Goal: Task Accomplishment & Management: Use online tool/utility

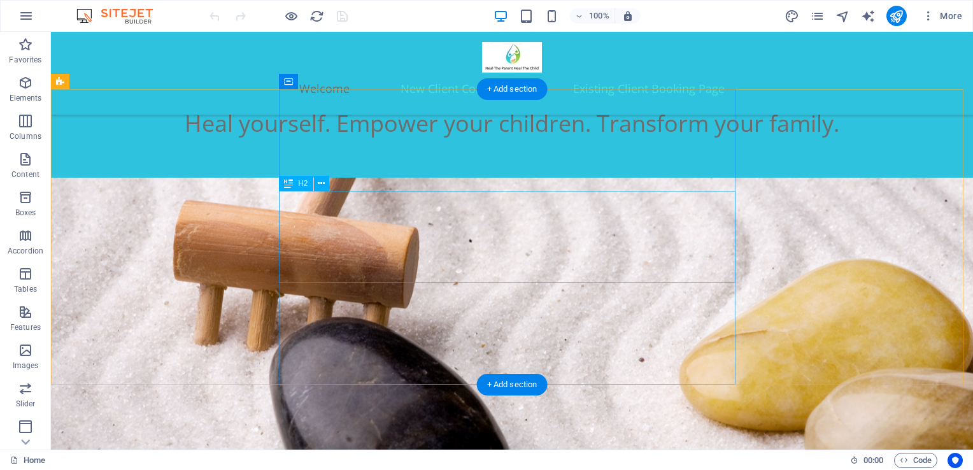
scroll to position [464, 0]
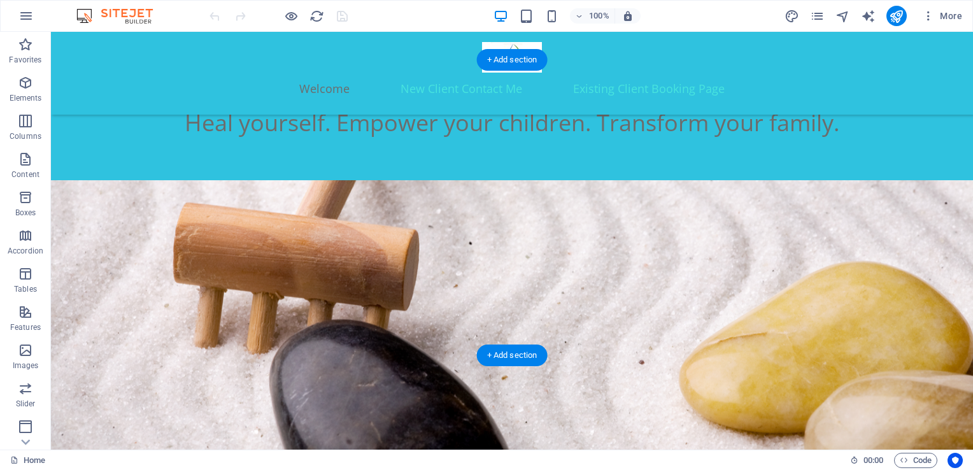
click at [870, 219] on figure at bounding box center [512, 358] width 922 height 357
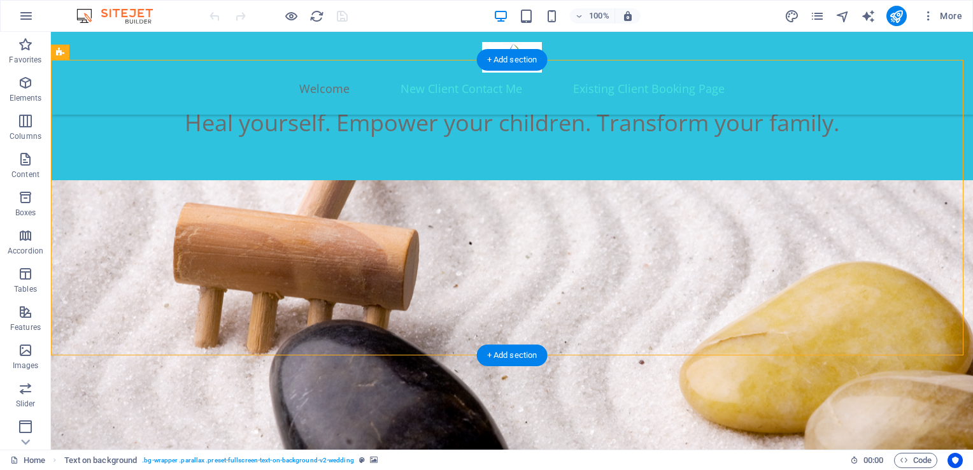
click at [870, 219] on figure at bounding box center [512, 358] width 922 height 357
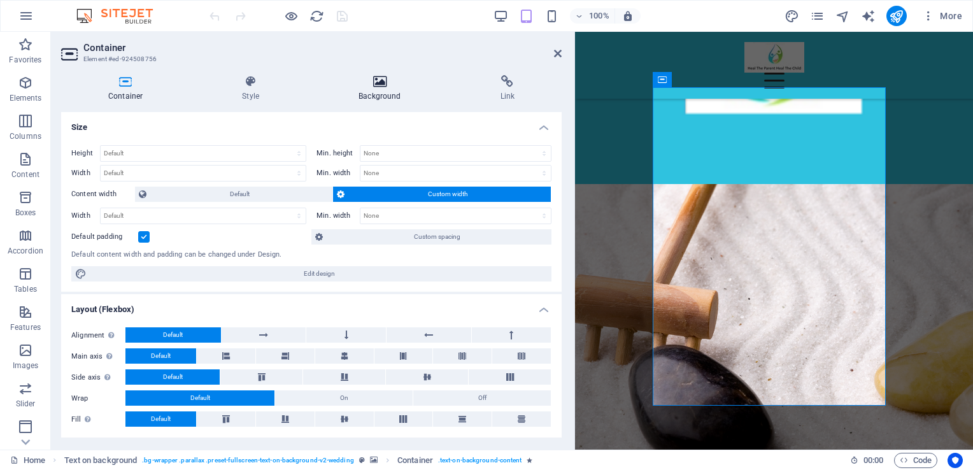
click at [378, 80] on icon at bounding box center [379, 81] width 136 height 13
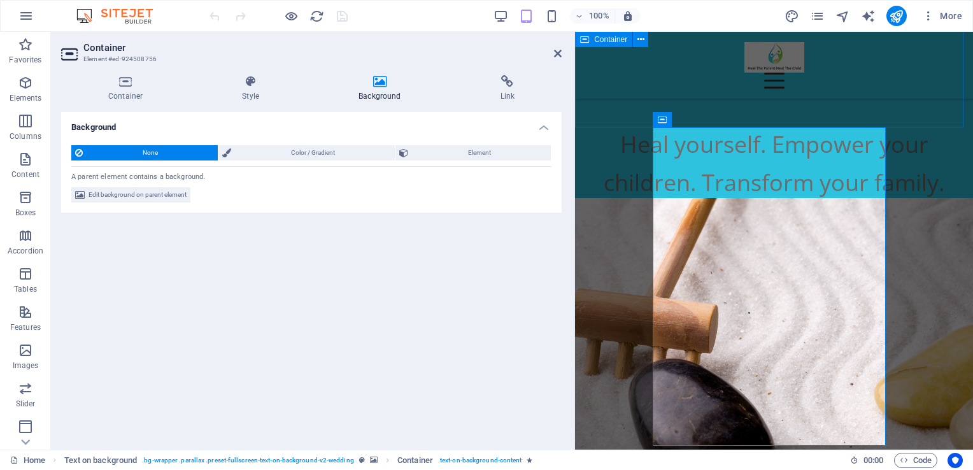
scroll to position [446, 0]
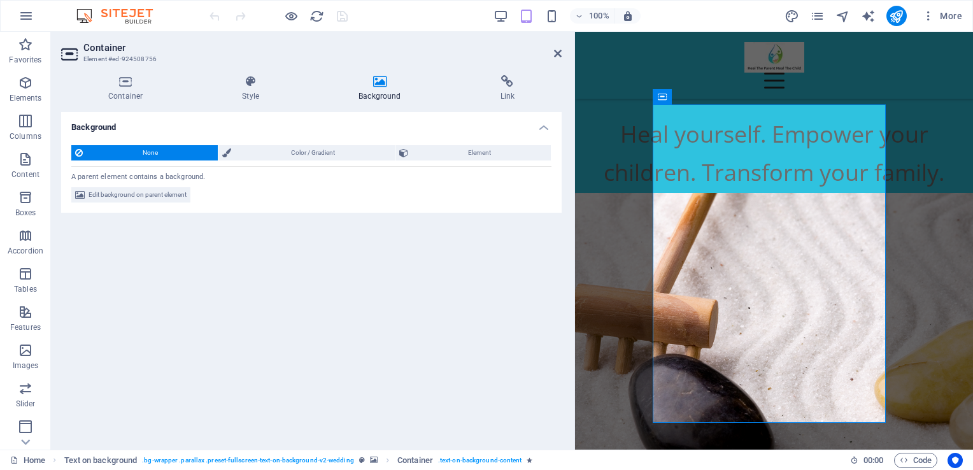
click at [600, 193] on figure at bounding box center [774, 377] width 398 height 369
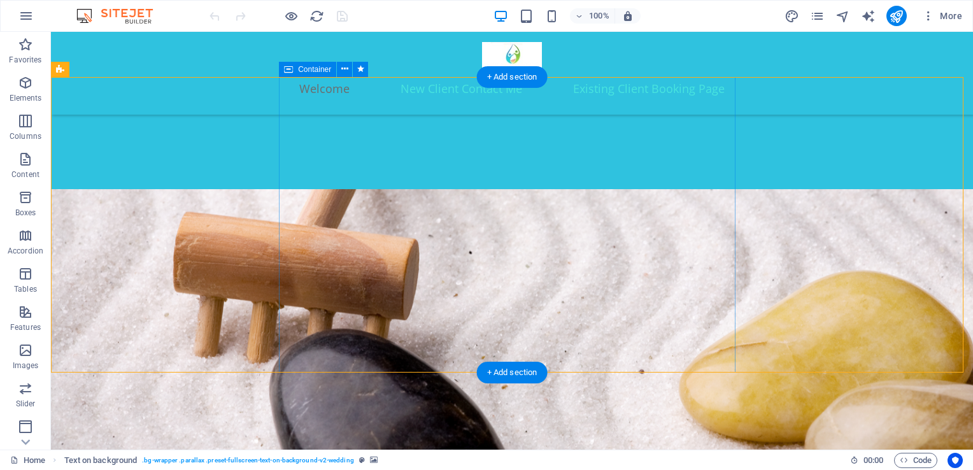
scroll to position [448, 0]
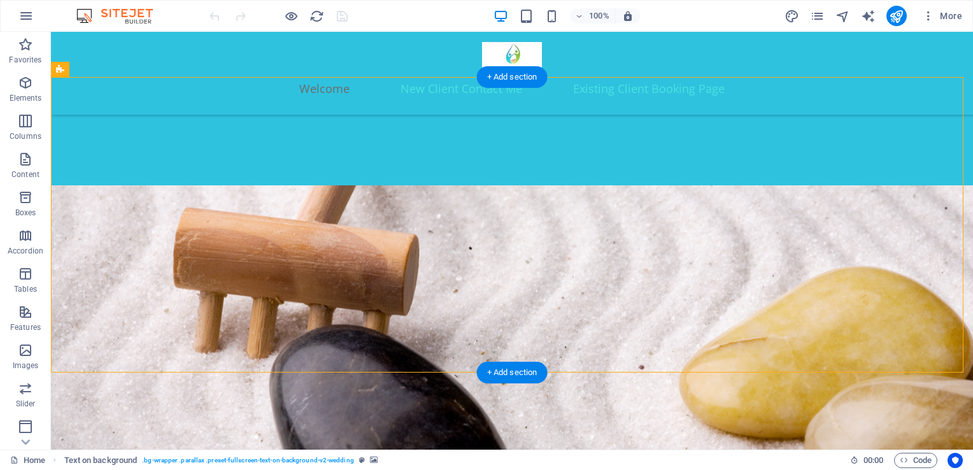
click at [204, 232] on figure at bounding box center [512, 363] width 922 height 357
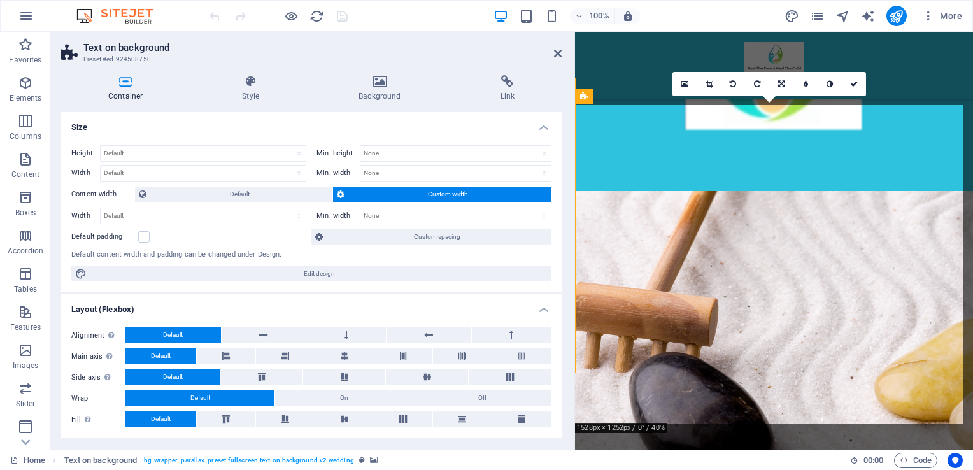
scroll to position [446, 0]
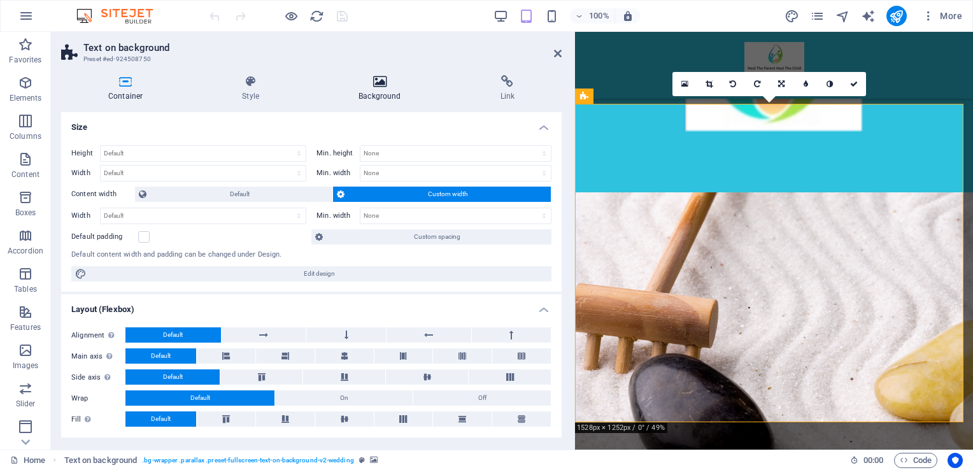
click at [378, 87] on icon at bounding box center [379, 81] width 136 height 13
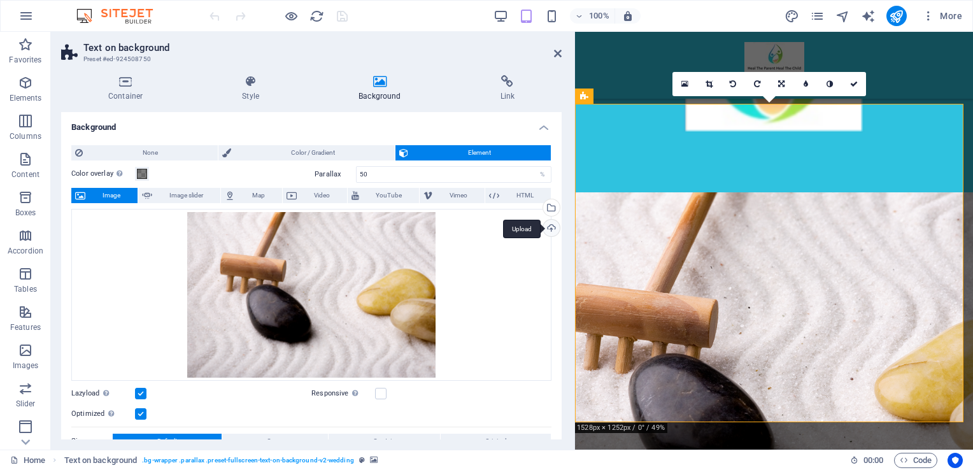
click at [552, 229] on div "Upload" at bounding box center [550, 229] width 19 height 19
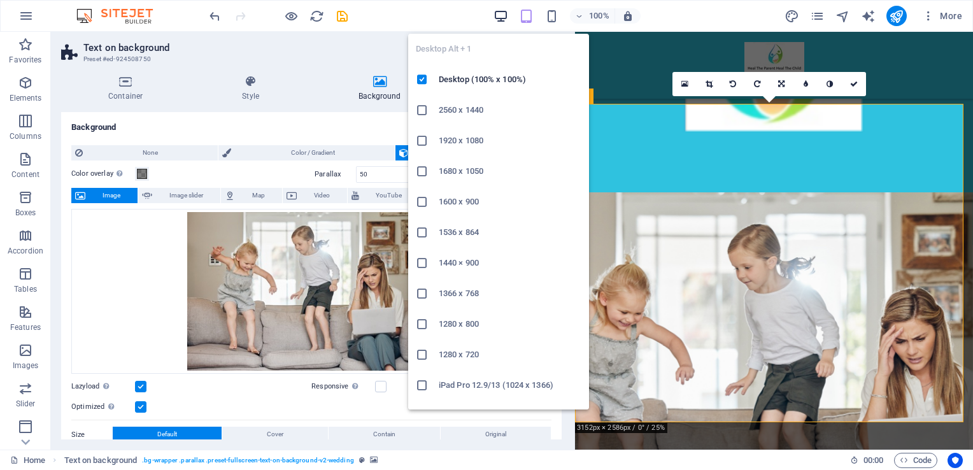
click at [502, 16] on icon "button" at bounding box center [500, 16] width 15 height 15
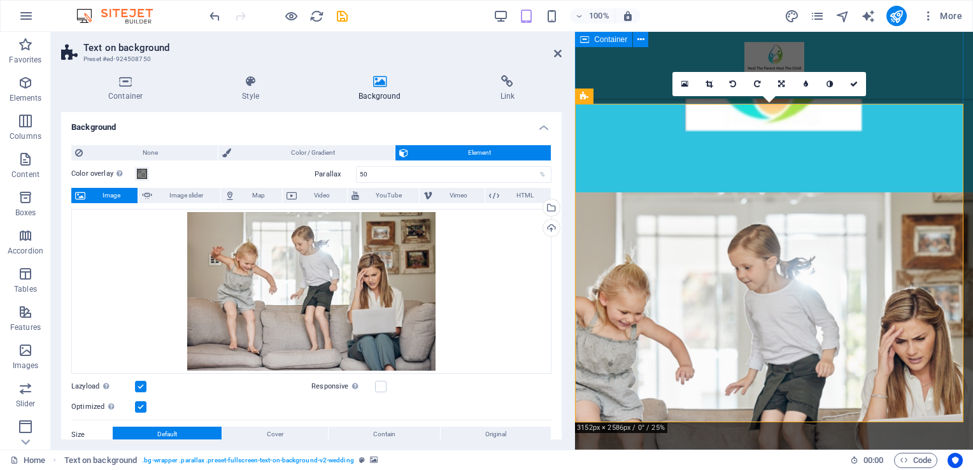
click at [919, 95] on div "Heal yourself. Empower your children. Transform your family." at bounding box center [774, 152] width 398 height 153
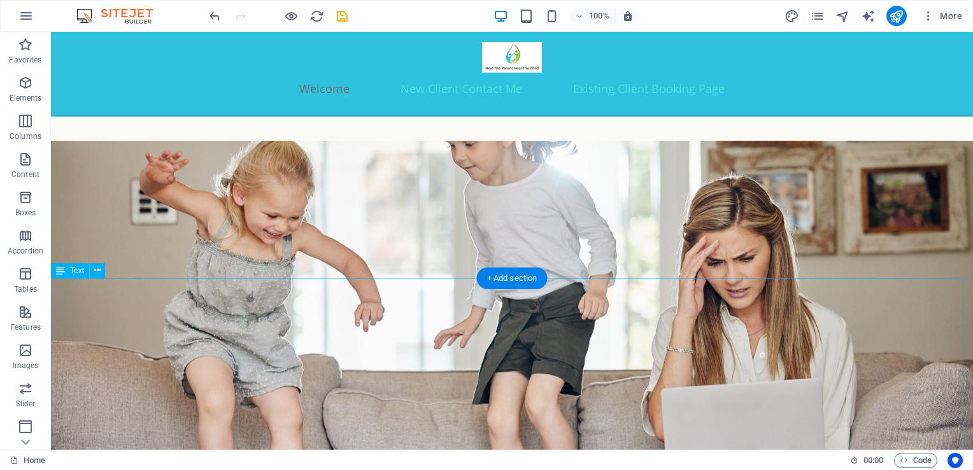
scroll to position [541, 0]
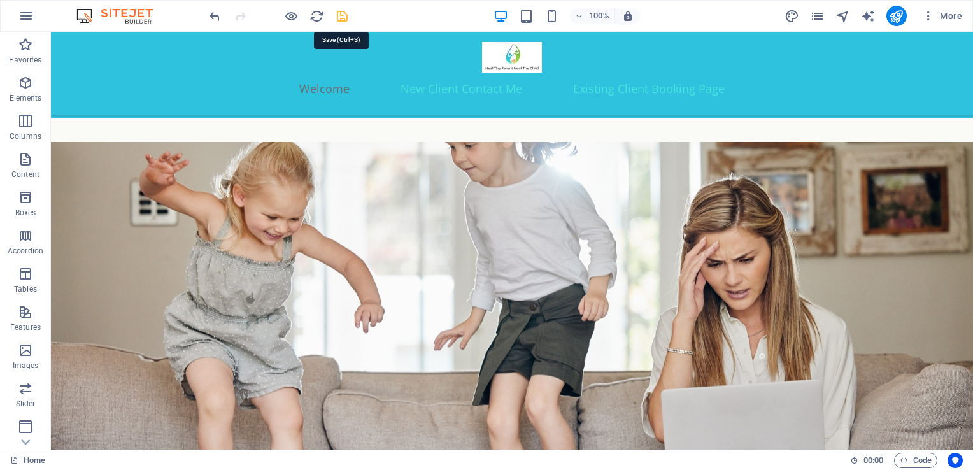
click at [339, 15] on icon "save" at bounding box center [342, 16] width 15 height 15
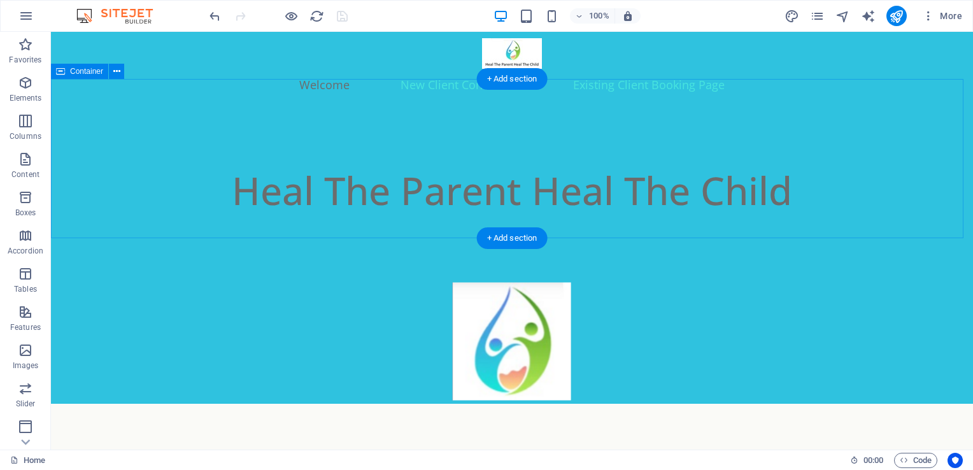
scroll to position [5, 0]
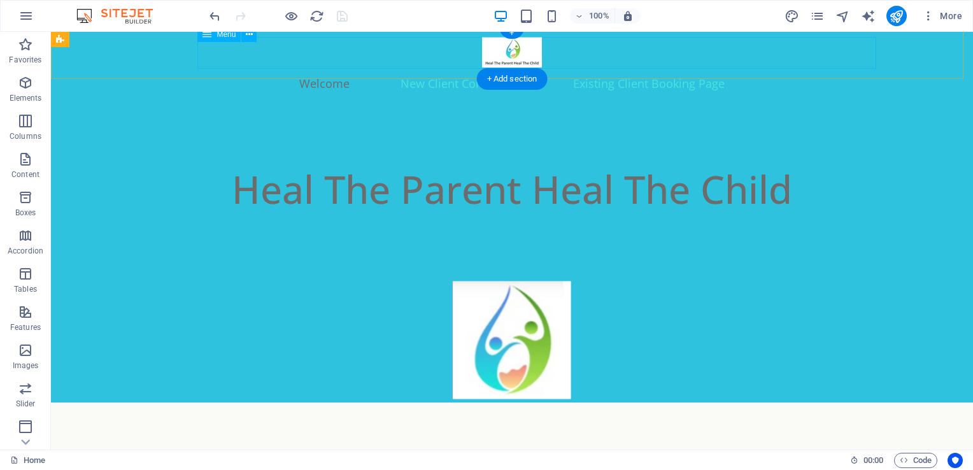
click at [512, 67] on nav "Welcome New Client Contact Me Existing Client Booking Page" at bounding box center [512, 83] width 739 height 32
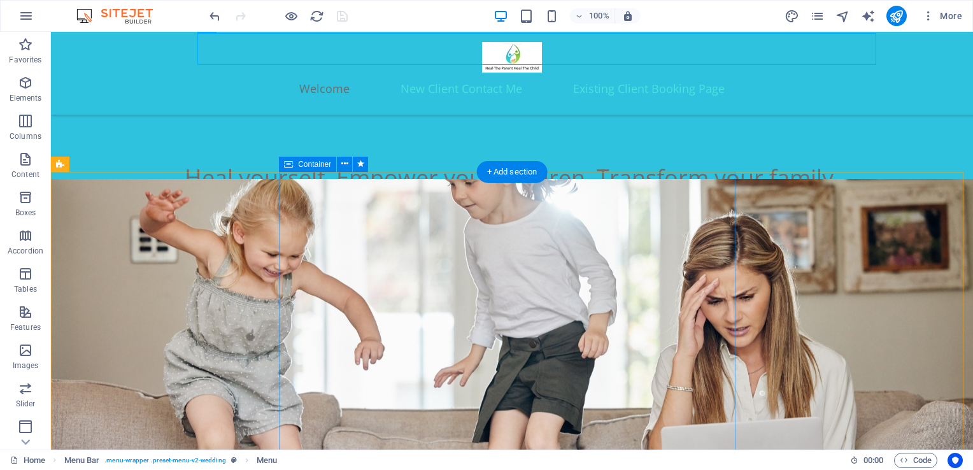
scroll to position [511, 0]
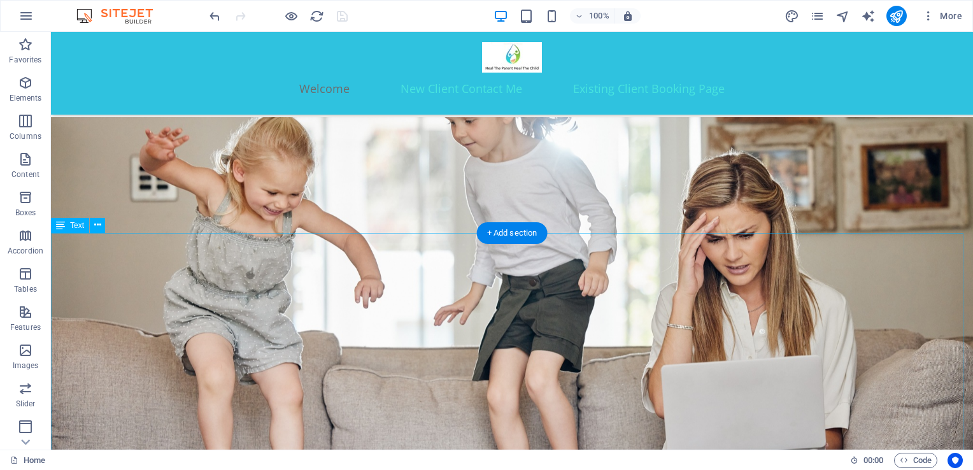
scroll to position [587, 0]
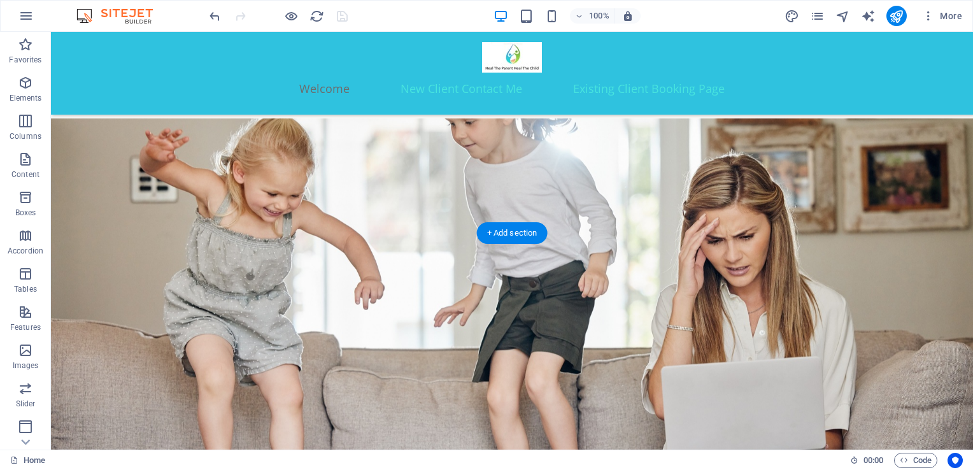
click at [169, 136] on figure at bounding box center [512, 296] width 922 height 357
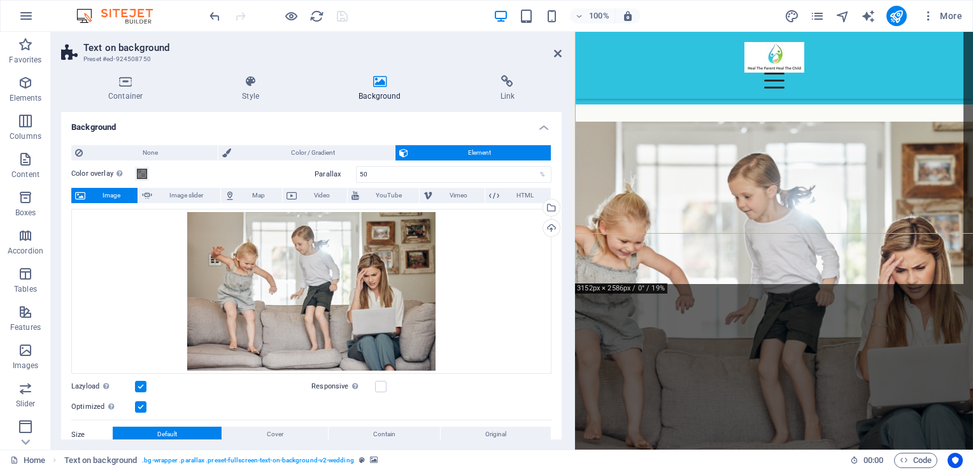
scroll to position [586, 0]
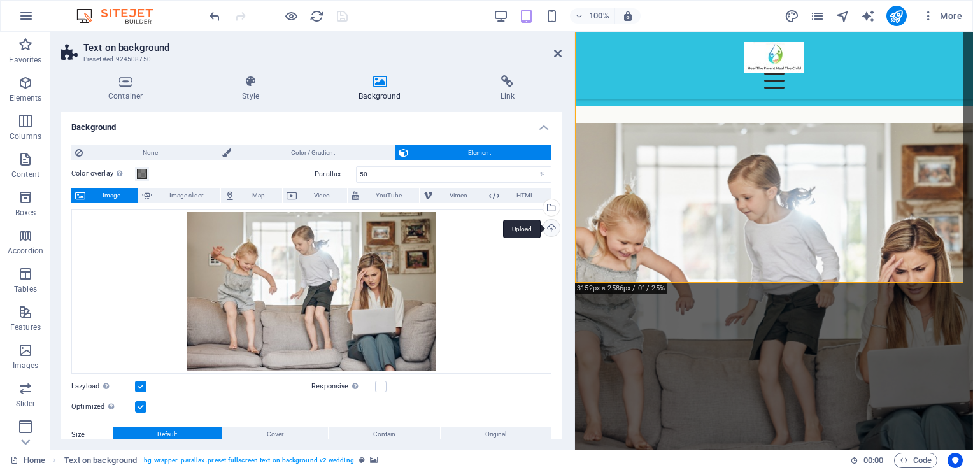
click at [549, 229] on div "Upload" at bounding box center [550, 229] width 19 height 19
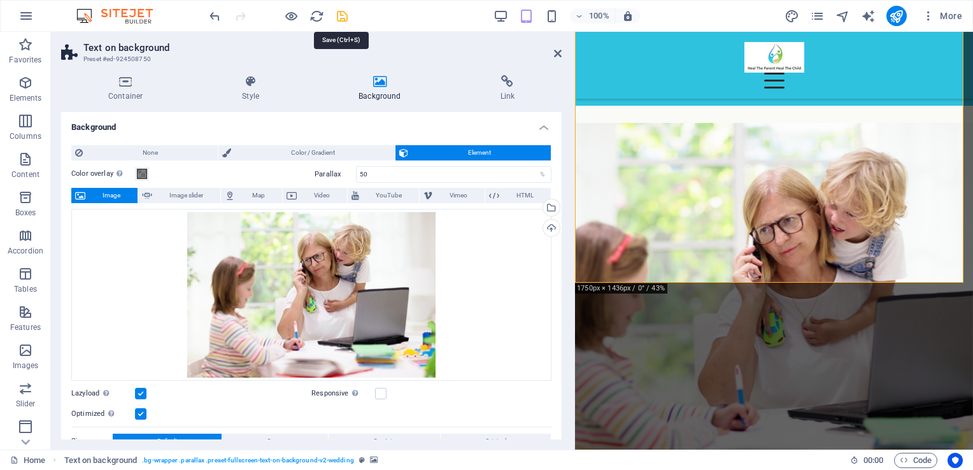
click at [342, 15] on icon "save" at bounding box center [342, 16] width 15 height 15
checkbox input "false"
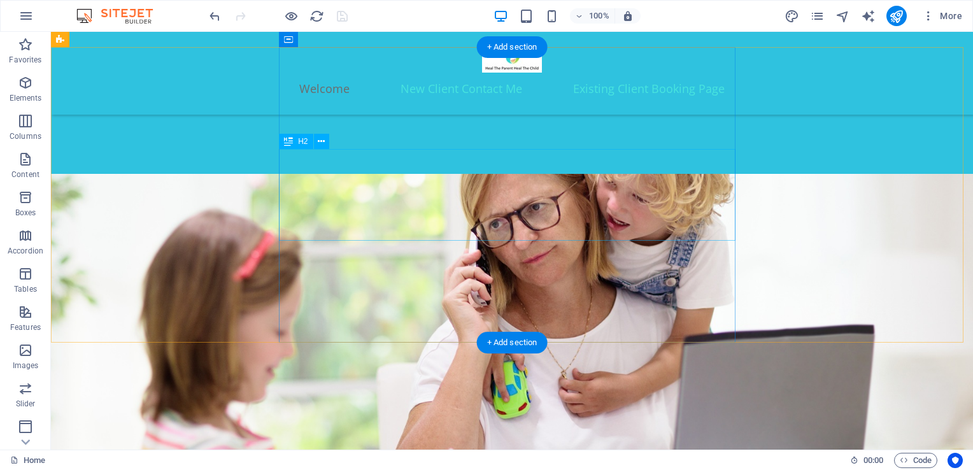
scroll to position [477, 0]
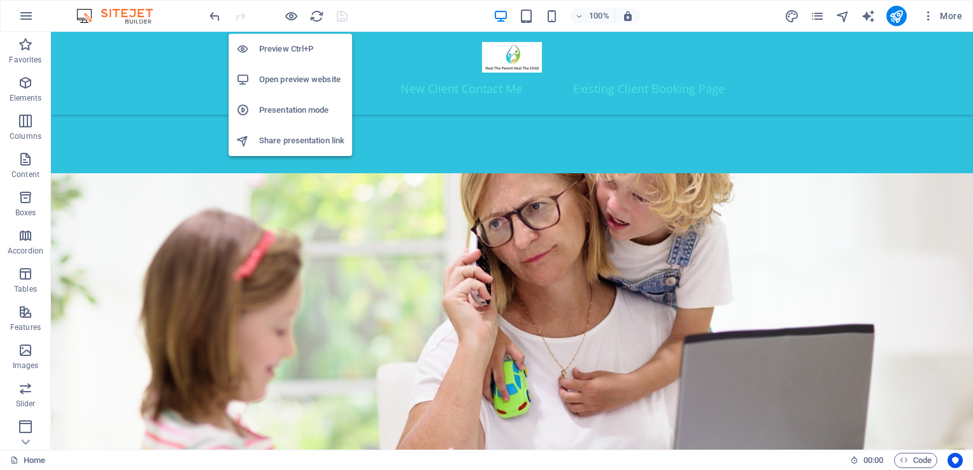
click at [273, 75] on h6 "Open preview website" at bounding box center [301, 79] width 85 height 15
click at [290, 18] on icon "button" at bounding box center [291, 16] width 15 height 15
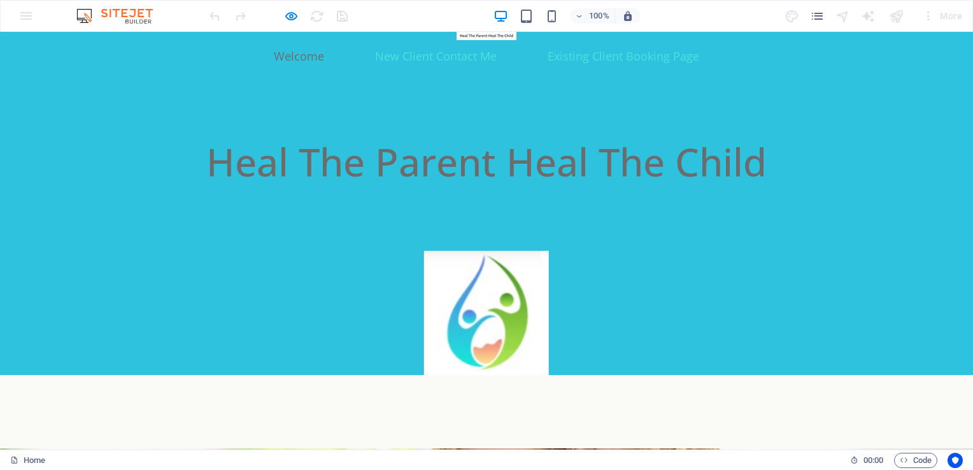
scroll to position [0, 0]
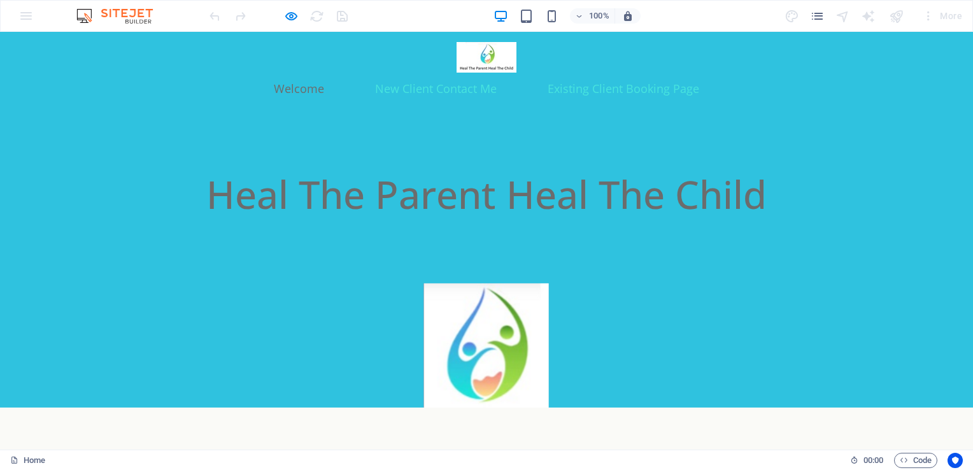
click at [475, 353] on div at bounding box center [486, 341] width 973 height 134
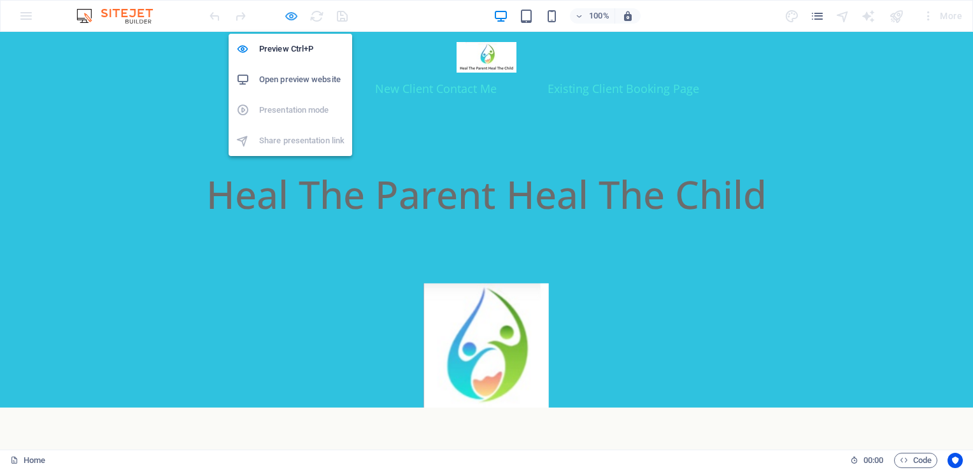
click at [285, 13] on icon "button" at bounding box center [291, 16] width 15 height 15
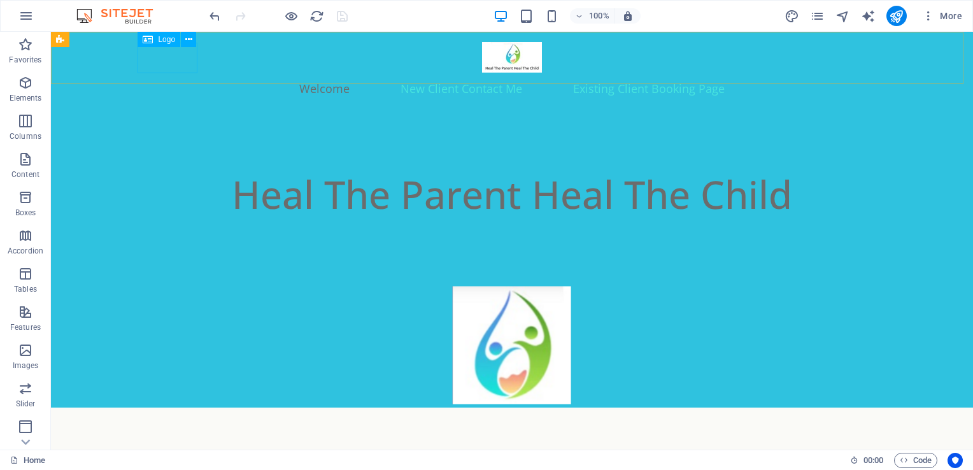
click at [164, 41] on span "Logo" at bounding box center [166, 40] width 17 height 8
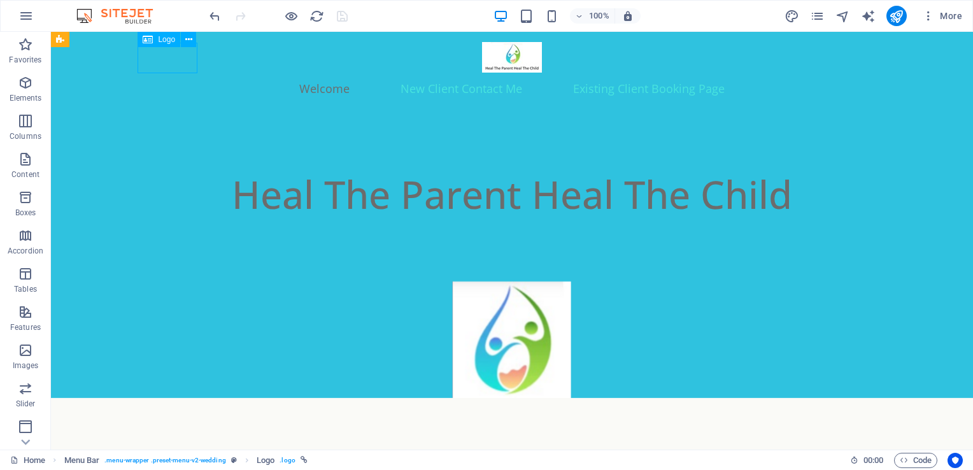
select select "px"
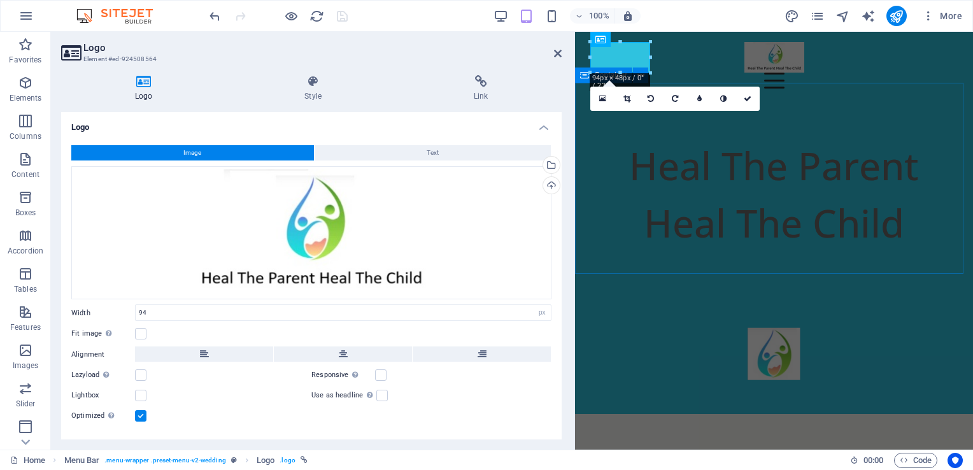
click at [845, 99] on div "Heal The Parent Heal The Child" at bounding box center [774, 194] width 398 height 191
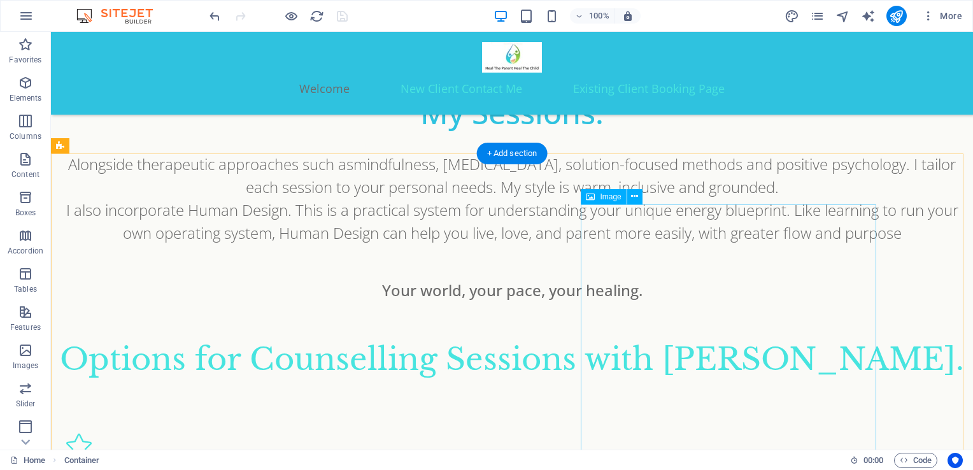
scroll to position [1220, 0]
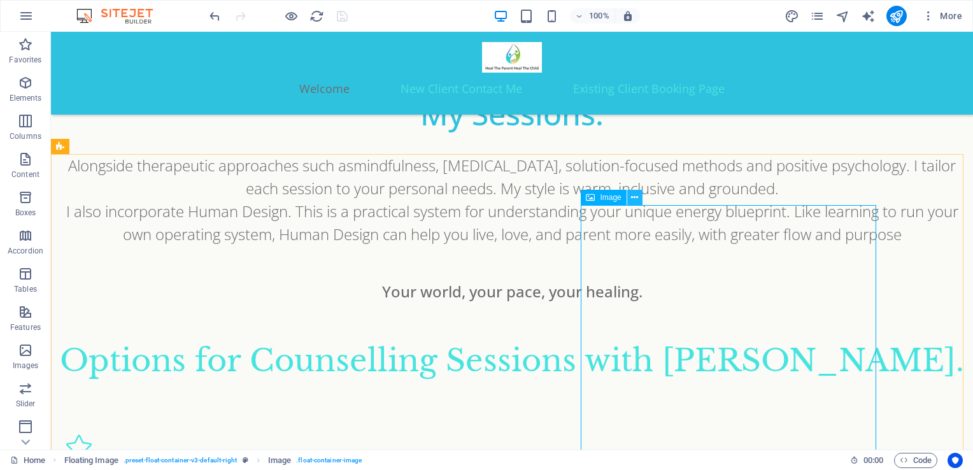
click at [631, 197] on icon at bounding box center [634, 197] width 7 height 13
select select "px"
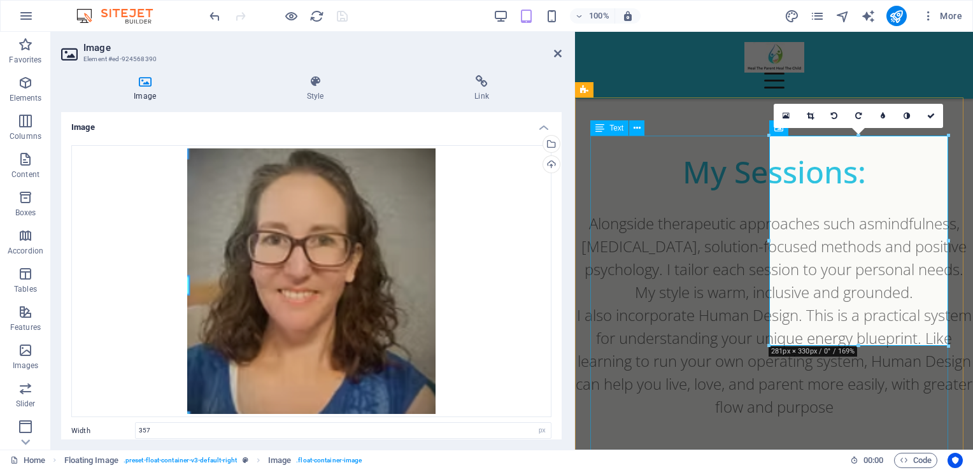
scroll to position [1543, 0]
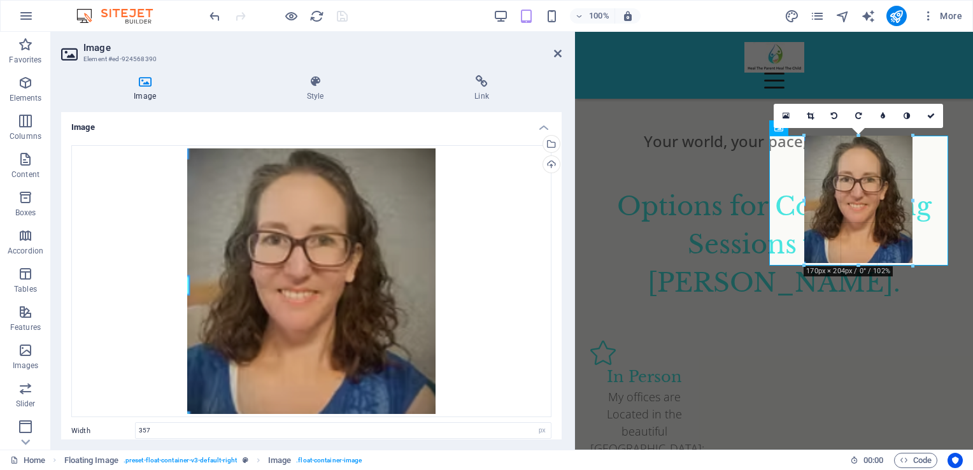
drag, startPoint x: 947, startPoint y: 136, endPoint x: 302, endPoint y: 181, distance: 647.1
type input "170"
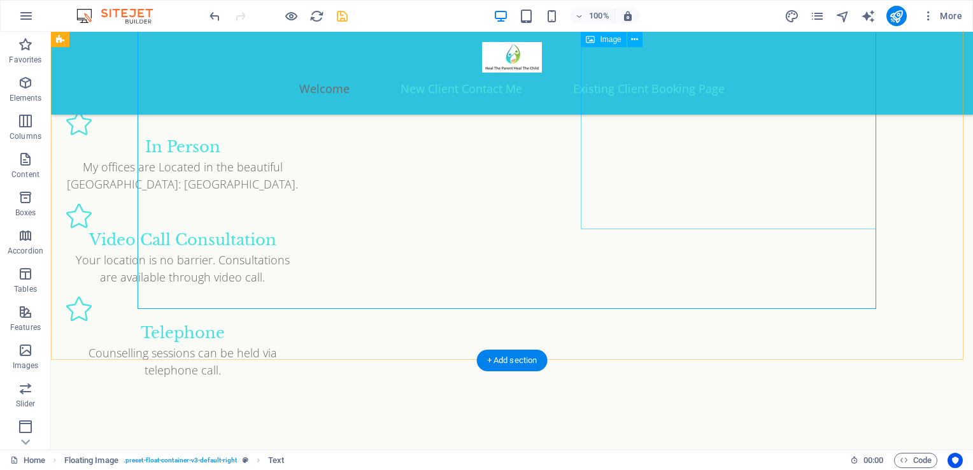
scroll to position [1287, 0]
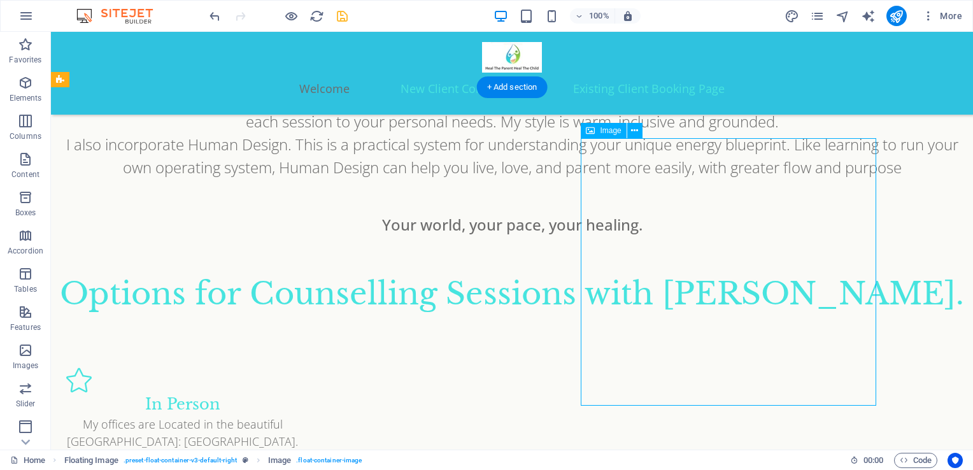
select select "px"
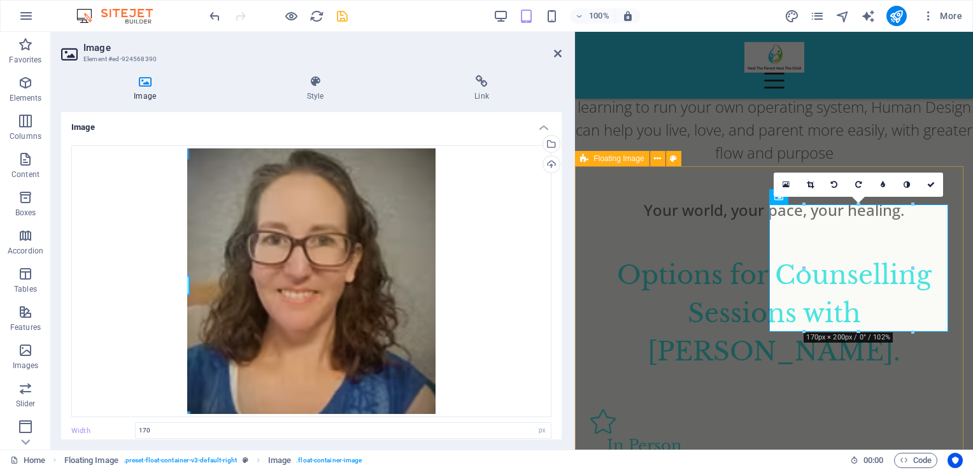
scroll to position [1475, 0]
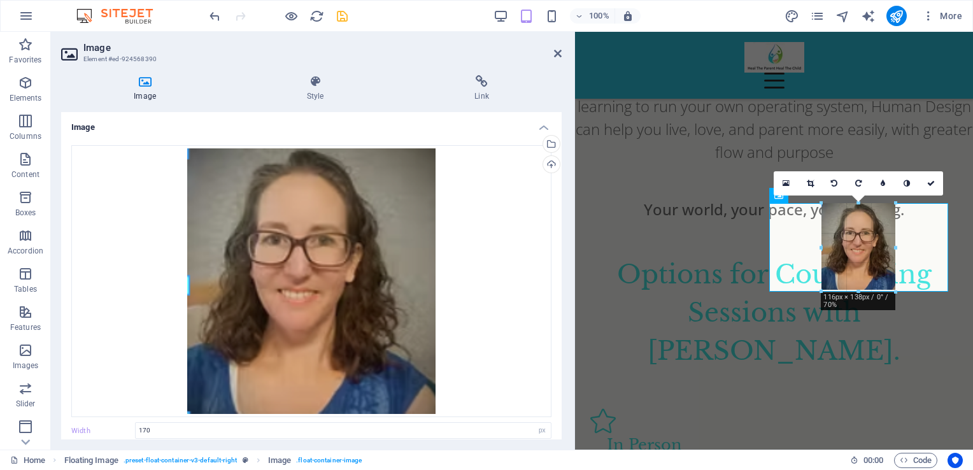
drag, startPoint x: 910, startPoint y: 206, endPoint x: 876, endPoint y: 237, distance: 46.9
type input "116"
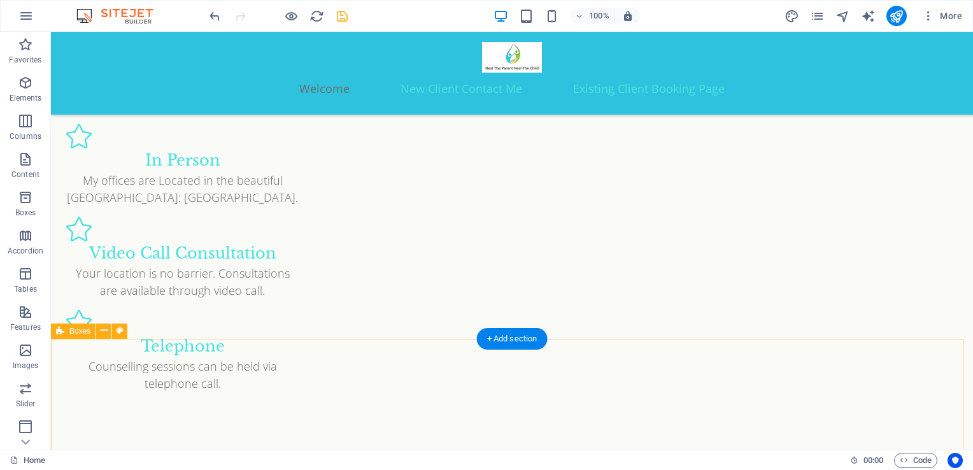
scroll to position [1253, 0]
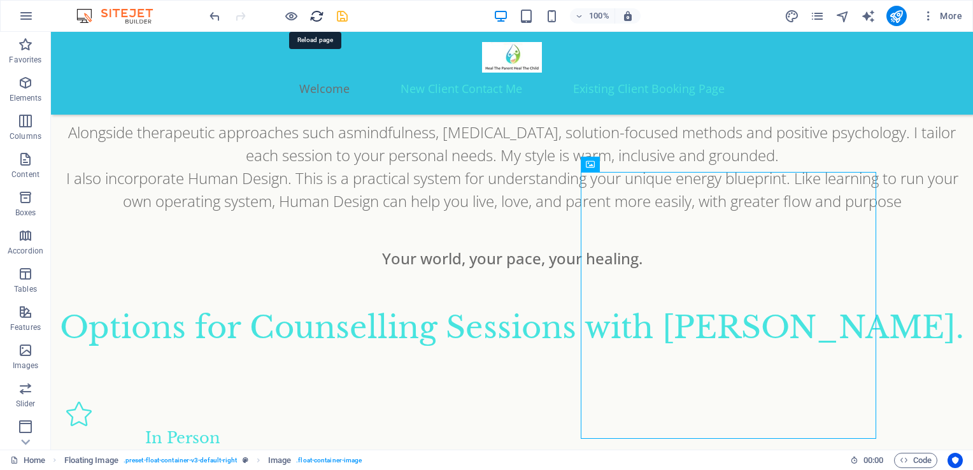
click at [316, 15] on icon "reload" at bounding box center [316, 16] width 15 height 15
click at [342, 18] on icon "save" at bounding box center [342, 16] width 15 height 15
checkbox input "false"
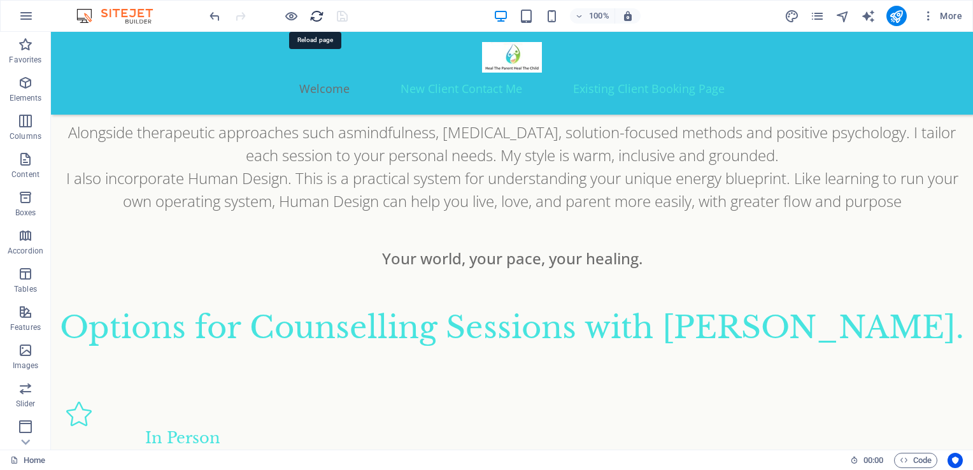
click at [313, 16] on icon "reload" at bounding box center [316, 16] width 15 height 15
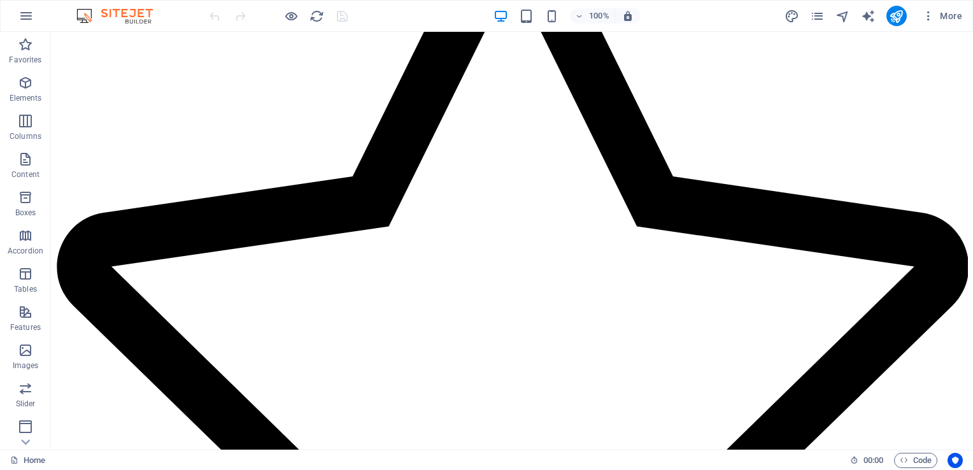
scroll to position [1263, 0]
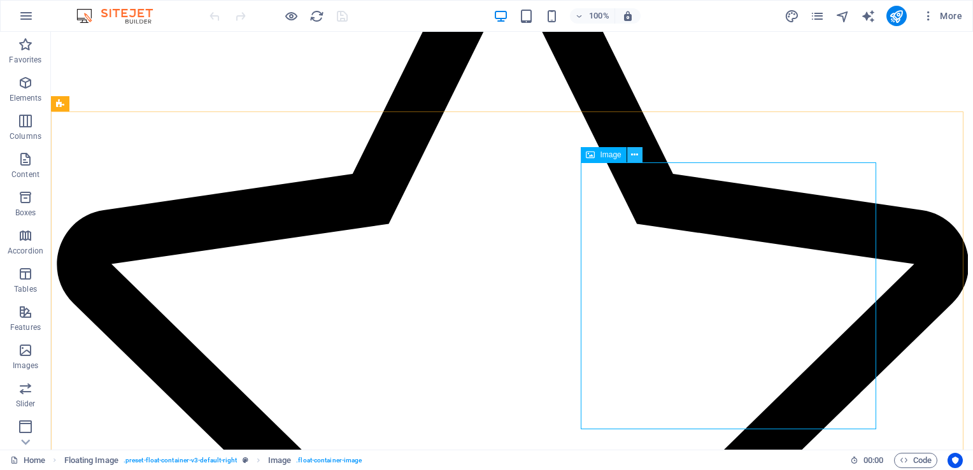
click at [632, 153] on icon at bounding box center [634, 154] width 7 height 13
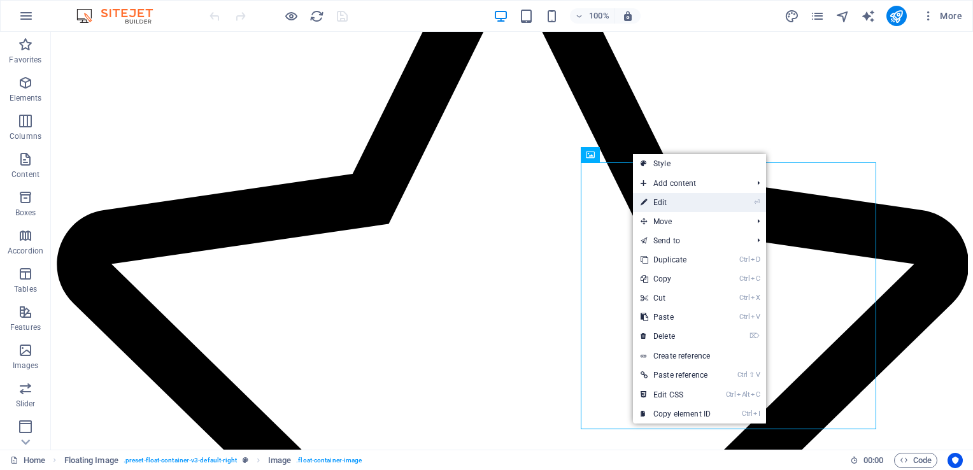
click at [667, 200] on link "⏎ Edit" at bounding box center [675, 202] width 85 height 19
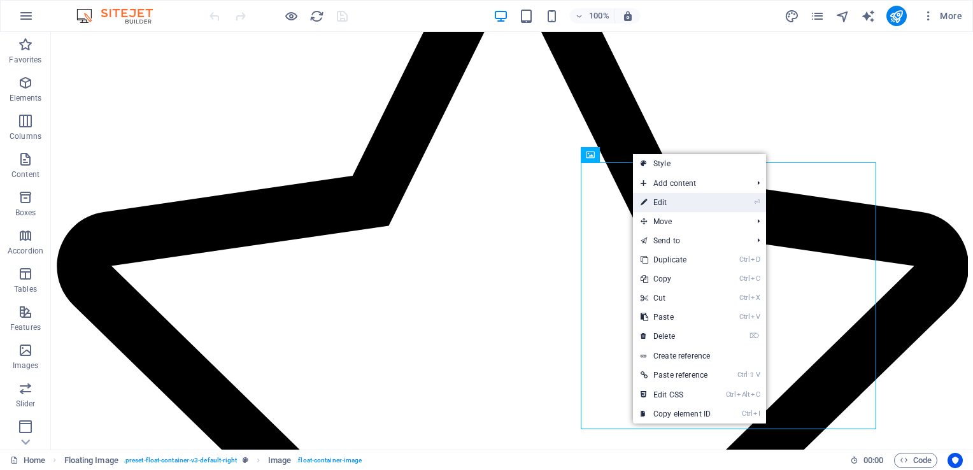
select select "px"
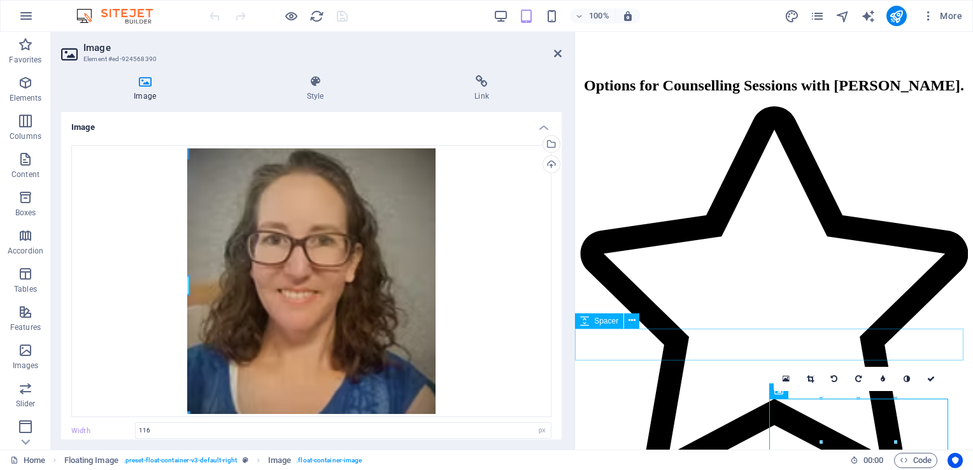
scroll to position [1397, 0]
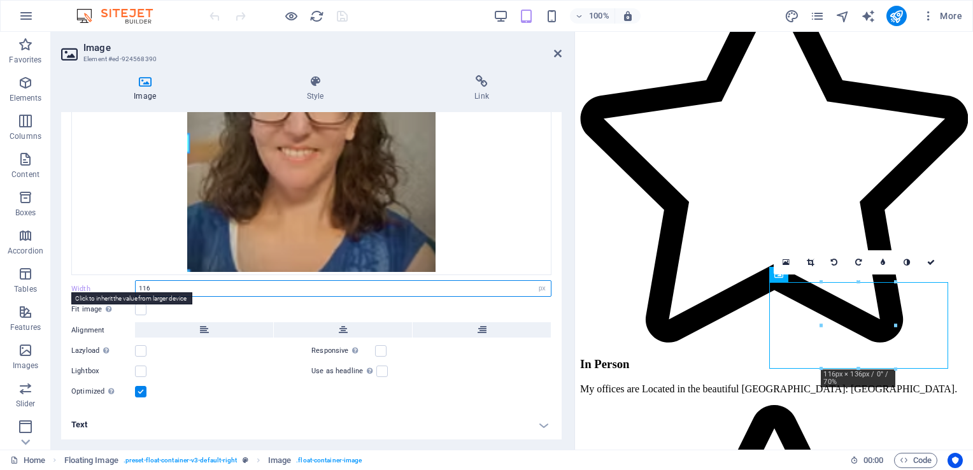
drag, startPoint x: 151, startPoint y: 288, endPoint x: 132, endPoint y: 288, distance: 18.5
click at [132, 288] on div "Width 116 Default auto px rem % em vh vw" at bounding box center [311, 288] width 480 height 17
click at [158, 293] on input "116" at bounding box center [343, 288] width 415 height 15
type input "1"
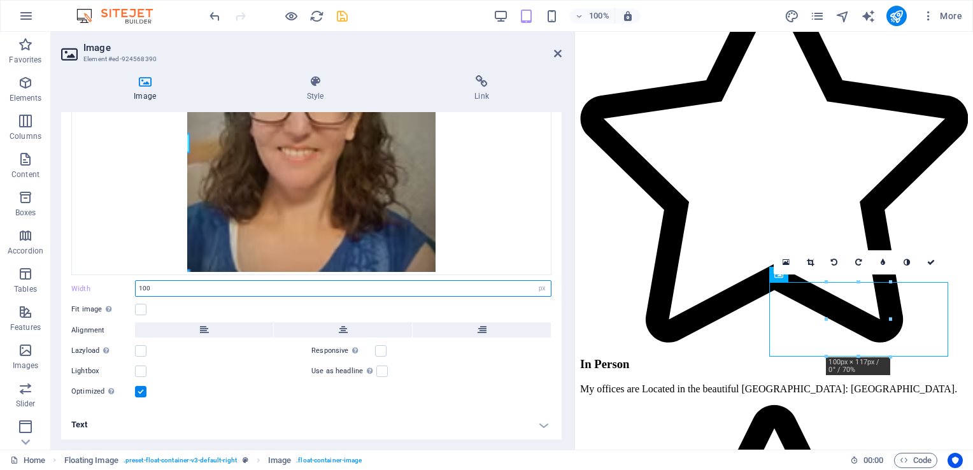
type input "100"
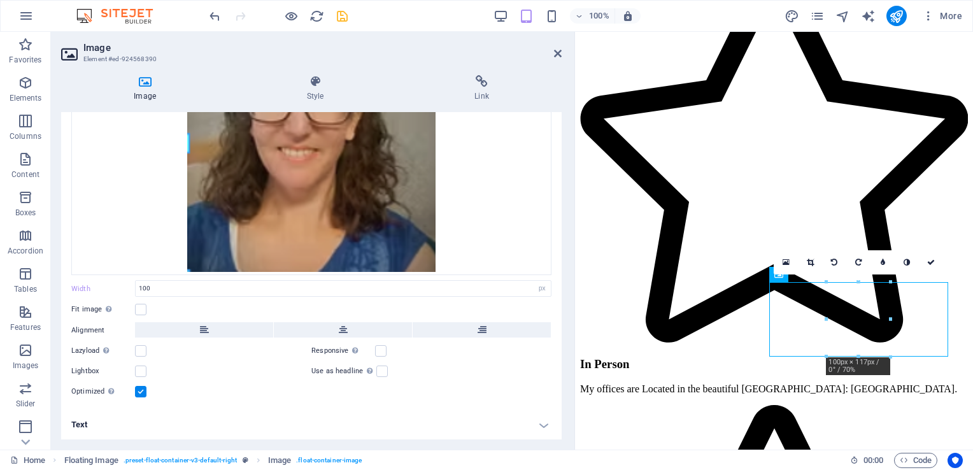
click at [539, 428] on h4 "Text" at bounding box center [311, 424] width 500 height 31
click at [542, 424] on h4 "Text" at bounding box center [311, 420] width 500 height 23
click at [340, 16] on icon "save" at bounding box center [342, 16] width 15 height 15
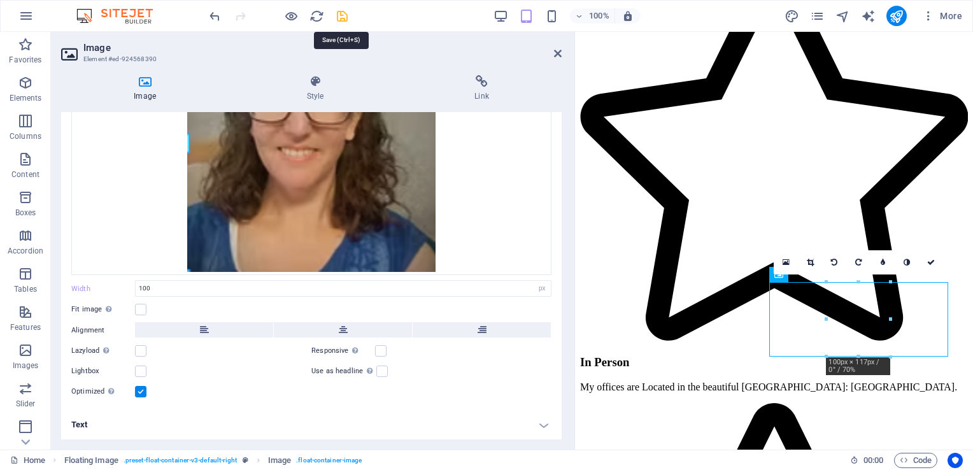
checkbox input "false"
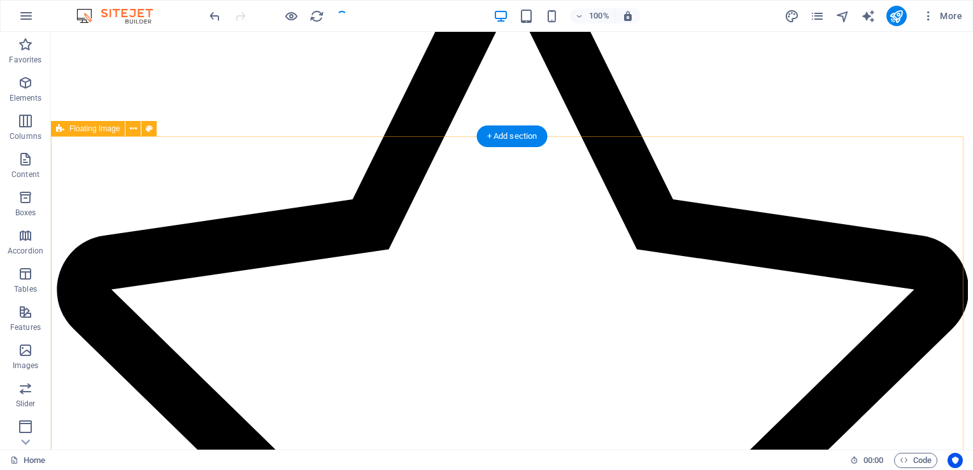
scroll to position [1240, 0]
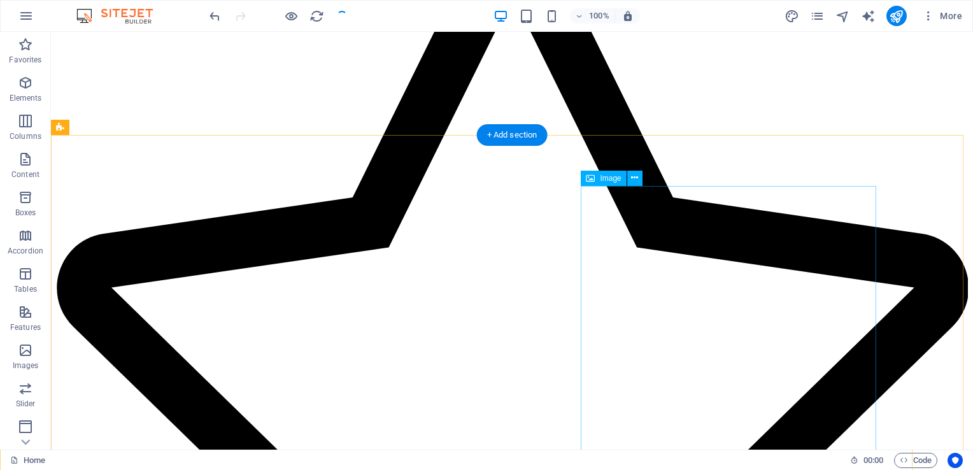
select select "px"
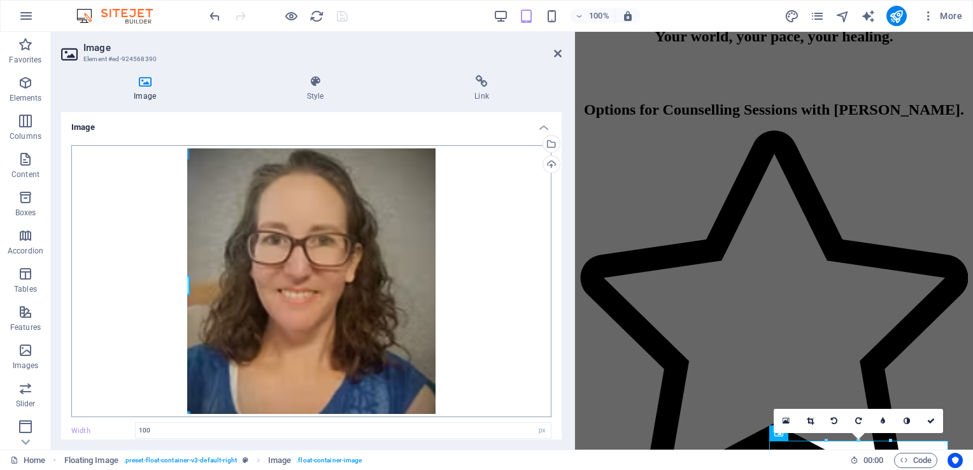
scroll to position [142, 0]
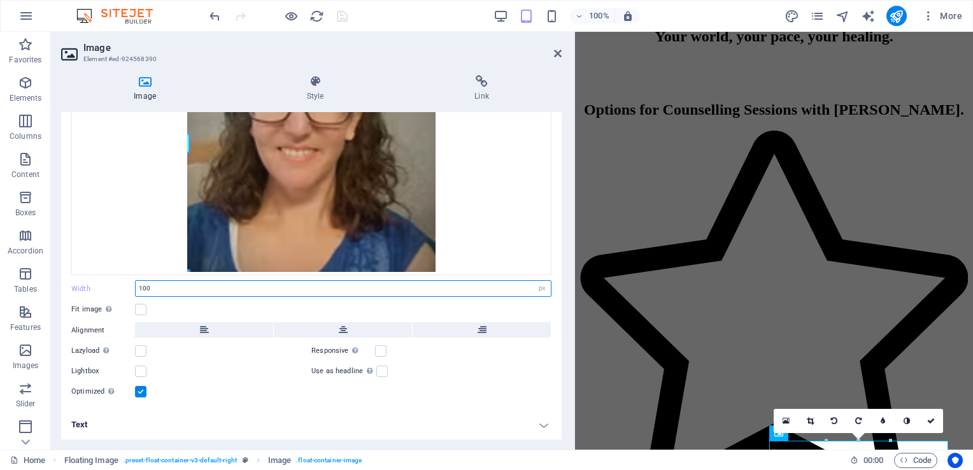
click at [171, 289] on input "100" at bounding box center [343, 288] width 415 height 15
type input "1"
type input "75"
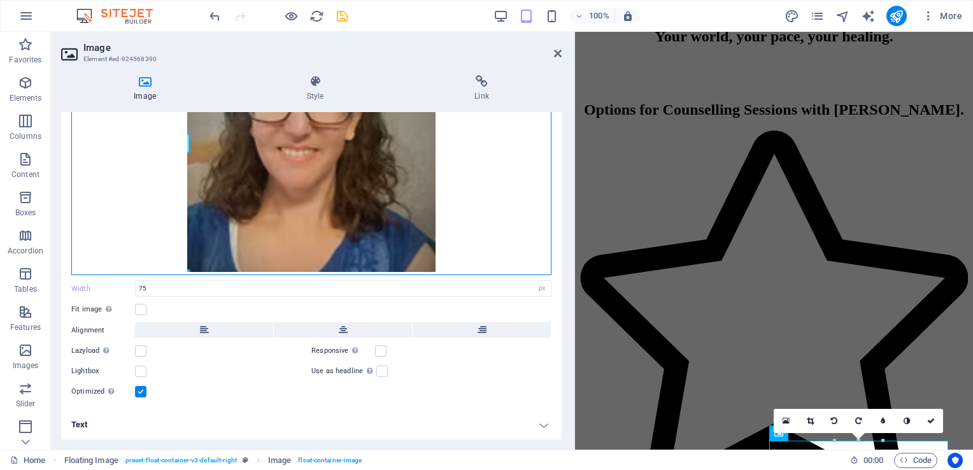
click at [488, 154] on div "Drag files here, click to choose files or select files from Files or our free s…" at bounding box center [311, 139] width 480 height 272
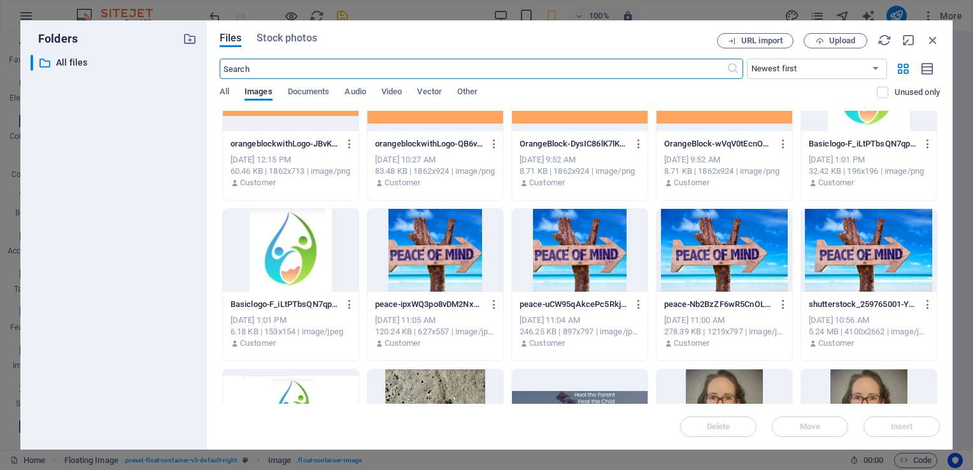
scroll to position [501, 0]
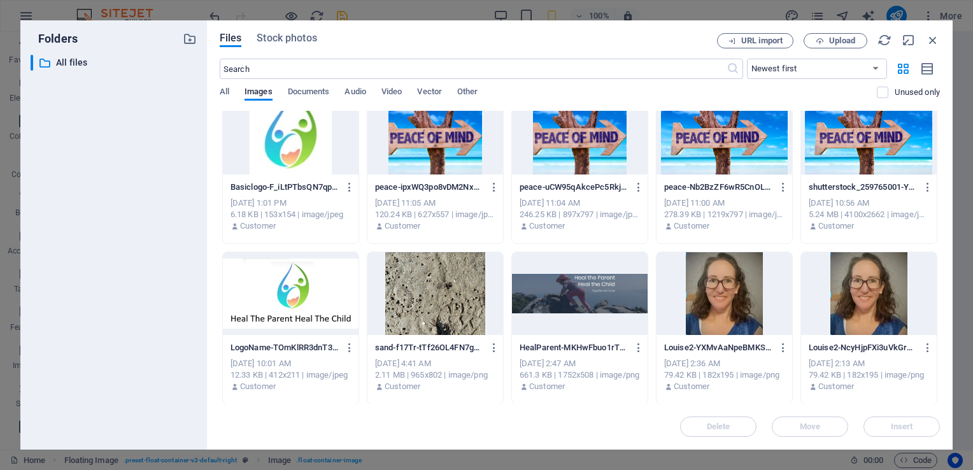
click at [879, 296] on div at bounding box center [869, 293] width 136 height 83
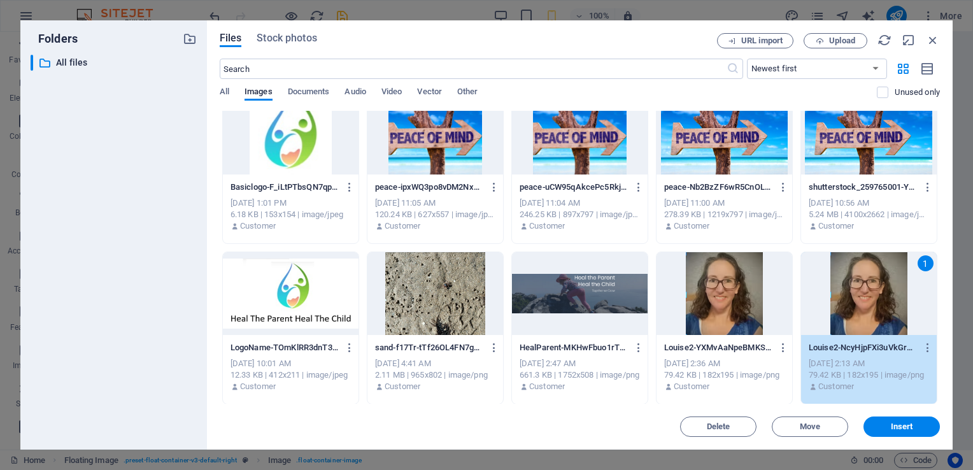
click at [879, 296] on div "1" at bounding box center [869, 293] width 136 height 83
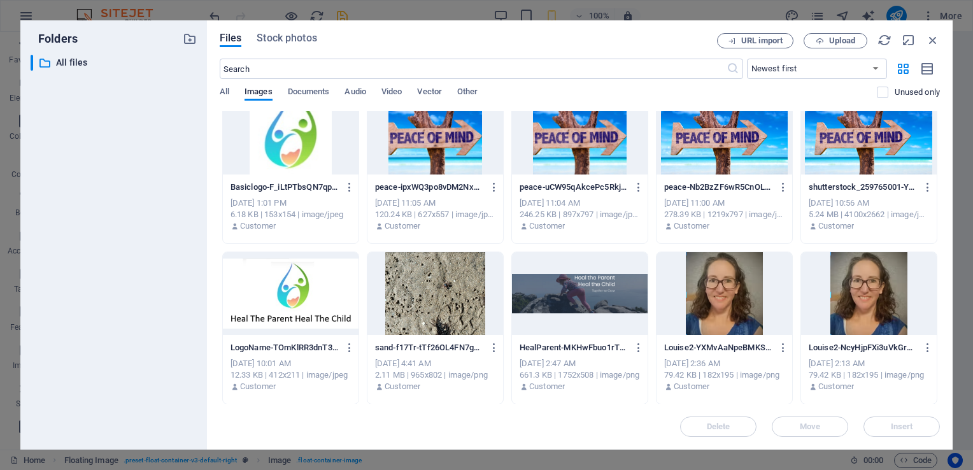
click at [879, 296] on div at bounding box center [869, 293] width 136 height 83
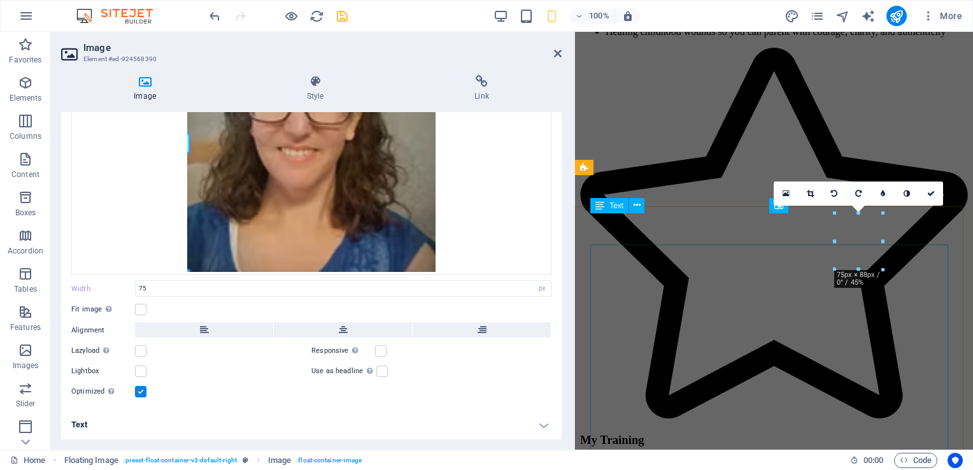
scroll to position [1466, 0]
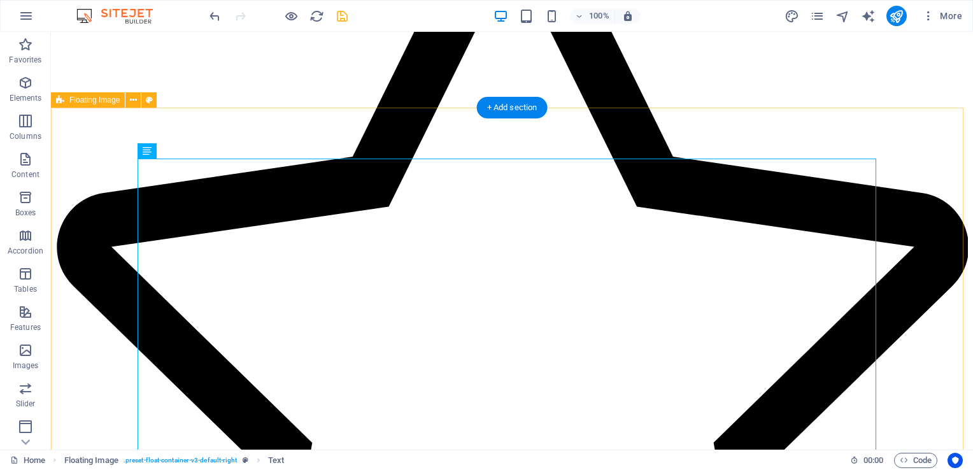
scroll to position [1284, 0]
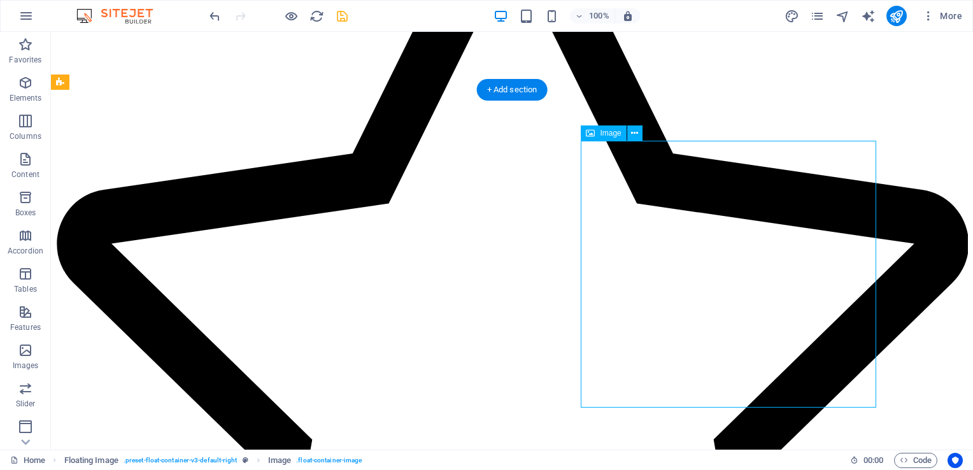
select select "px"
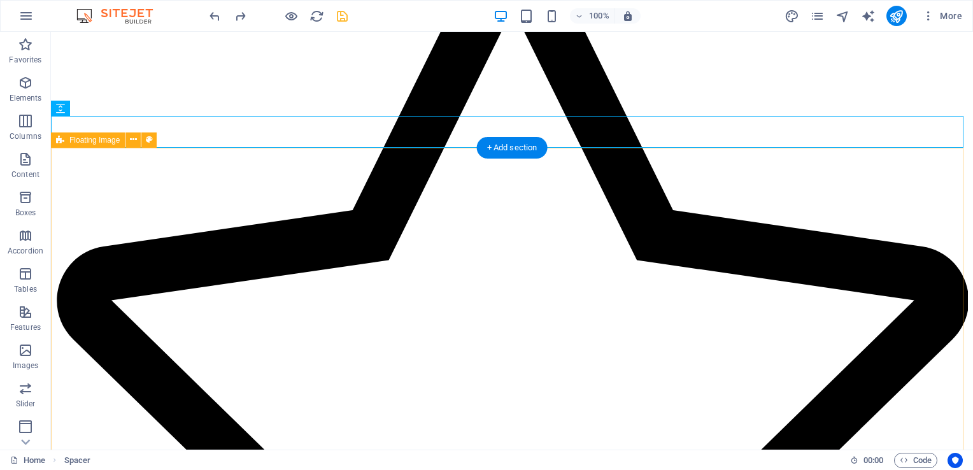
scroll to position [1230, 0]
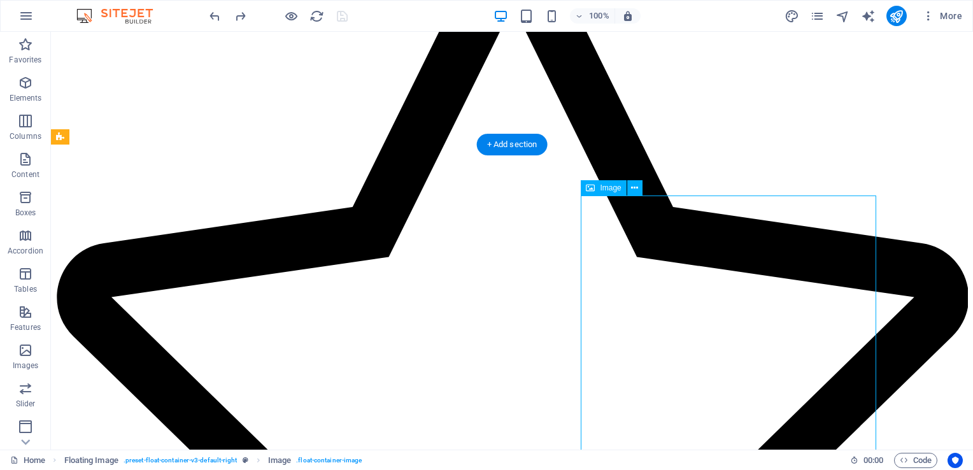
select select "px"
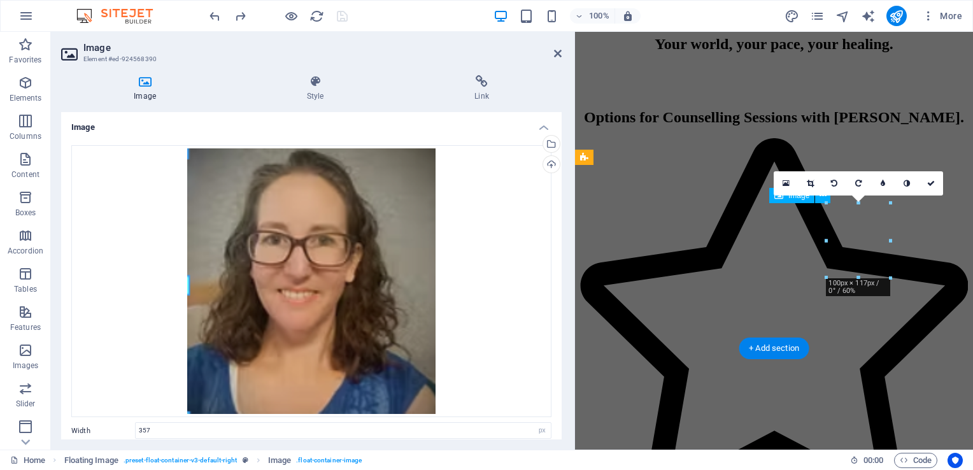
scroll to position [1475, 0]
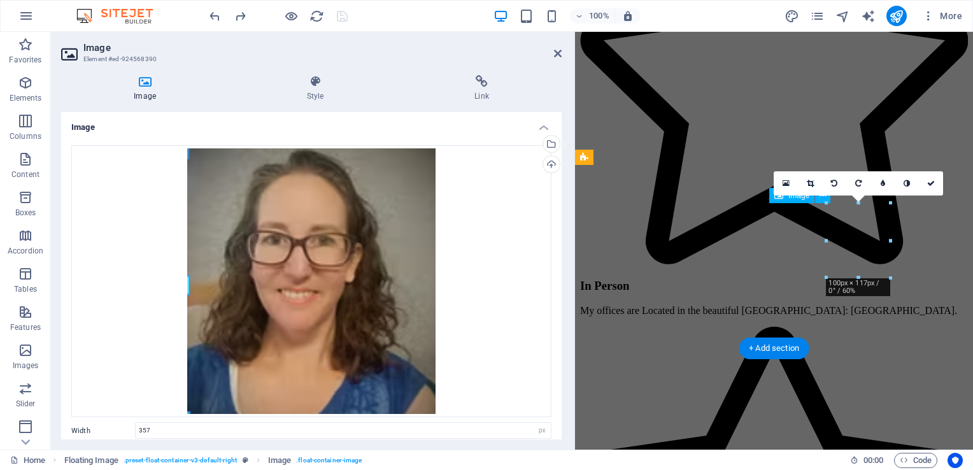
type input "100"
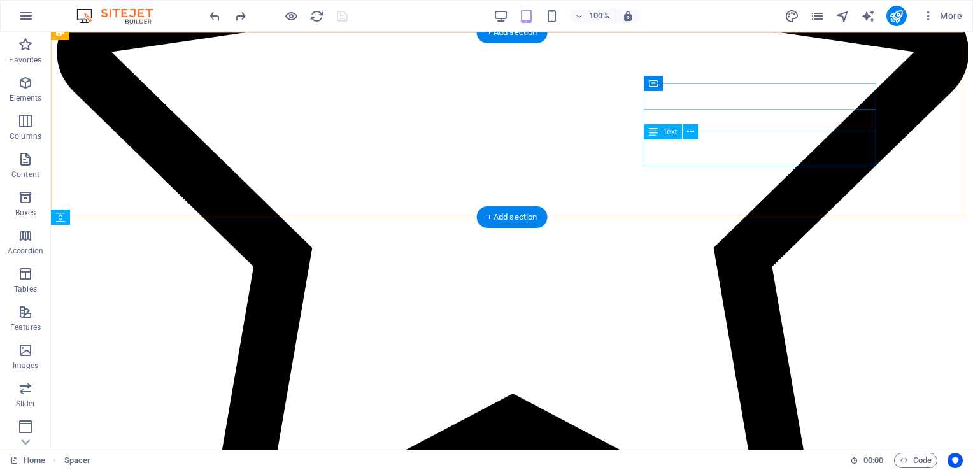
scroll to position [1117, 0]
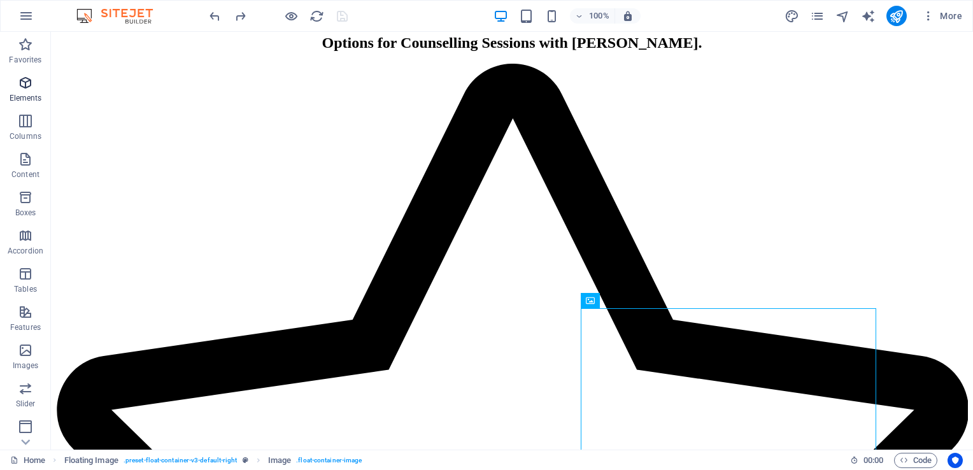
click at [23, 80] on icon "button" at bounding box center [25, 82] width 15 height 15
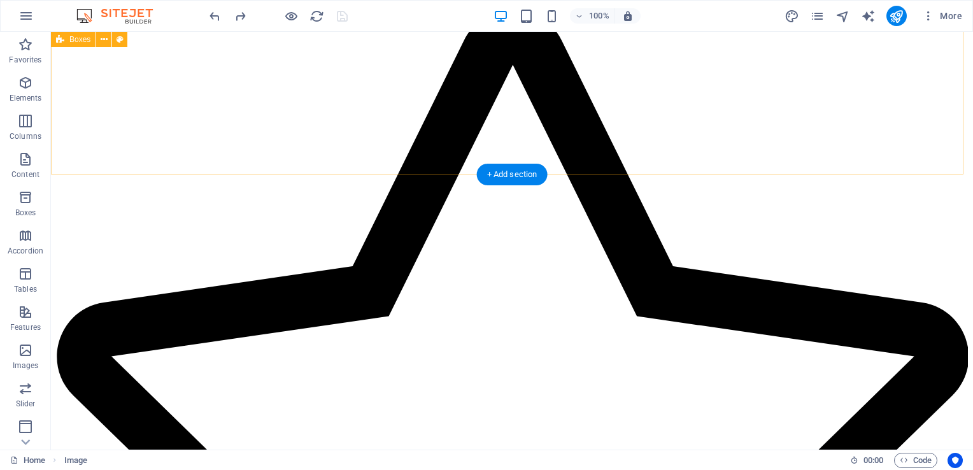
scroll to position [1169, 0]
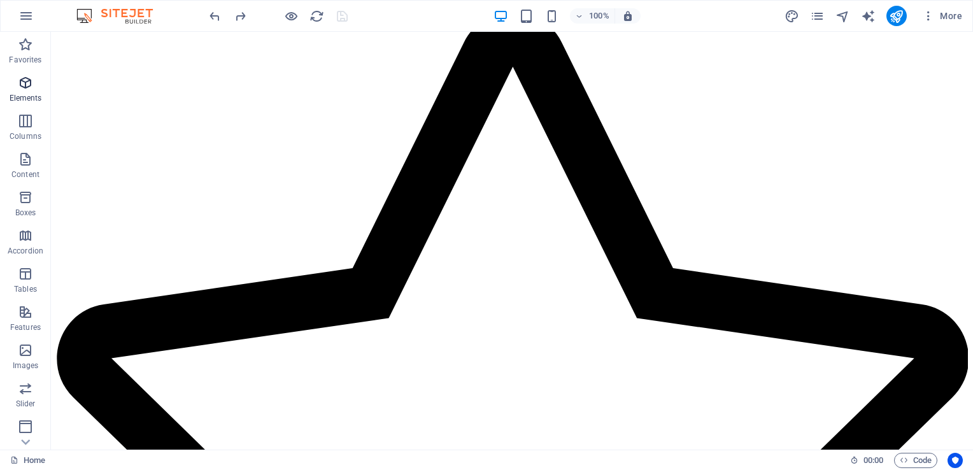
click at [23, 87] on icon "button" at bounding box center [25, 82] width 15 height 15
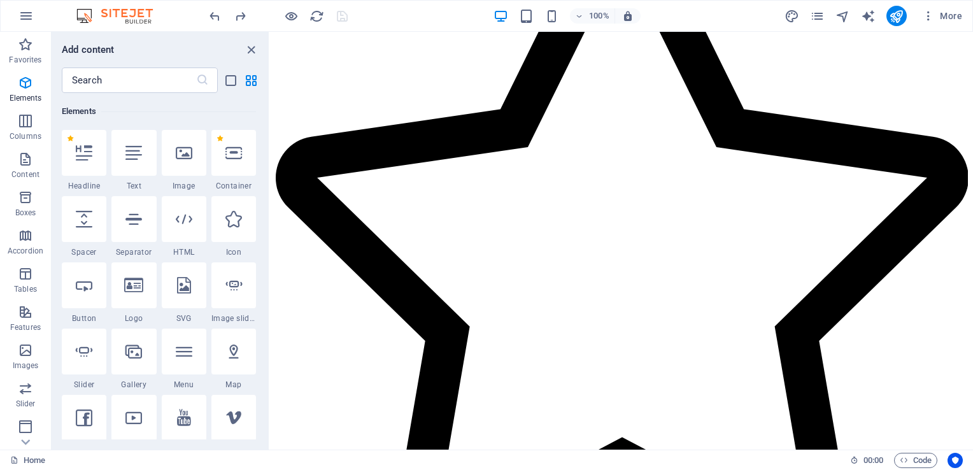
scroll to position [1416, 0]
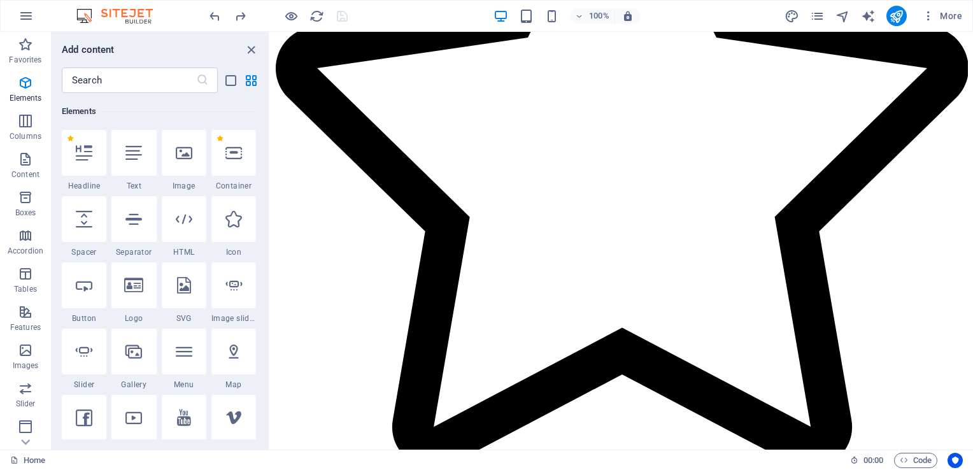
select select "px"
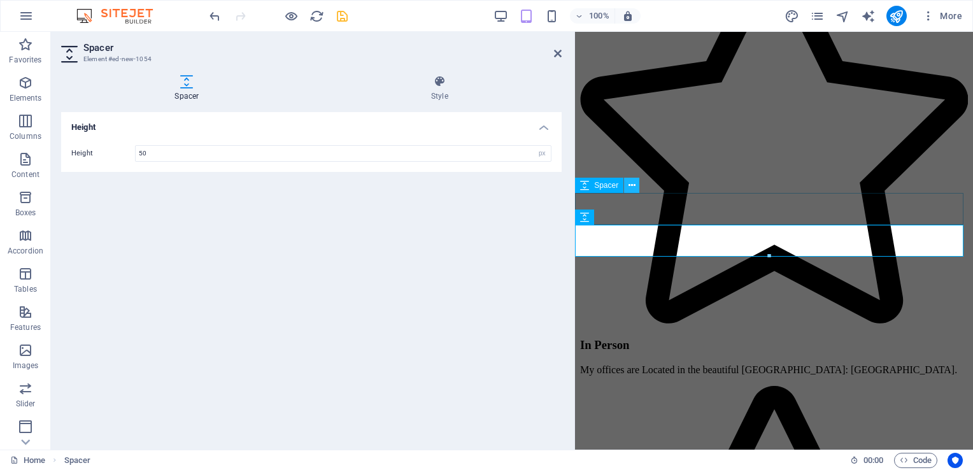
click at [632, 183] on icon at bounding box center [631, 185] width 7 height 13
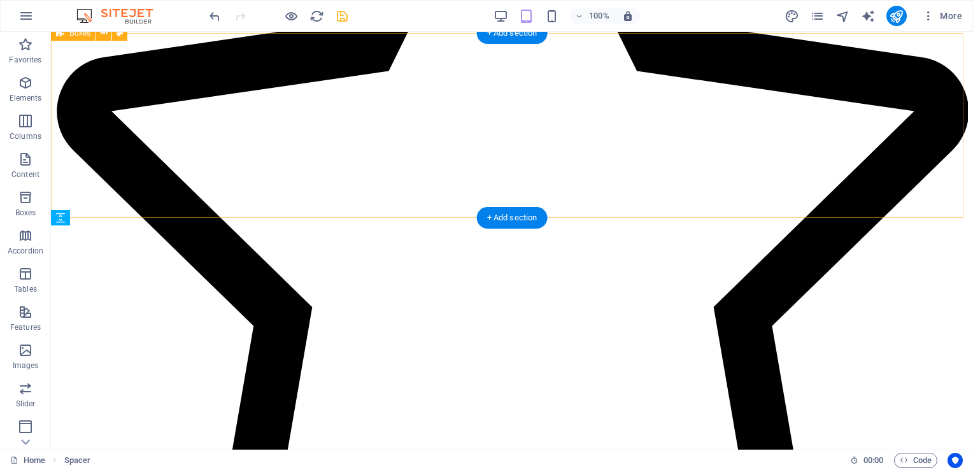
scroll to position [1117, 0]
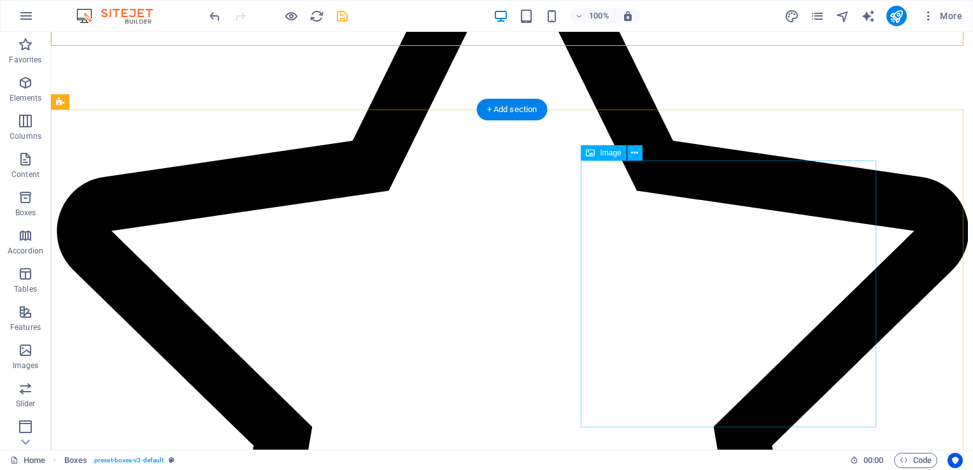
scroll to position [1296, 0]
click at [596, 154] on div "Image" at bounding box center [603, 152] width 45 height 15
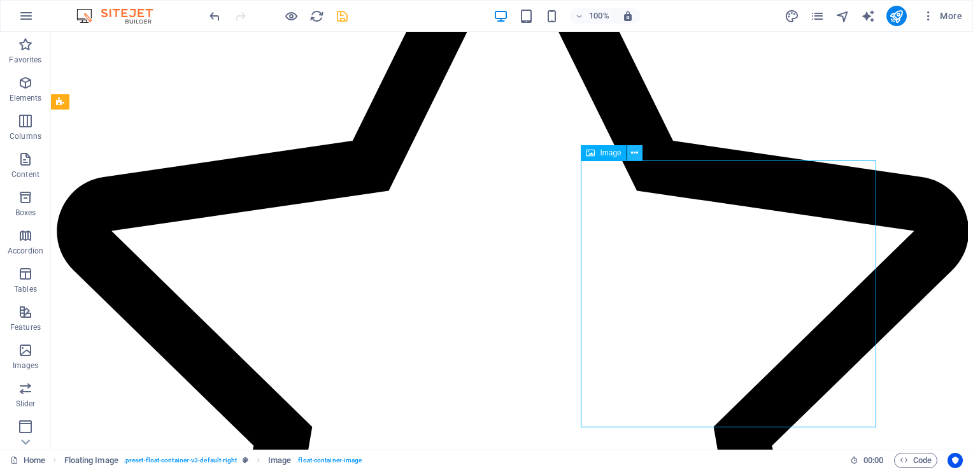
click at [630, 155] on button at bounding box center [634, 152] width 15 height 15
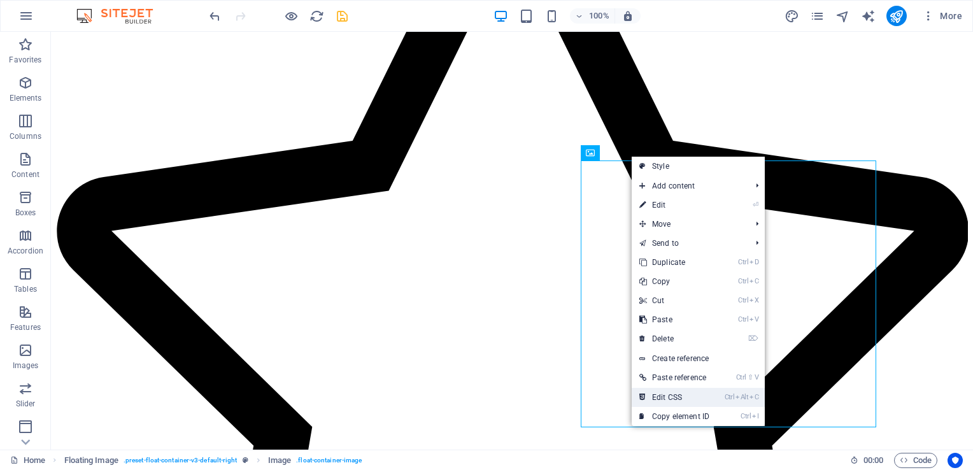
click at [668, 395] on link "Ctrl Alt C Edit CSS" at bounding box center [674, 397] width 85 height 19
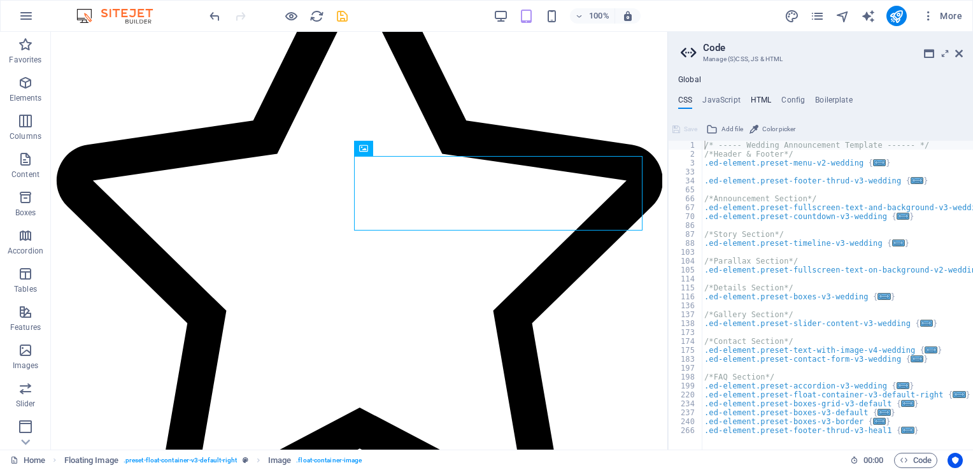
click at [759, 100] on h4 "HTML" at bounding box center [761, 102] width 21 height 14
type textarea "<a href="#main-content" class="wv-link-content button">Skip to main content</a>"
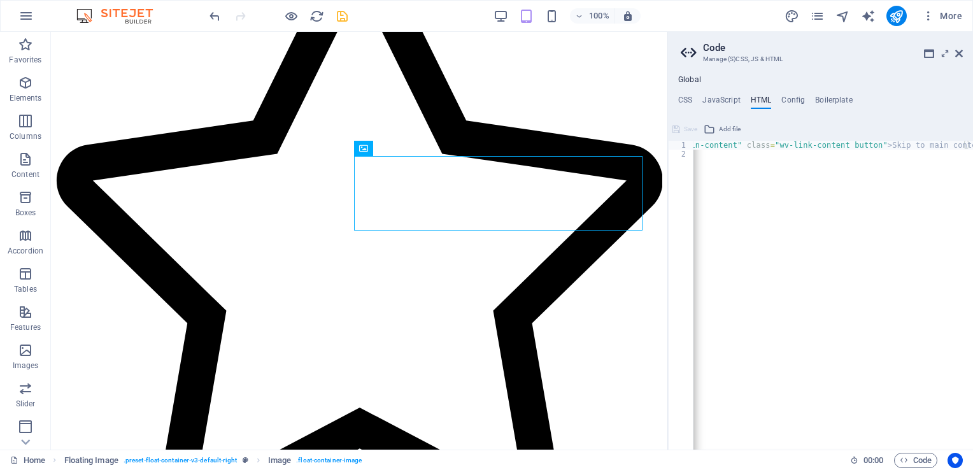
scroll to position [0, 0]
click at [682, 101] on h4 "CSS" at bounding box center [685, 102] width 14 height 14
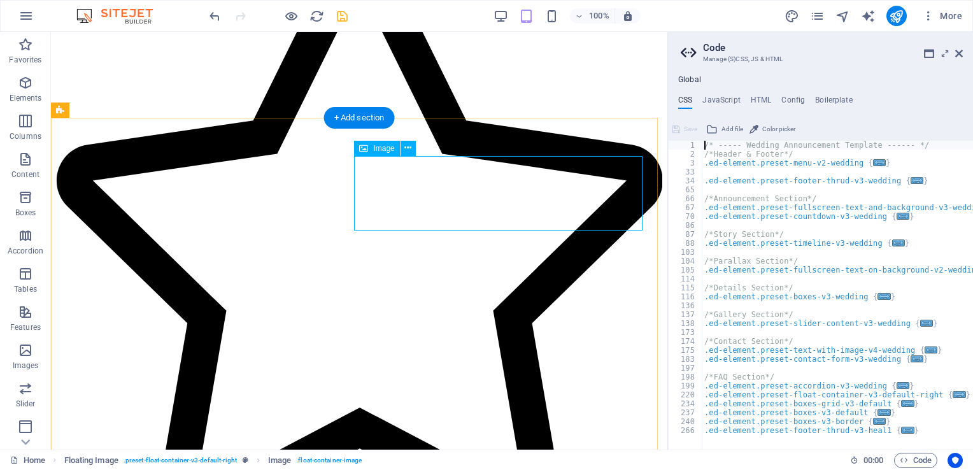
select select "px"
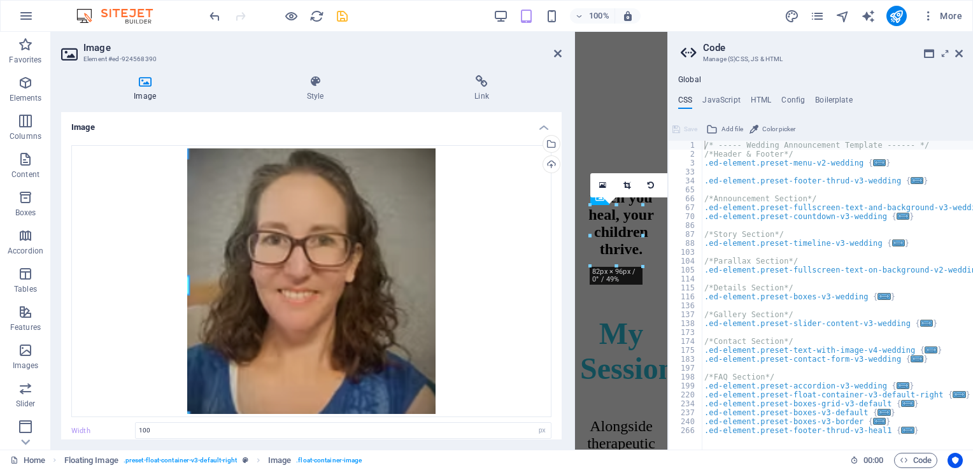
scroll to position [3864, 0]
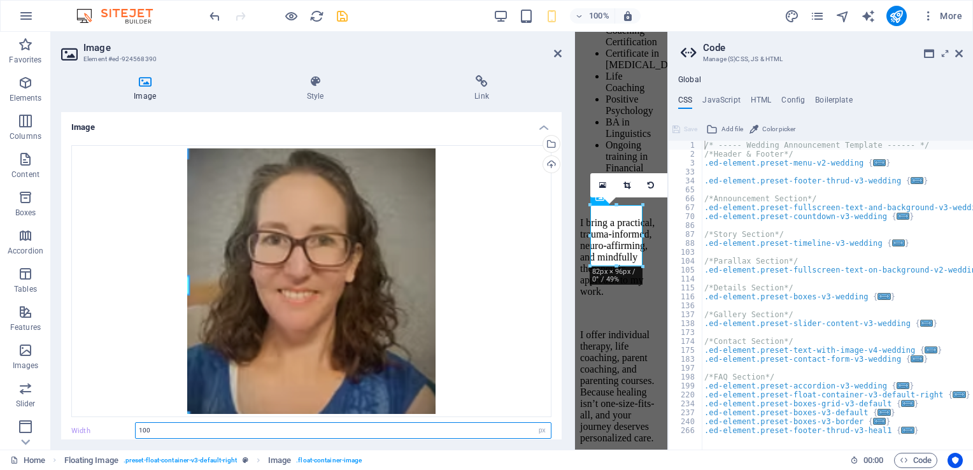
drag, startPoint x: 160, startPoint y: 428, endPoint x: 127, endPoint y: 418, distance: 35.2
click at [127, 418] on div "Drag files here, click to choose files or select files from Files or our free s…" at bounding box center [311, 343] width 500 height 417
type input "70"
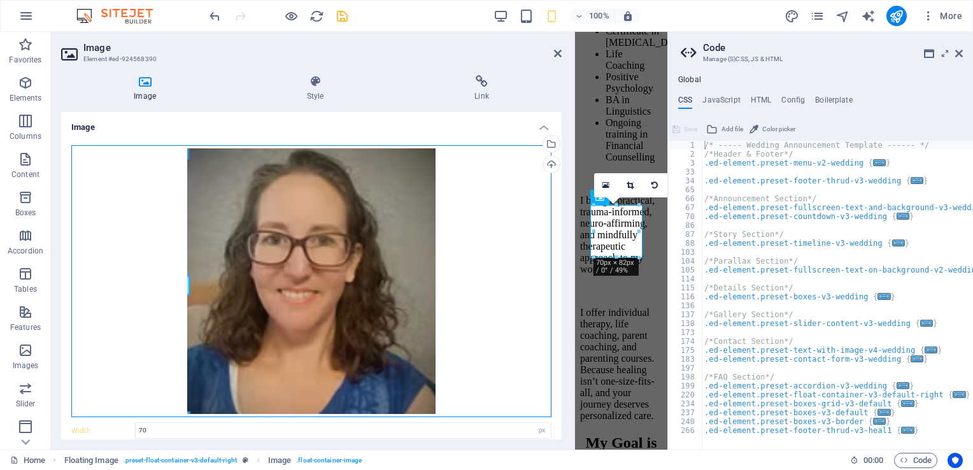
click at [480, 325] on div "Drag files here, click to choose files or select files from Files or our free s…" at bounding box center [311, 281] width 480 height 272
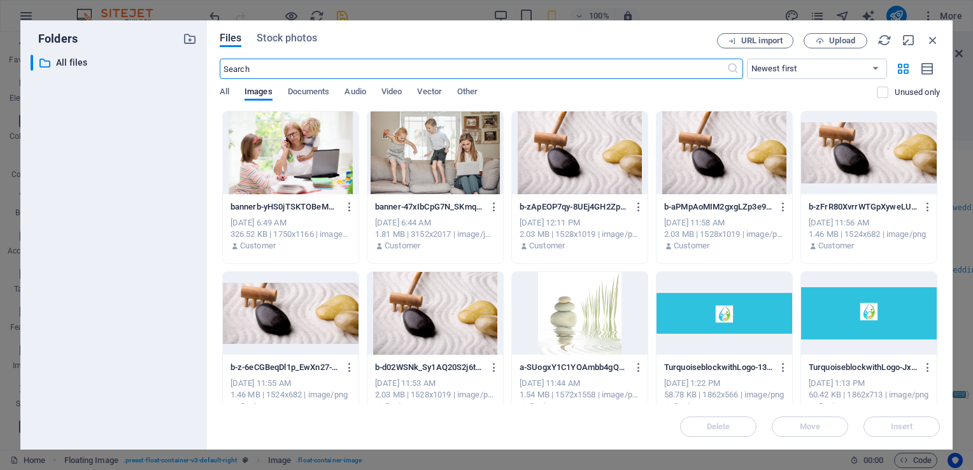
scroll to position [5086, 0]
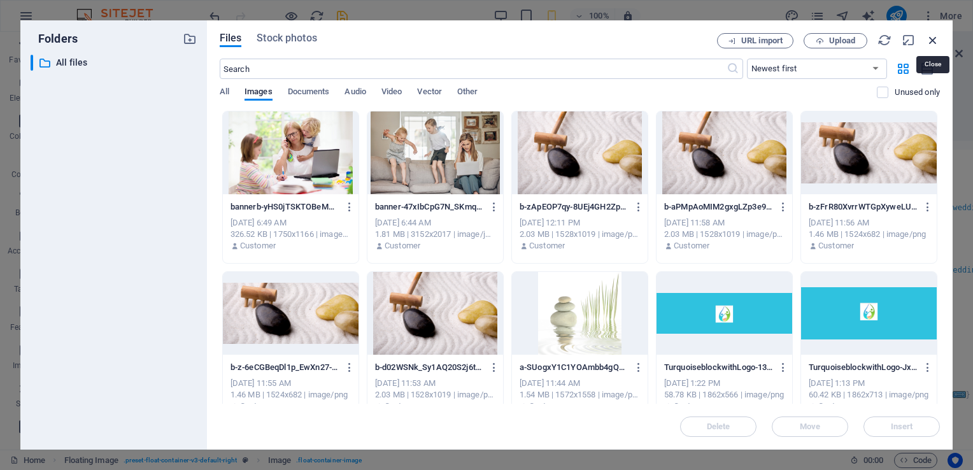
click at [937, 35] on icon "button" at bounding box center [933, 40] width 14 height 14
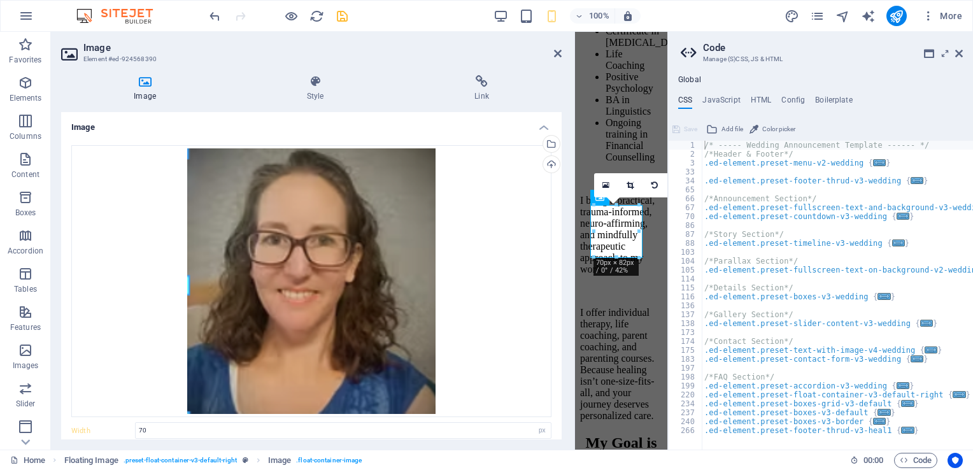
scroll to position [4222, 0]
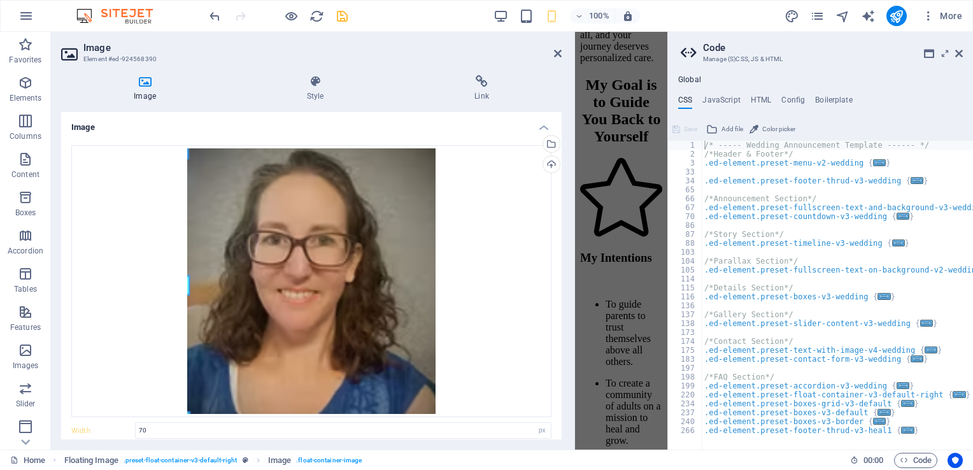
click at [554, 47] on h2 "Image" at bounding box center [322, 47] width 478 height 11
click at [560, 54] on icon at bounding box center [558, 53] width 8 height 10
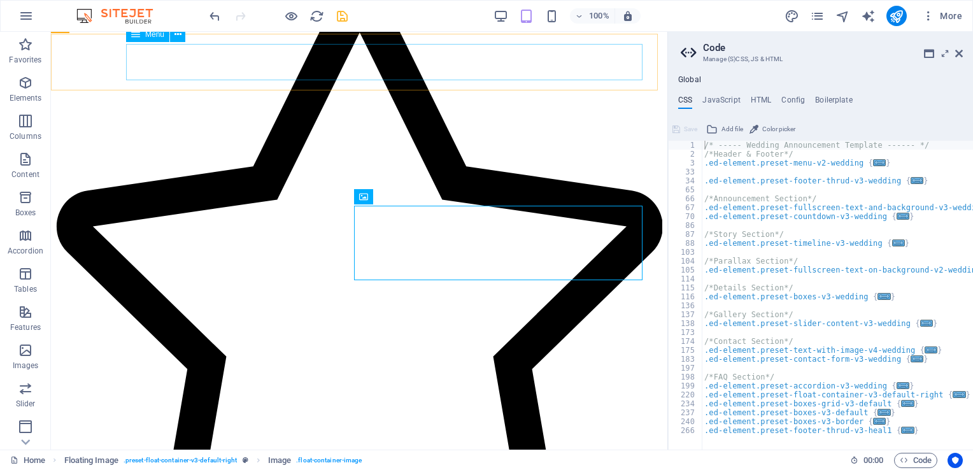
scroll to position [1247, 0]
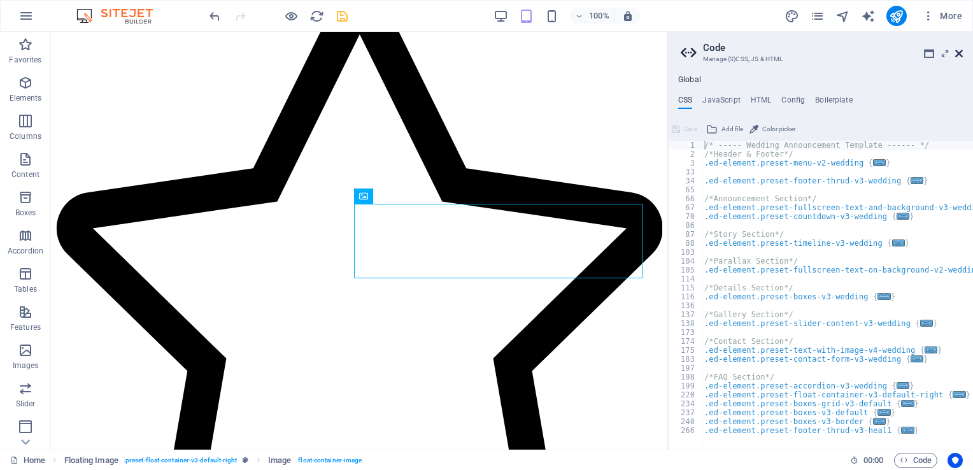
click at [957, 52] on icon at bounding box center [959, 53] width 8 height 10
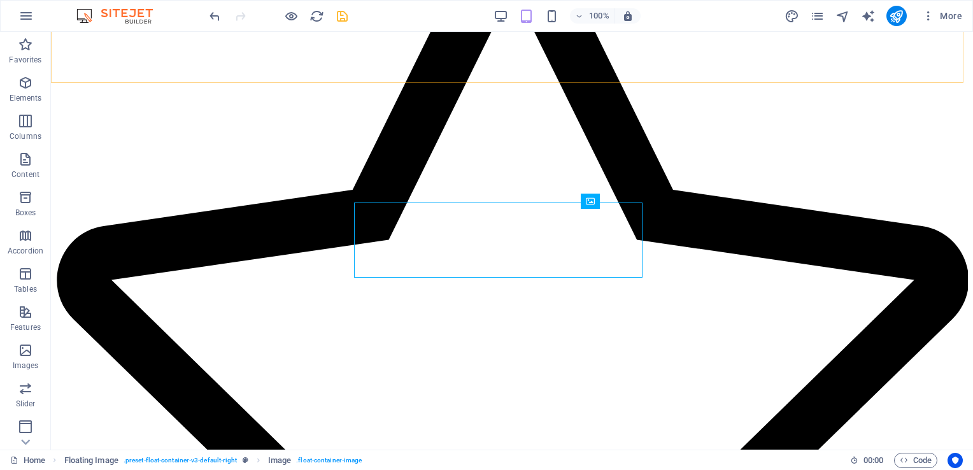
scroll to position [1248, 0]
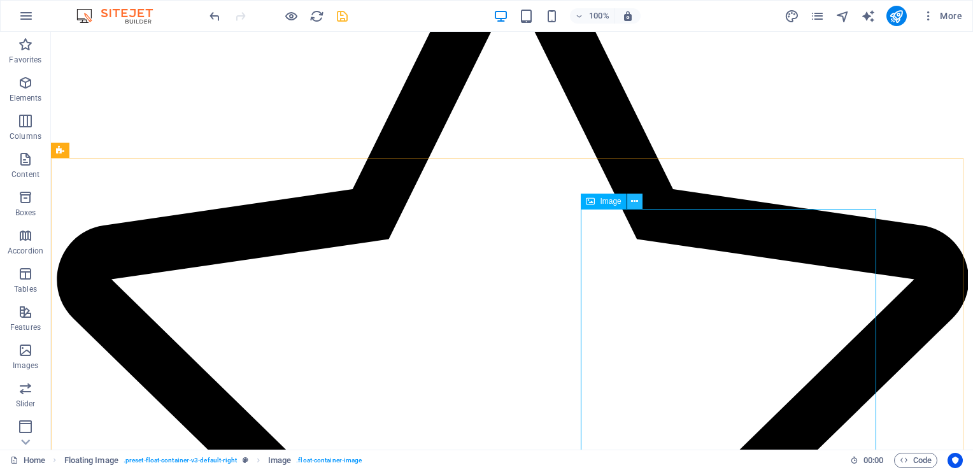
click at [632, 203] on icon at bounding box center [634, 201] width 7 height 13
click at [616, 208] on div "Image" at bounding box center [603, 201] width 45 height 15
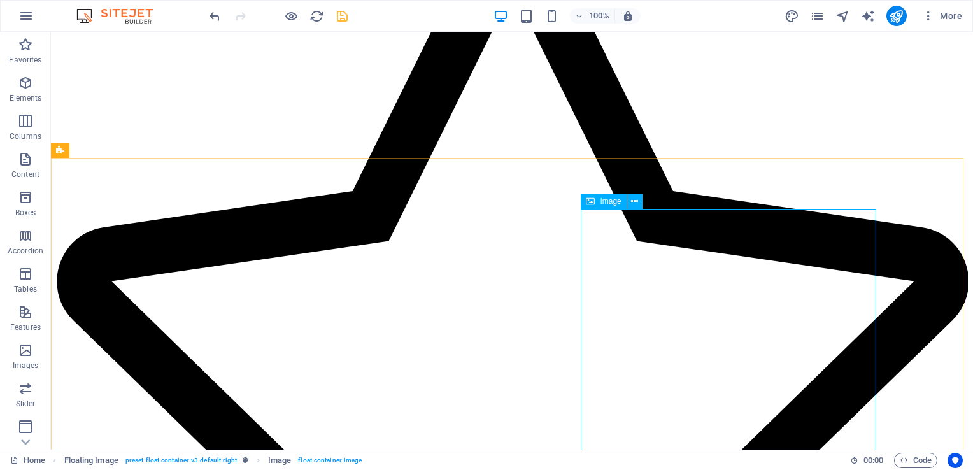
scroll to position [1507, 0]
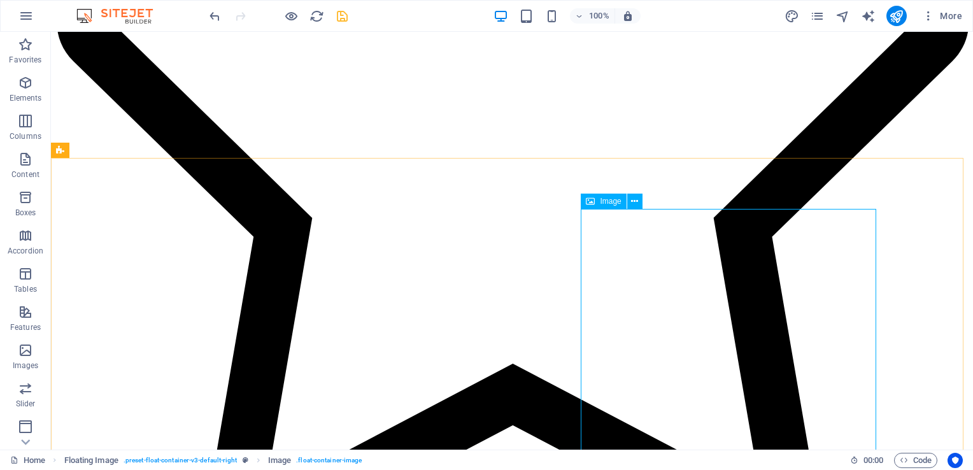
select select "px"
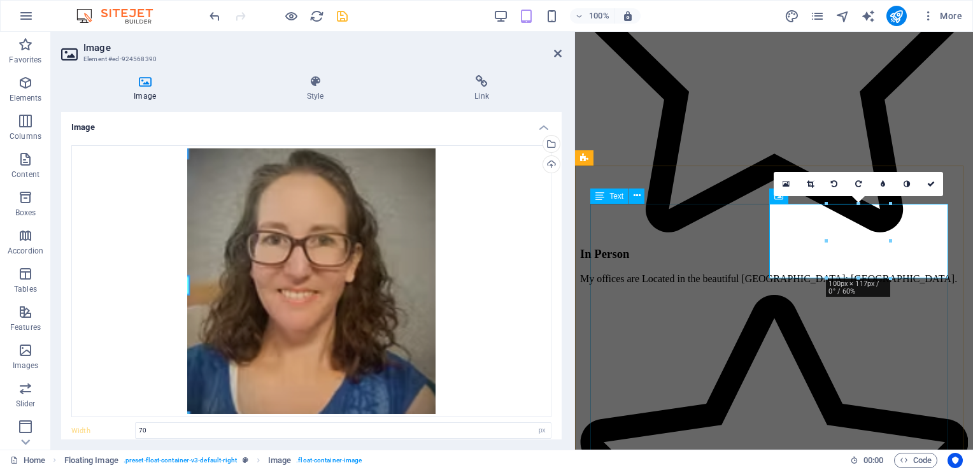
type input "100"
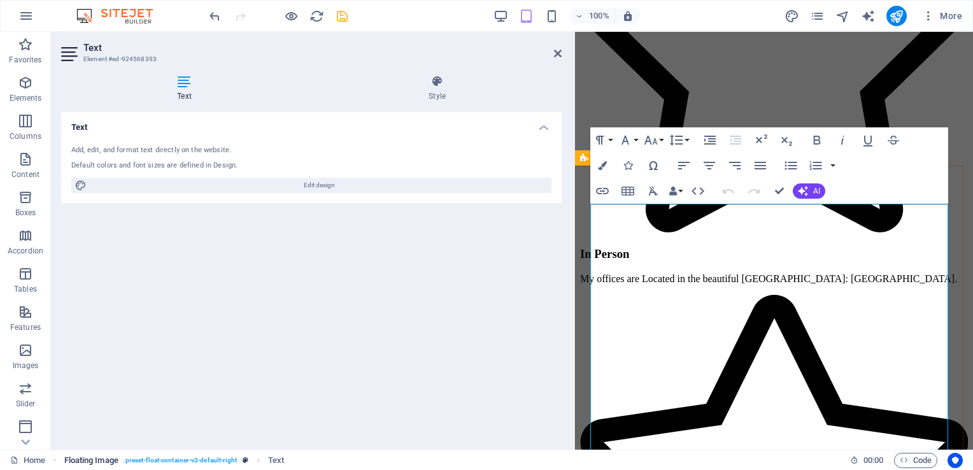
click at [223, 458] on span ". preset-float-container-v3-default-right" at bounding box center [181, 460] width 114 height 15
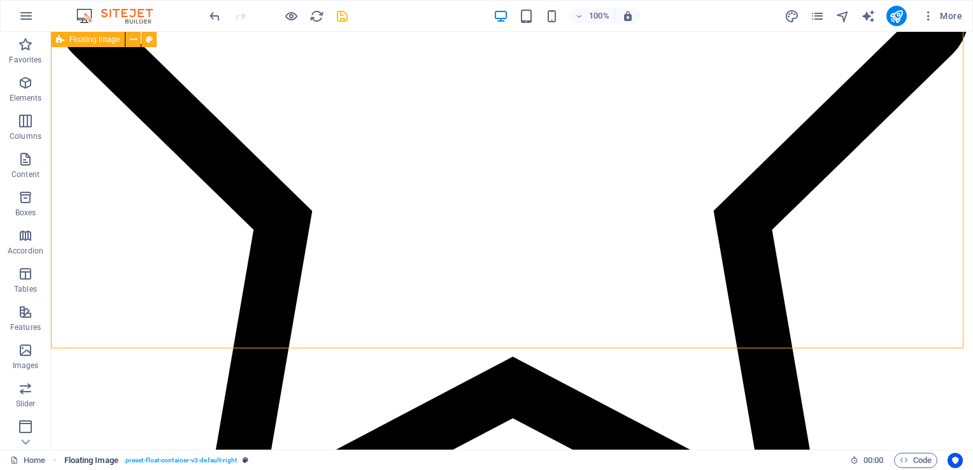
scroll to position [1508, 0]
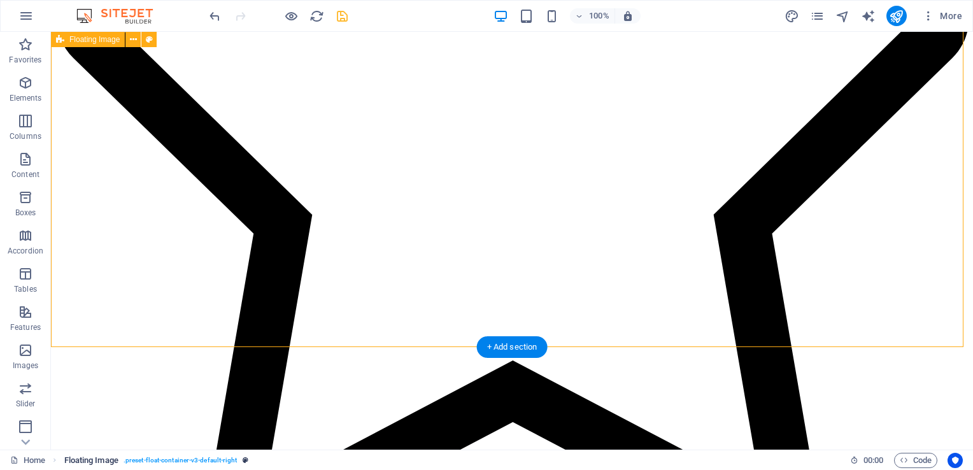
click at [171, 461] on span ". preset-float-container-v3-default-right" at bounding box center [181, 460] width 114 height 15
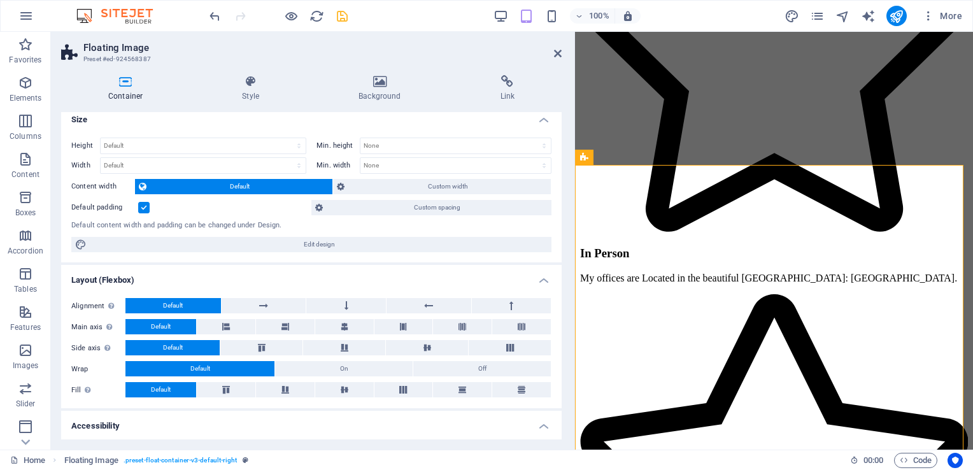
scroll to position [0, 0]
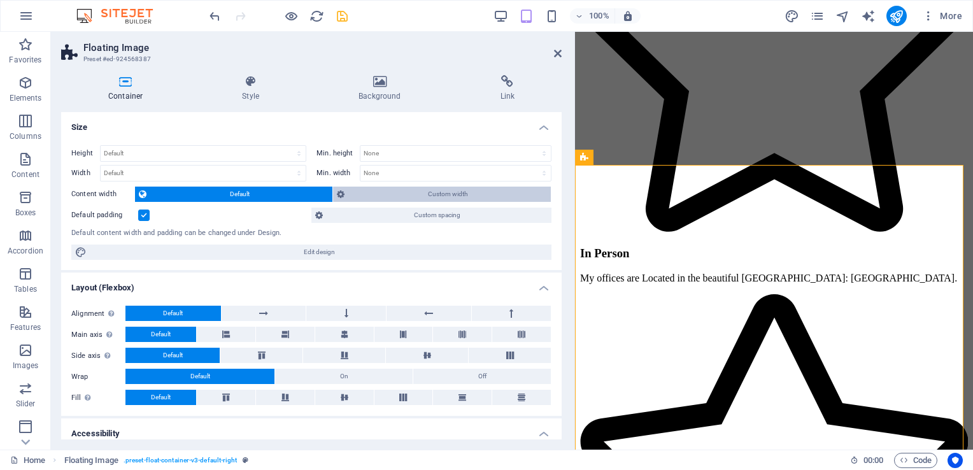
click at [378, 193] on span "Custom width" at bounding box center [447, 194] width 199 height 15
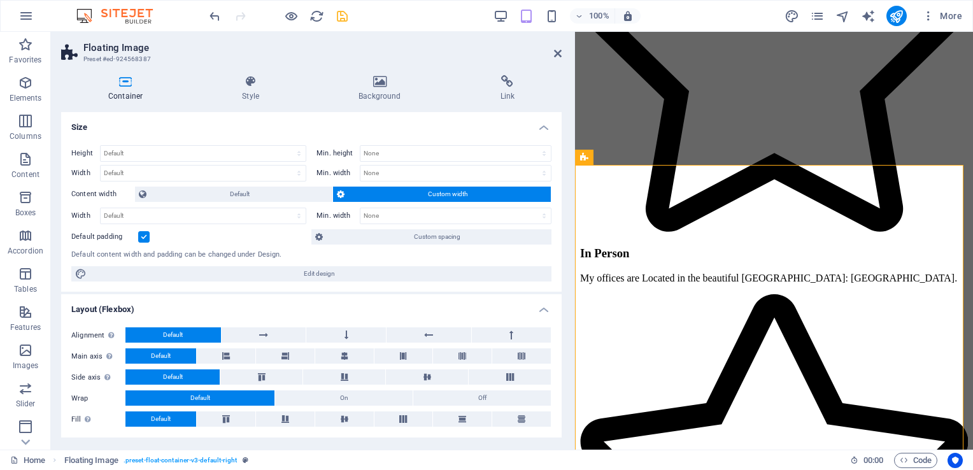
click at [378, 193] on span "Custom width" at bounding box center [447, 194] width 199 height 15
click at [555, 50] on icon at bounding box center [558, 53] width 8 height 10
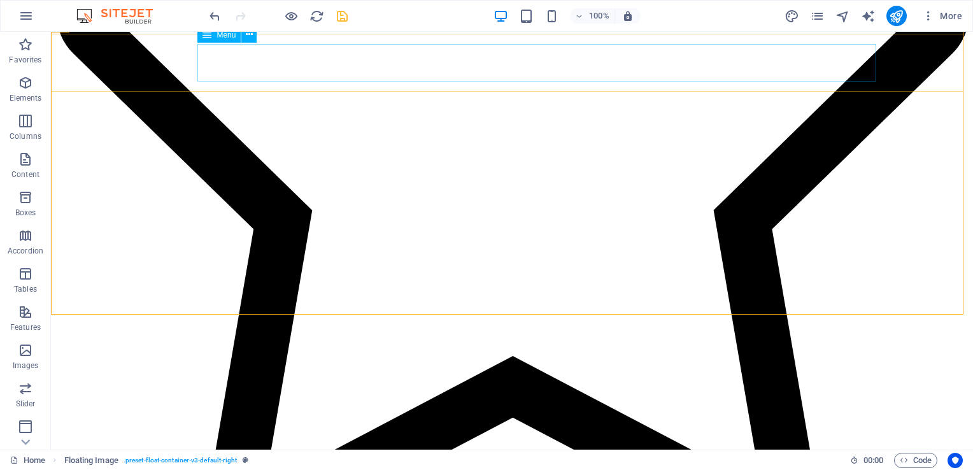
scroll to position [1509, 0]
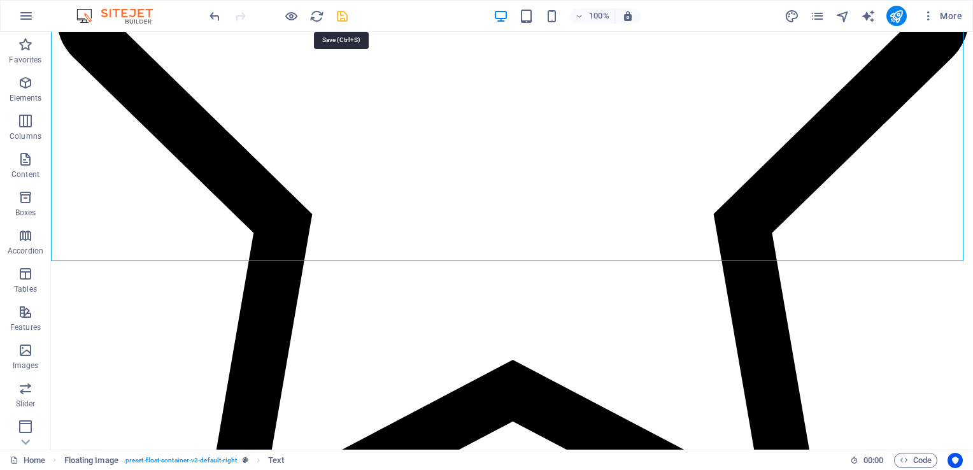
click at [338, 13] on icon "save" at bounding box center [342, 16] width 15 height 15
checkbox input "false"
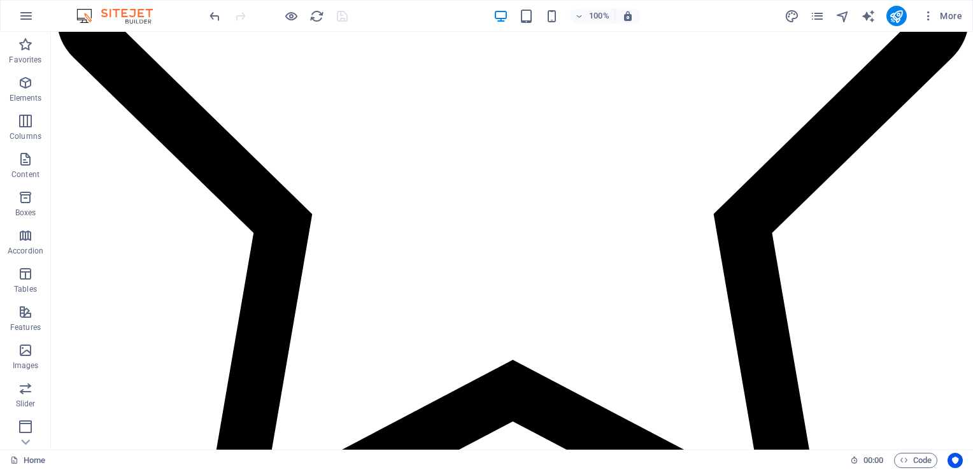
click at [308, 13] on div at bounding box center [278, 16] width 143 height 20
click at [313, 14] on icon "reload" at bounding box center [316, 16] width 15 height 15
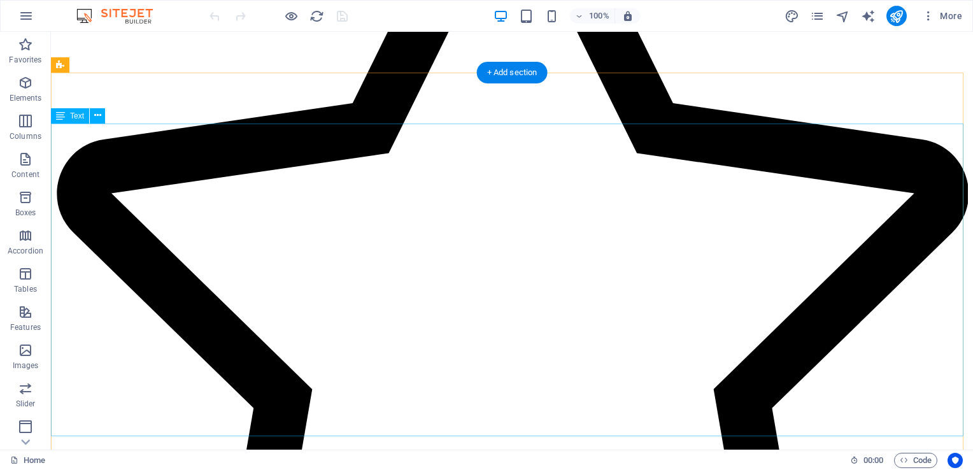
scroll to position [1334, 0]
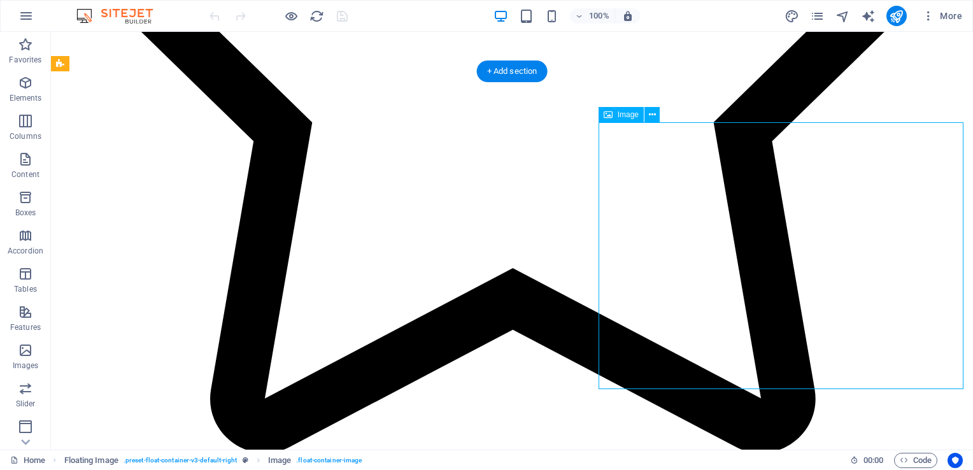
select select "px"
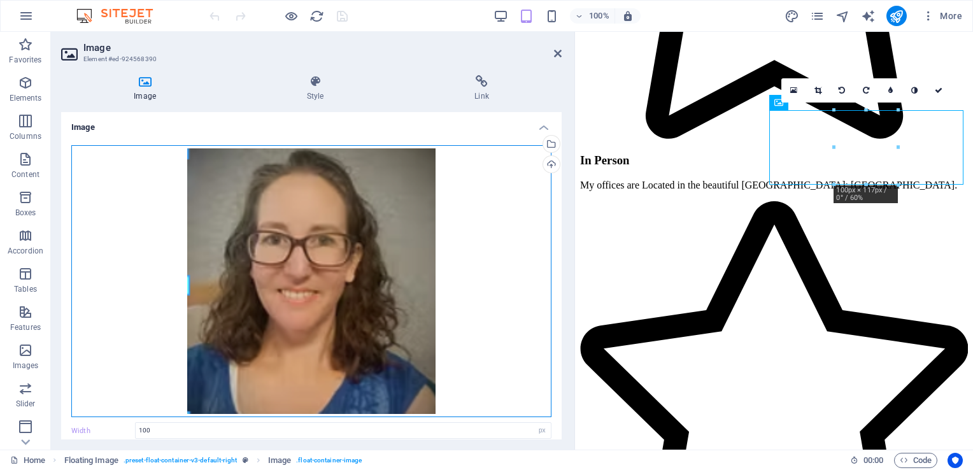
click at [251, 239] on div "Drag files here, click to choose files or select files from Files or our free s…" at bounding box center [311, 281] width 480 height 272
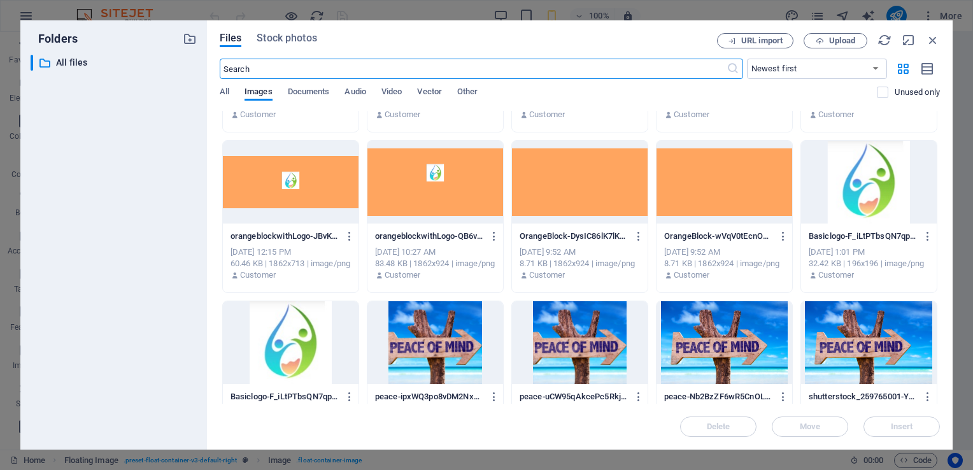
scroll to position [501, 0]
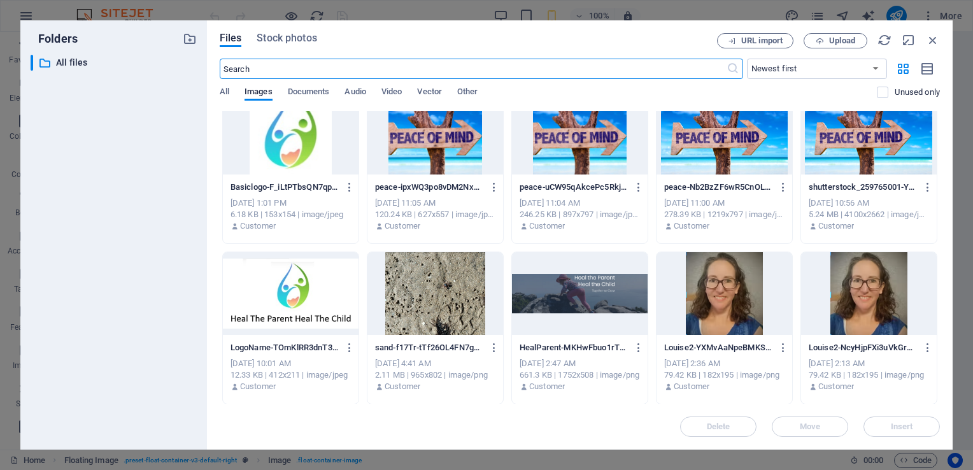
click at [856, 302] on div at bounding box center [869, 293] width 136 height 83
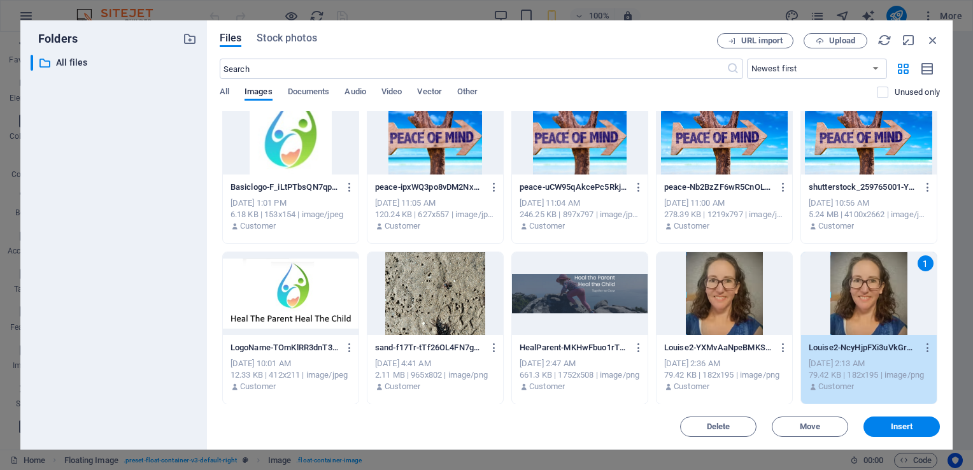
click at [856, 302] on div "1" at bounding box center [869, 293] width 136 height 83
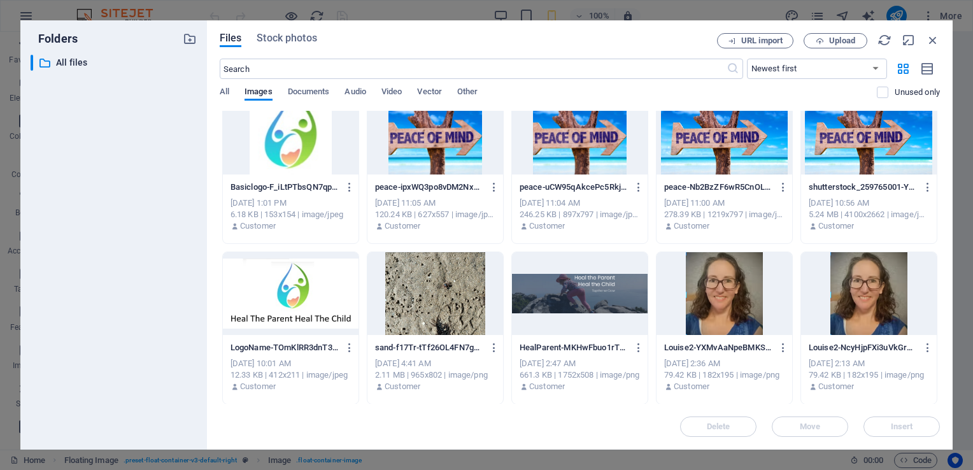
click at [856, 302] on div at bounding box center [869, 293] width 136 height 83
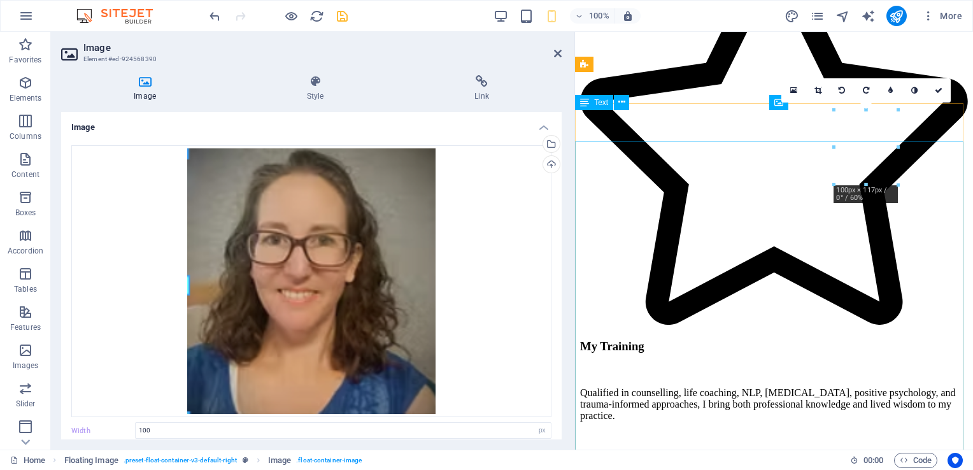
scroll to position [1601, 0]
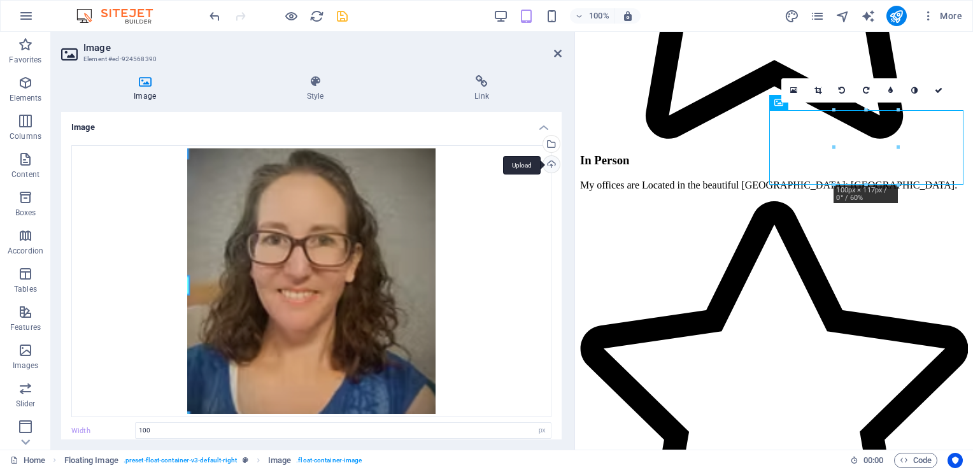
click at [549, 162] on div "Upload" at bounding box center [550, 165] width 19 height 19
click at [549, 150] on div "Select files from the file manager, stock photos, or upload file(s)" at bounding box center [550, 145] width 19 height 19
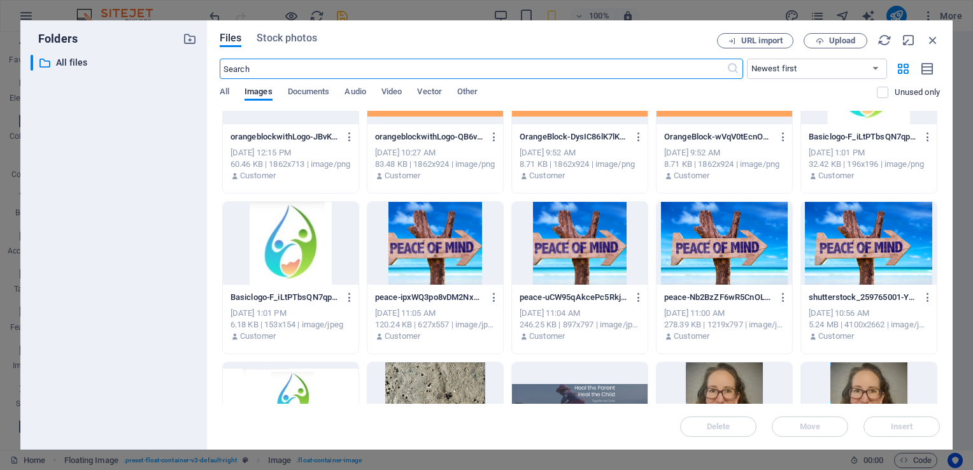
scroll to position [501, 0]
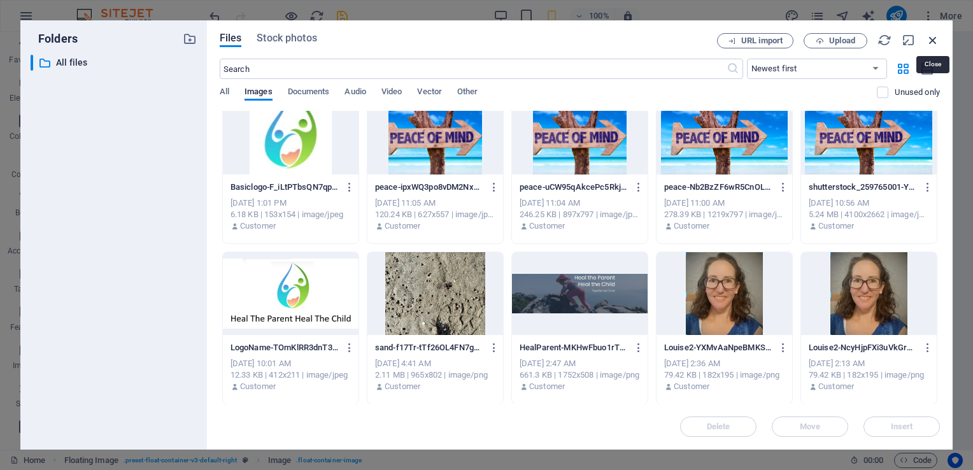
click at [932, 41] on icon "button" at bounding box center [933, 40] width 14 height 14
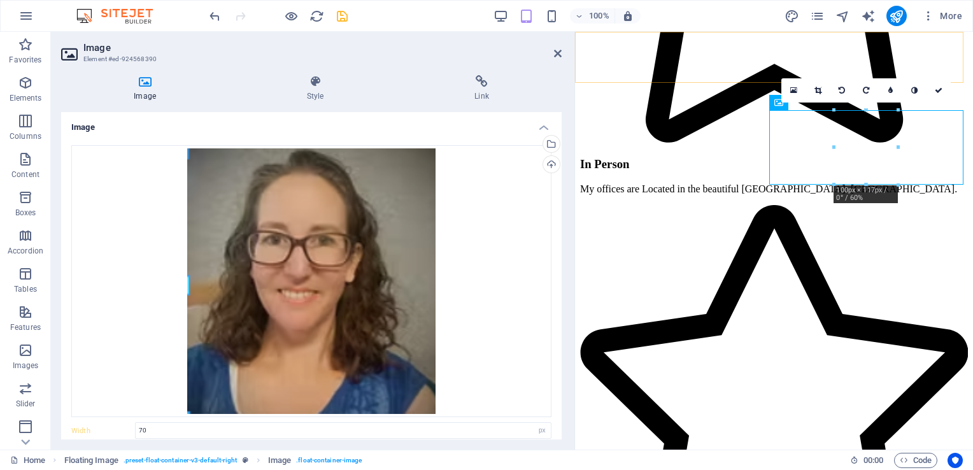
type input "100"
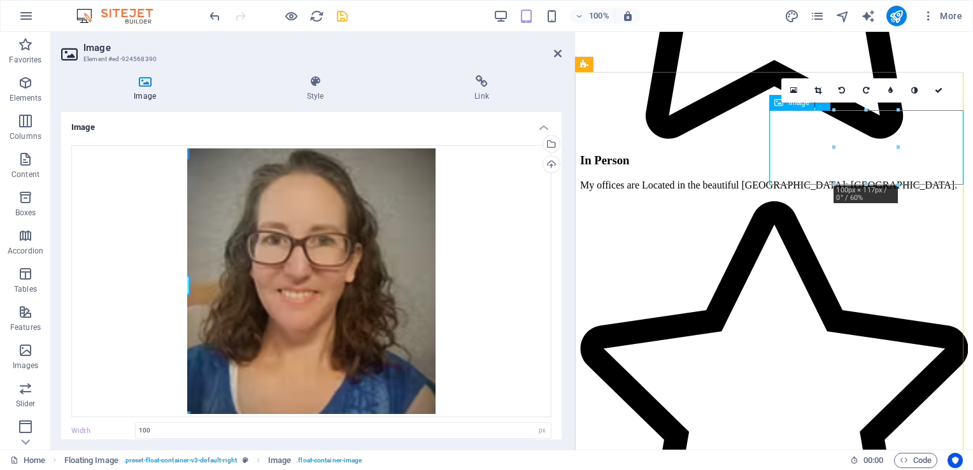
click at [561, 50] on icon at bounding box center [558, 53] width 8 height 10
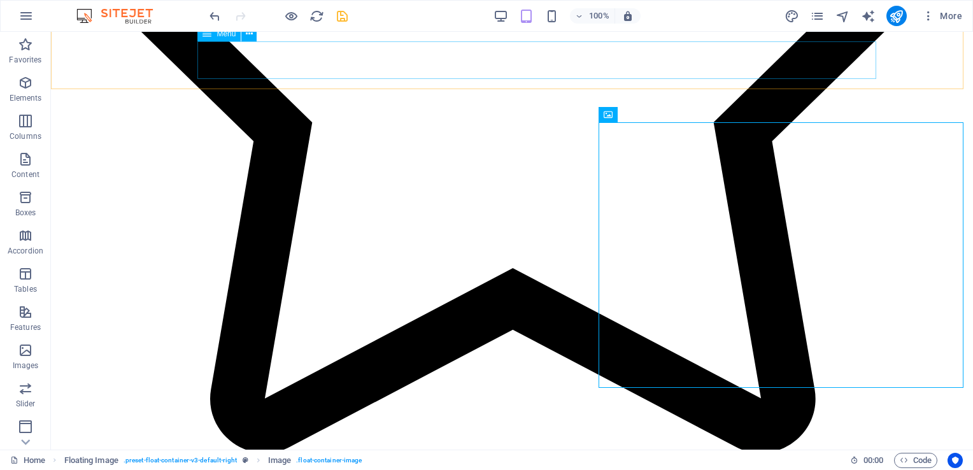
scroll to position [1334, 0]
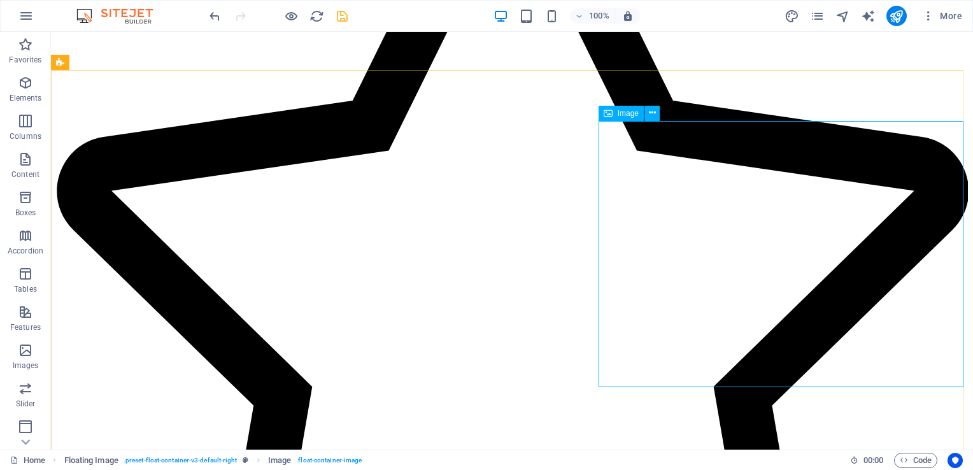
click at [625, 113] on span "Image" at bounding box center [628, 114] width 21 height 8
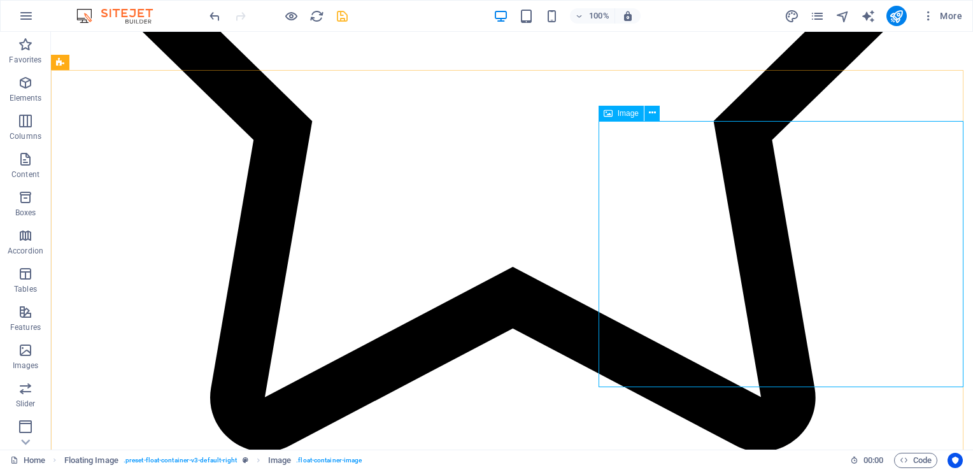
select select "px"
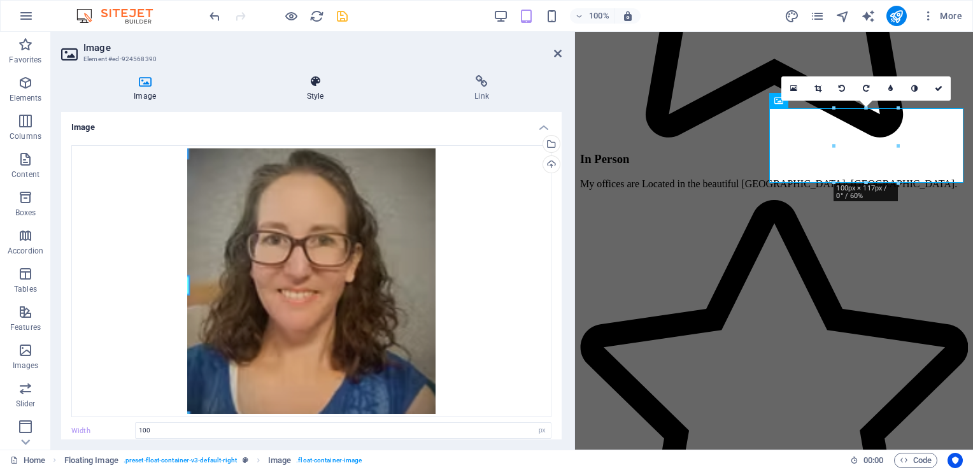
click at [307, 92] on h4 "Style" at bounding box center [317, 88] width 167 height 27
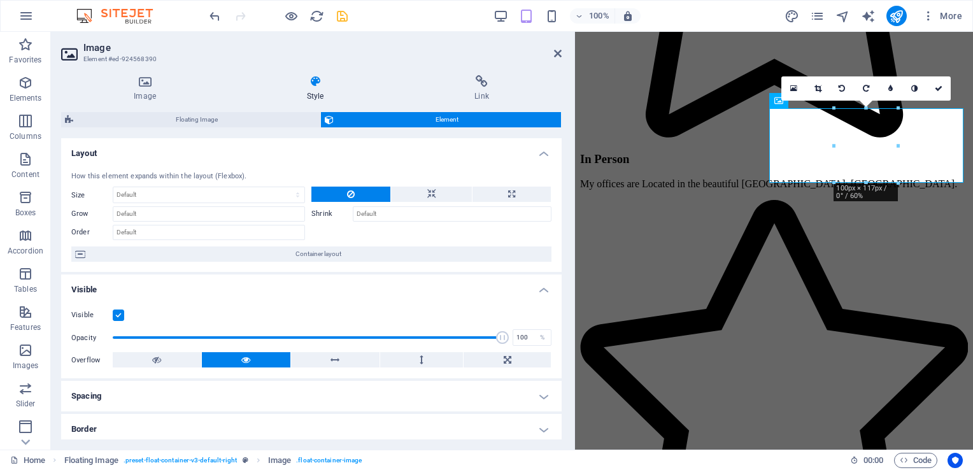
click at [307, 92] on h4 "Style" at bounding box center [317, 88] width 167 height 27
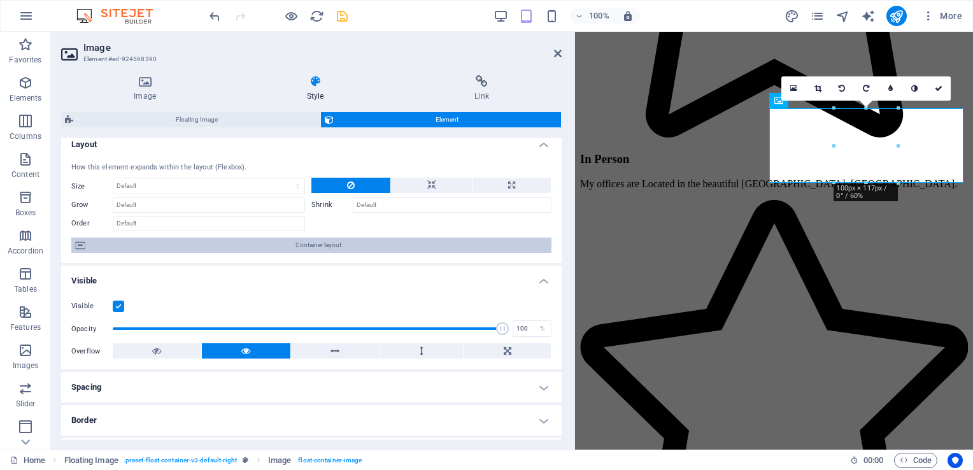
scroll to position [8, 0]
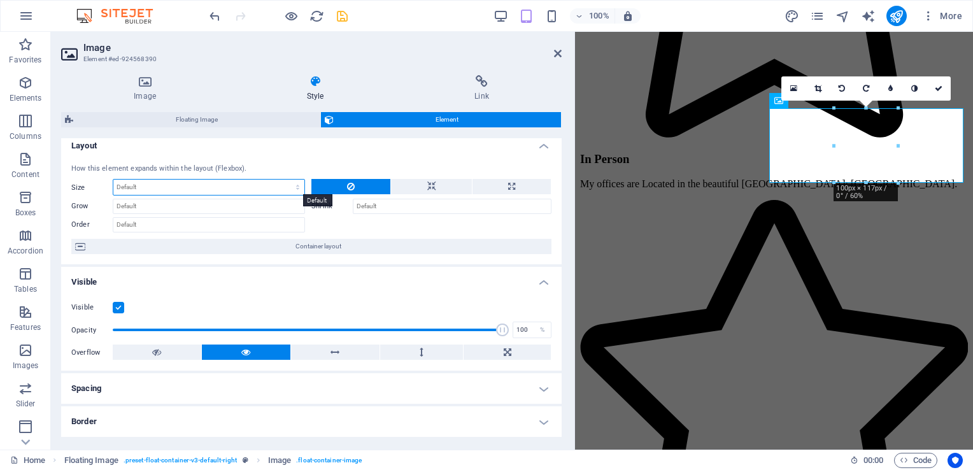
click at [191, 180] on select "Default auto px % 1/1 1/2 1/3 1/4 1/5 1/6 1/7 1/8 1/9 1/10" at bounding box center [208, 187] width 191 height 15
select select "%"
click at [285, 180] on select "Default auto px % 1/1 1/2 1/3 1/4 1/5 1/6 1/7 1/8 1/9 1/10" at bounding box center [208, 187] width 191 height 15
type input "100"
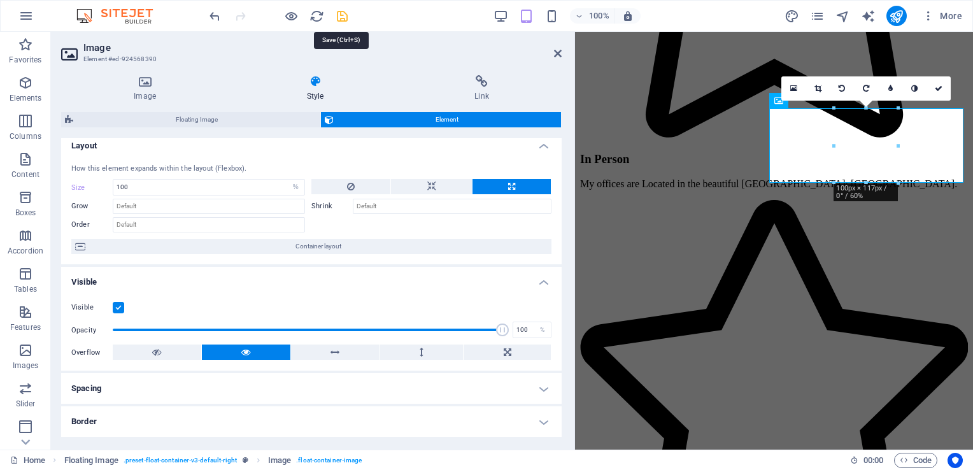
click at [341, 17] on icon "save" at bounding box center [342, 16] width 15 height 15
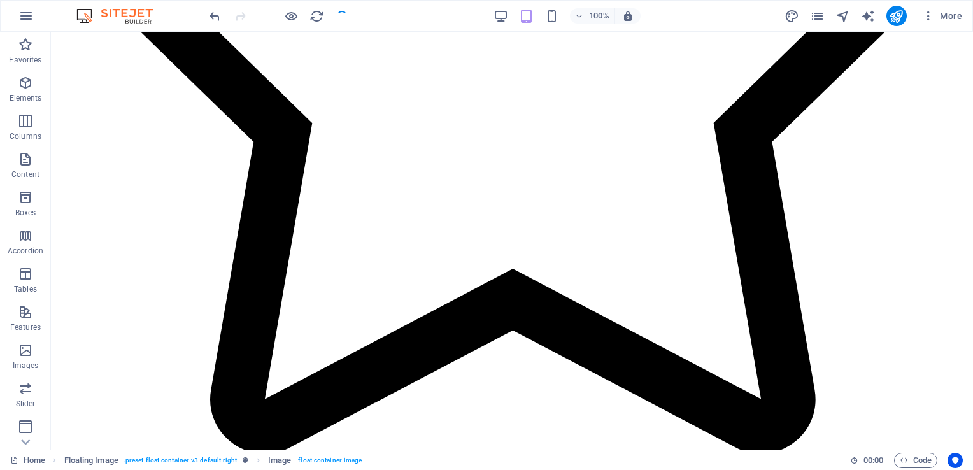
checkbox input "false"
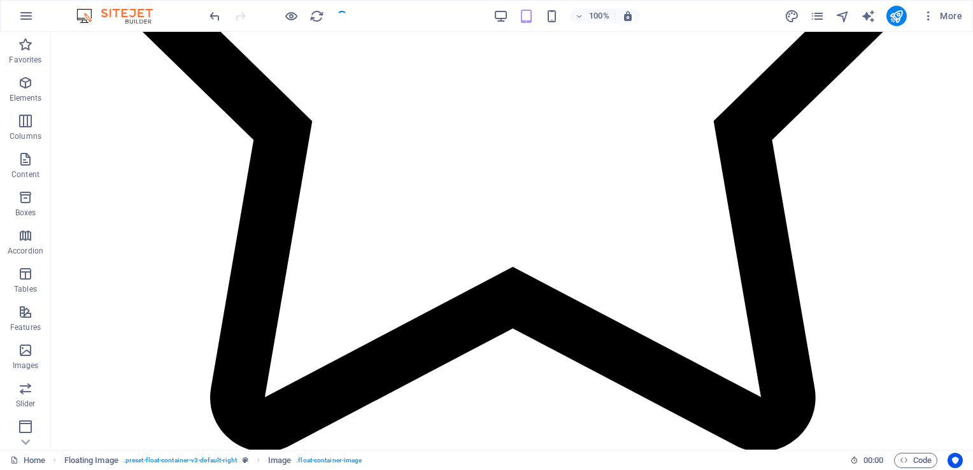
scroll to position [1336, 0]
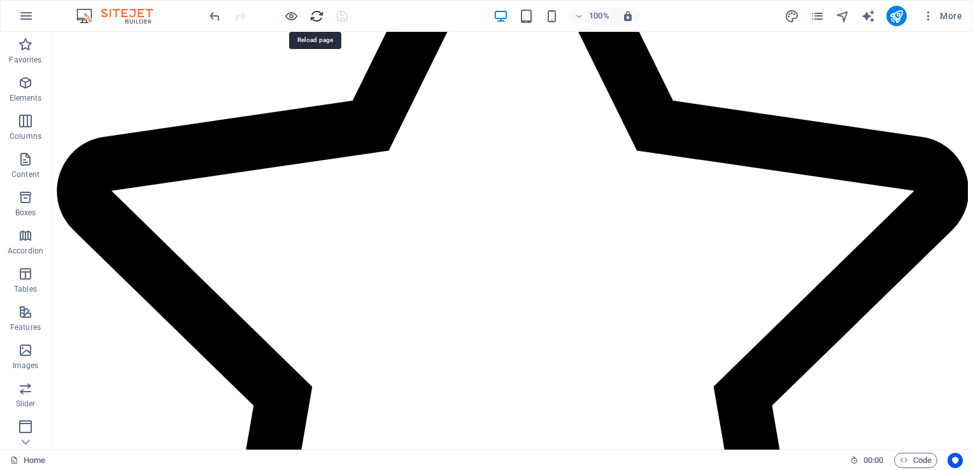
click at [320, 17] on icon "reload" at bounding box center [316, 16] width 15 height 15
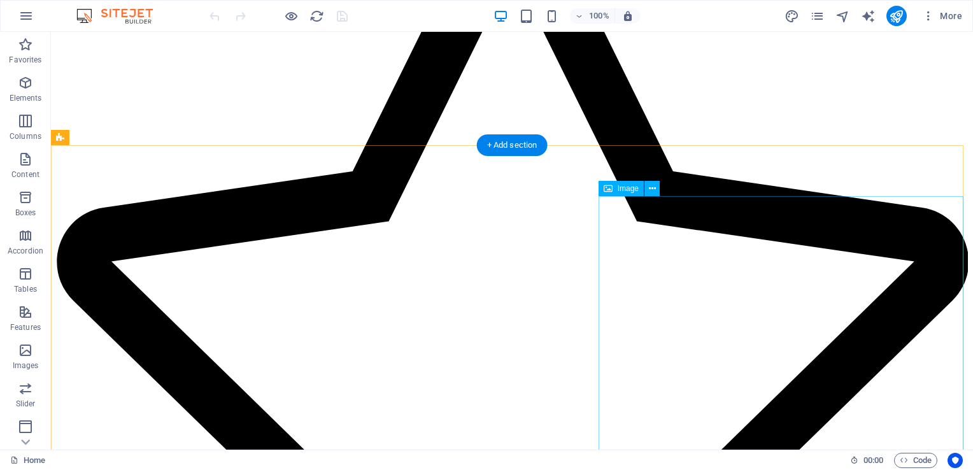
scroll to position [1261, 0]
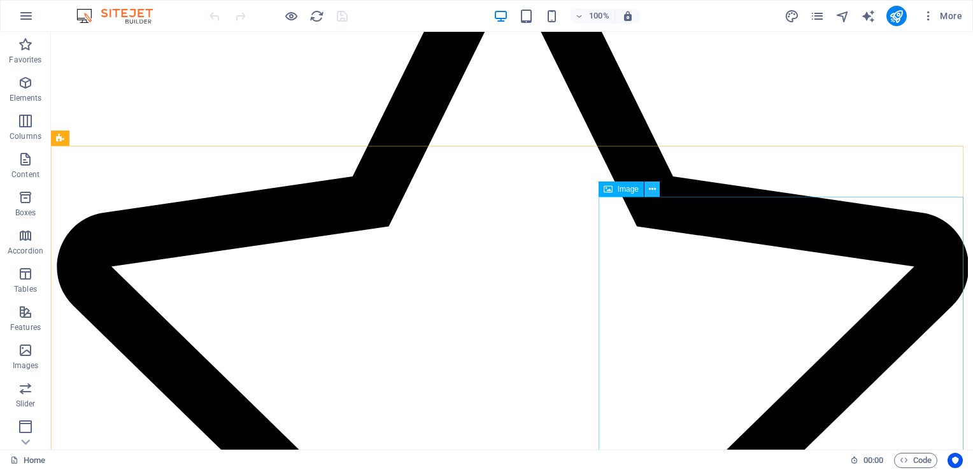
click at [647, 188] on button at bounding box center [651, 188] width 15 height 15
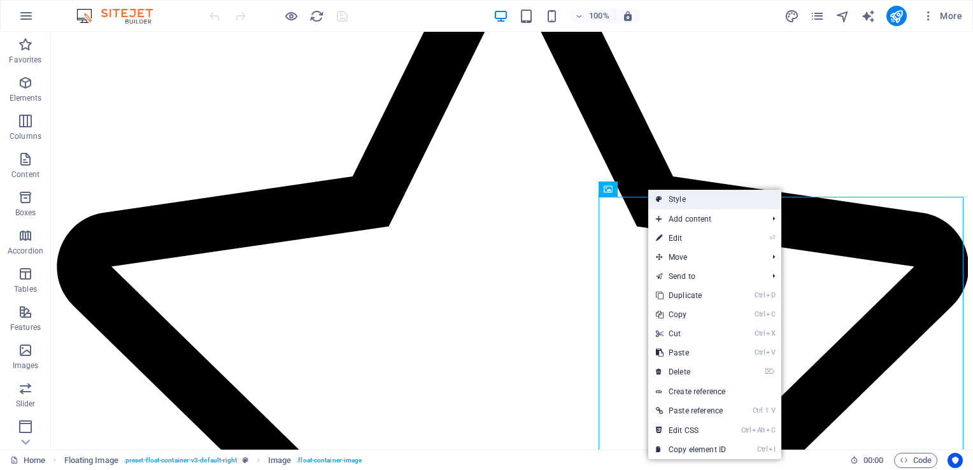
click at [673, 198] on link "Style" at bounding box center [714, 199] width 133 height 19
select select "%"
select select "rem"
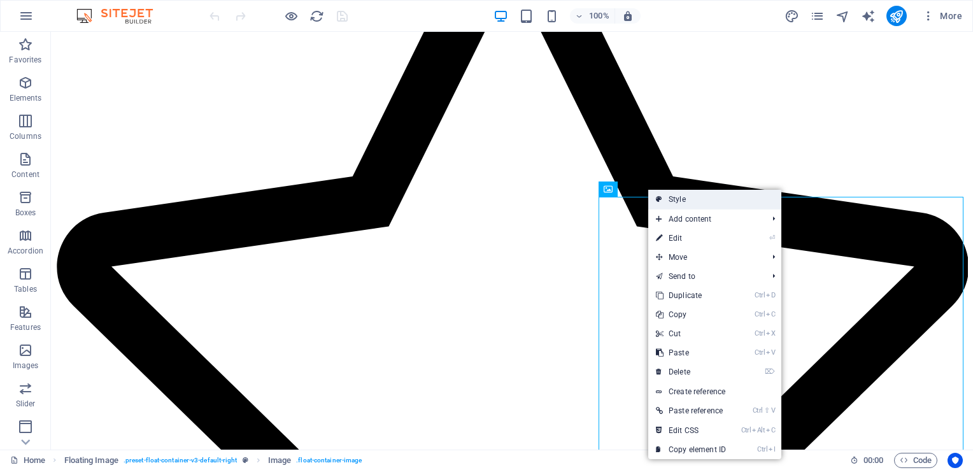
select select "rem"
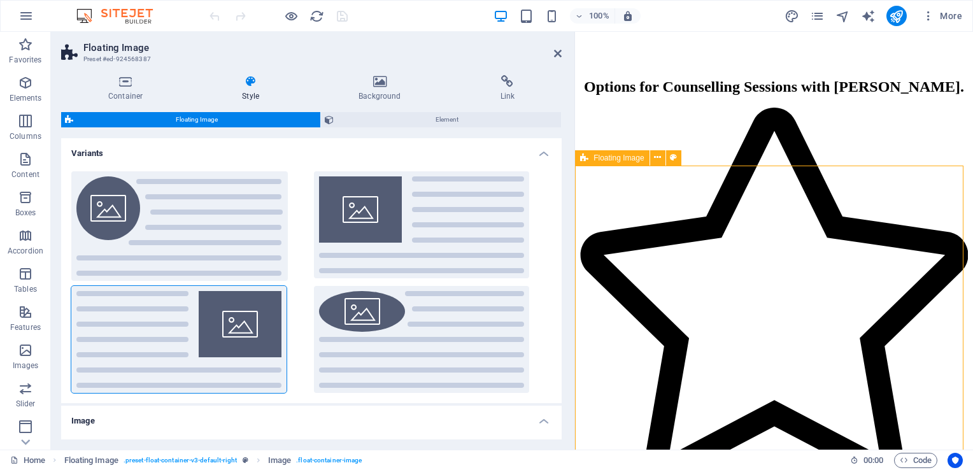
scroll to position [1507, 0]
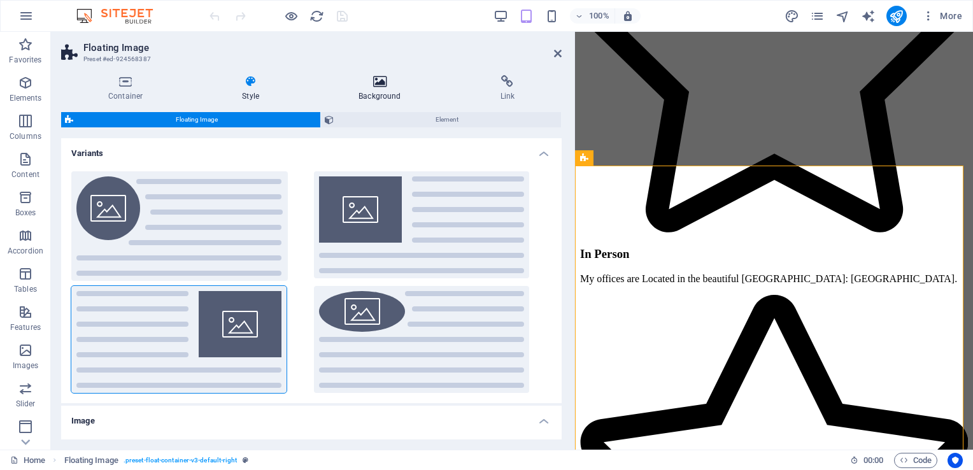
click at [388, 91] on h4 "Background" at bounding box center [381, 88] width 141 height 27
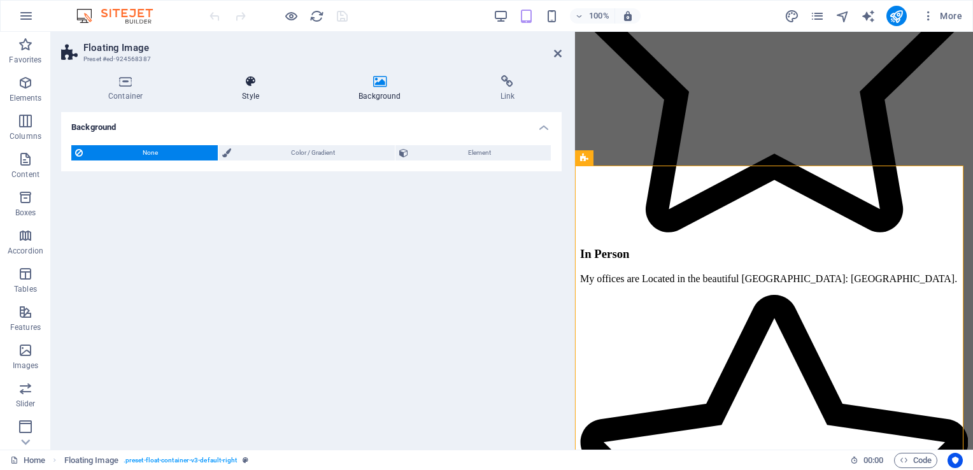
click at [249, 87] on icon at bounding box center [250, 81] width 111 height 13
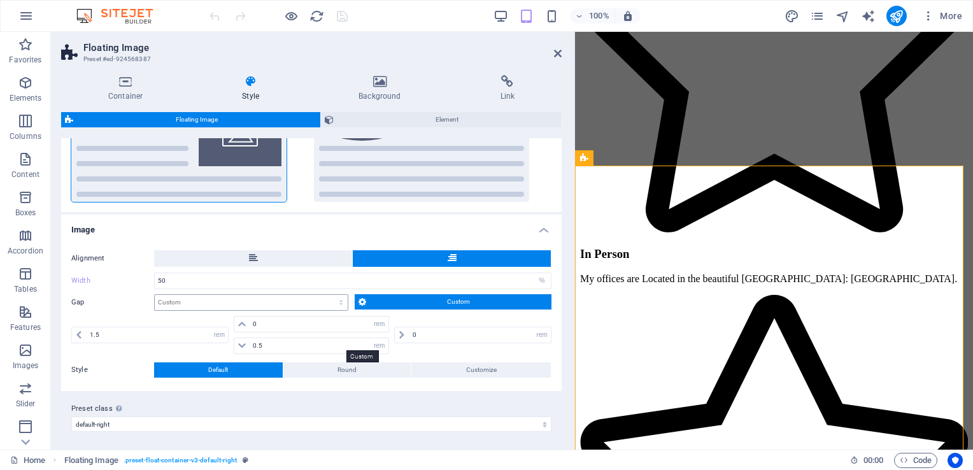
scroll to position [192, 0]
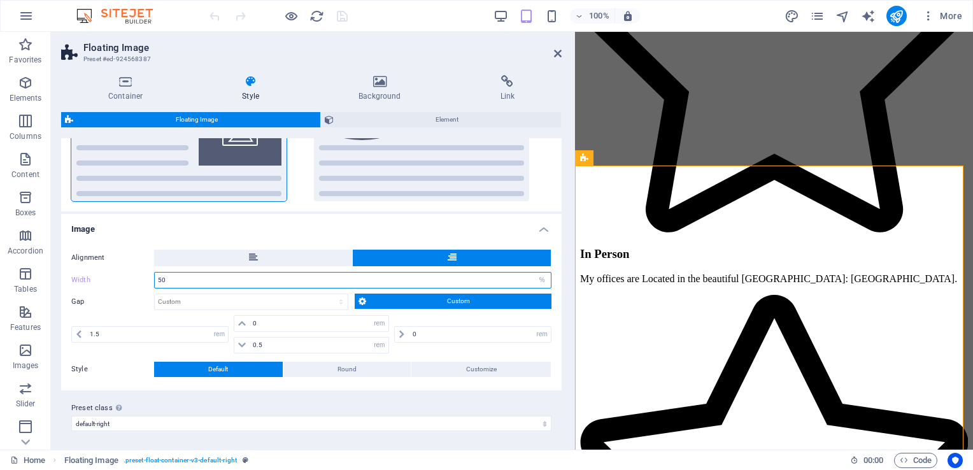
click at [169, 281] on input "50" at bounding box center [353, 279] width 396 height 15
type input "5"
type input "20"
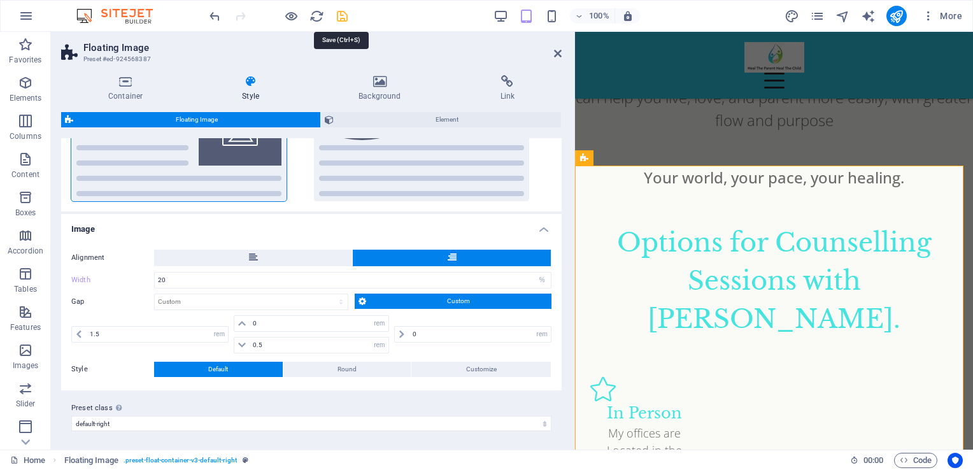
click at [341, 15] on icon "save" at bounding box center [342, 16] width 15 height 15
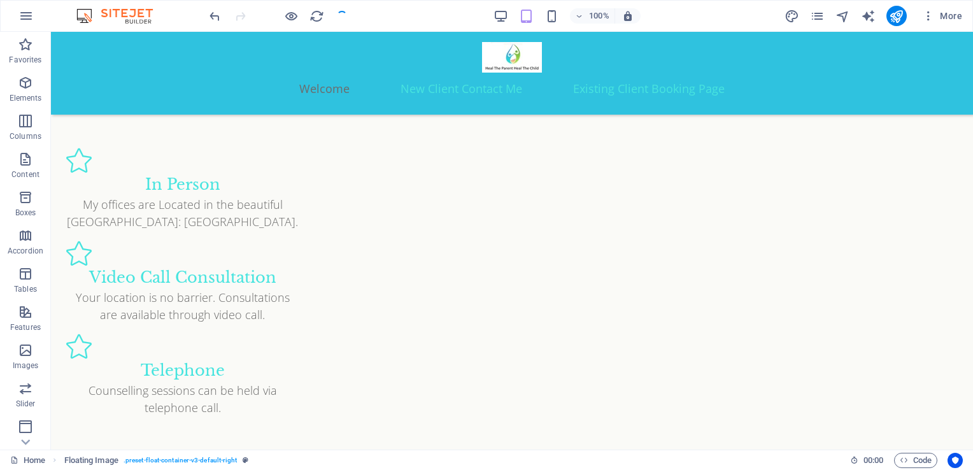
checkbox input "false"
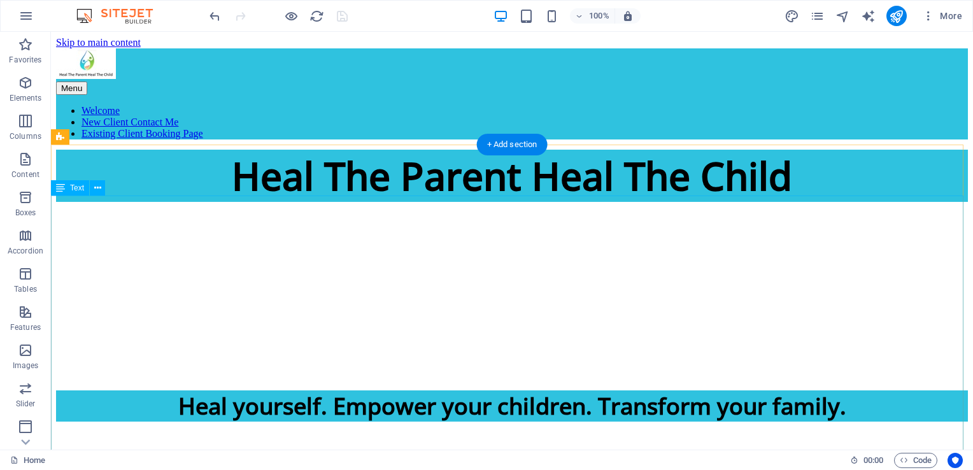
scroll to position [1336, 0]
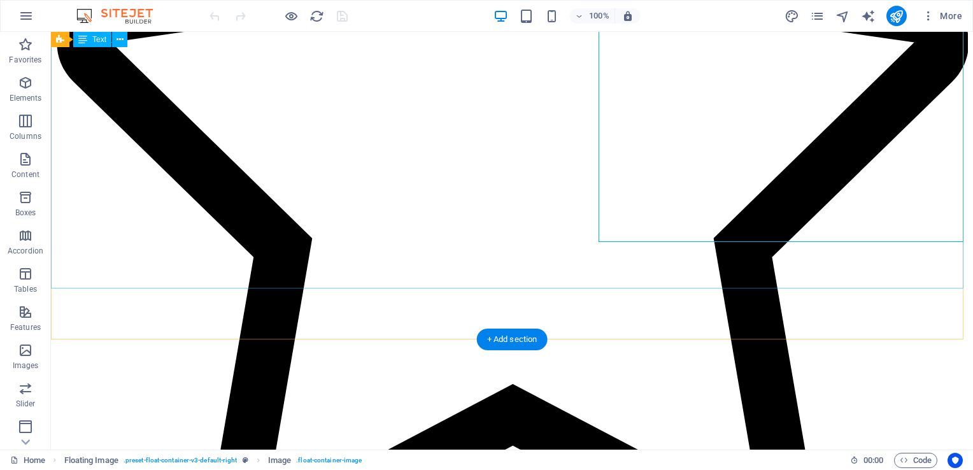
scroll to position [1481, 0]
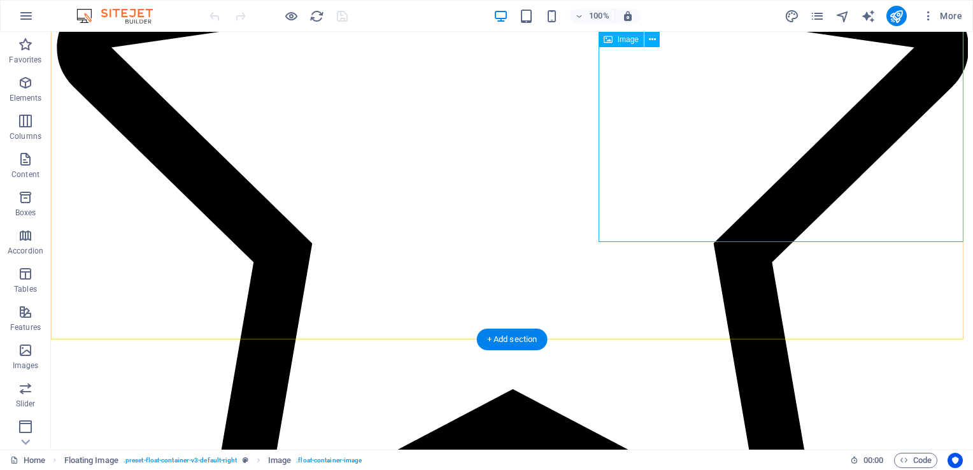
select select "px"
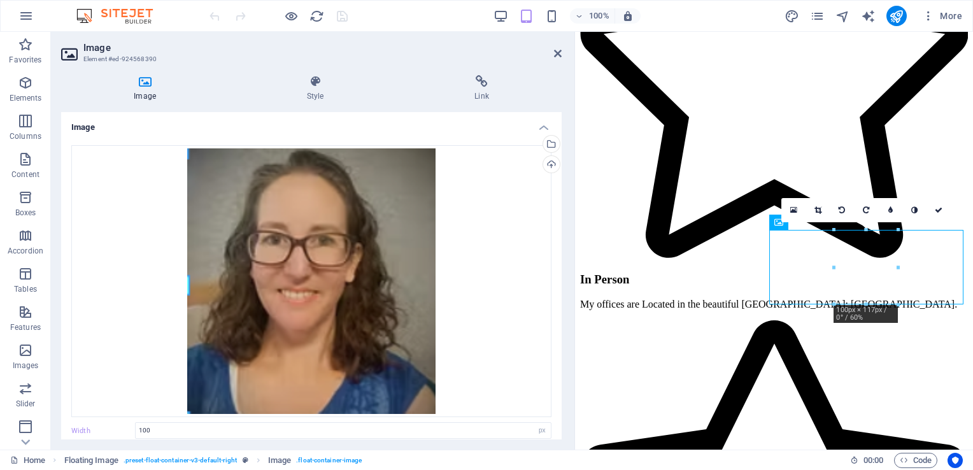
scroll to position [1480, 0]
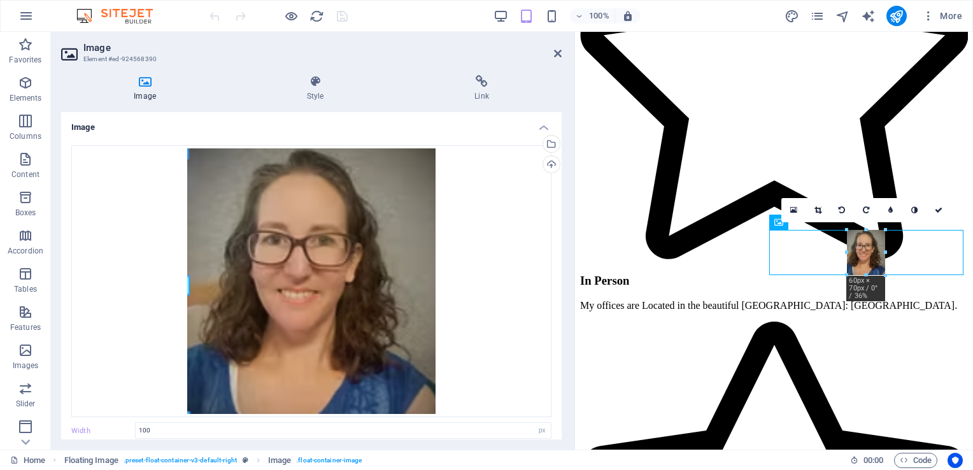
drag, startPoint x: 899, startPoint y: 267, endPoint x: 873, endPoint y: 262, distance: 26.0
type input "63"
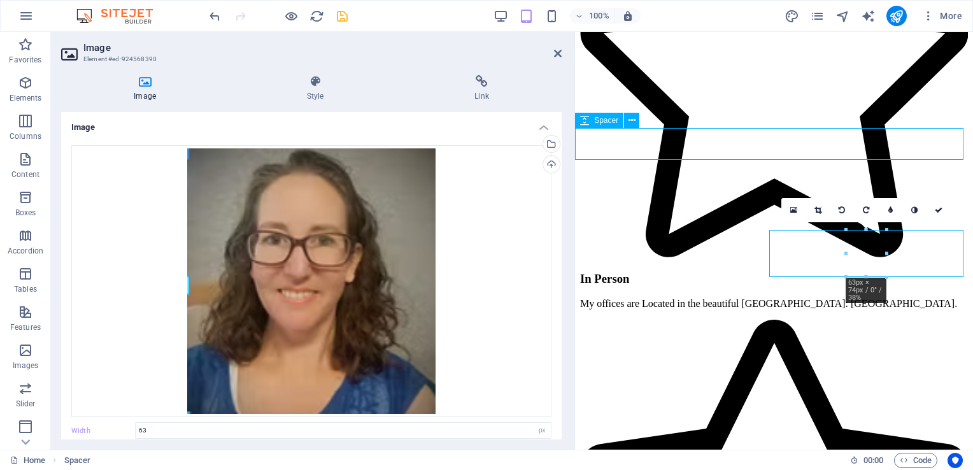
scroll to position [1117, 0]
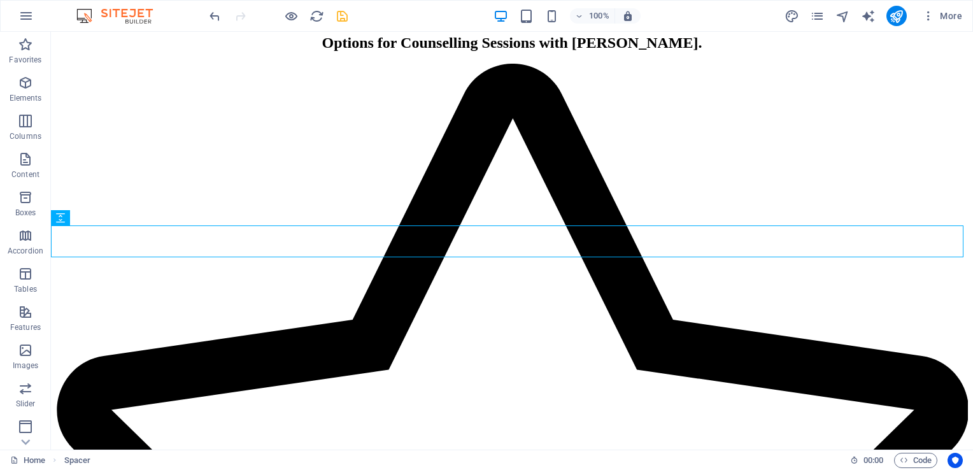
click at [331, 17] on div at bounding box center [278, 16] width 143 height 20
click at [343, 17] on icon "save" at bounding box center [342, 16] width 15 height 15
checkbox input "false"
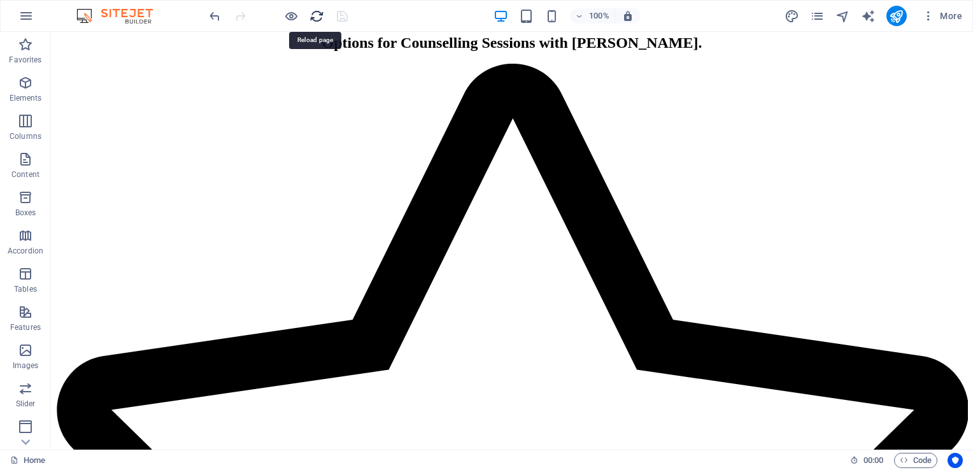
click at [316, 18] on icon "reload" at bounding box center [316, 16] width 15 height 15
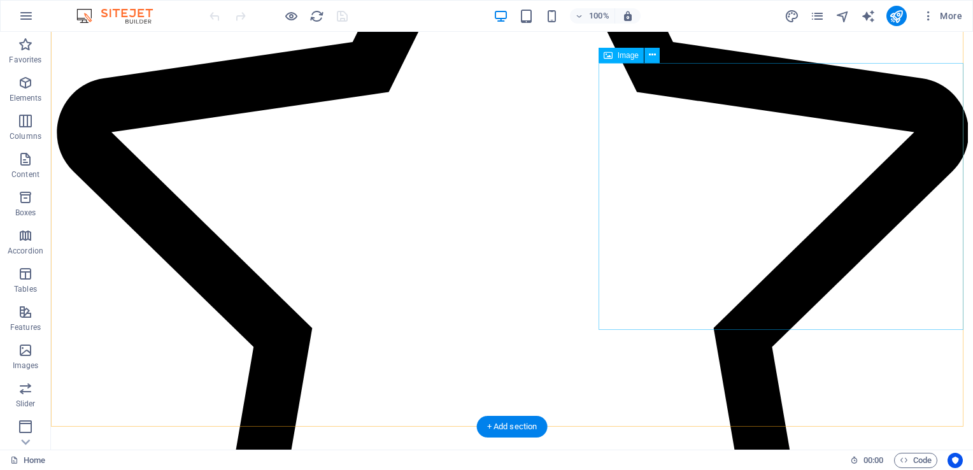
scroll to position [1163, 0]
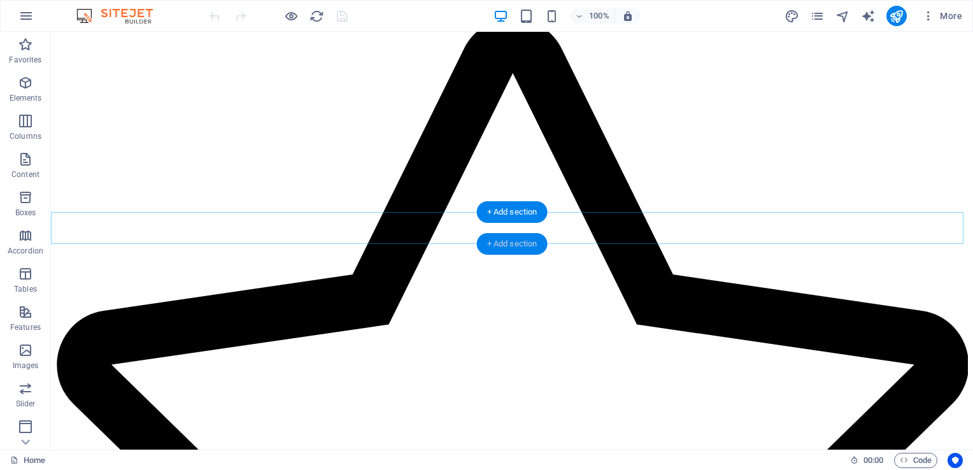
drag, startPoint x: 518, startPoint y: 182, endPoint x: 520, endPoint y: 243, distance: 60.5
drag, startPoint x: 571, startPoint y: 274, endPoint x: 430, endPoint y: 174, distance: 172.6
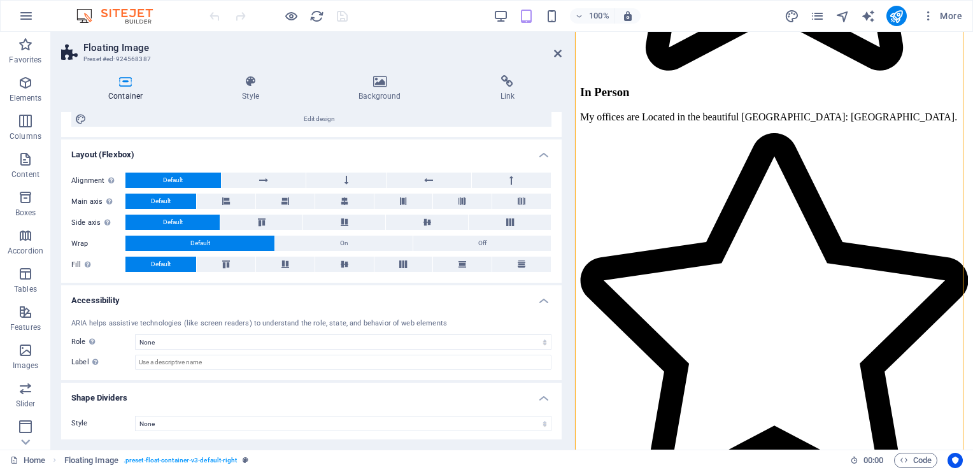
scroll to position [155, 0]
click at [376, 73] on div "Container Style Background Link Size Height Default px rem % vh vw Min. height …" at bounding box center [311, 257] width 521 height 385
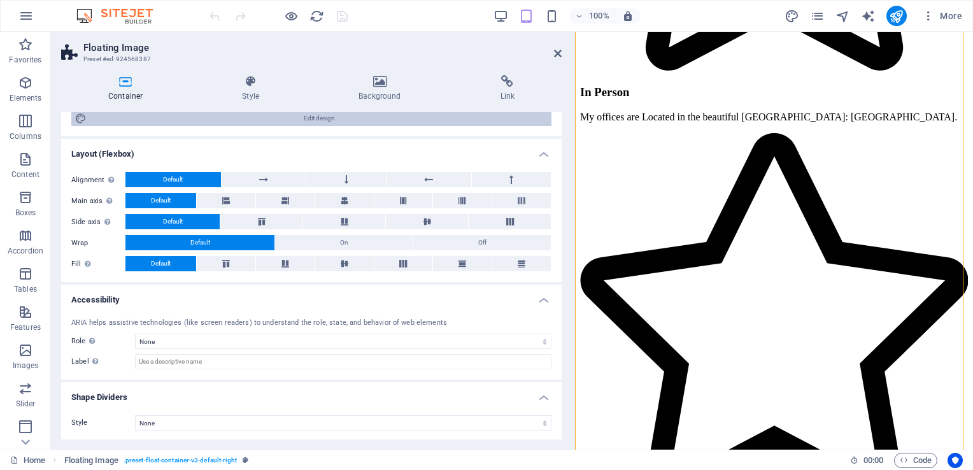
click at [267, 120] on span "Edit design" at bounding box center [318, 118] width 457 height 15
click at [269, 117] on span "Edit design" at bounding box center [318, 118] width 457 height 15
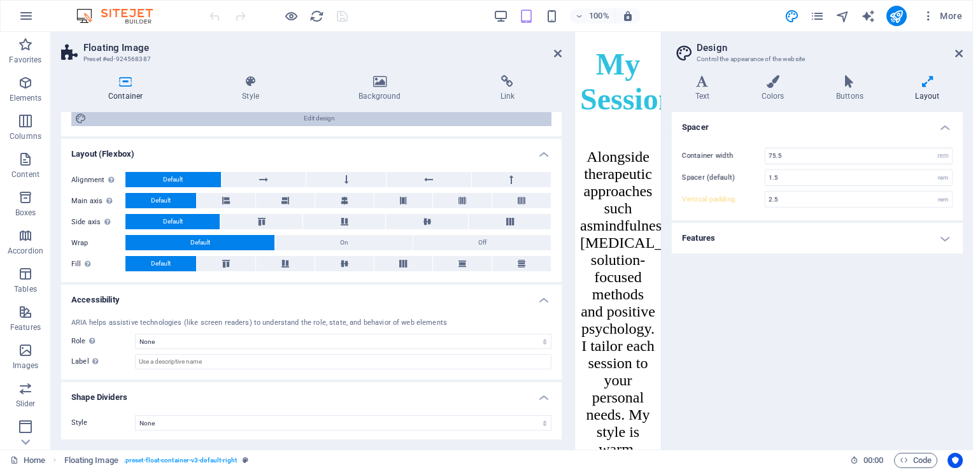
click at [269, 117] on span "Edit design" at bounding box center [318, 118] width 457 height 15
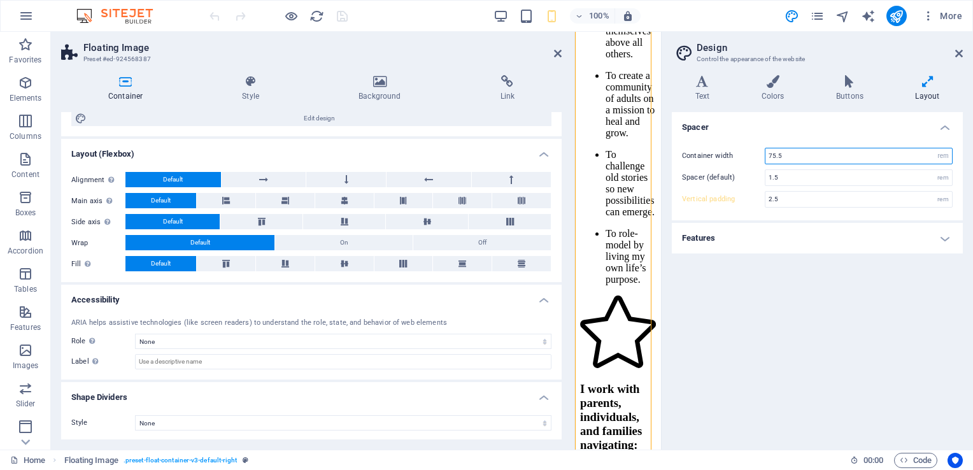
click at [803, 148] on input "75.5" at bounding box center [858, 155] width 187 height 15
click at [937, 160] on select "rem px" at bounding box center [943, 155] width 18 height 15
select select "px"
click at [934, 148] on select "rem px" at bounding box center [943, 155] width 18 height 15
type input "1208"
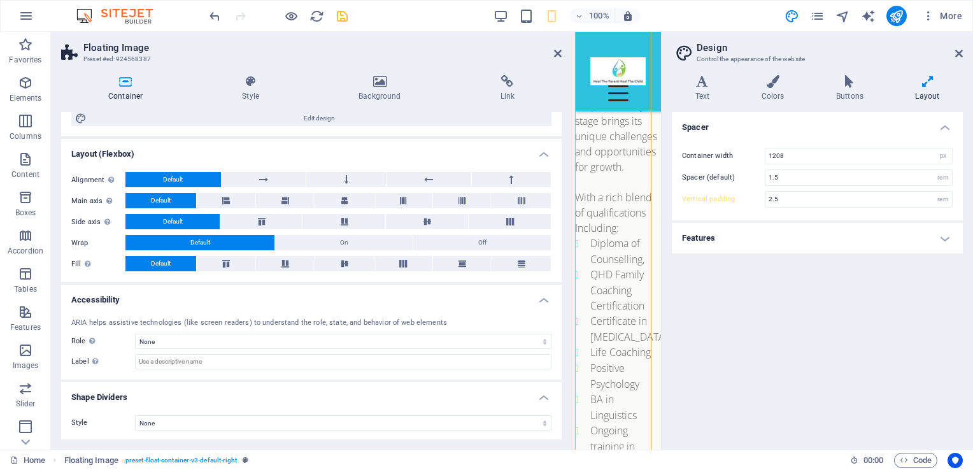
click at [851, 229] on h4 "Features" at bounding box center [817, 238] width 291 height 31
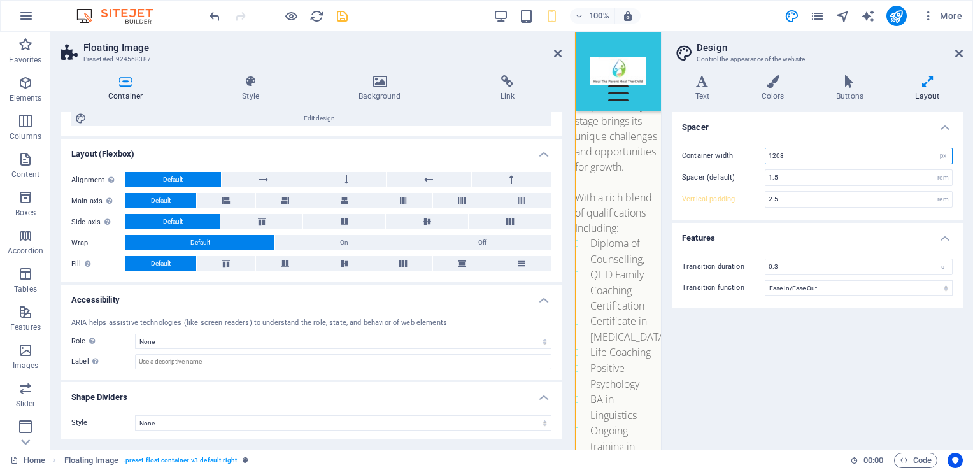
click at [903, 153] on input "1208" at bounding box center [858, 155] width 187 height 15
click at [944, 157] on select "rem px" at bounding box center [943, 155] width 18 height 15
select select "rem"
click at [934, 148] on select "rem px" at bounding box center [943, 155] width 18 height 15
type input "75.5"
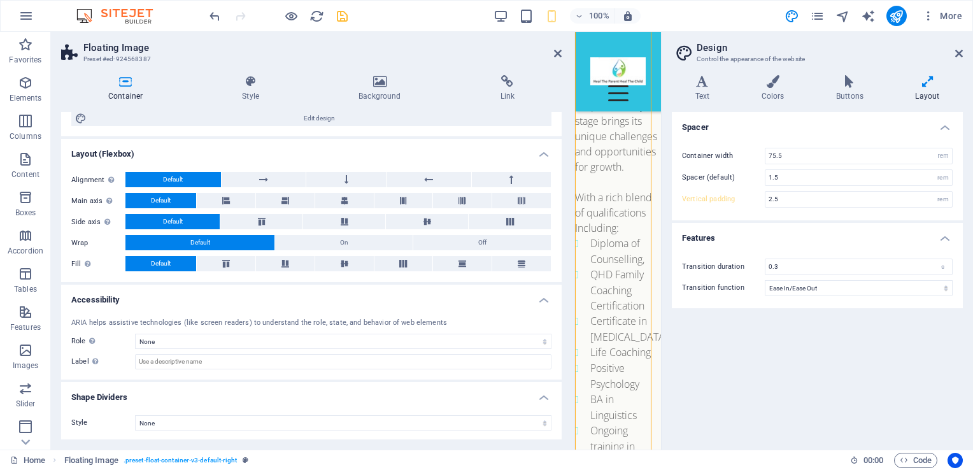
click at [889, 319] on div "Spacer Container width 75.5 rem px Spacer (default) 1.5 rem Vertical padding 2.…" at bounding box center [817, 275] width 291 height 327
click at [928, 94] on h4 "Layout" at bounding box center [927, 88] width 71 height 27
click at [959, 53] on icon at bounding box center [959, 53] width 8 height 10
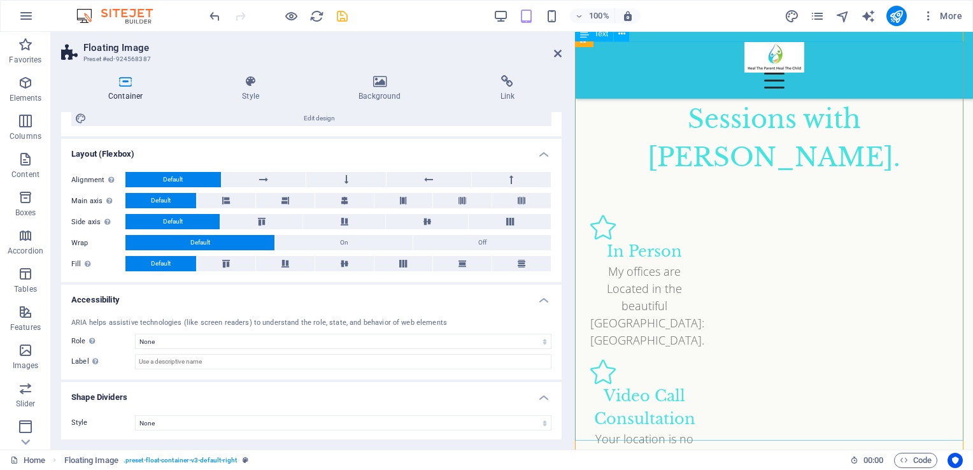
scroll to position [1448, 0]
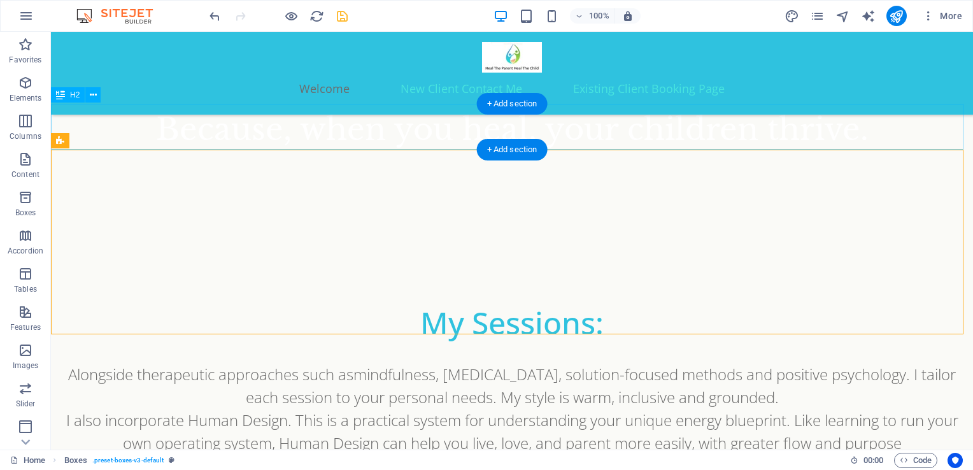
scroll to position [1008, 0]
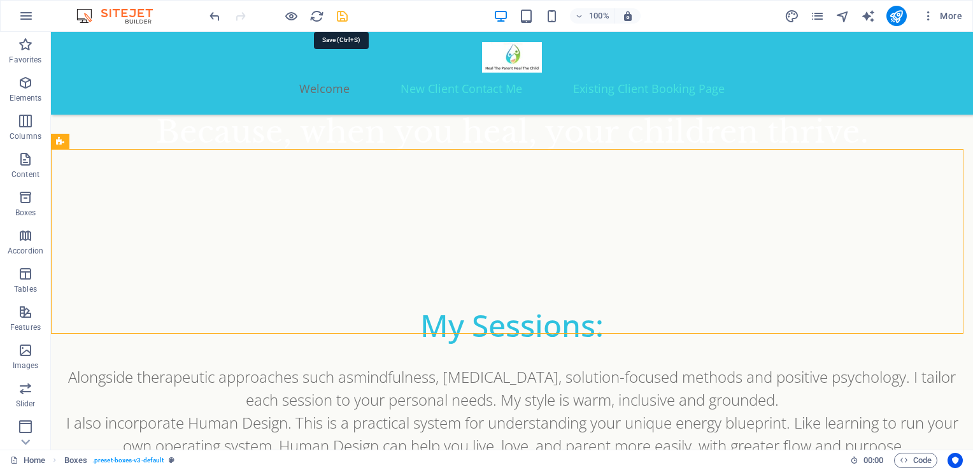
click at [343, 16] on icon "save" at bounding box center [342, 16] width 15 height 15
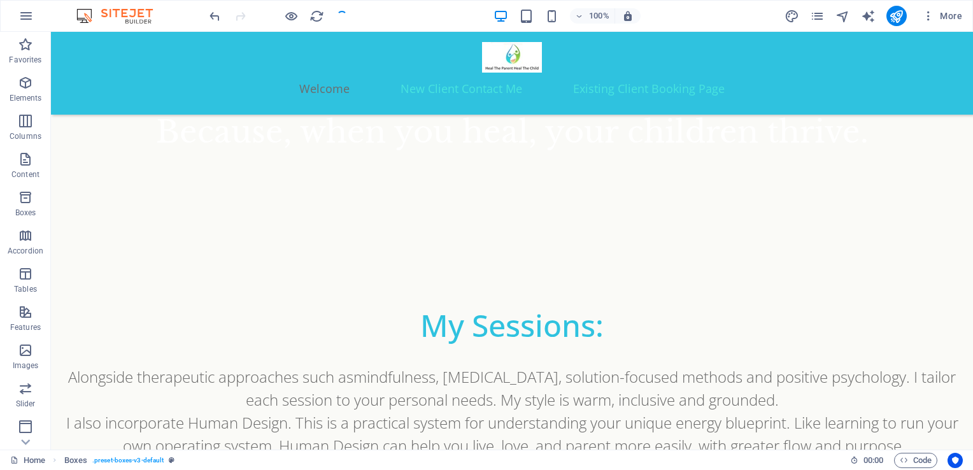
checkbox input "false"
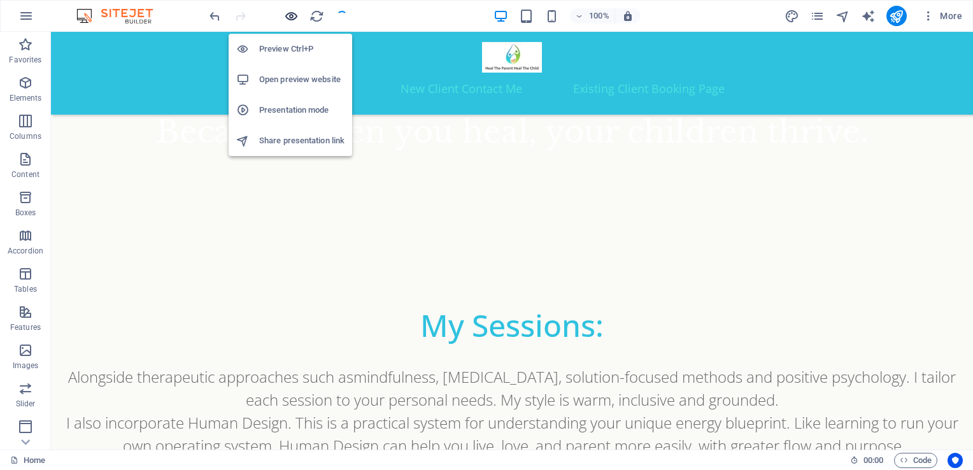
click at [289, 17] on icon "button" at bounding box center [291, 16] width 15 height 15
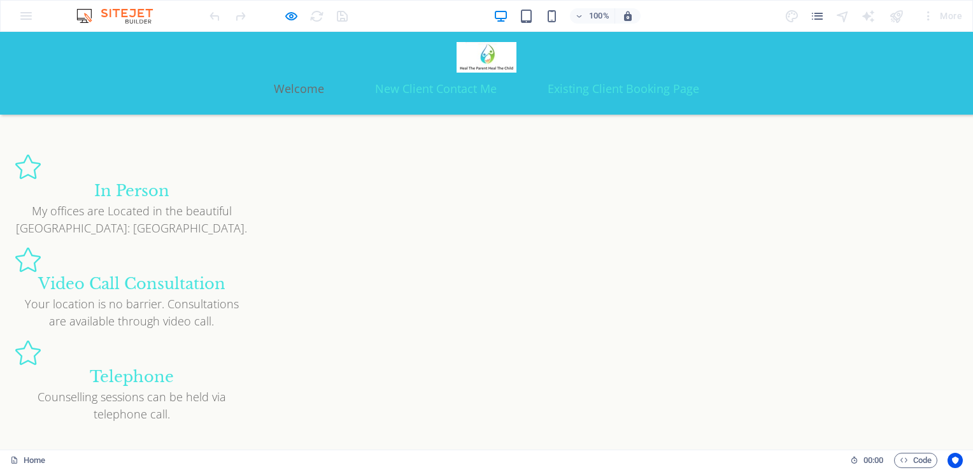
scroll to position [1238, 0]
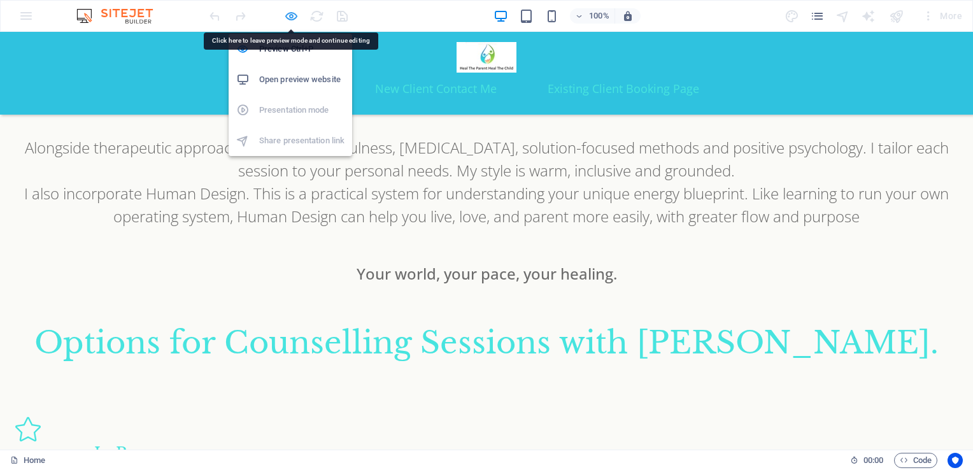
click at [290, 17] on icon "button" at bounding box center [291, 16] width 15 height 15
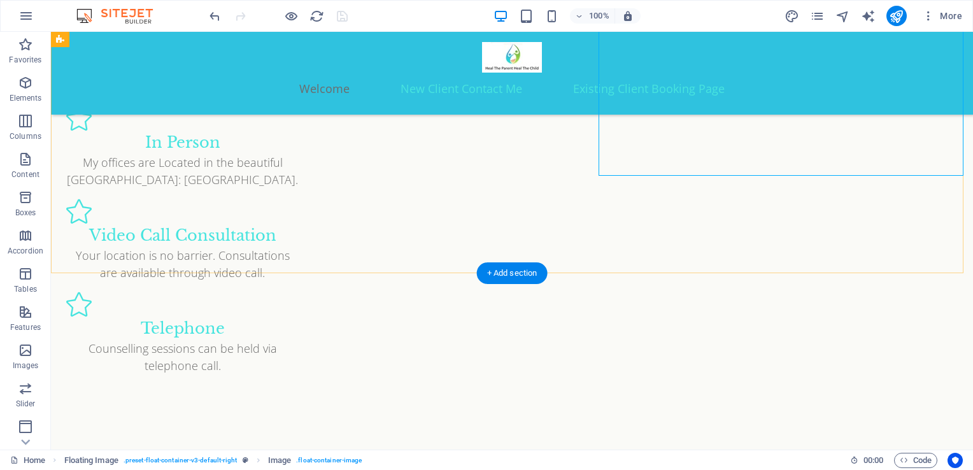
scroll to position [1550, 0]
select select "px"
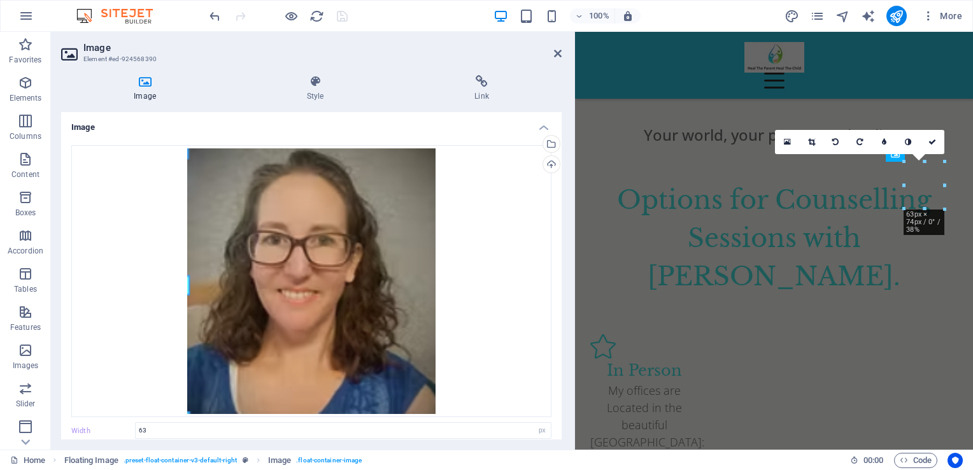
scroll to position [1548, 0]
click at [903, 154] on div "16:10 16:9 4:3 1:1 1:2 0" at bounding box center [859, 142] width 169 height 24
click at [897, 153] on link at bounding box center [908, 142] width 24 height 24
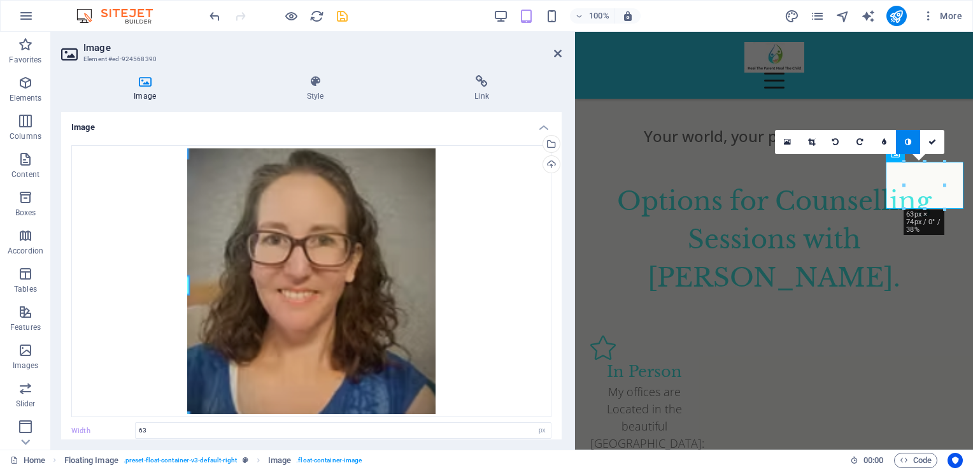
click at [892, 154] on div "16:10 16:9 4:3 1:1 1:2 0" at bounding box center [859, 142] width 169 height 24
click at [901, 154] on div "16:10 16:9 4:3 1:1 1:2 0" at bounding box center [859, 142] width 169 height 24
click at [893, 154] on div "16:10 16:9 4:3 1:1 1:2 0" at bounding box center [859, 142] width 169 height 24
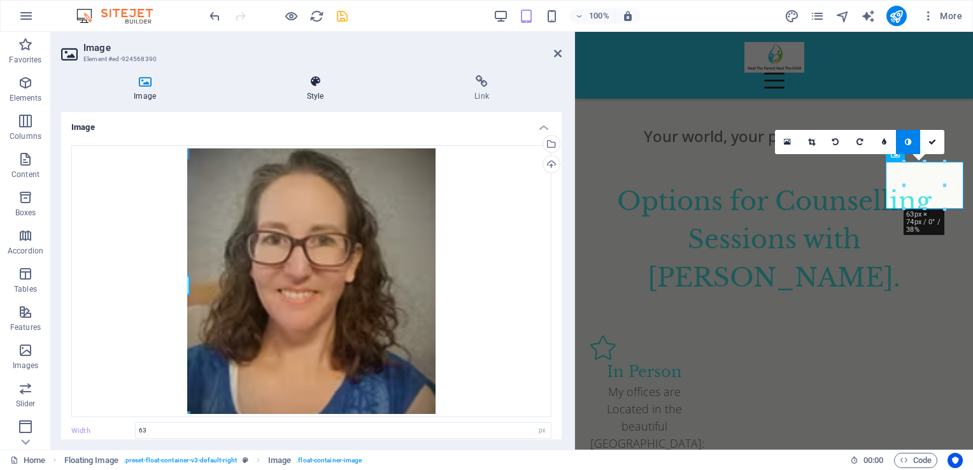
click at [313, 86] on icon at bounding box center [315, 81] width 162 height 13
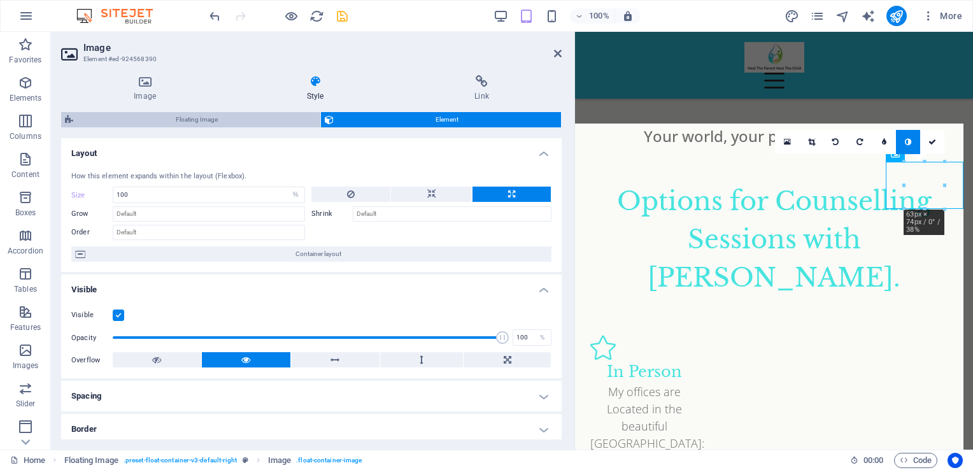
click at [142, 118] on span "Floating Image" at bounding box center [196, 119] width 239 height 15
select select "%"
select select "rem"
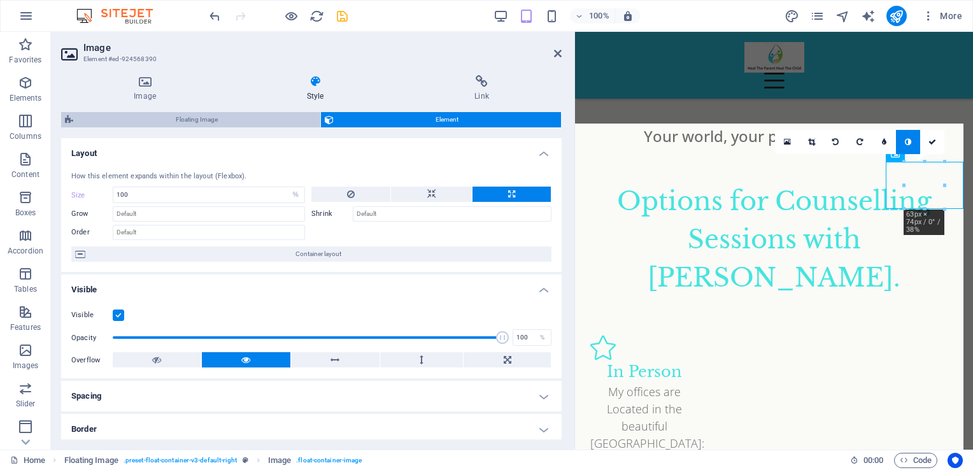
select select "rem"
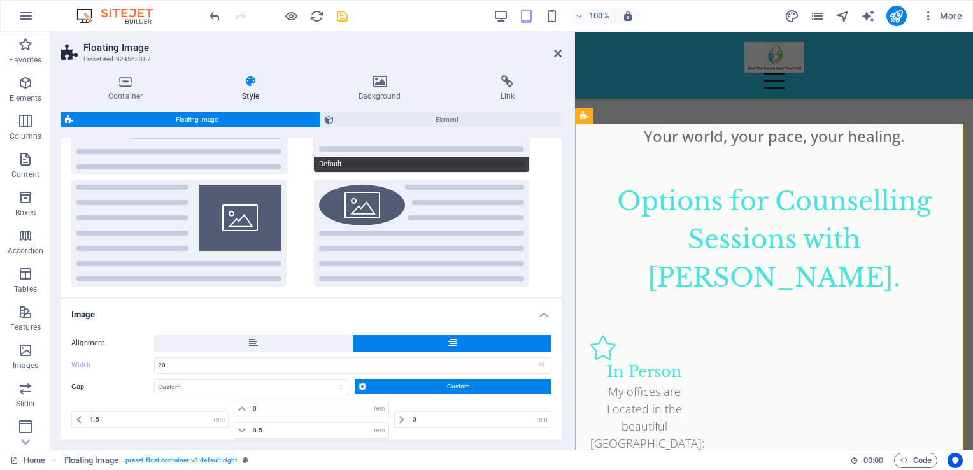
scroll to position [192, 0]
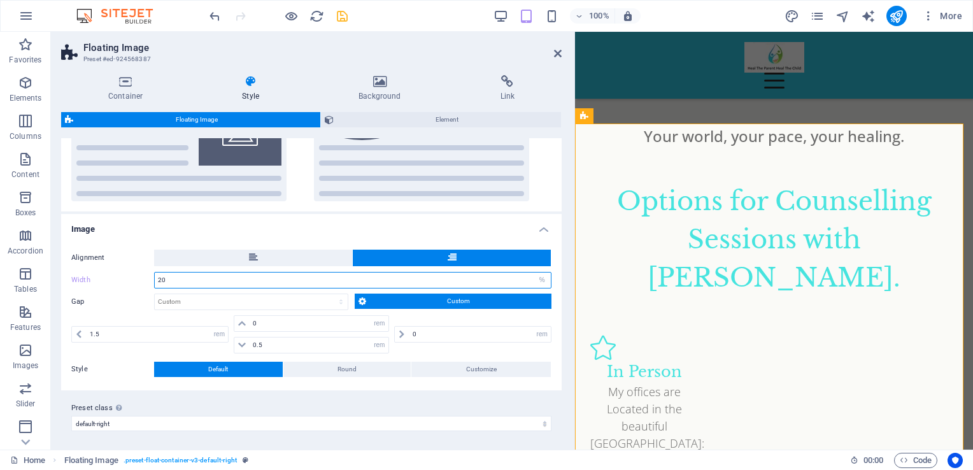
click at [174, 278] on input "20" at bounding box center [353, 279] width 396 height 15
type input "2"
type input "15"
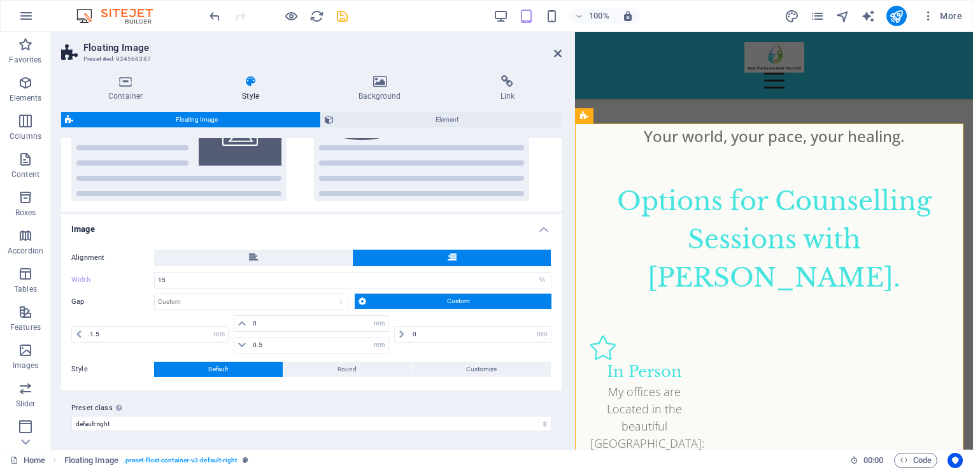
click at [237, 227] on h4 "Image" at bounding box center [311, 225] width 500 height 23
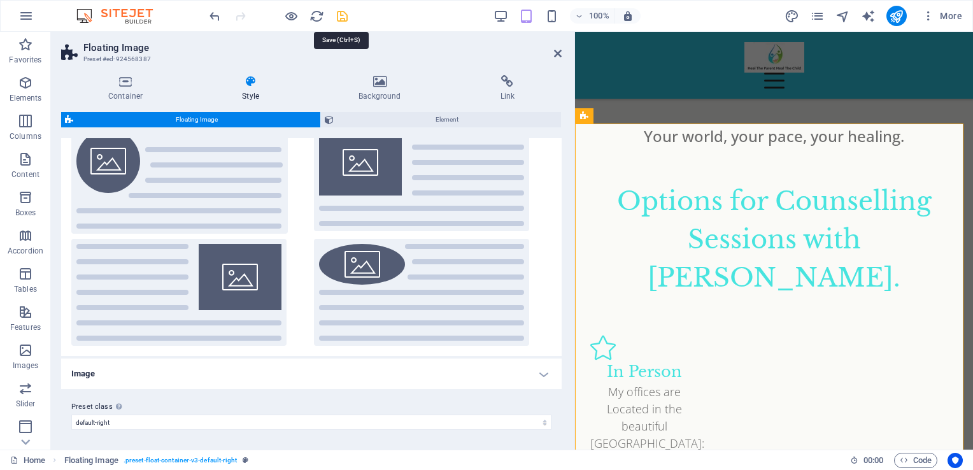
click at [337, 11] on icon "save" at bounding box center [342, 16] width 15 height 15
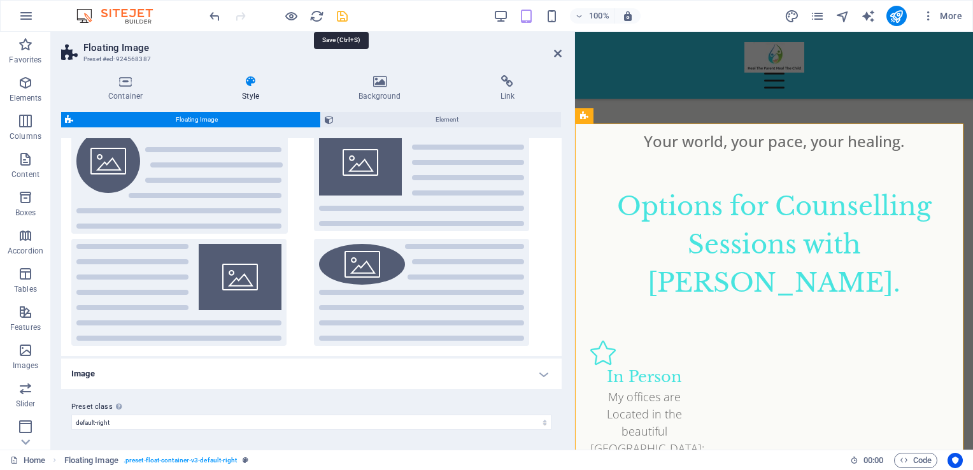
checkbox input "false"
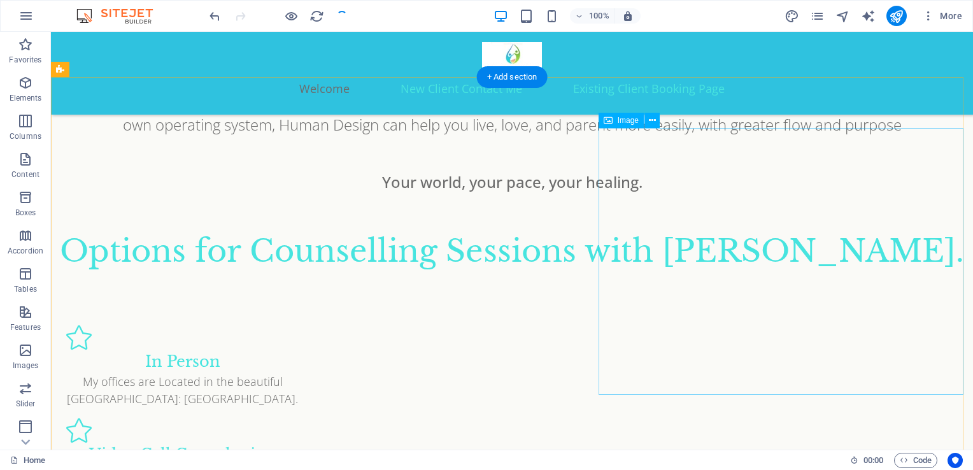
scroll to position [1329, 0]
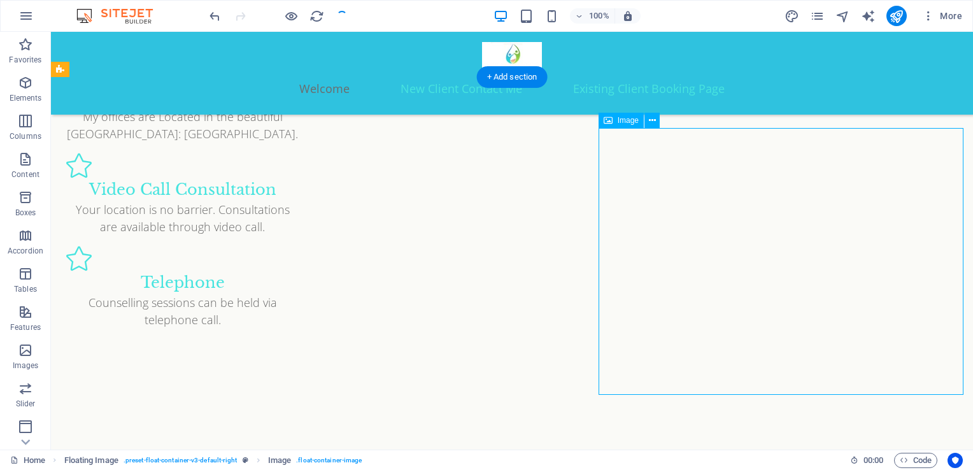
select select "%"
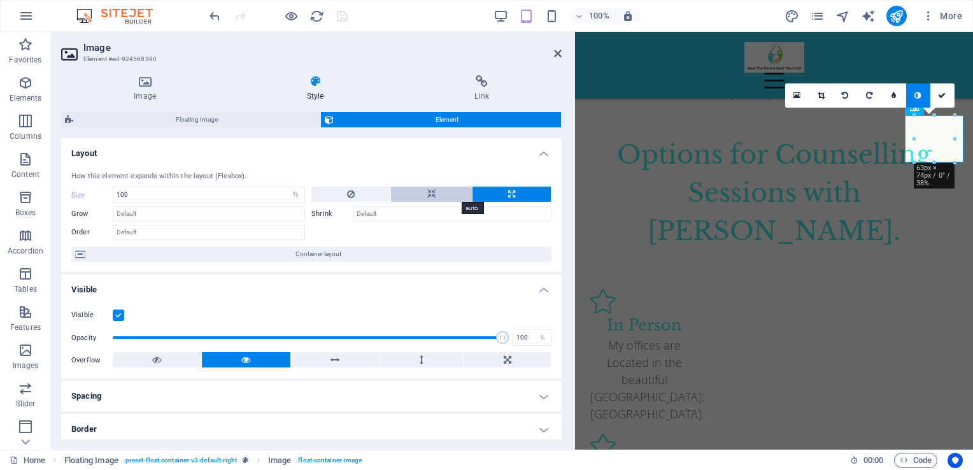
click at [437, 190] on button at bounding box center [431, 194] width 80 height 15
select select "DISABLED_OPTION_VALUE"
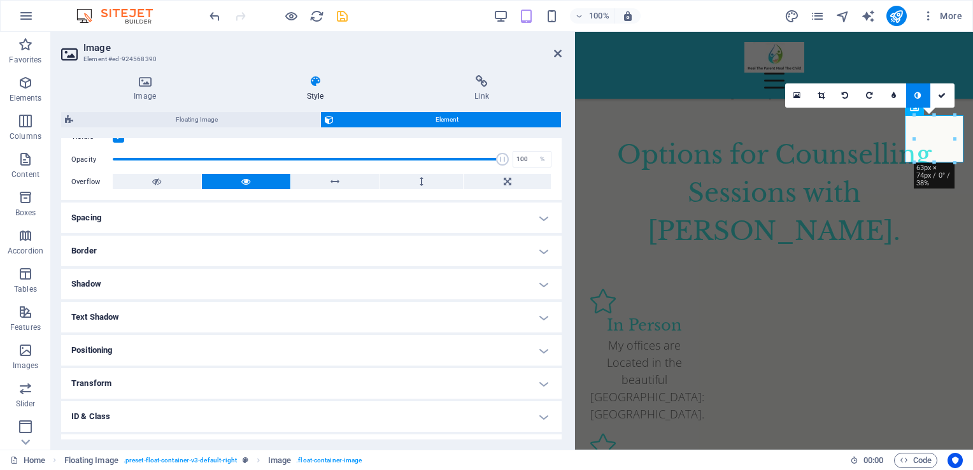
scroll to position [0, 0]
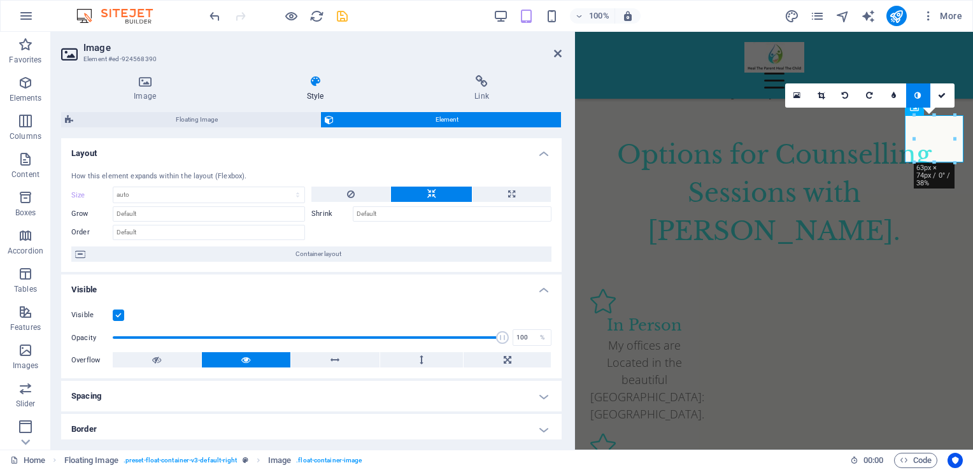
click at [322, 216] on label "Shrink" at bounding box center [331, 213] width 41 height 15
click at [354, 200] on button at bounding box center [350, 194] width 79 height 15
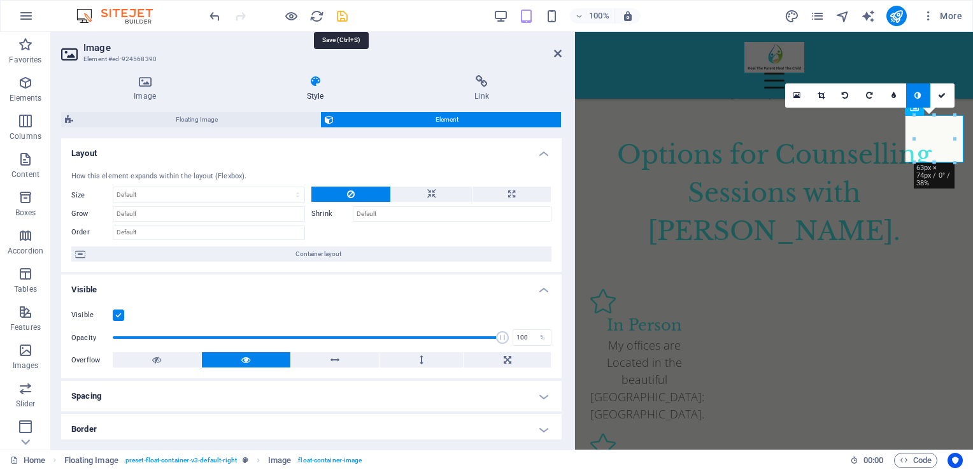
click at [343, 14] on icon "save" at bounding box center [342, 16] width 15 height 15
checkbox input "false"
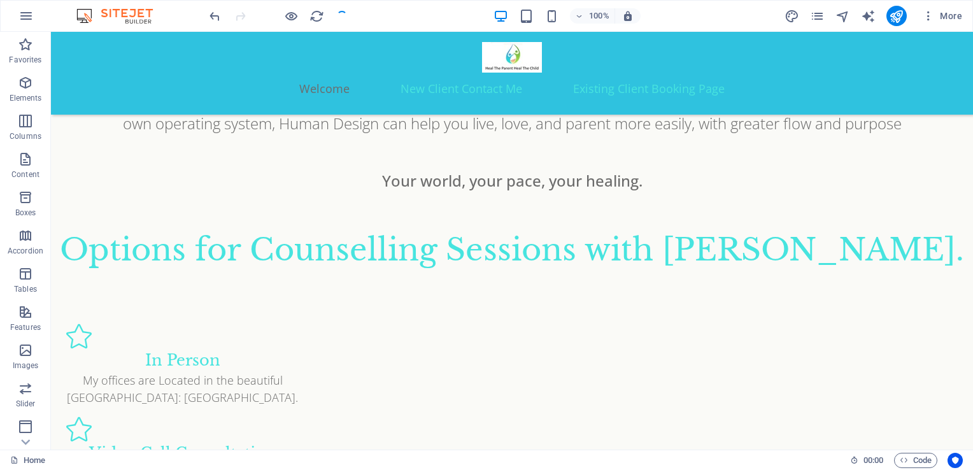
scroll to position [1329, 0]
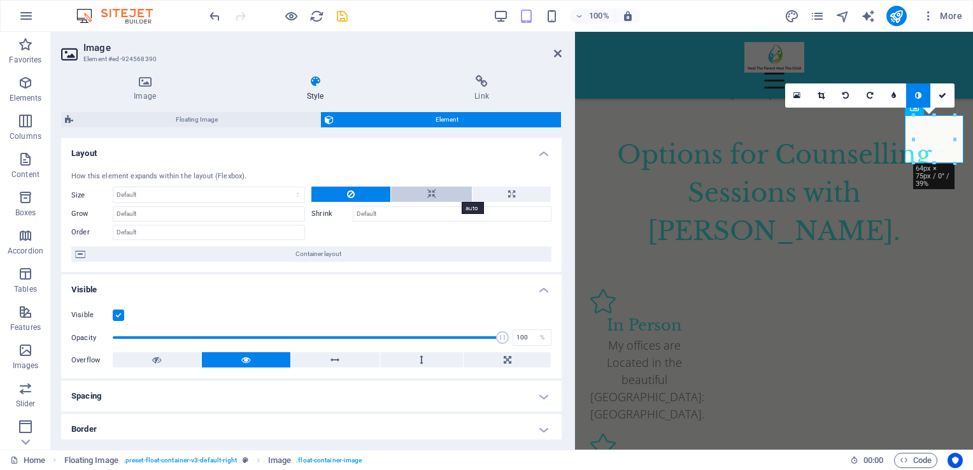
click at [448, 192] on button at bounding box center [431, 194] width 80 height 15
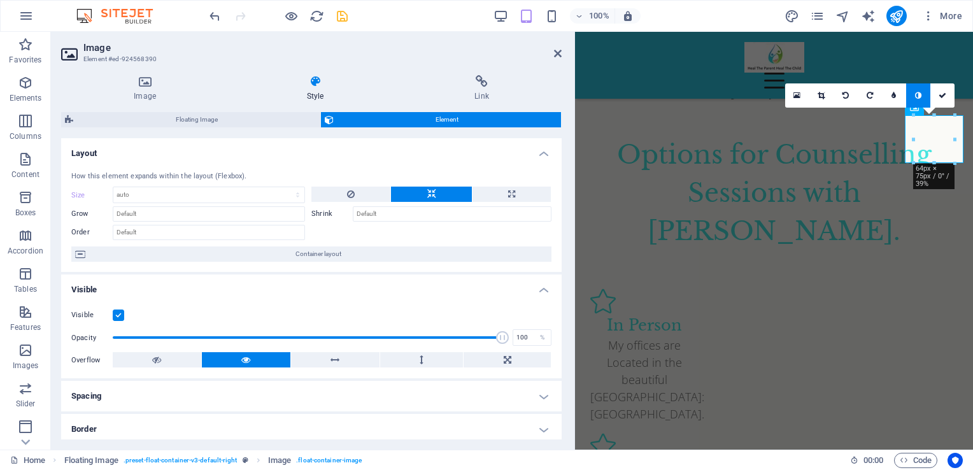
click at [448, 192] on button at bounding box center [431, 194] width 80 height 15
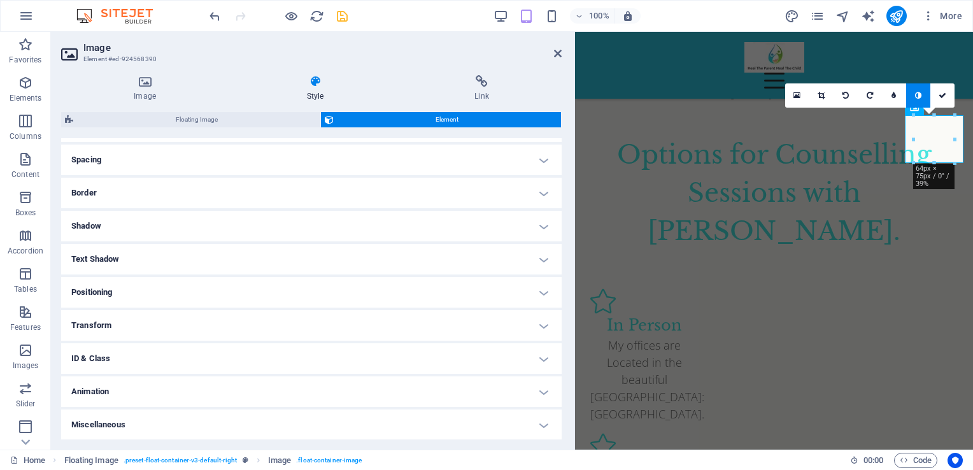
scroll to position [0, 0]
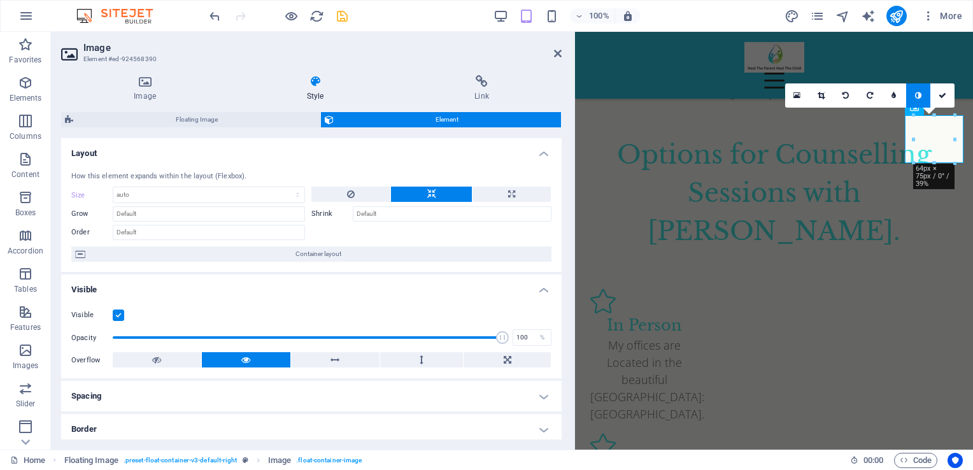
click at [337, 213] on label "Shrink" at bounding box center [331, 213] width 41 height 15
click at [370, 218] on input "Shrink" at bounding box center [452, 213] width 199 height 15
click at [371, 216] on input "Shrink" at bounding box center [452, 213] width 199 height 15
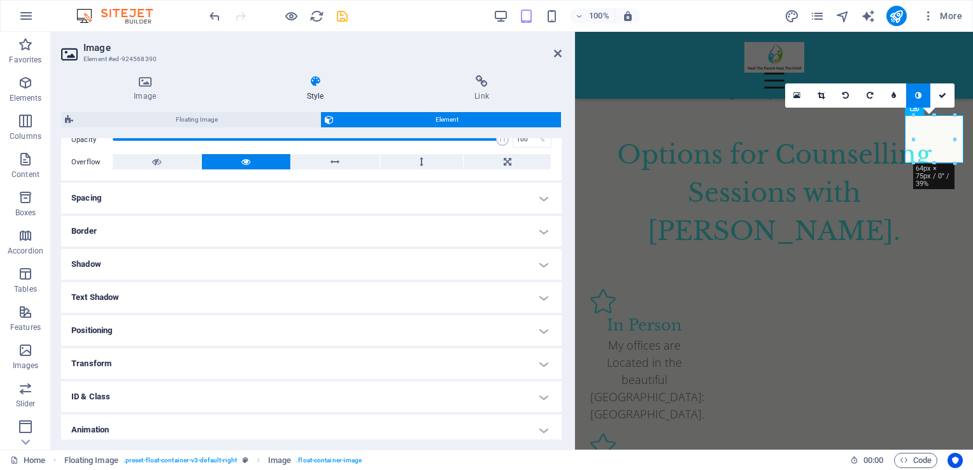
scroll to position [236, 0]
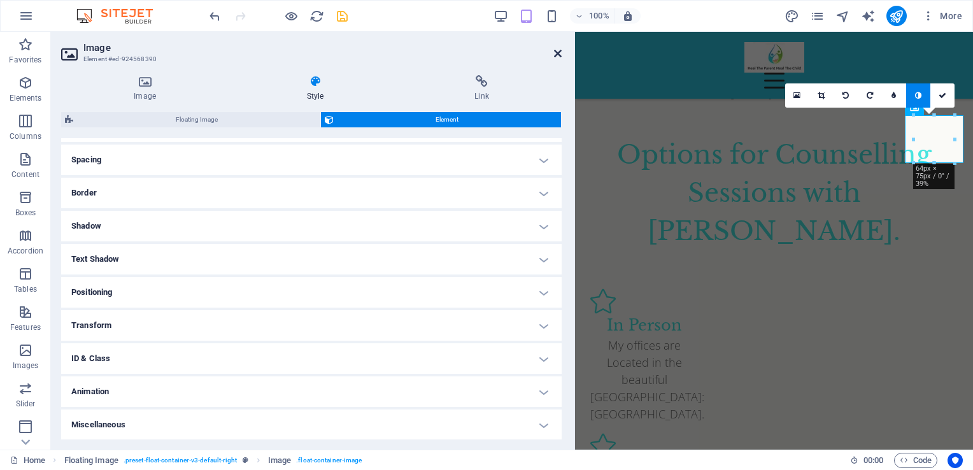
click at [555, 52] on icon at bounding box center [558, 53] width 8 height 10
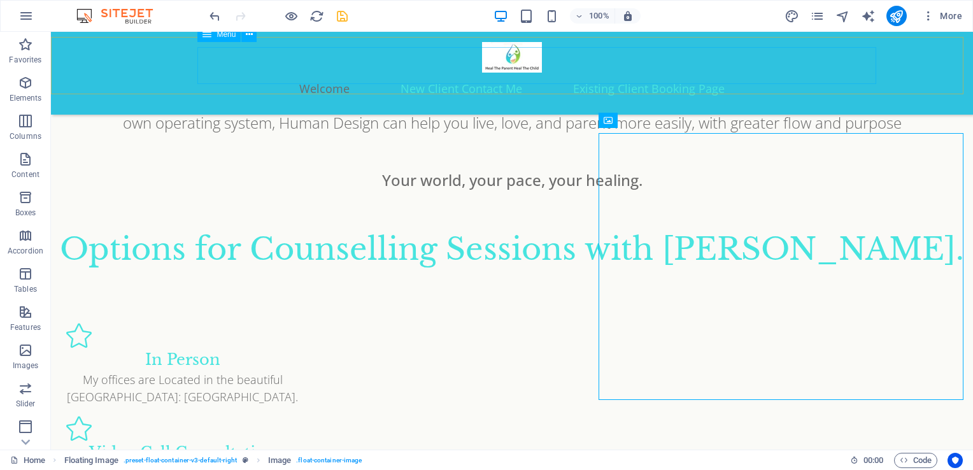
scroll to position [1329, 0]
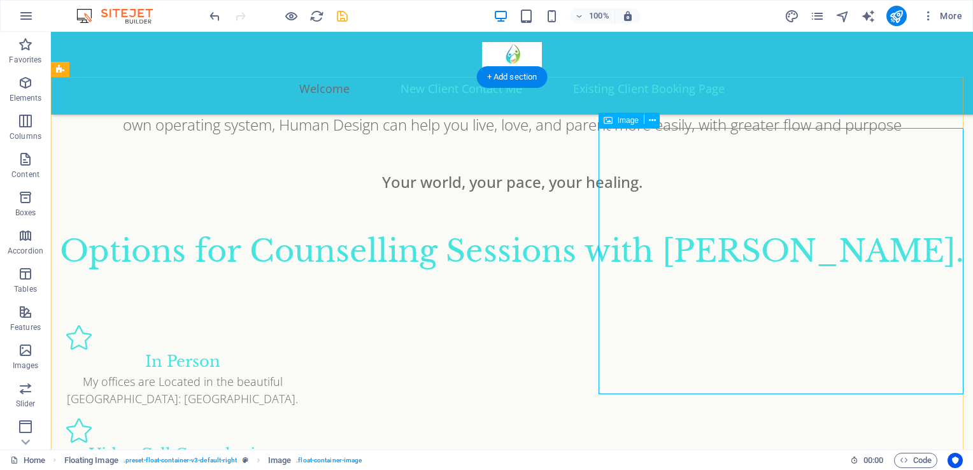
click at [649, 126] on icon at bounding box center [652, 120] width 7 height 13
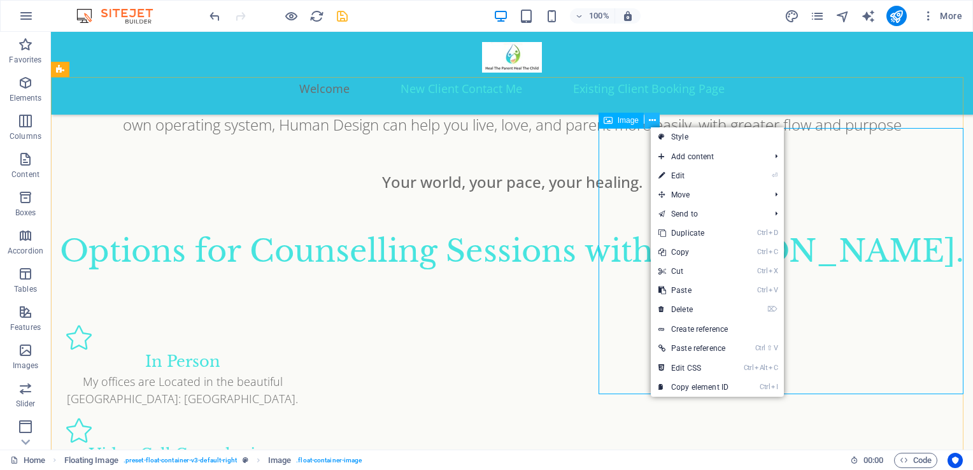
click at [649, 119] on icon at bounding box center [652, 120] width 7 height 13
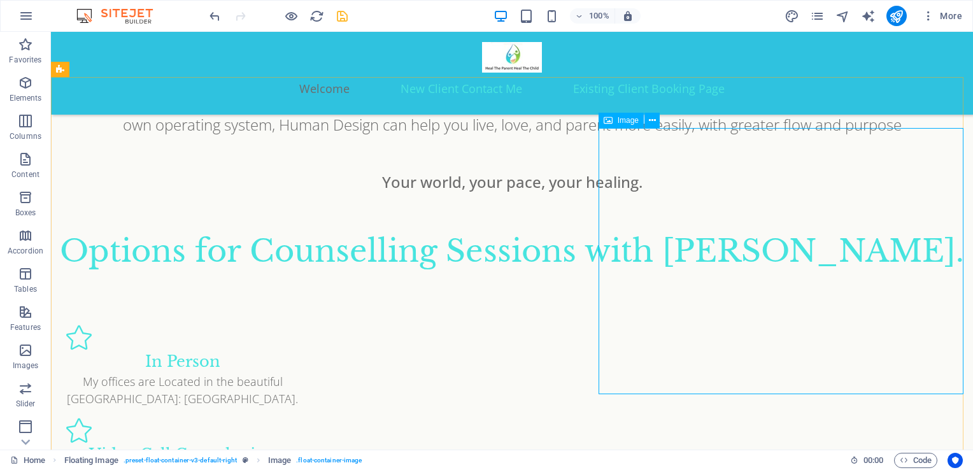
click at [624, 118] on span "Image" at bounding box center [628, 121] width 21 height 8
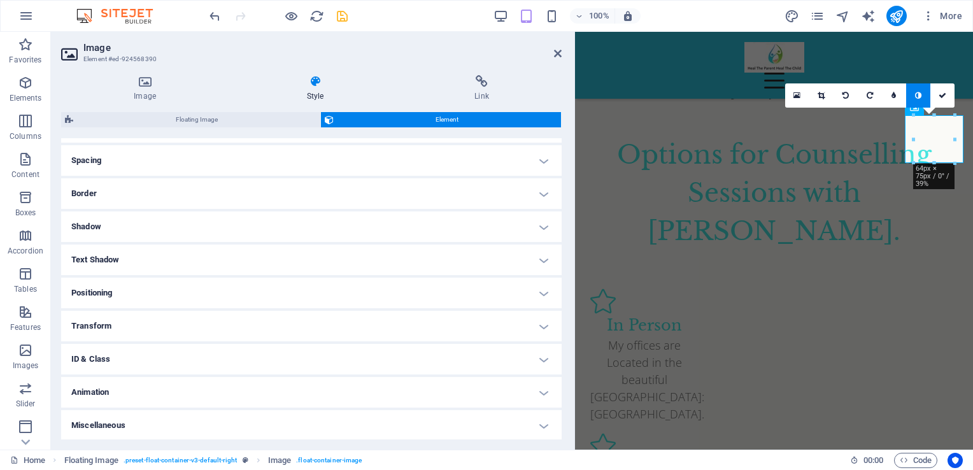
scroll to position [0, 0]
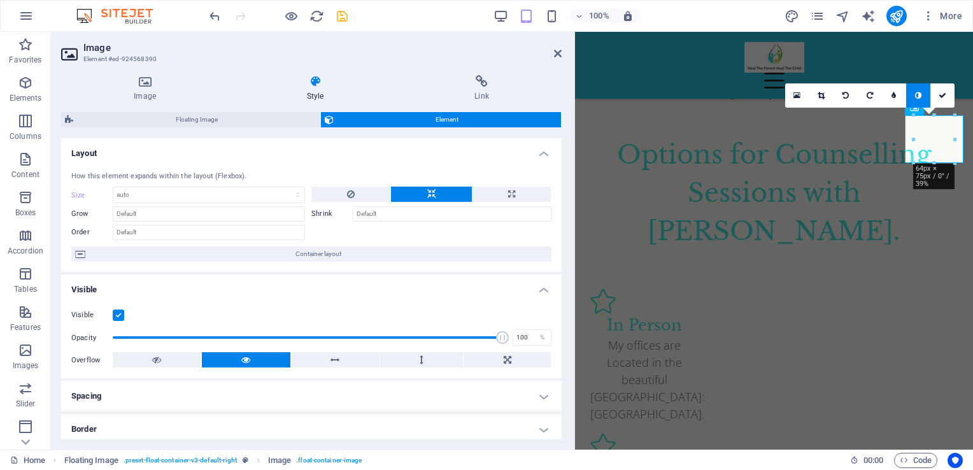
click at [323, 83] on icon at bounding box center [315, 81] width 162 height 13
click at [316, 81] on icon at bounding box center [315, 81] width 162 height 13
click at [315, 92] on h4 "Style" at bounding box center [317, 88] width 167 height 27
click at [163, 193] on select "Default auto px % 1/1 1/2 1/3 1/4 1/5 1/6 1/7 1/8 1/9 1/10" at bounding box center [208, 194] width 191 height 15
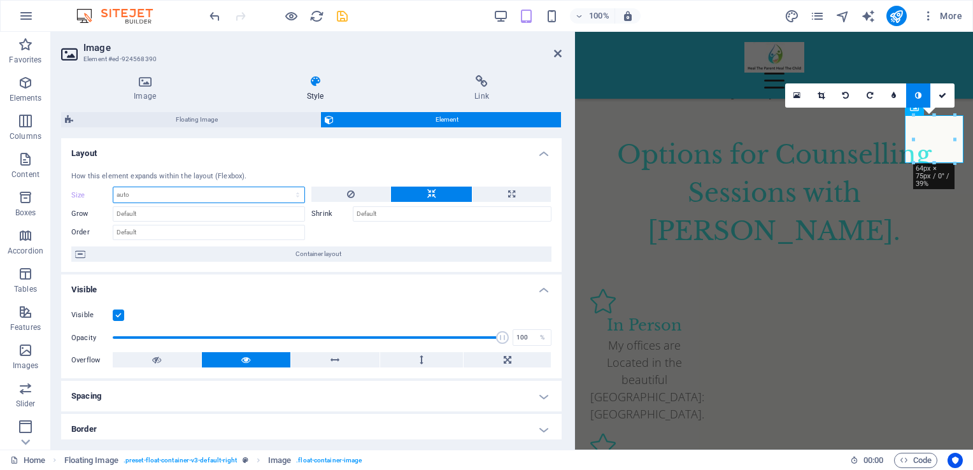
select select "%"
click at [285, 187] on select "Default auto px % 1/1 1/2 1/3 1/4 1/5 1/6 1/7 1/8 1/9 1/10" at bounding box center [208, 194] width 191 height 15
type input "100"
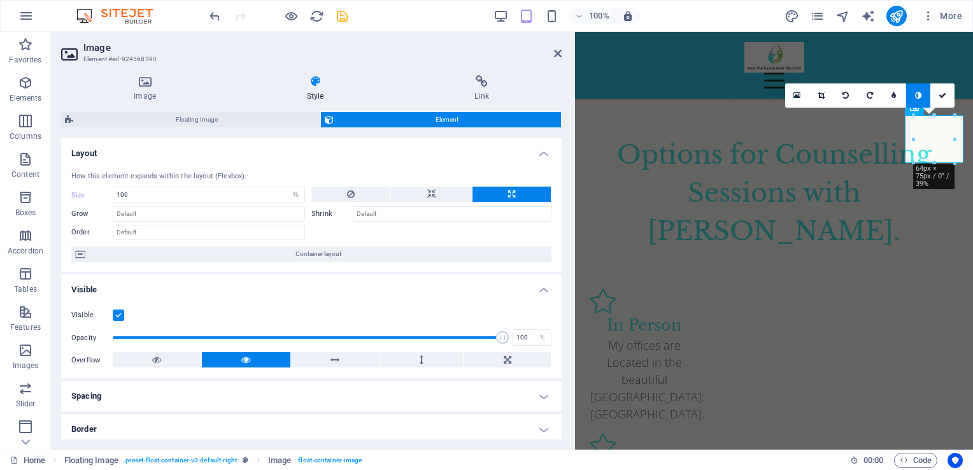
click at [314, 86] on icon at bounding box center [315, 81] width 162 height 13
click at [146, 83] on icon at bounding box center [144, 81] width 167 height 13
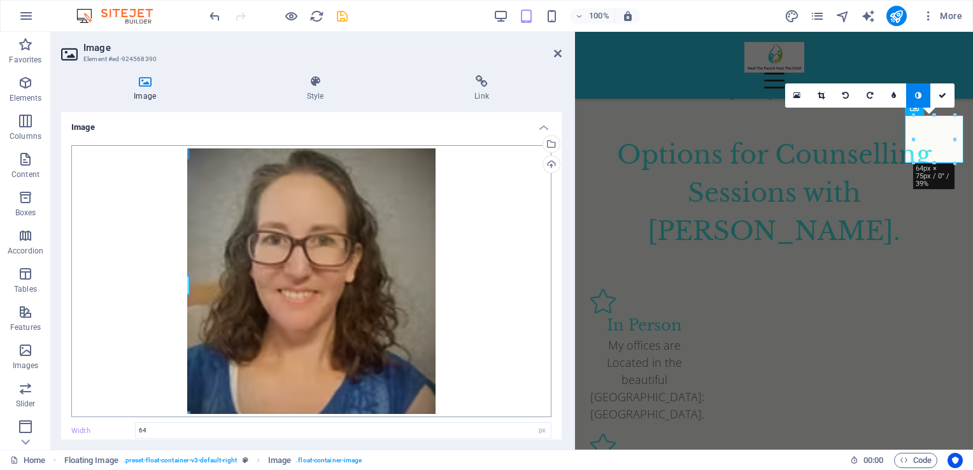
scroll to position [142, 0]
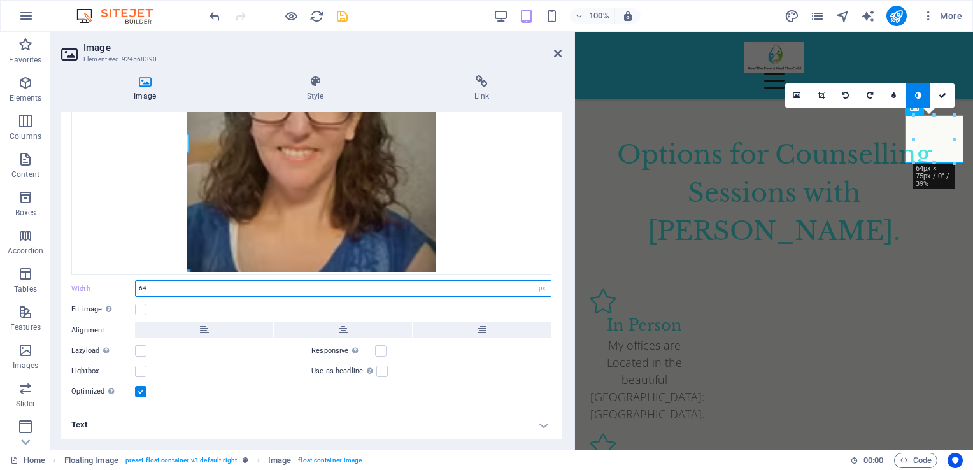
click at [173, 291] on input "64" at bounding box center [343, 288] width 415 height 15
type input "6"
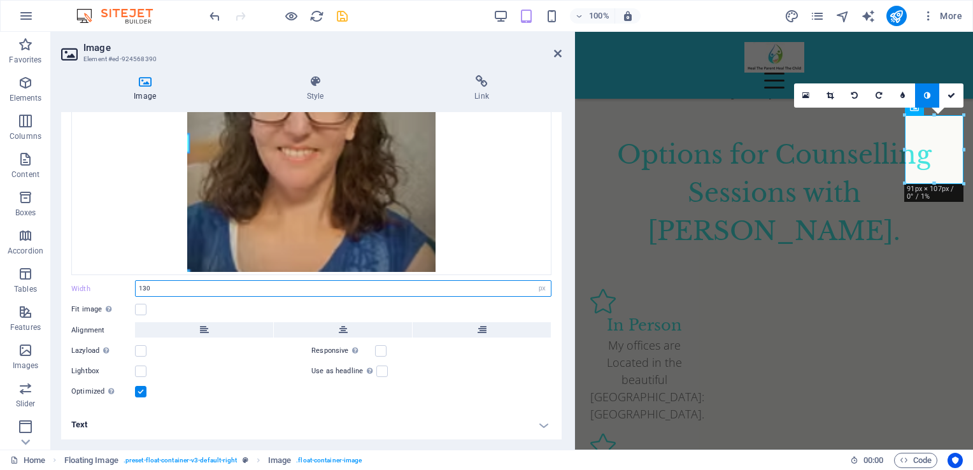
type input "130"
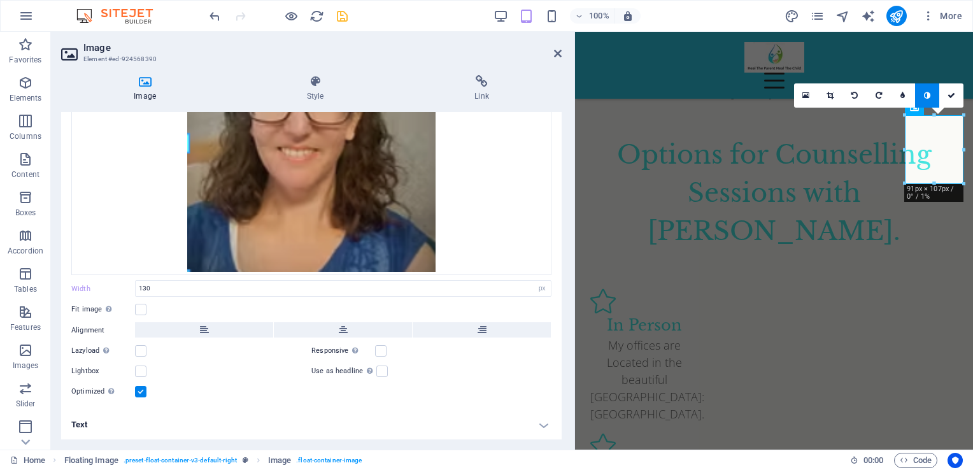
click at [471, 403] on div "Drag files here, click to choose files or select files from Files or our free s…" at bounding box center [311, 201] width 500 height 417
click at [558, 55] on icon at bounding box center [558, 53] width 8 height 10
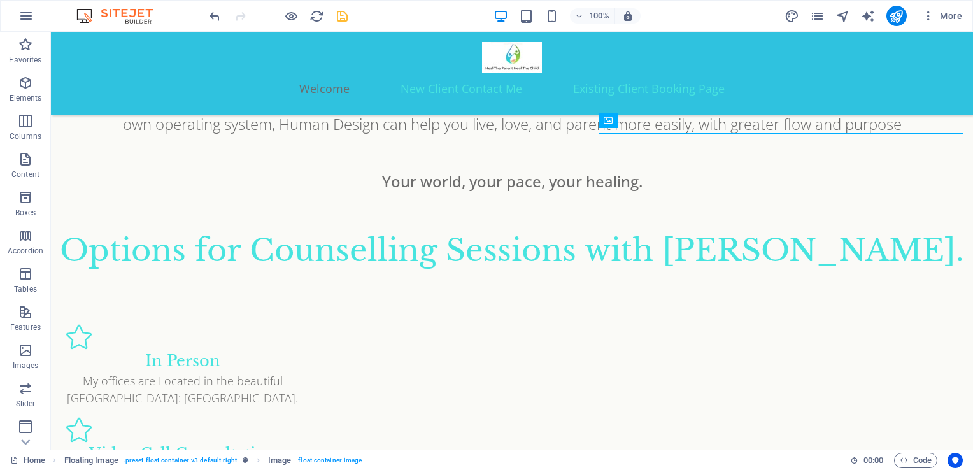
scroll to position [1329, 0]
click at [338, 13] on icon "save" at bounding box center [342, 16] width 15 height 15
checkbox input "false"
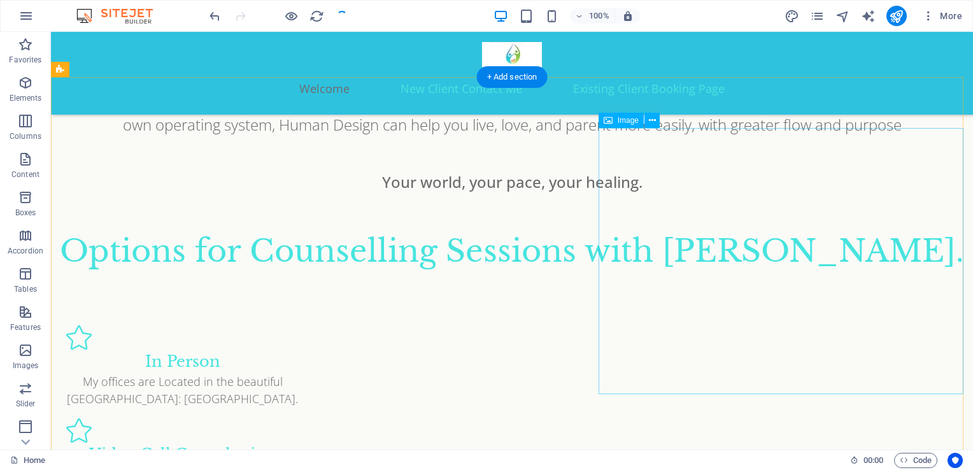
select select "px"
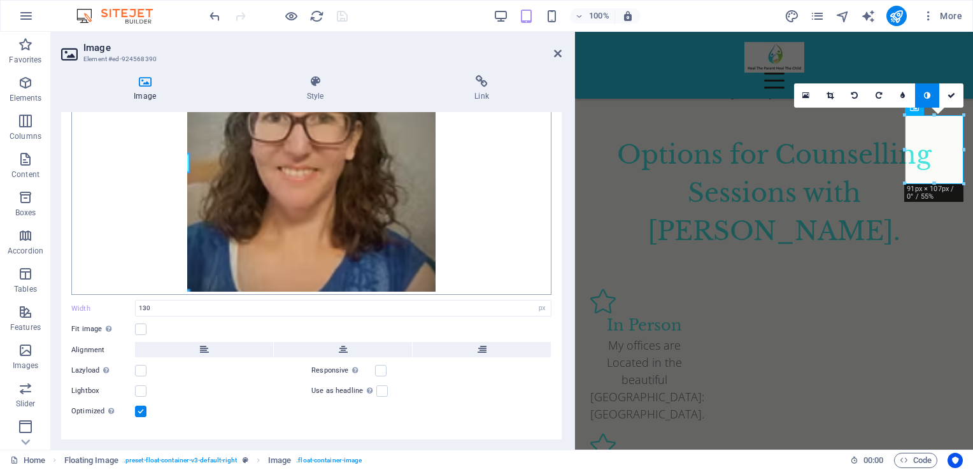
scroll to position [124, 0]
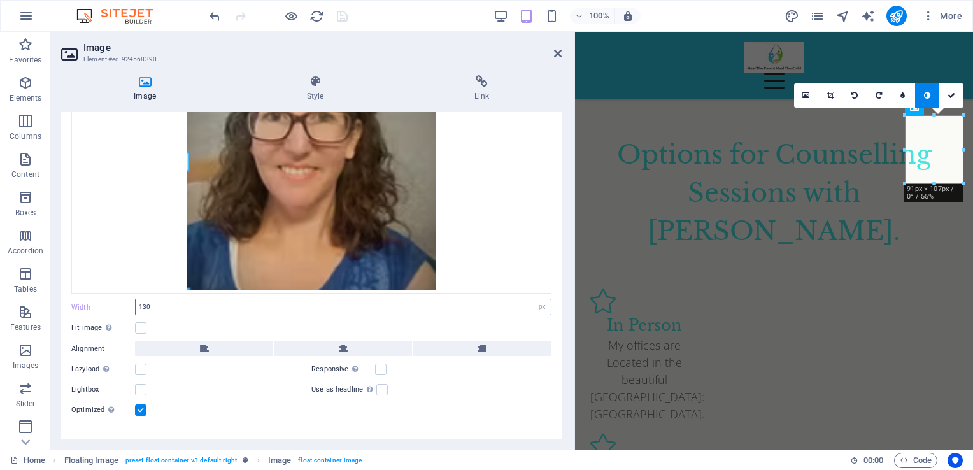
drag, startPoint x: 163, startPoint y: 304, endPoint x: 103, endPoint y: 294, distance: 60.7
click at [103, 294] on div "Drag files here, click to choose files or select files from Files or our free s…" at bounding box center [311, 219] width 500 height 417
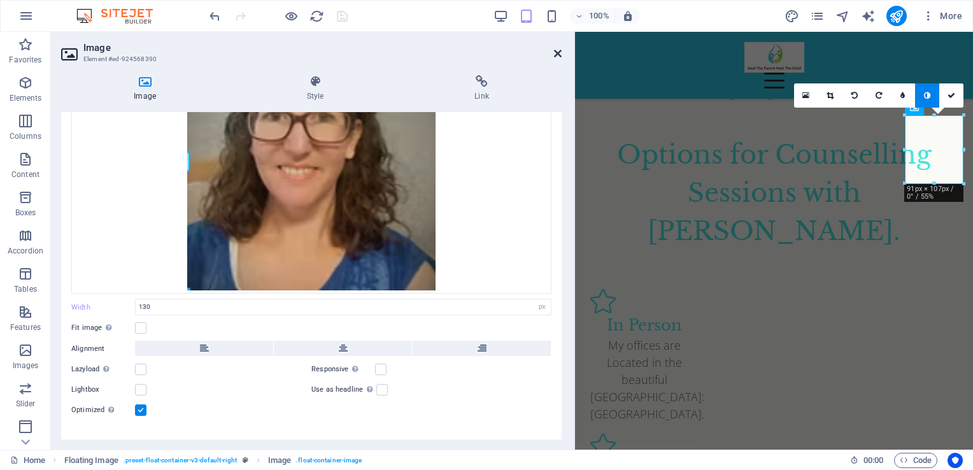
click at [558, 50] on icon at bounding box center [558, 53] width 8 height 10
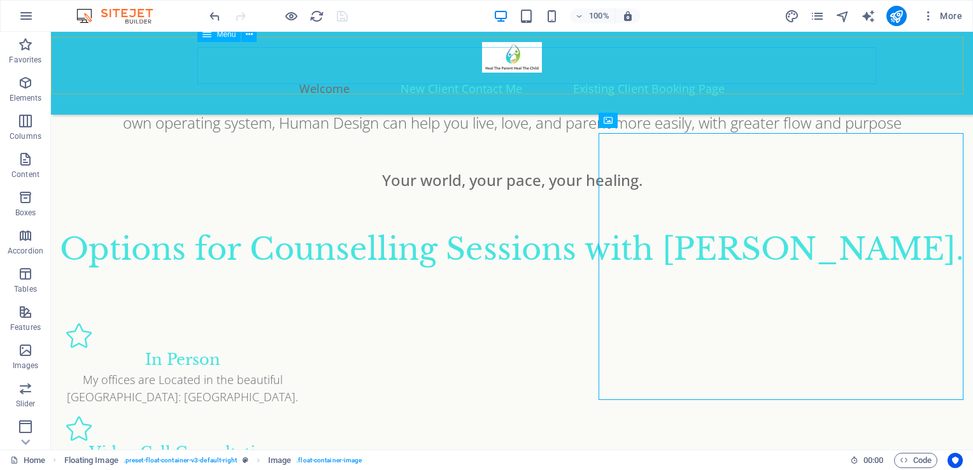
scroll to position [1329, 0]
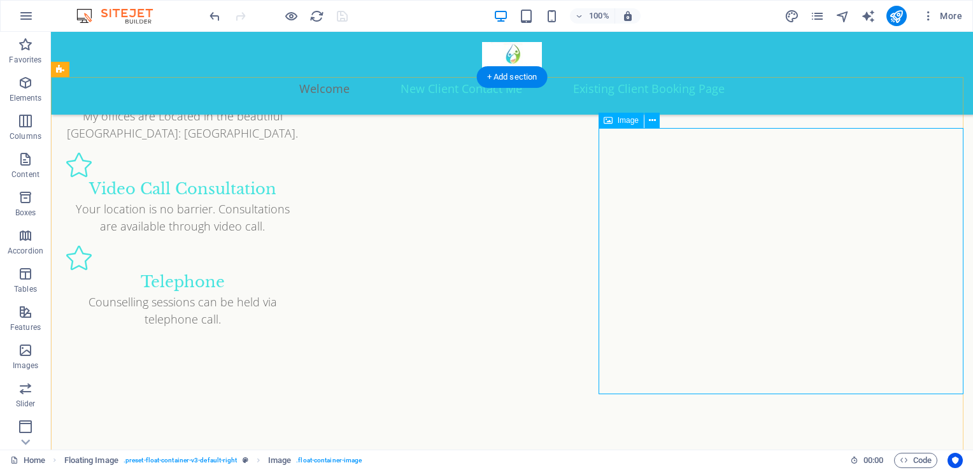
select select "px"
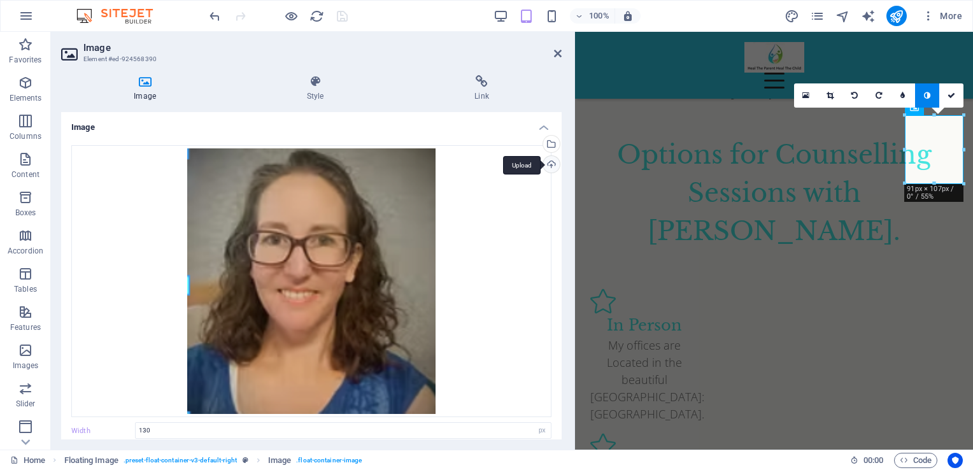
click at [544, 166] on div "Upload" at bounding box center [550, 165] width 19 height 19
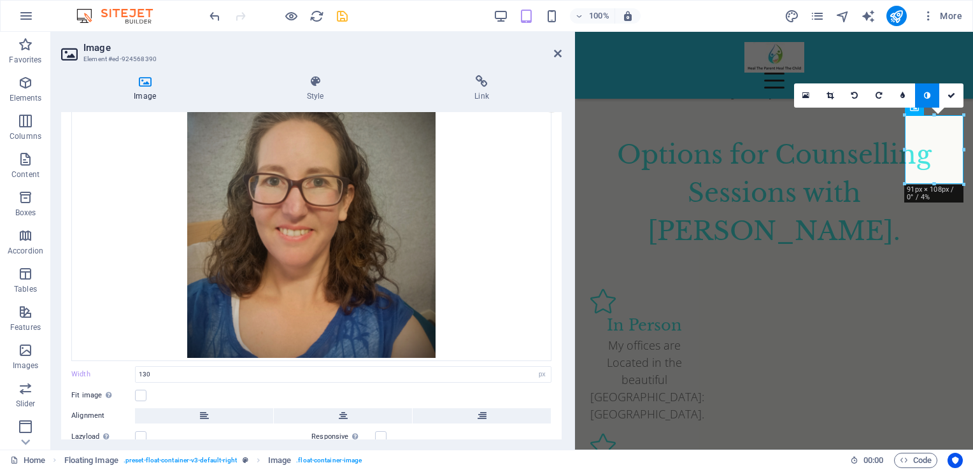
scroll to position [0, 0]
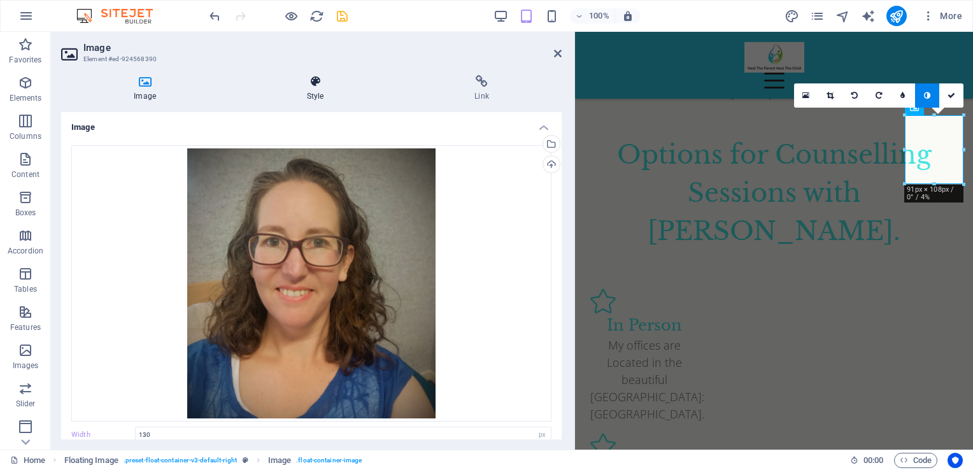
click at [322, 85] on icon at bounding box center [315, 81] width 162 height 13
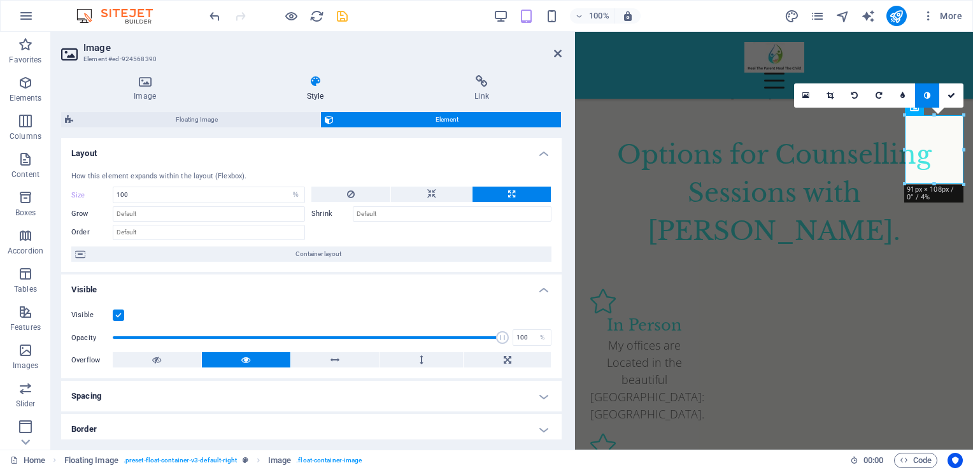
click at [322, 85] on icon at bounding box center [315, 81] width 162 height 13
click at [349, 196] on icon at bounding box center [351, 194] width 8 height 15
select select "DISABLED_OPTION_VALUE"
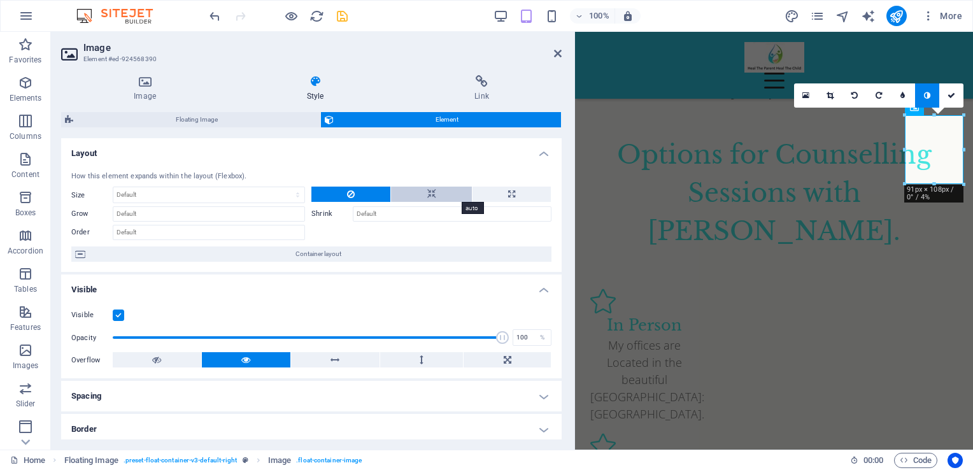
click at [424, 194] on button at bounding box center [431, 194] width 80 height 15
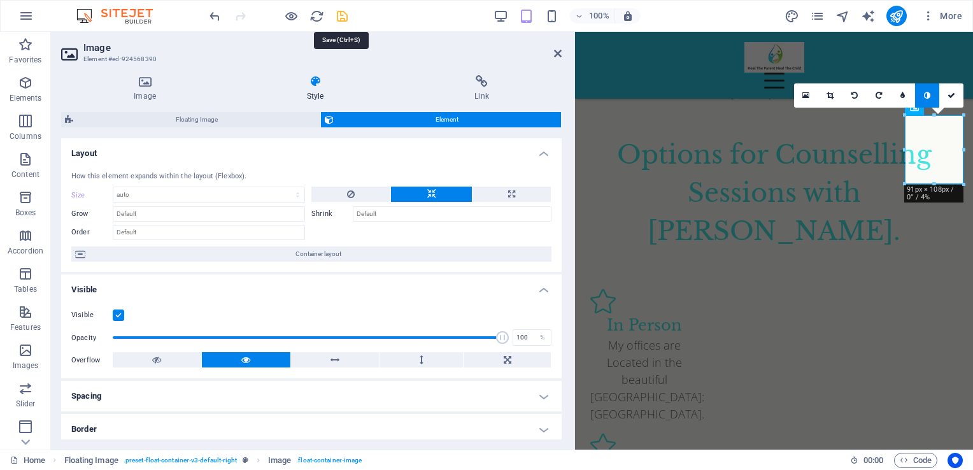
click at [339, 13] on icon "save" at bounding box center [342, 16] width 15 height 15
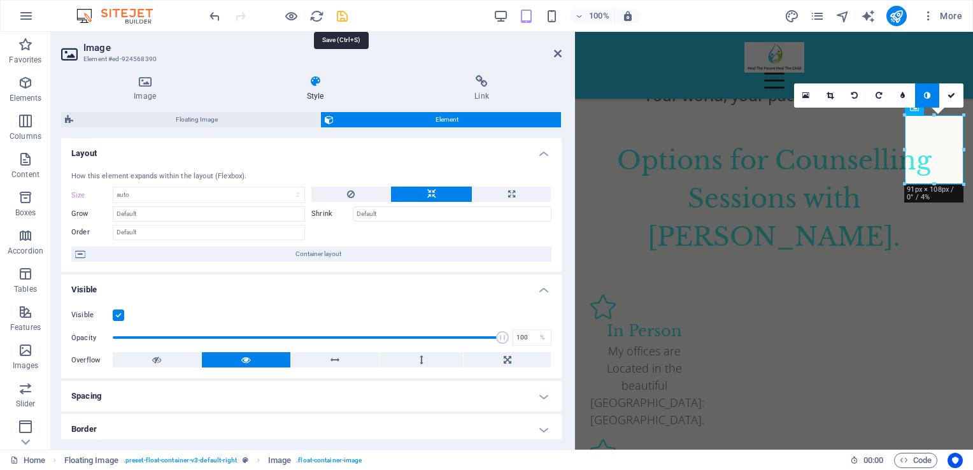
checkbox input "false"
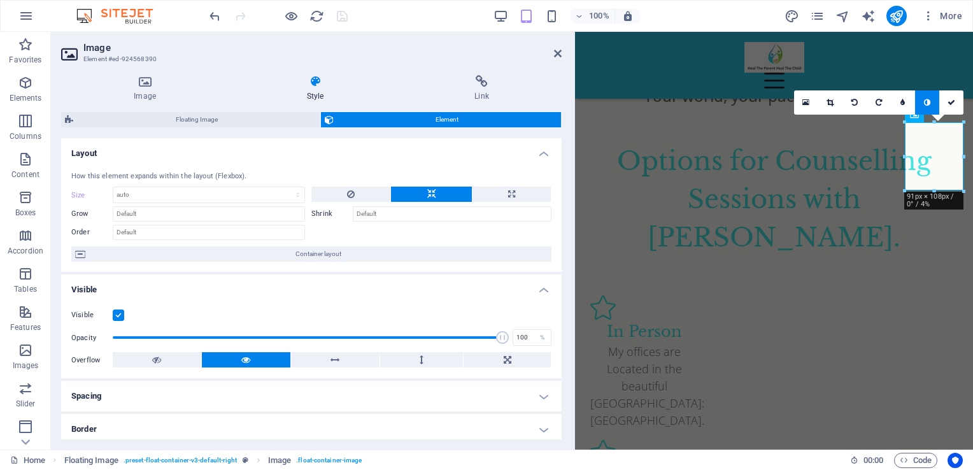
click at [923, 98] on link at bounding box center [927, 102] width 24 height 24
click at [921, 103] on link at bounding box center [927, 102] width 24 height 24
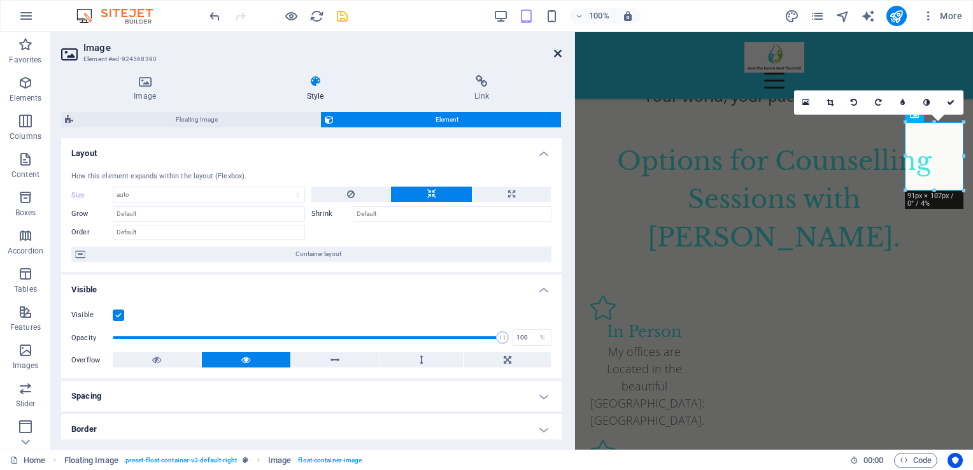
click at [554, 51] on icon at bounding box center [558, 53] width 8 height 10
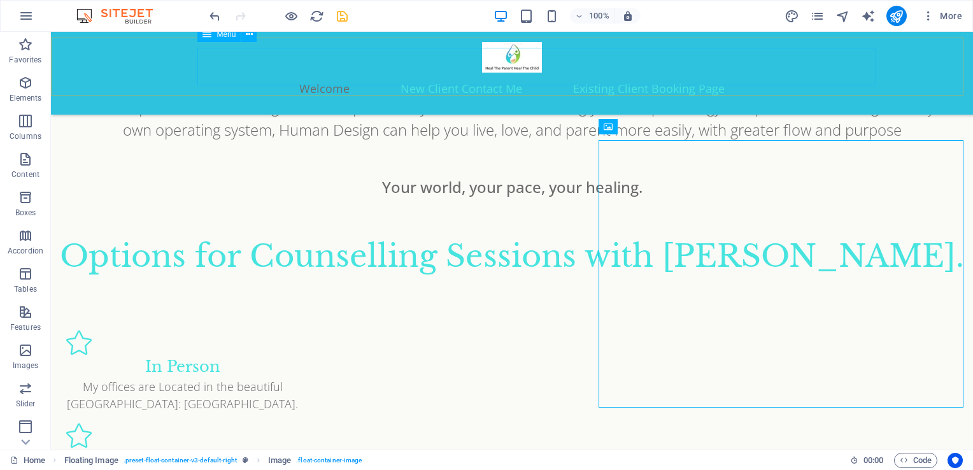
scroll to position [1322, 0]
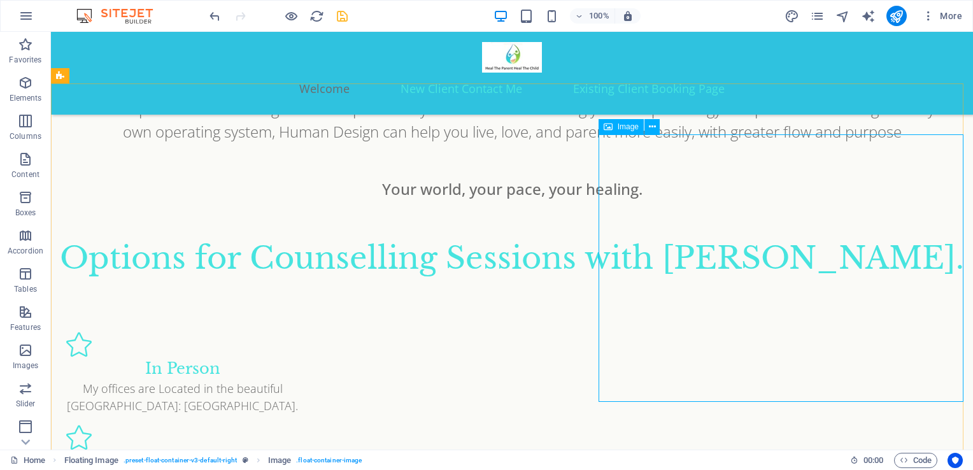
click at [624, 129] on span "Image" at bounding box center [628, 127] width 21 height 8
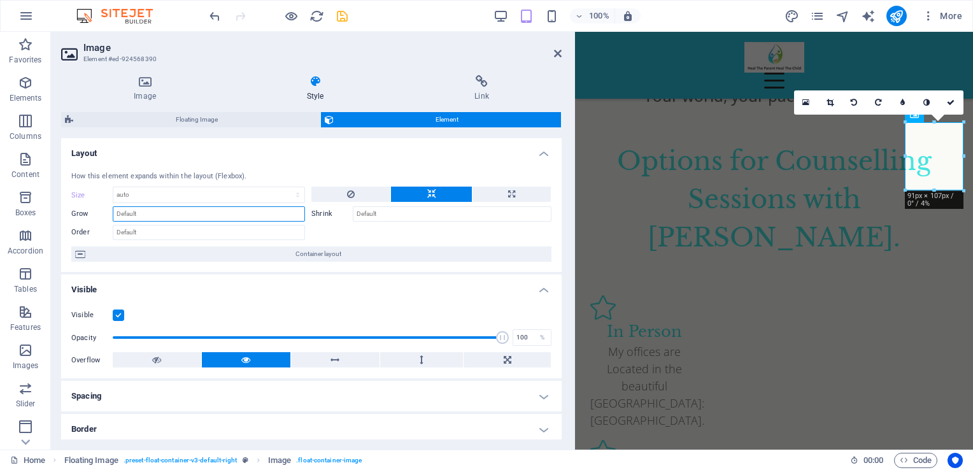
click at [239, 219] on input "Grow" at bounding box center [209, 213] width 192 height 15
click at [326, 217] on label "Shrink" at bounding box center [331, 213] width 41 height 15
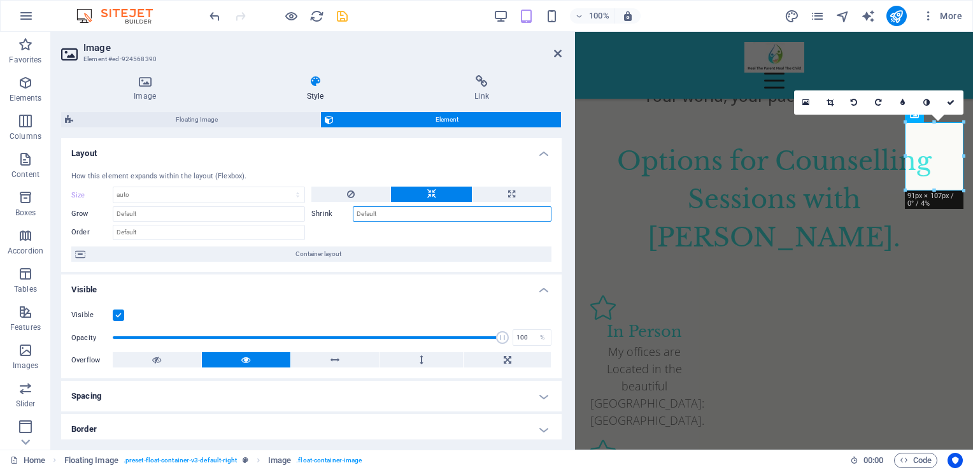
click at [385, 209] on input "Shrink" at bounding box center [452, 213] width 199 height 15
click at [388, 211] on input "Shrink" at bounding box center [452, 213] width 199 height 15
type input "30"
click at [413, 224] on div at bounding box center [431, 231] width 240 height 18
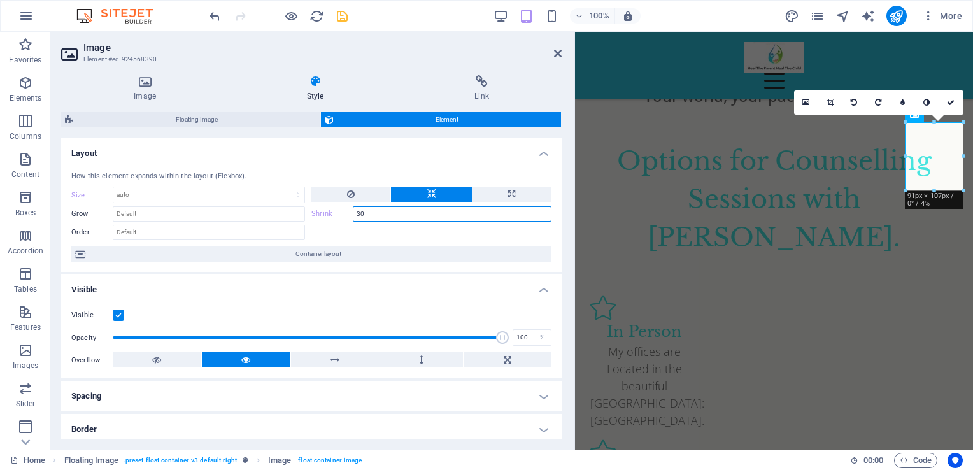
click at [415, 213] on input "30" at bounding box center [452, 213] width 199 height 15
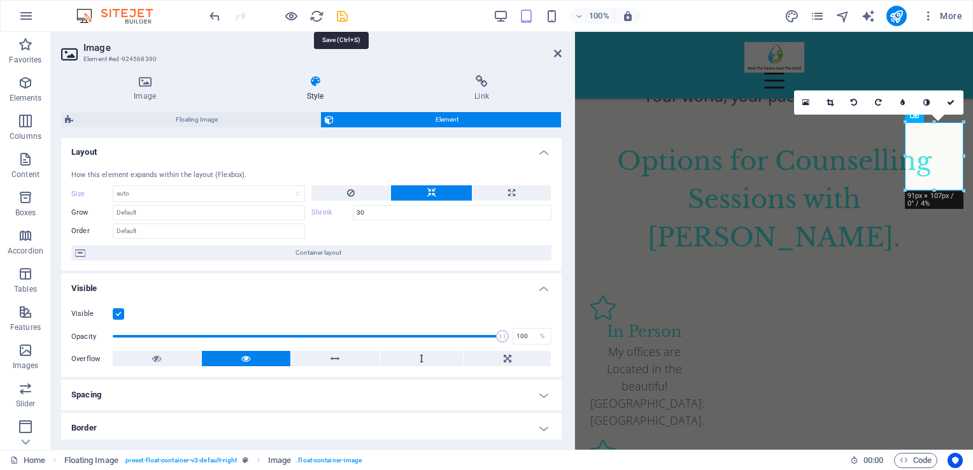
click at [341, 10] on icon "save" at bounding box center [342, 16] width 15 height 15
checkbox input "false"
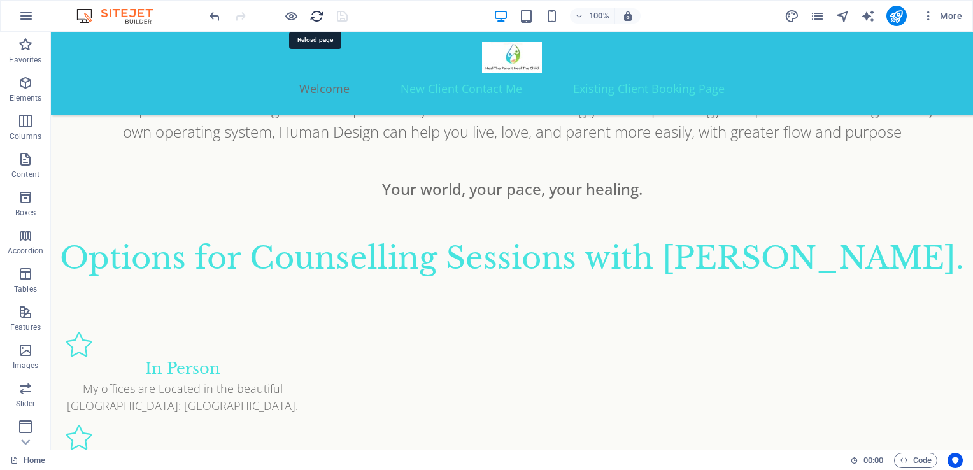
click at [314, 17] on icon "reload" at bounding box center [316, 16] width 15 height 15
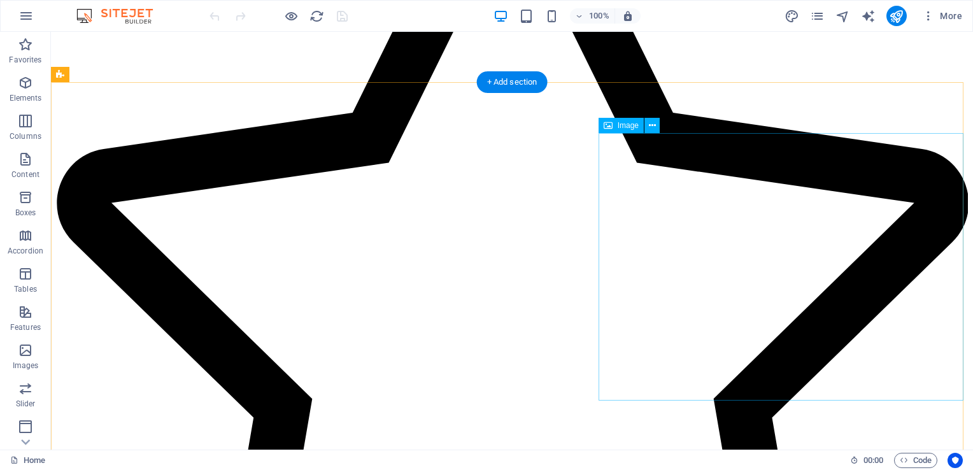
scroll to position [1324, 0]
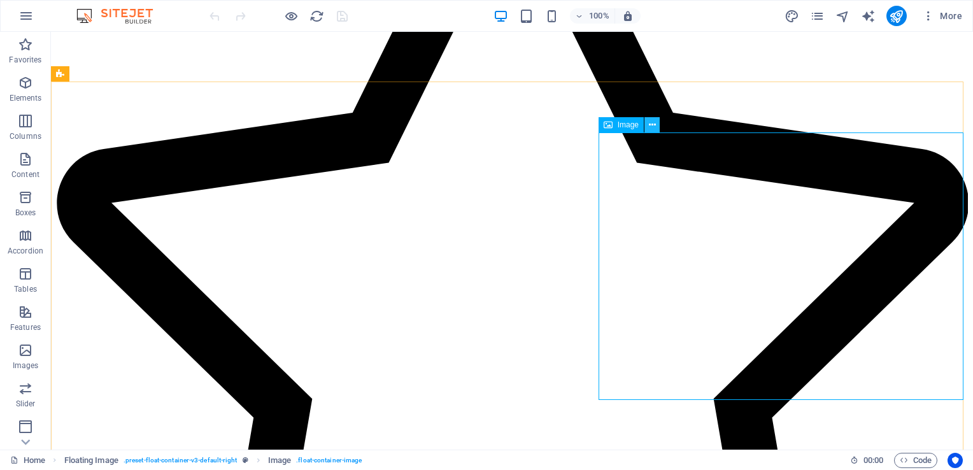
click at [652, 126] on icon at bounding box center [652, 124] width 7 height 13
click at [910, 460] on span "Code" at bounding box center [916, 460] width 32 height 15
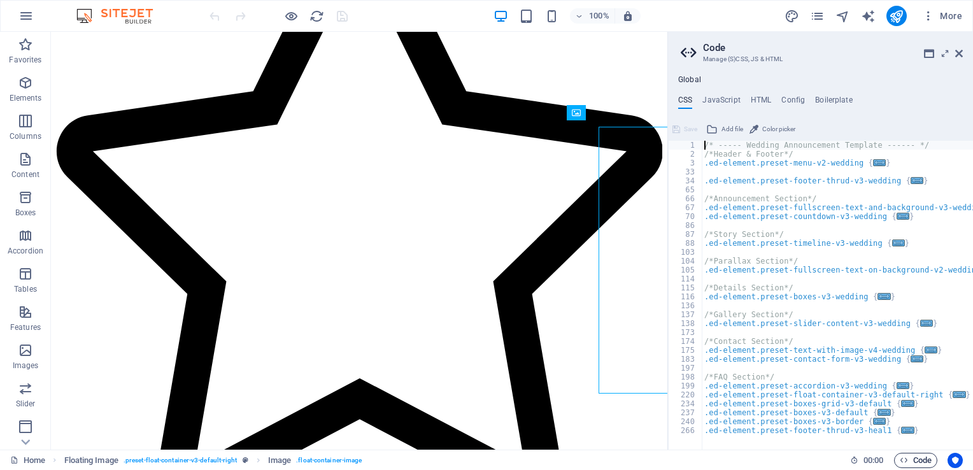
scroll to position [1331, 0]
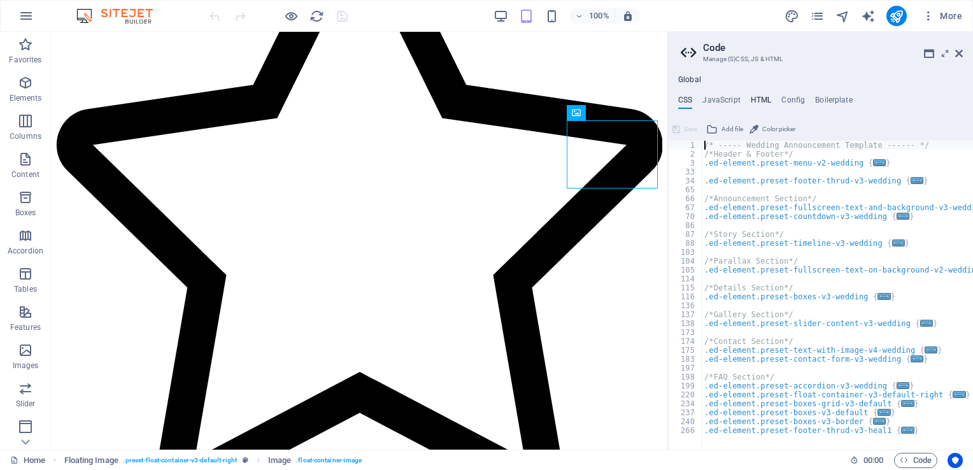
click at [760, 95] on h4 "HTML" at bounding box center [761, 102] width 21 height 14
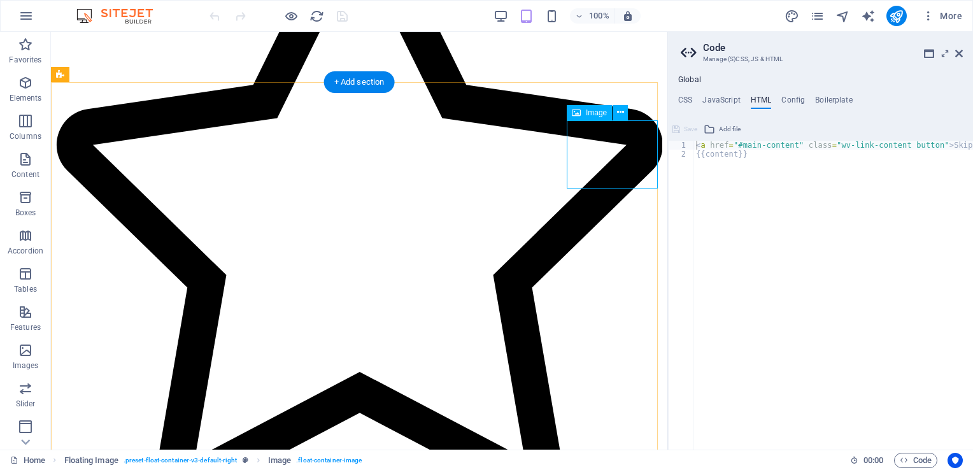
click at [598, 115] on span "Image" at bounding box center [596, 113] width 21 height 8
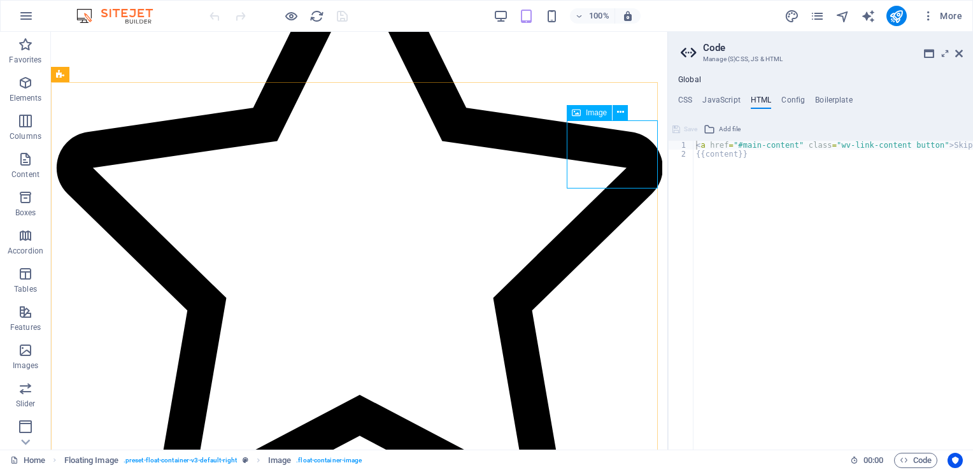
scroll to position [3963, 0]
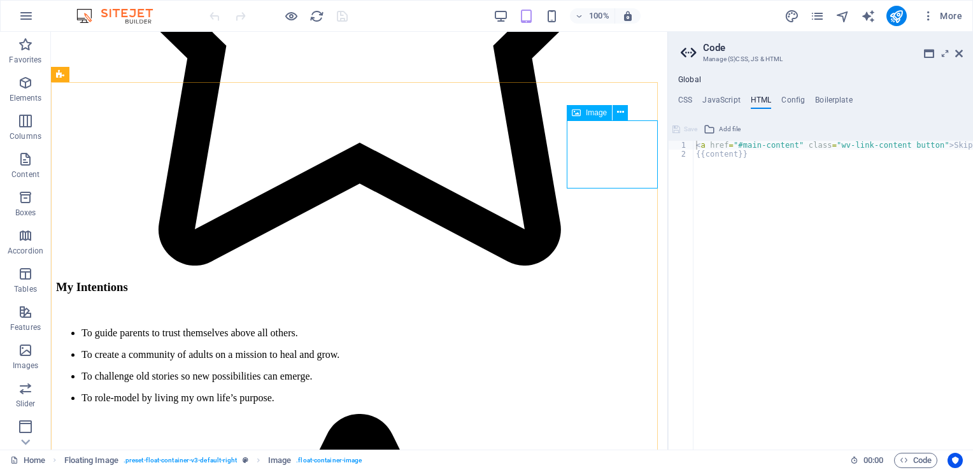
select select "px"
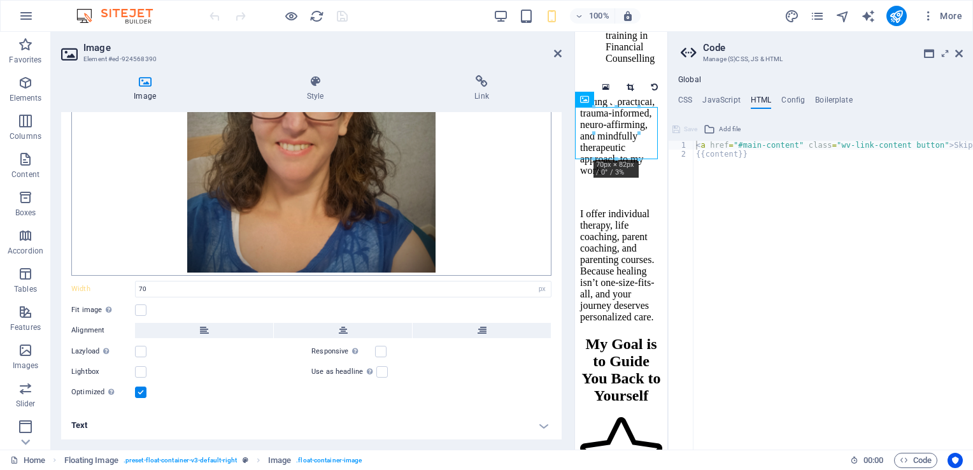
scroll to position [145, 0]
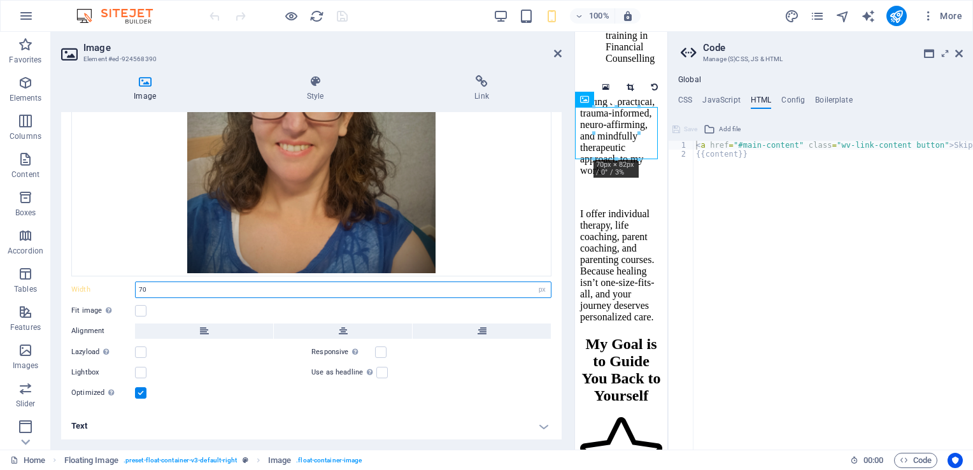
drag, startPoint x: 160, startPoint y: 291, endPoint x: 132, endPoint y: 292, distance: 27.4
click at [132, 292] on div "Width 70 Default auto px rem % em vh vw" at bounding box center [311, 289] width 480 height 17
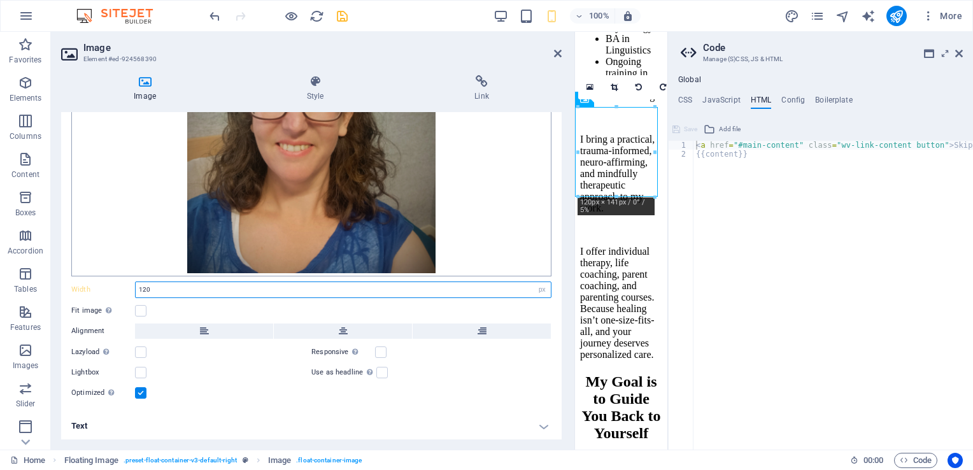
type input "120"
click at [483, 224] on div "Drag files here, click to choose files or select files from Files or our free s…" at bounding box center [311, 138] width 480 height 276
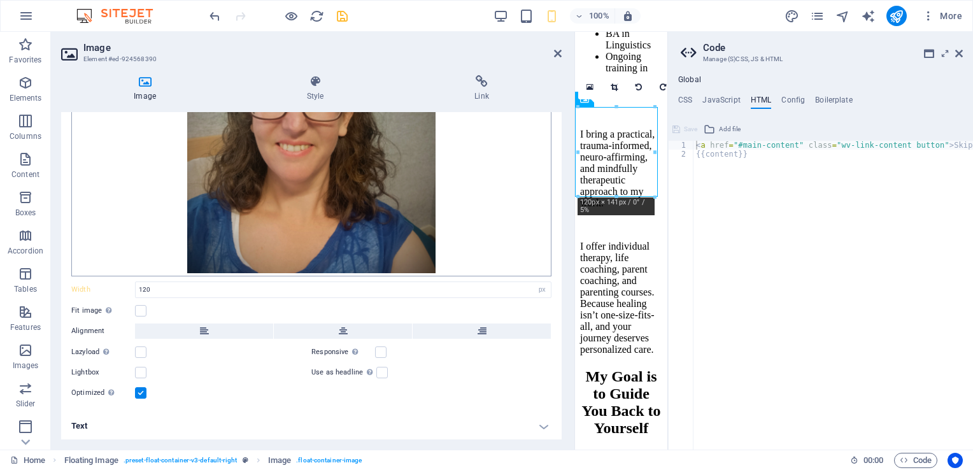
scroll to position [5215, 0]
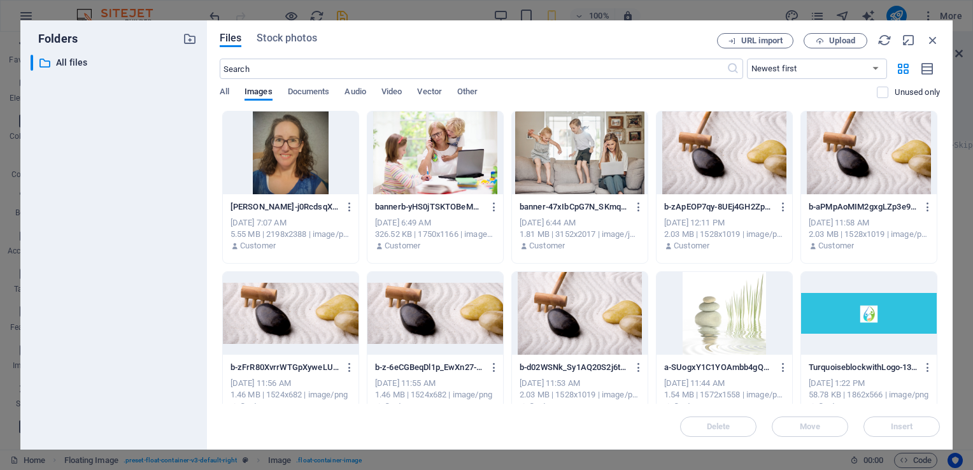
click at [453, 10] on div "Folders ​ All files All files Files Stock photos URL import Upload ​ Newest fir…" at bounding box center [486, 235] width 973 height 470
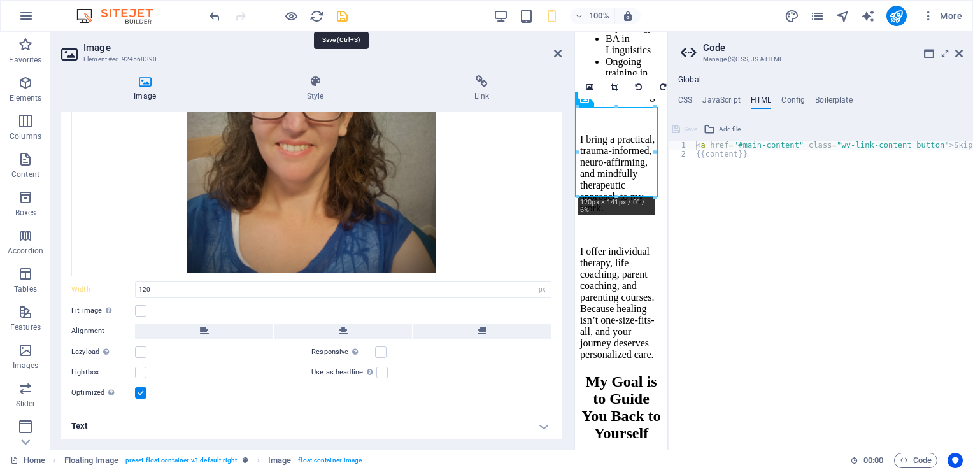
click at [344, 14] on icon "save" at bounding box center [342, 16] width 15 height 15
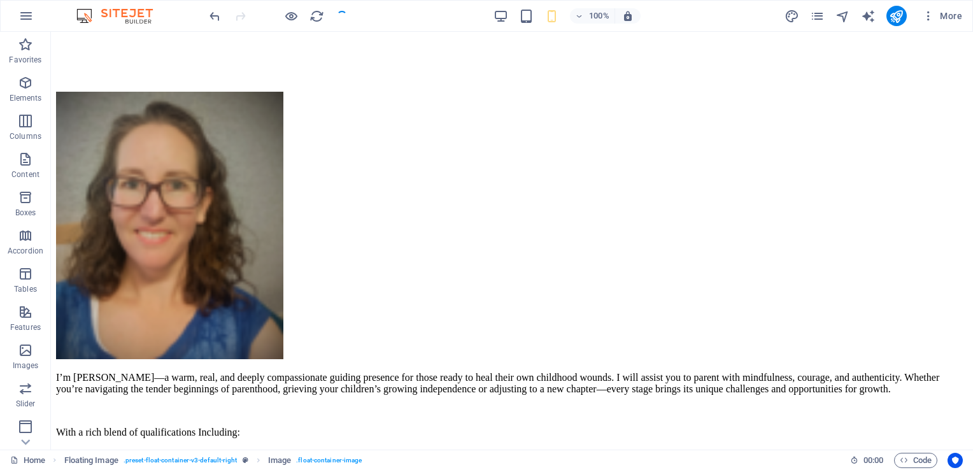
checkbox input "false"
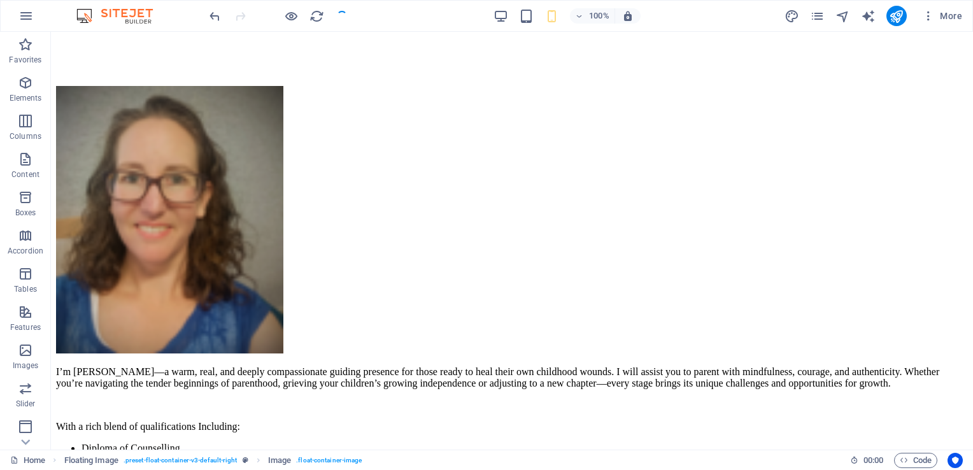
scroll to position [1324, 0]
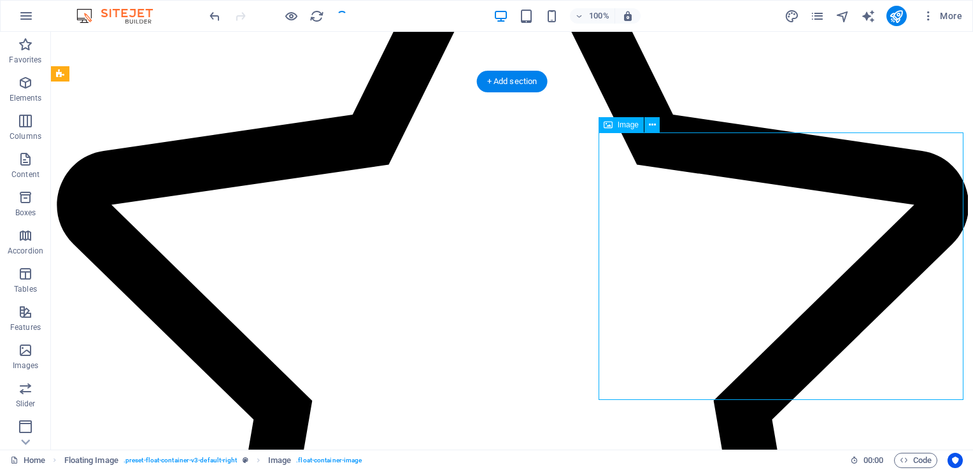
scroll to position [1590, 0]
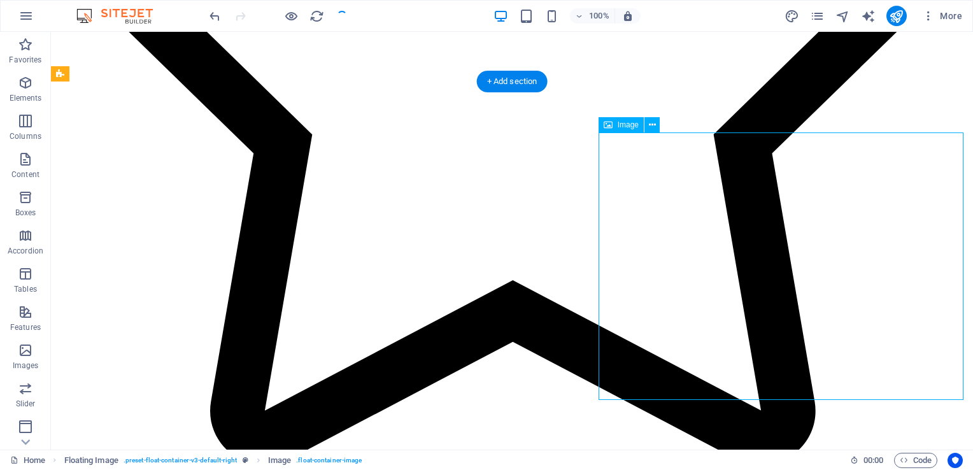
select select "px"
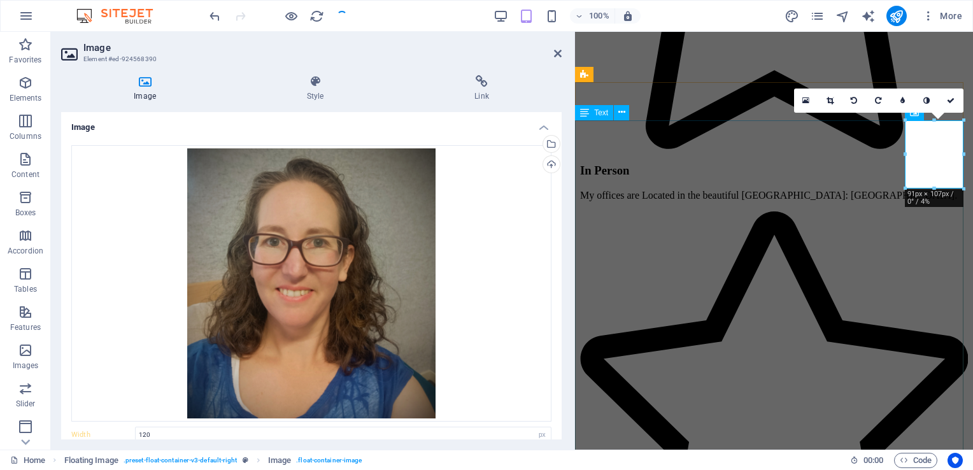
type input "91"
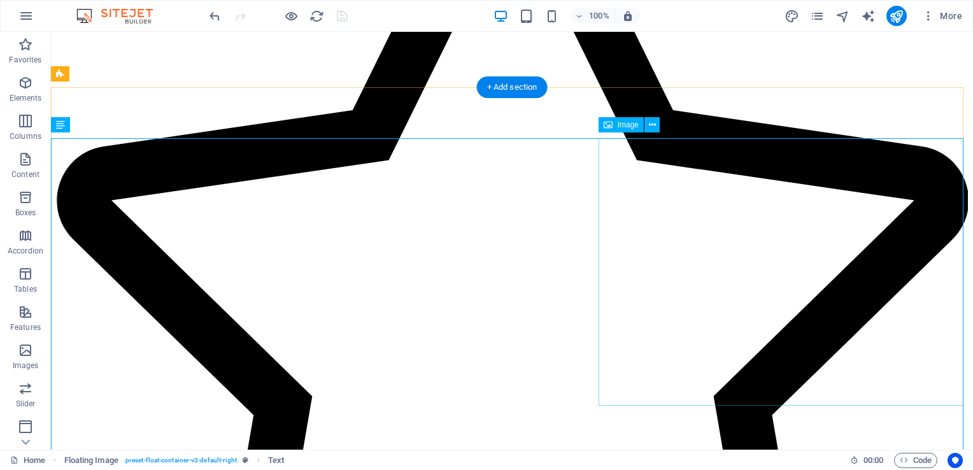
scroll to position [1324, 0]
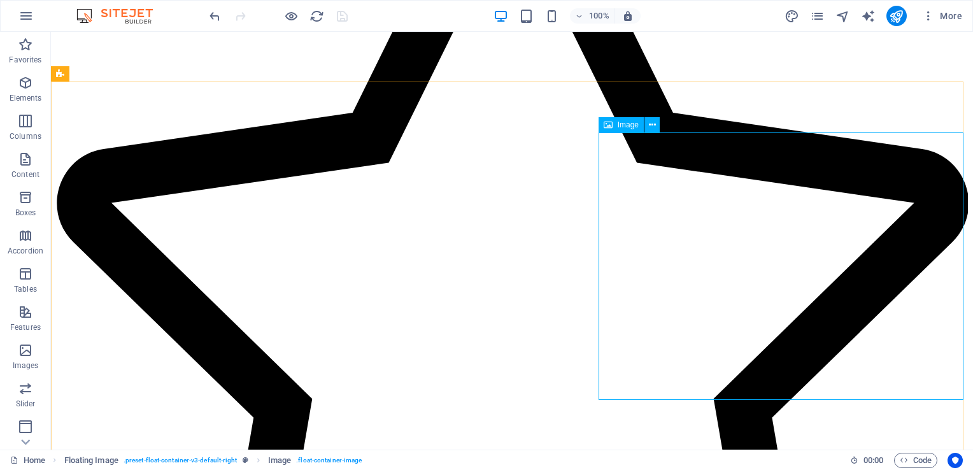
click at [615, 125] on div "Image" at bounding box center [620, 124] width 45 height 15
click at [649, 126] on icon at bounding box center [652, 124] width 7 height 13
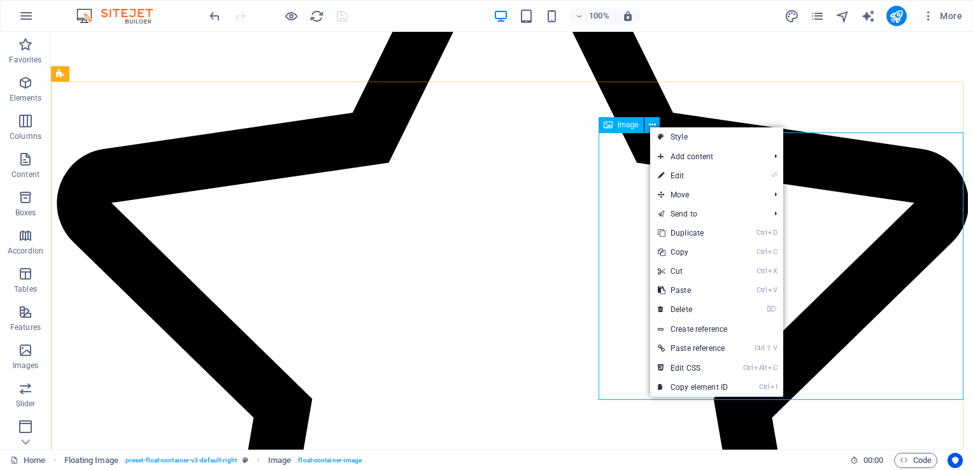
click at [623, 125] on span "Image" at bounding box center [628, 125] width 21 height 8
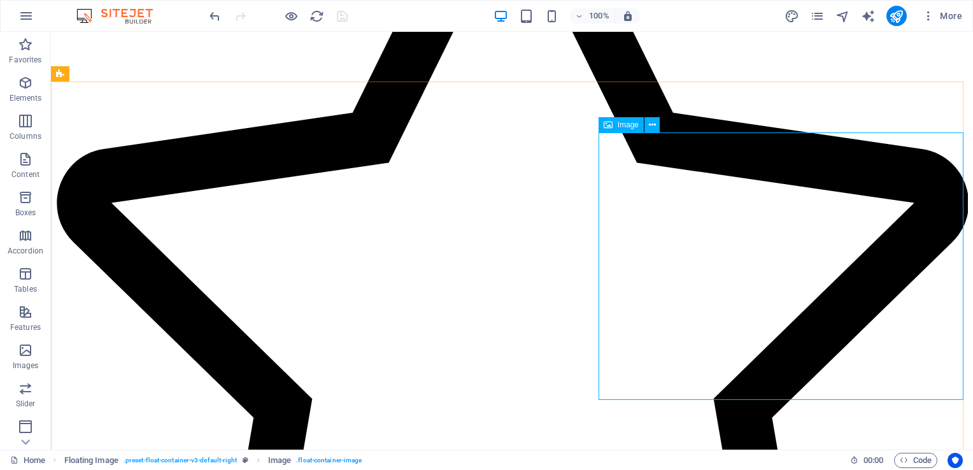
click at [623, 125] on span "Image" at bounding box center [628, 125] width 21 height 8
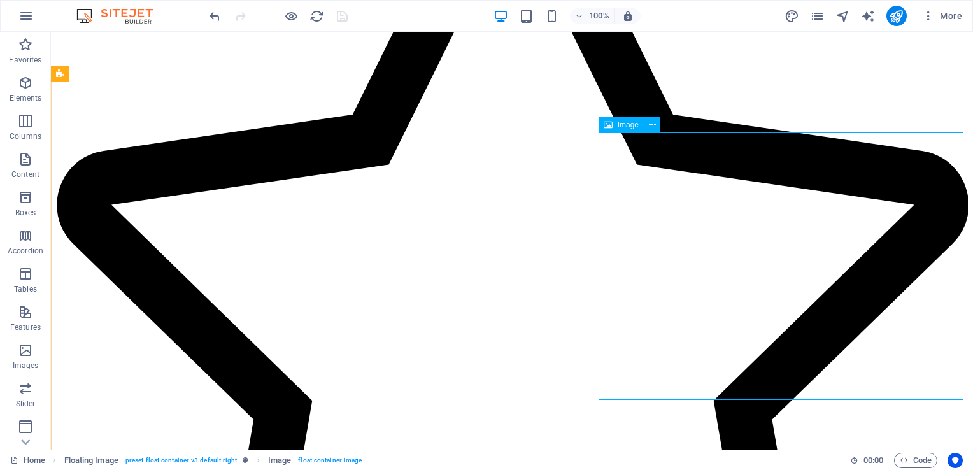
scroll to position [1590, 0]
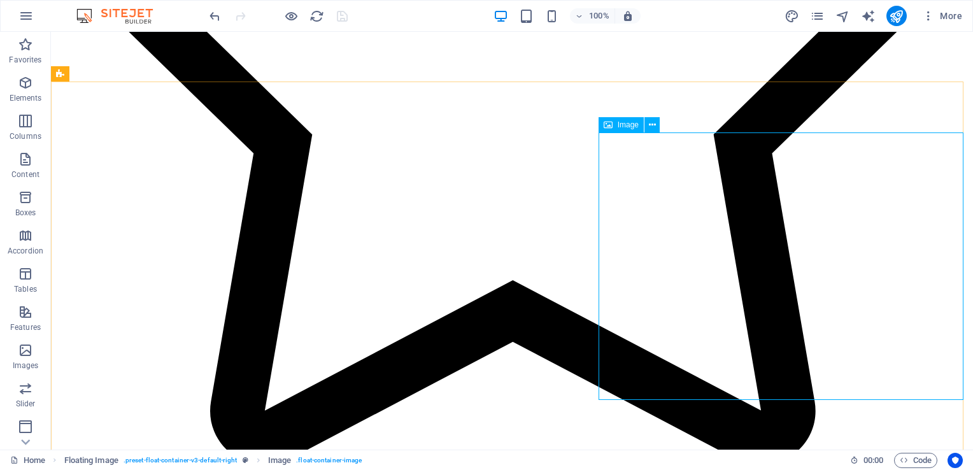
select select "px"
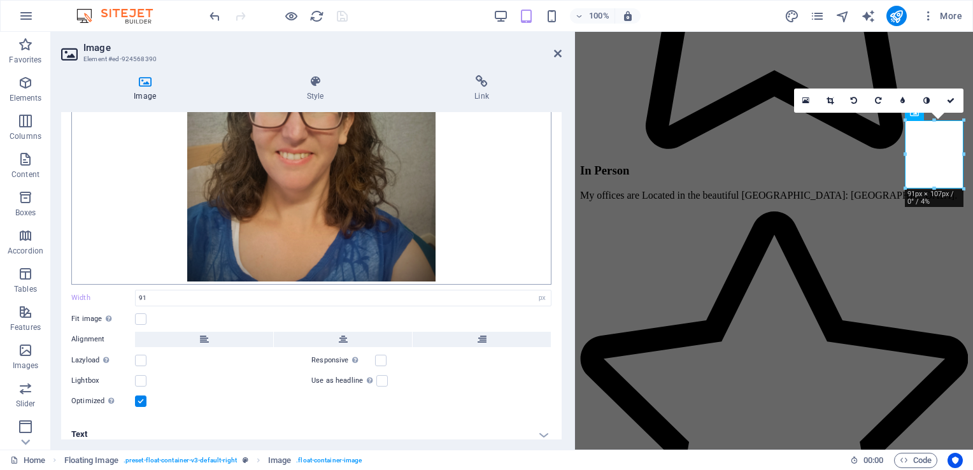
scroll to position [146, 0]
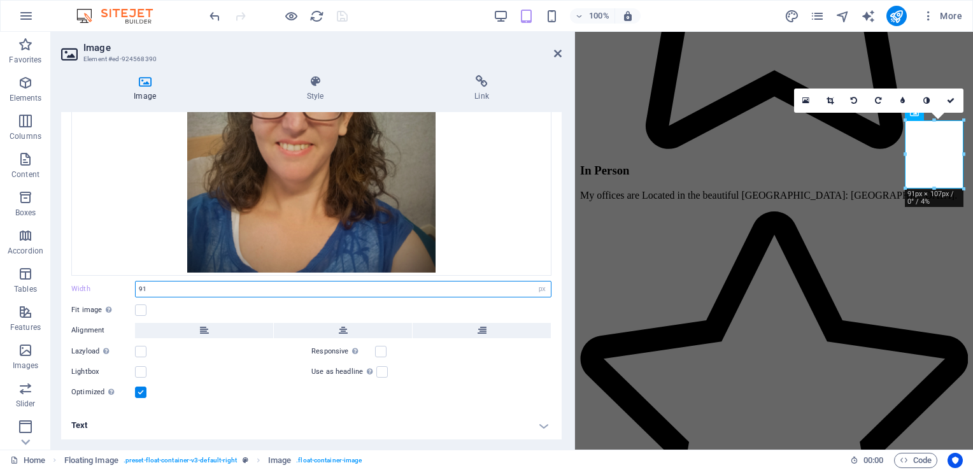
click at [150, 284] on input "91" at bounding box center [343, 288] width 415 height 15
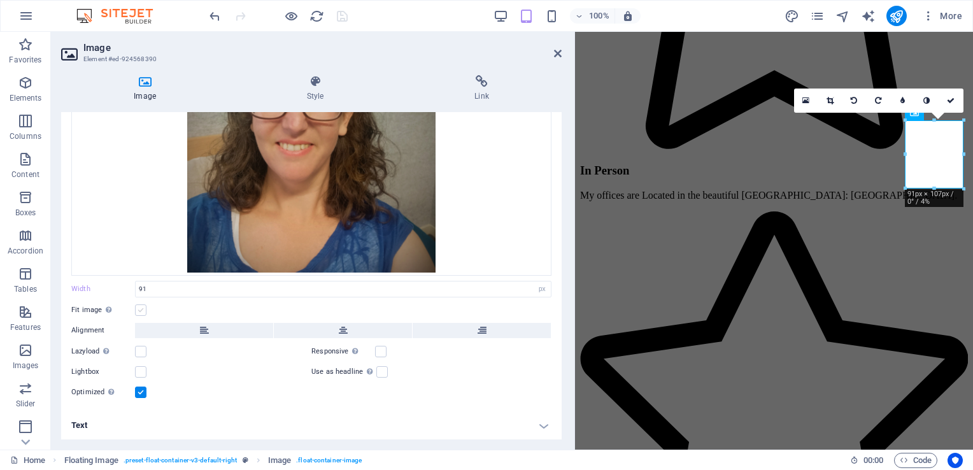
click at [142, 309] on label at bounding box center [140, 309] width 11 height 11
click at [0, 0] on input "Fit image Automatically fit image to a fixed width and height" at bounding box center [0, 0] width 0 height 0
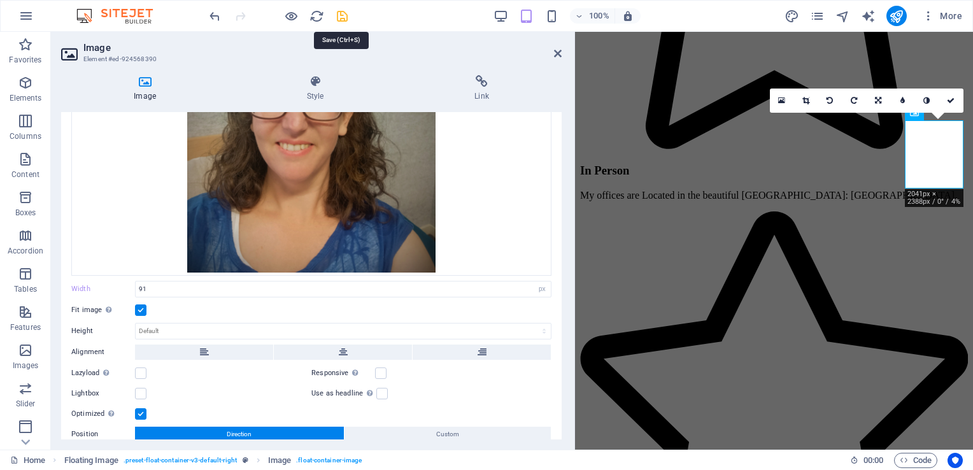
click at [341, 16] on icon "save" at bounding box center [342, 16] width 15 height 15
checkbox input "false"
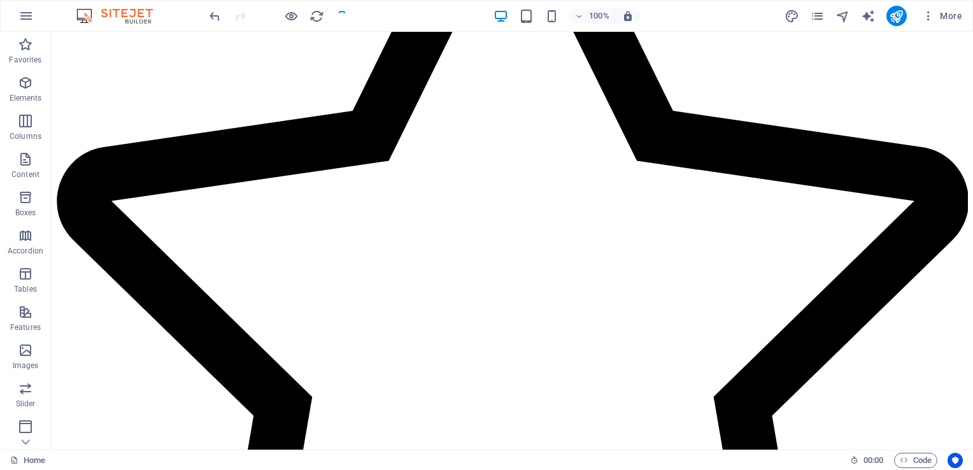
scroll to position [1324, 0]
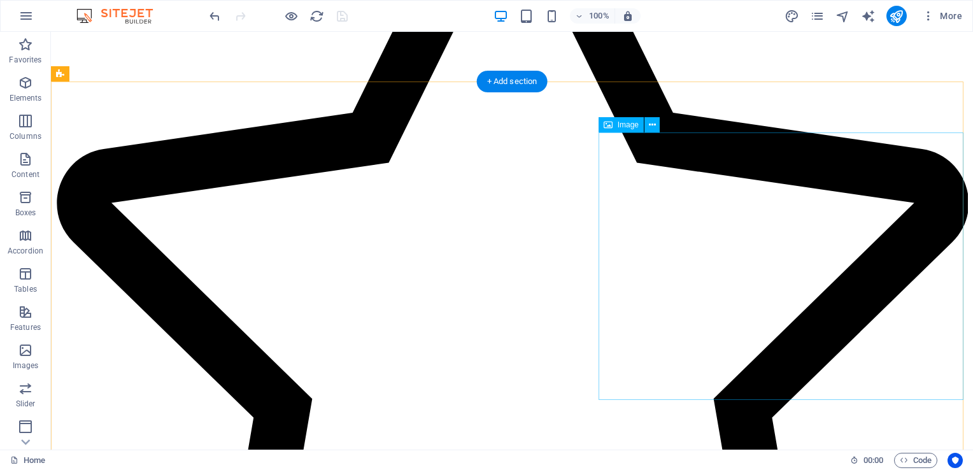
select select "px"
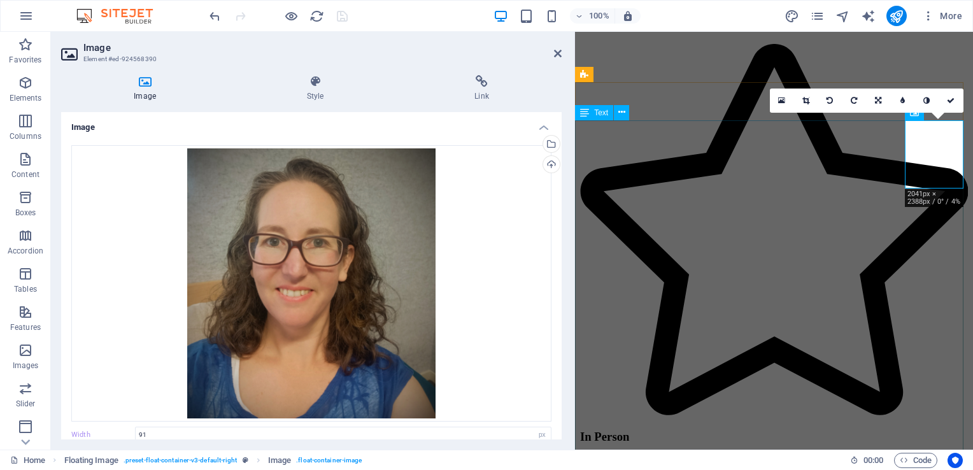
scroll to position [1590, 0]
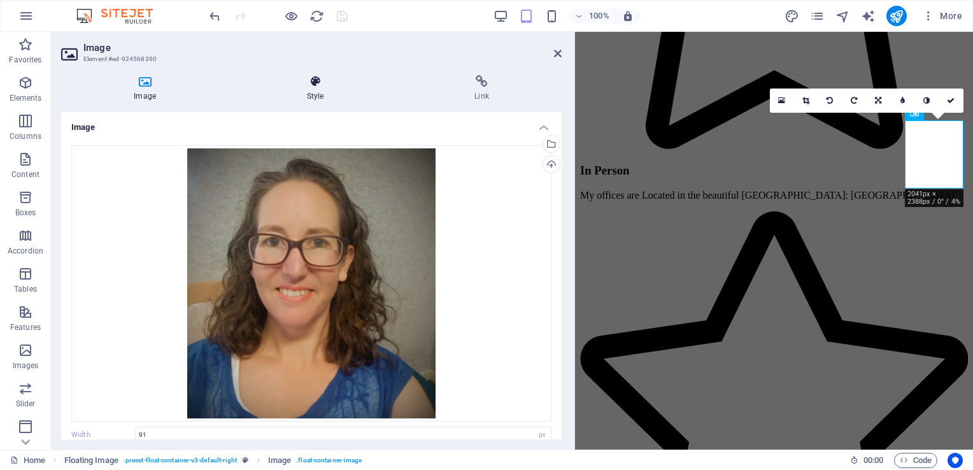
click at [308, 90] on h4 "Style" at bounding box center [317, 88] width 167 height 27
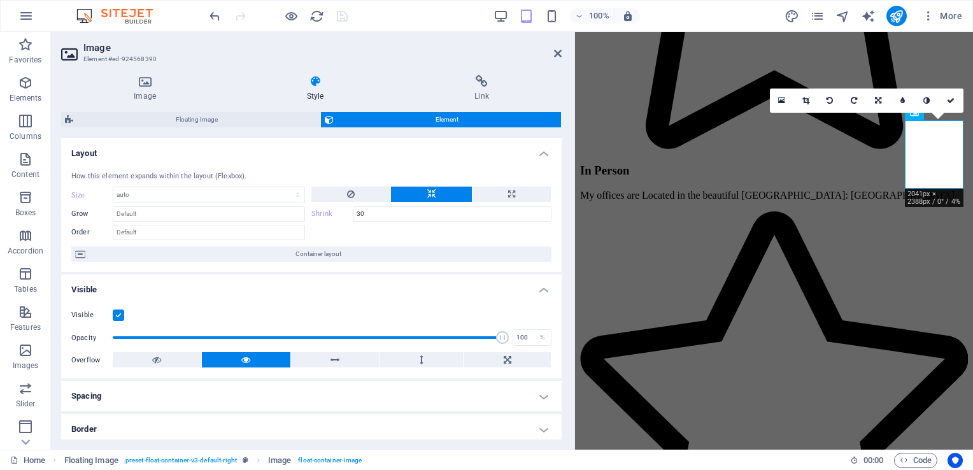
click at [318, 87] on icon at bounding box center [315, 81] width 162 height 13
click at [169, 138] on h4 "Layout" at bounding box center [311, 149] width 500 height 23
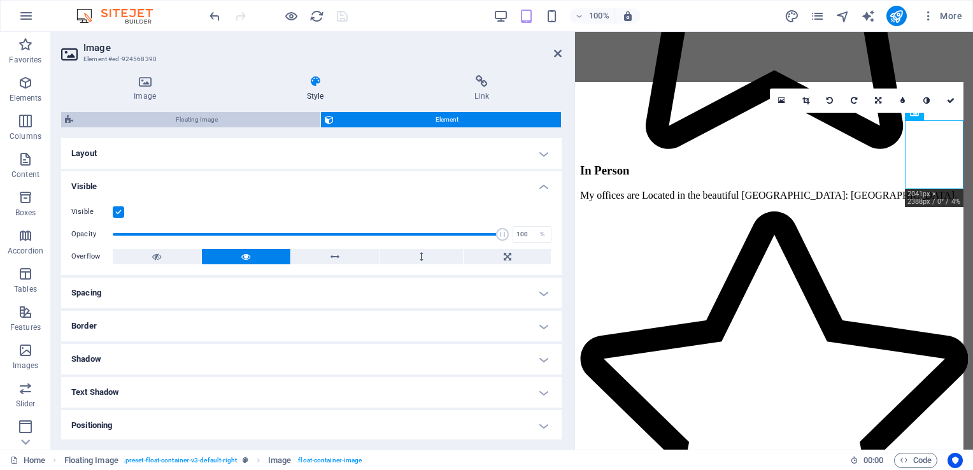
click at [171, 123] on span "Floating Image" at bounding box center [196, 119] width 239 height 15
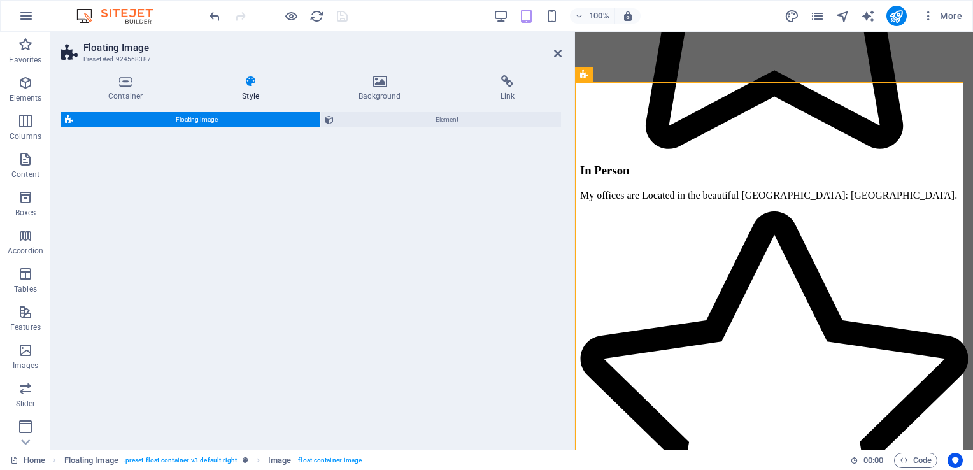
select select "%"
select select "rem"
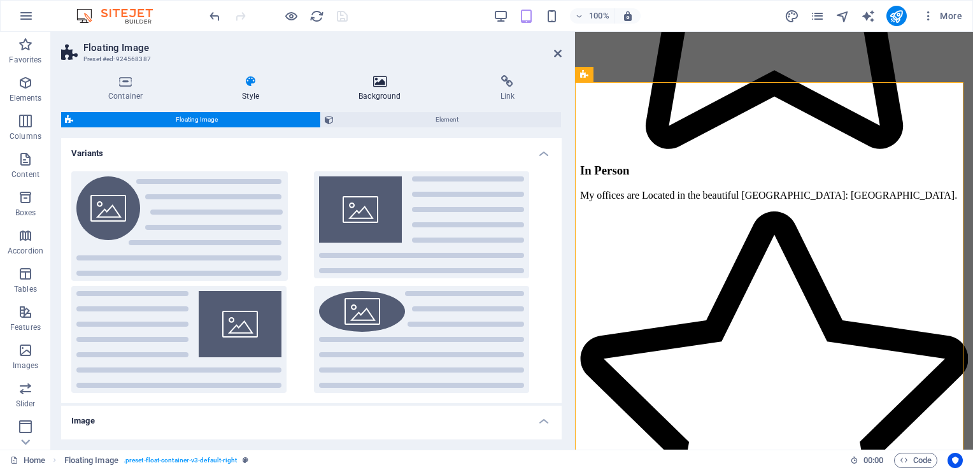
click at [375, 94] on h4 "Background" at bounding box center [381, 88] width 141 height 27
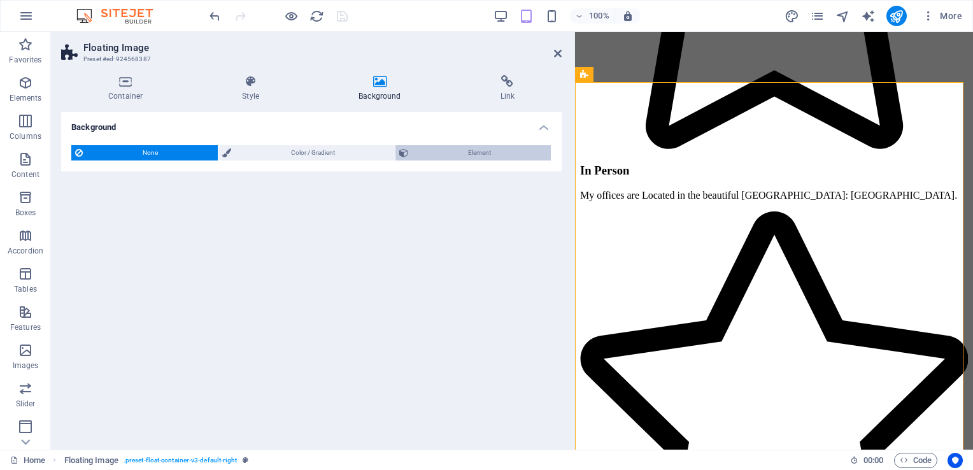
click at [462, 155] on span "Element" at bounding box center [479, 152] width 135 height 15
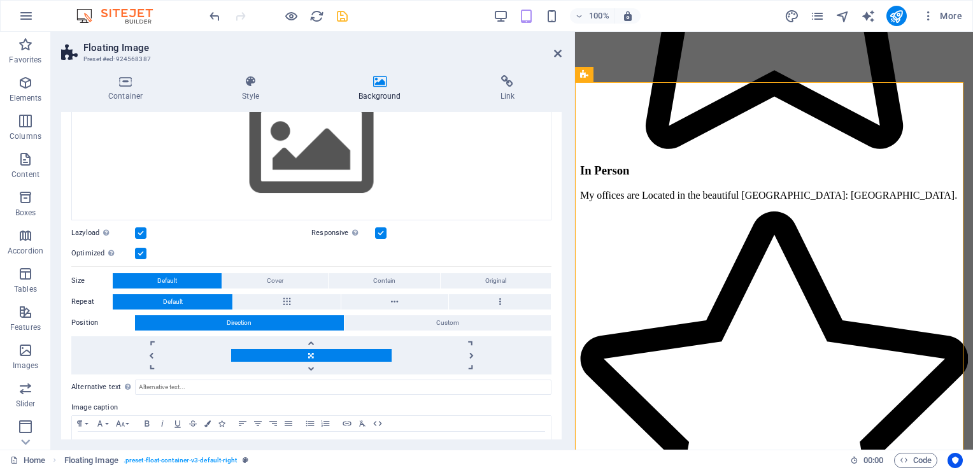
scroll to position [134, 0]
click at [477, 286] on button "Original" at bounding box center [496, 280] width 110 height 15
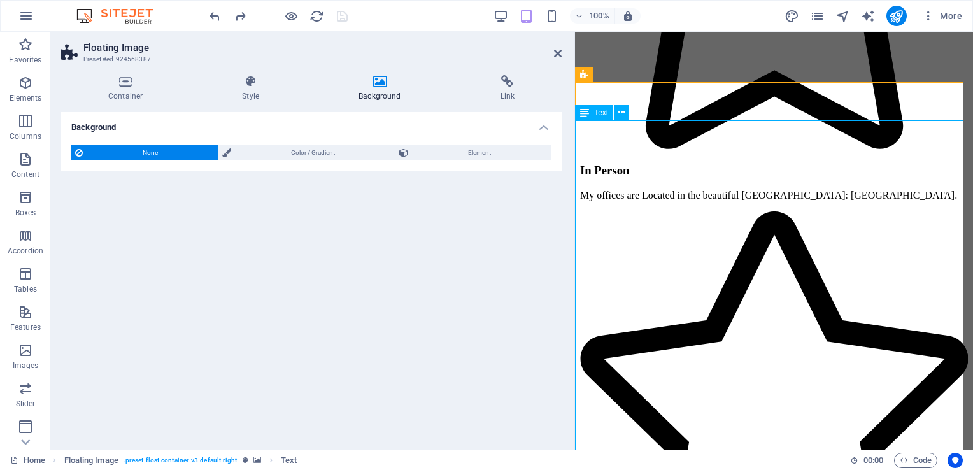
scroll to position [0, 0]
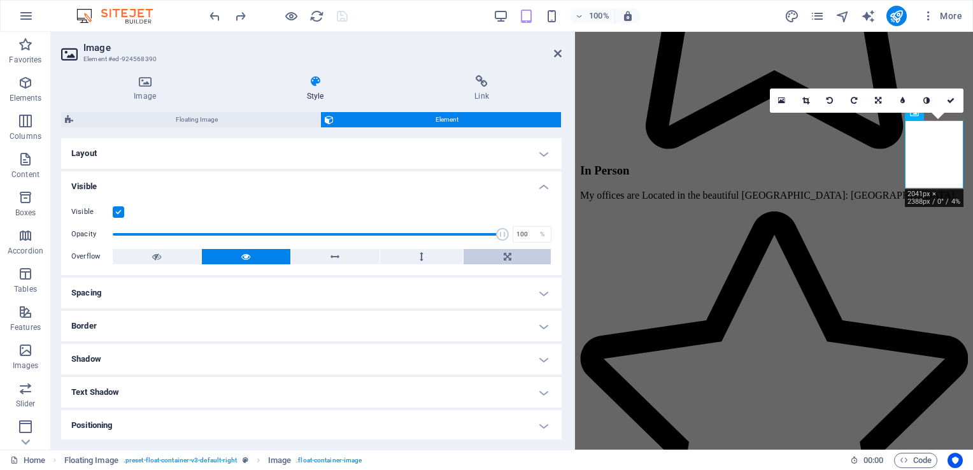
click at [497, 255] on button at bounding box center [506, 256] width 87 height 15
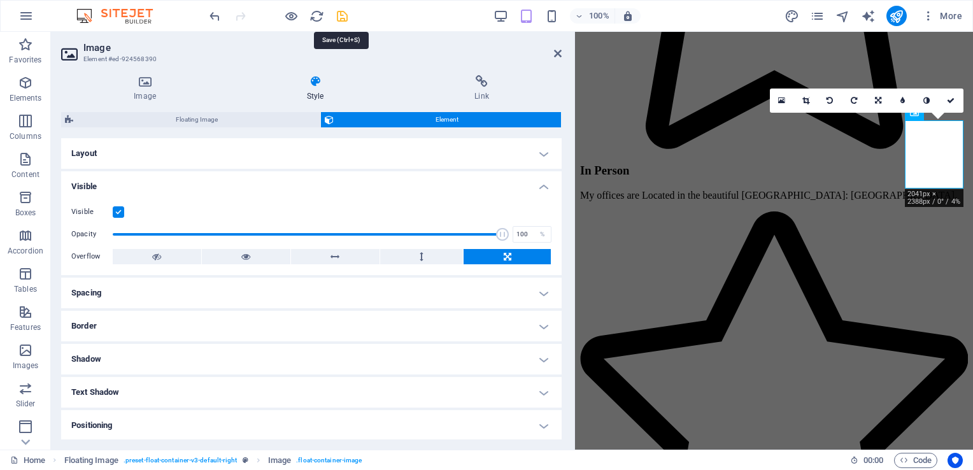
click at [341, 18] on icon "save" at bounding box center [342, 16] width 15 height 15
checkbox input "false"
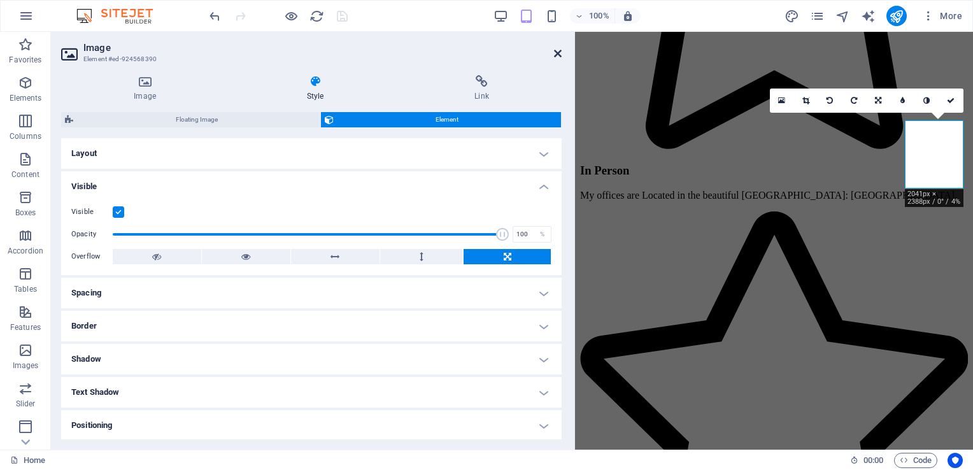
click at [557, 52] on icon at bounding box center [558, 53] width 8 height 10
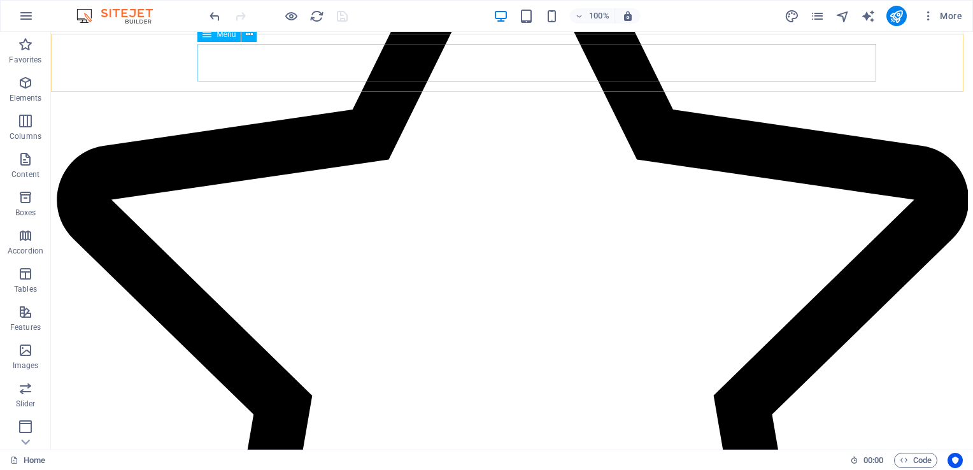
scroll to position [1324, 0]
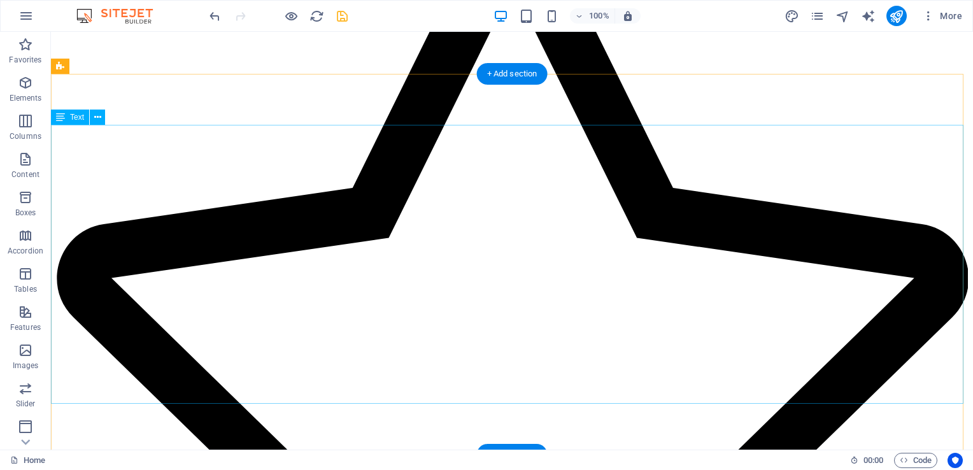
scroll to position [1334, 0]
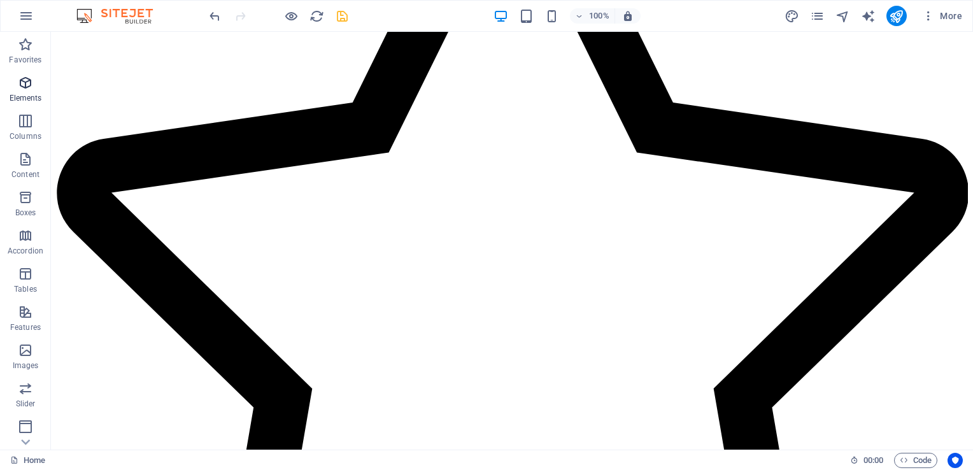
click at [19, 78] on icon "button" at bounding box center [25, 82] width 15 height 15
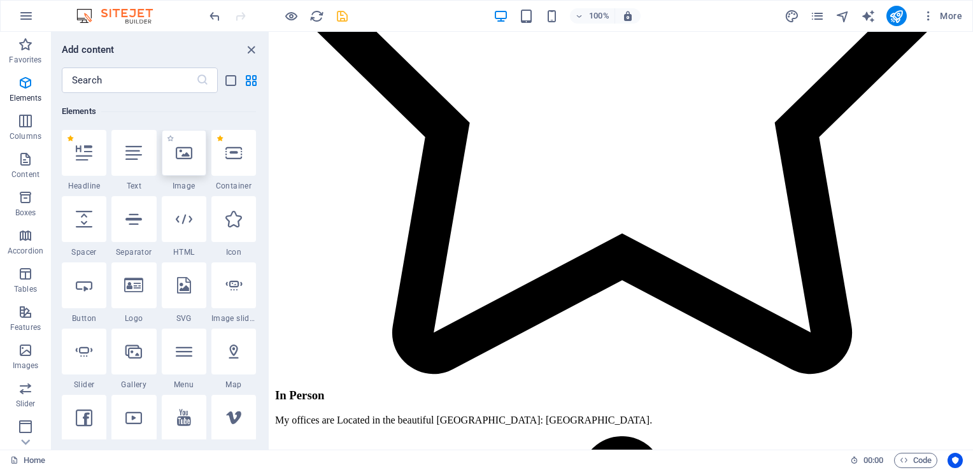
scroll to position [1600, 0]
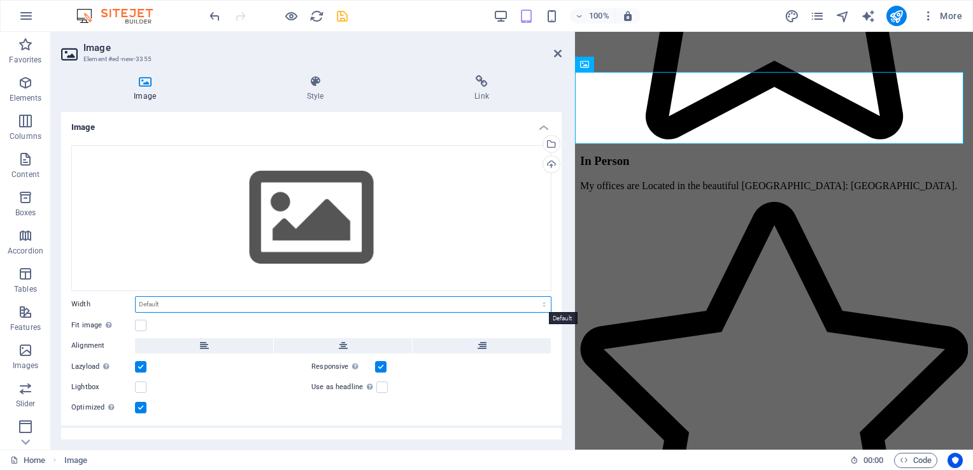
click at [160, 304] on select "Default auto px rem % em vh vw" at bounding box center [343, 304] width 415 height 15
select select "%"
click at [530, 297] on select "Default auto px rem % em vh vw" at bounding box center [343, 304] width 415 height 15
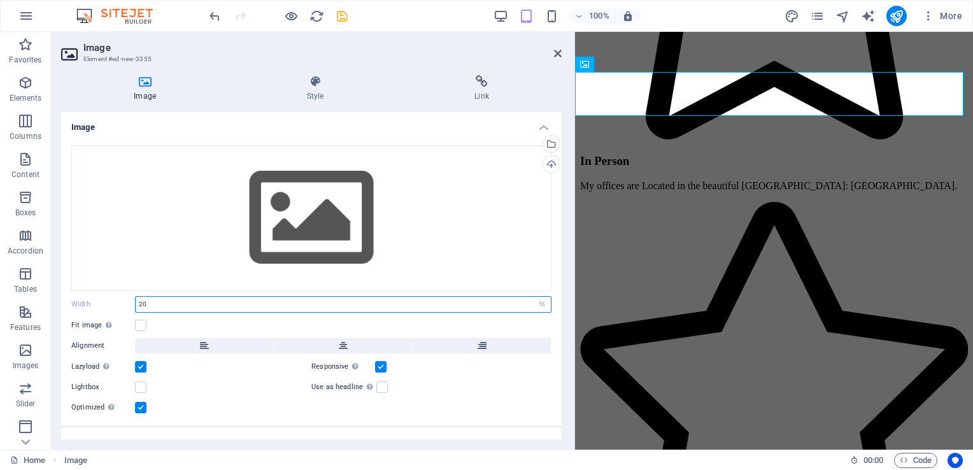
type input "2"
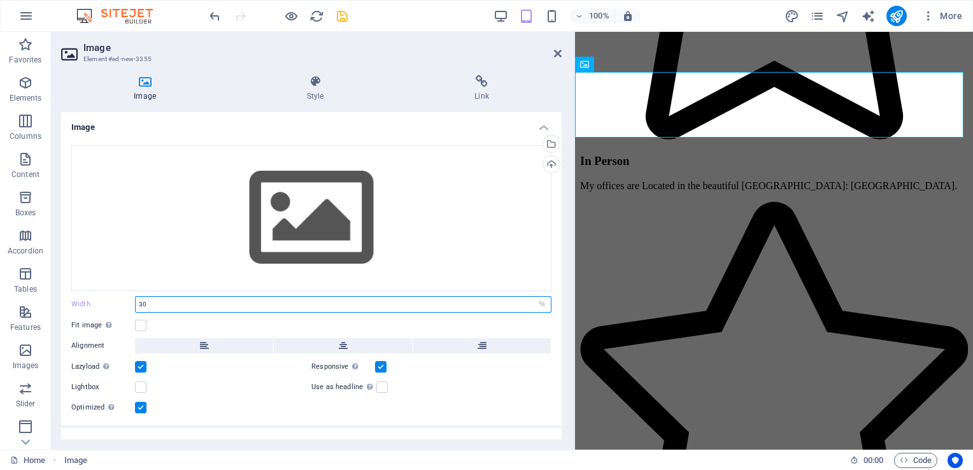
scroll to position [51, 0]
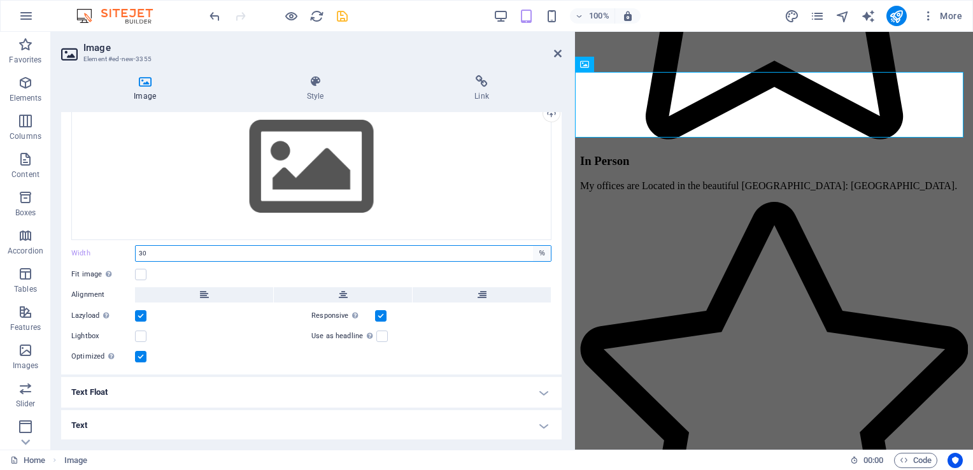
click at [540, 248] on select "Default auto px rem % em vh vw" at bounding box center [542, 253] width 18 height 15
drag, startPoint x: 157, startPoint y: 253, endPoint x: 130, endPoint y: 251, distance: 27.4
click at [130, 251] on div "Width 30 Default auto px rem % em vh vw" at bounding box center [311, 253] width 480 height 17
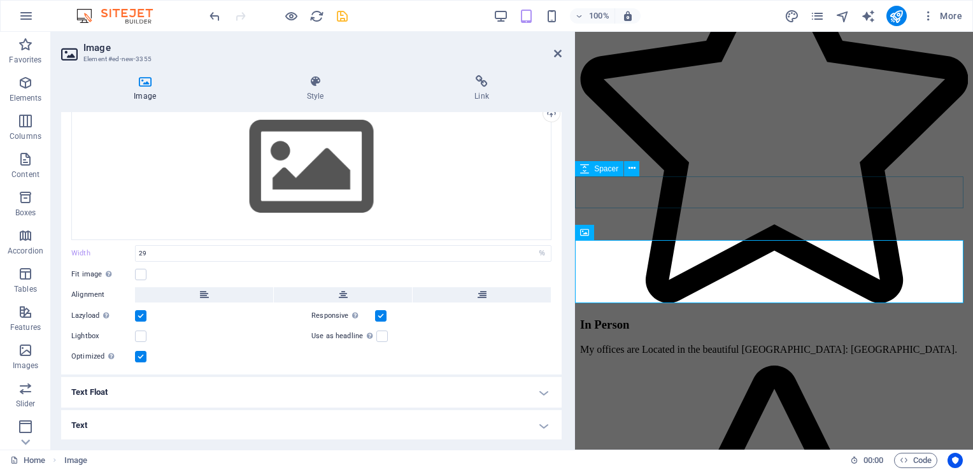
scroll to position [1431, 0]
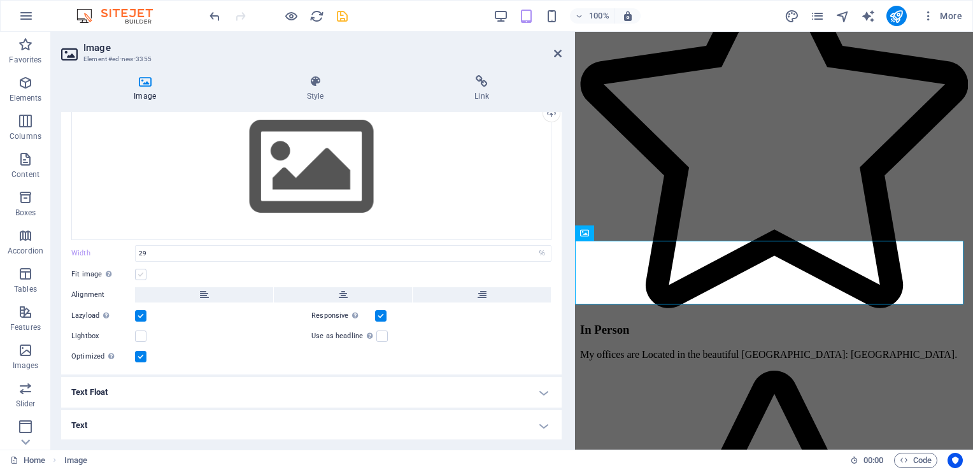
click at [139, 275] on label at bounding box center [140, 274] width 11 height 11
click at [0, 0] on input "Fit image Automatically fit image to a fixed width and height" at bounding box center [0, 0] width 0 height 0
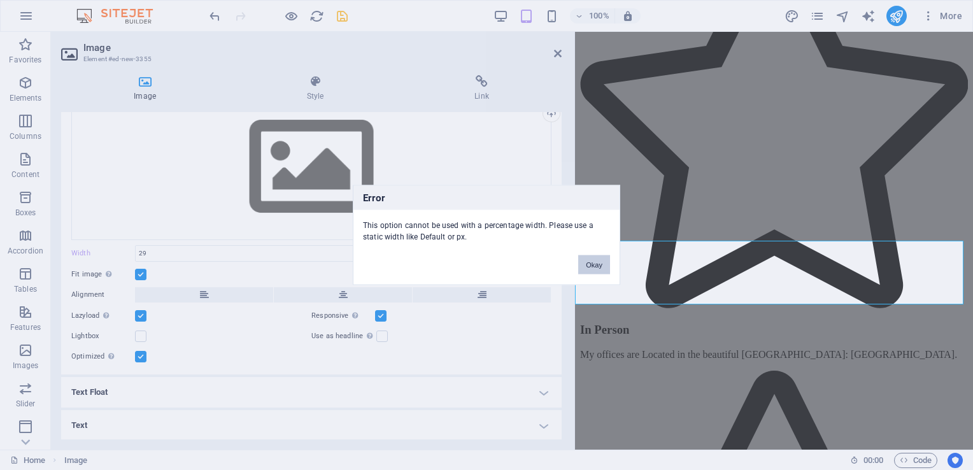
click at [594, 261] on button "Okay" at bounding box center [594, 264] width 32 height 19
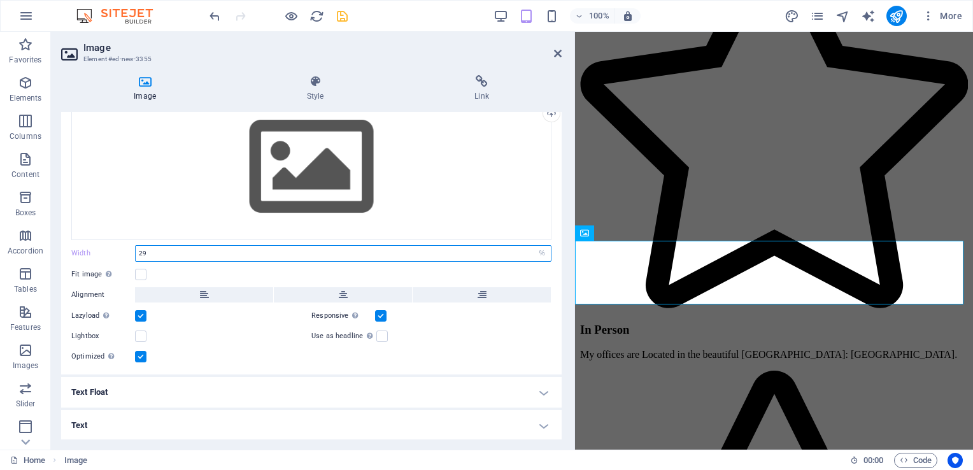
click at [170, 248] on input "29" at bounding box center [343, 253] width 415 height 15
type input "2"
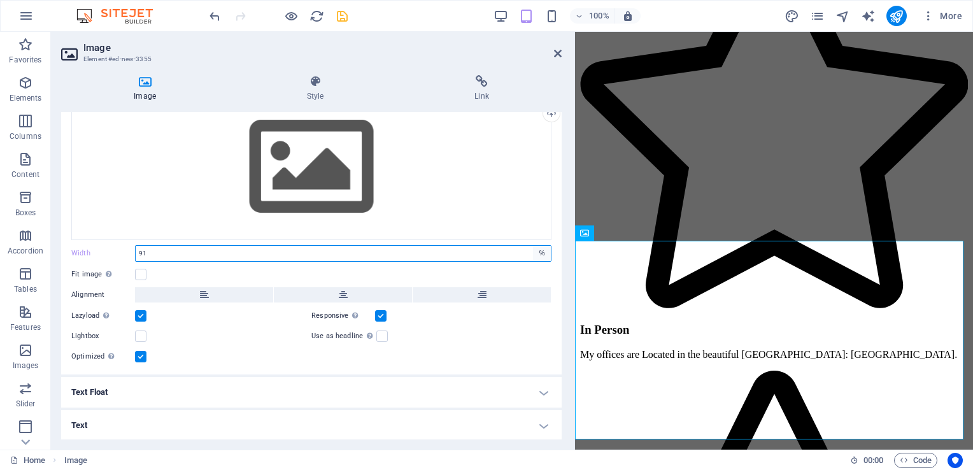
type input "91"
click at [537, 251] on select "Default auto px rem % em vh vw" at bounding box center [542, 253] width 18 height 15
select select "px"
click at [533, 246] on select "Default auto px rem % em vh vw" at bounding box center [542, 253] width 18 height 15
type input "555"
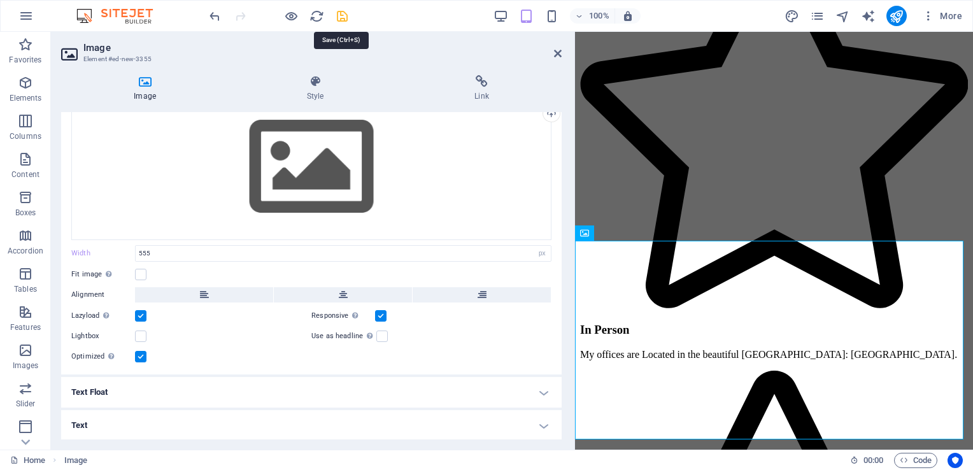
click at [344, 22] on icon "save" at bounding box center [342, 16] width 15 height 15
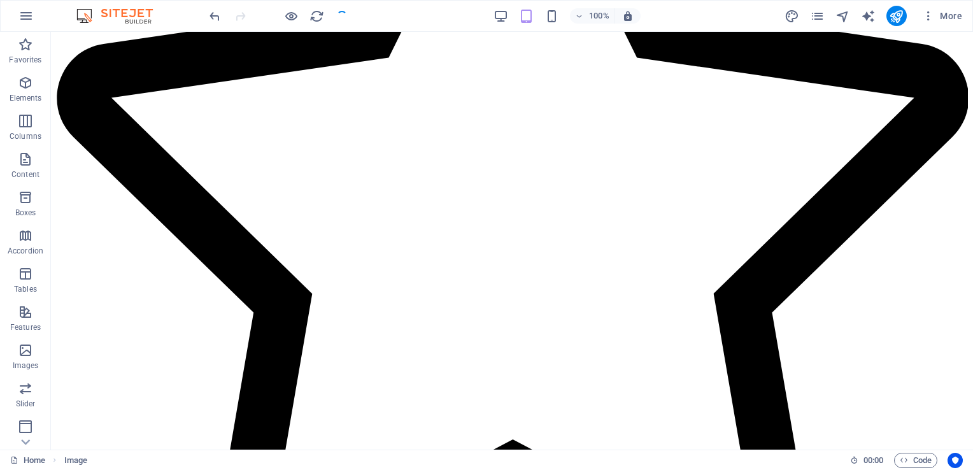
checkbox input "false"
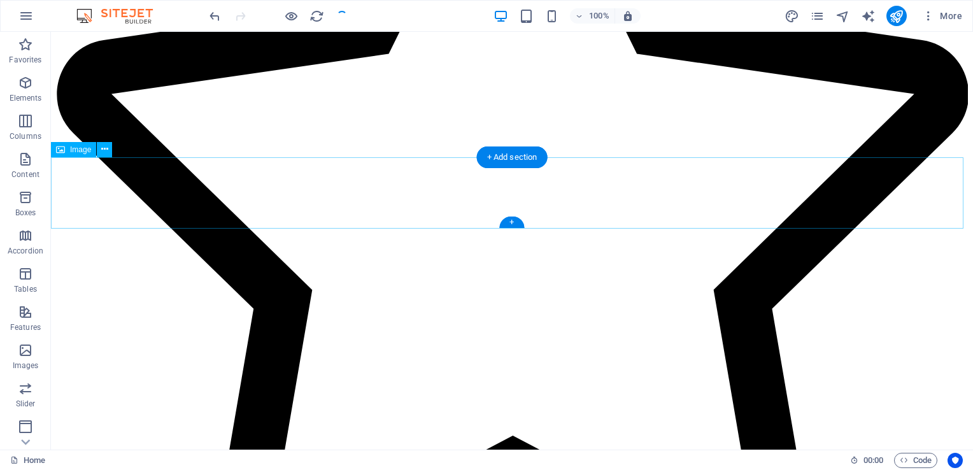
scroll to position [1222, 0]
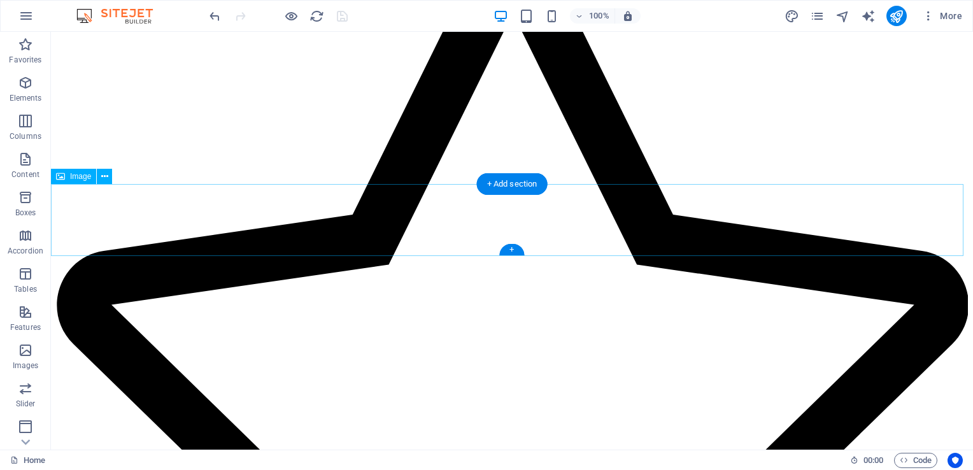
select select "px"
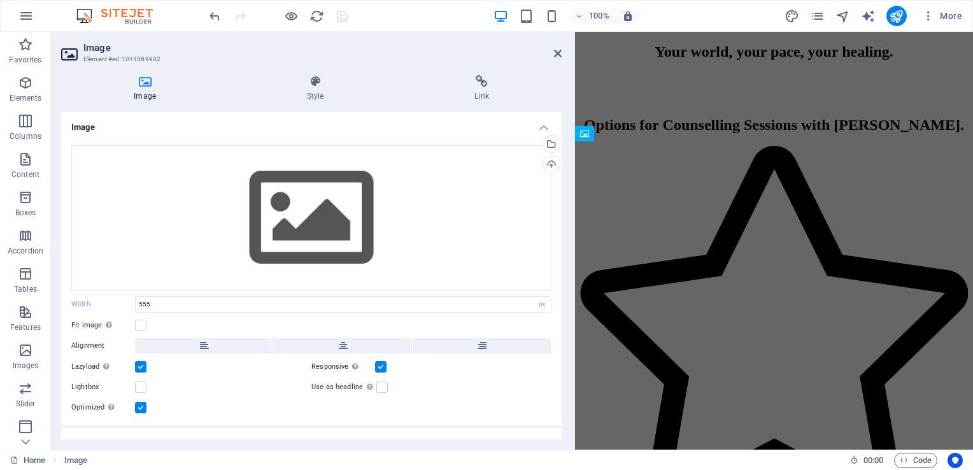
scroll to position [1531, 0]
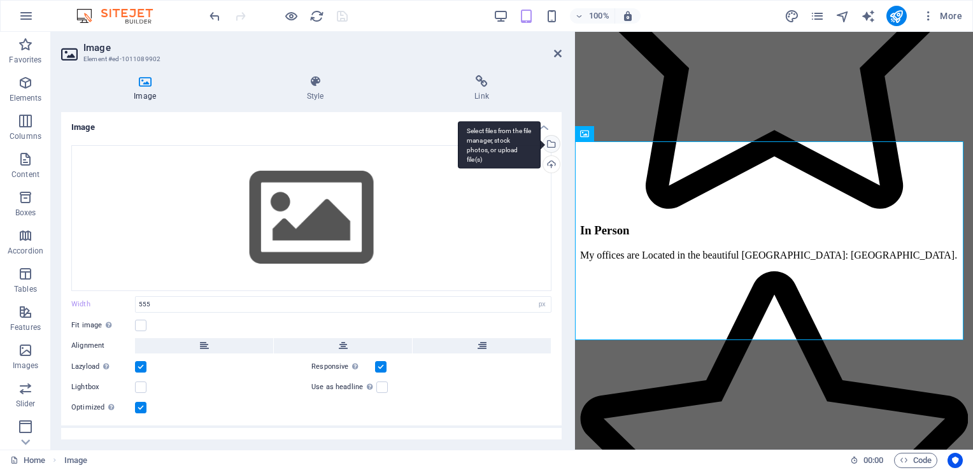
click at [548, 139] on div "Select files from the file manager, stock photos, or upload file(s)" at bounding box center [550, 145] width 19 height 19
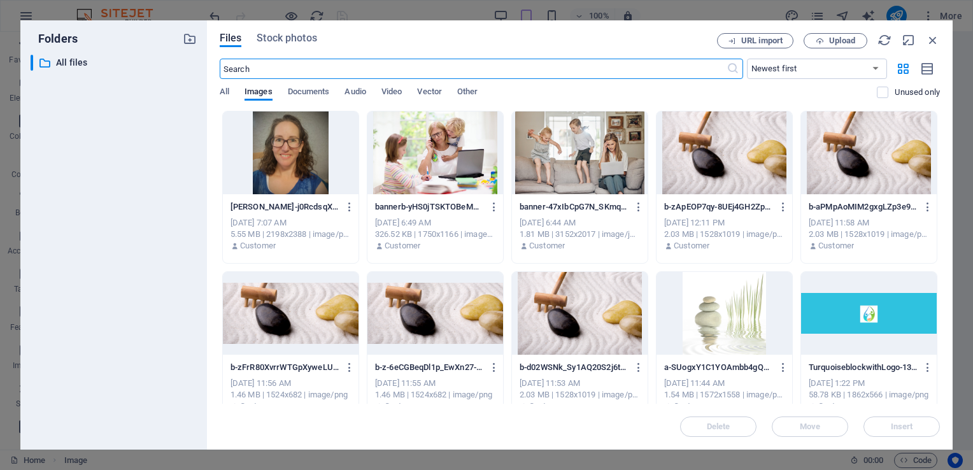
scroll to position [4085, 0]
click at [286, 157] on div at bounding box center [291, 152] width 136 height 83
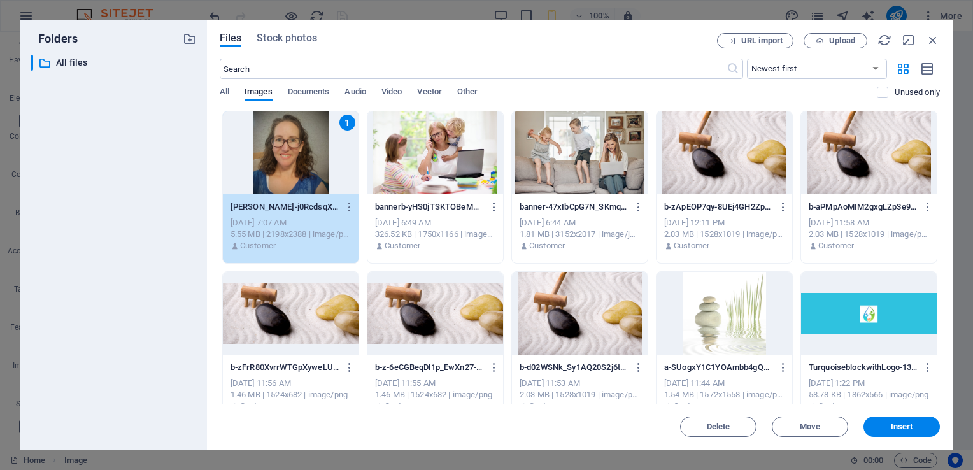
click at [286, 157] on div "1" at bounding box center [291, 152] width 136 height 83
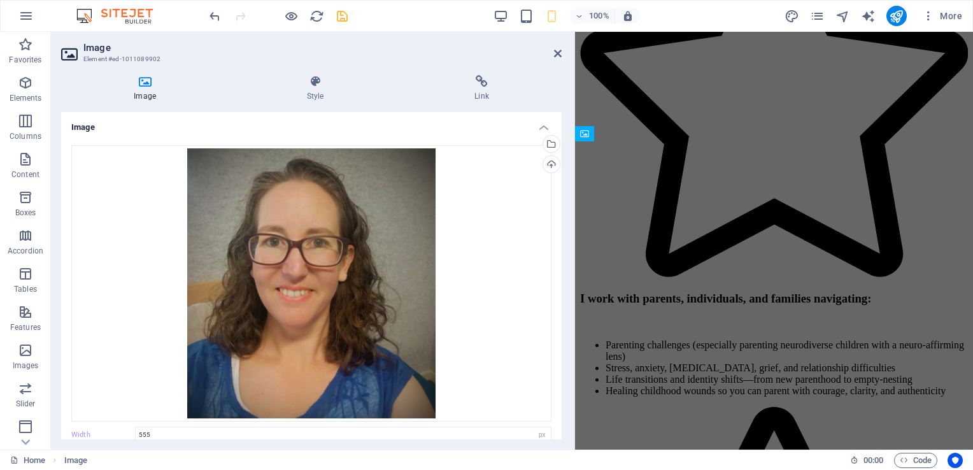
scroll to position [1531, 0]
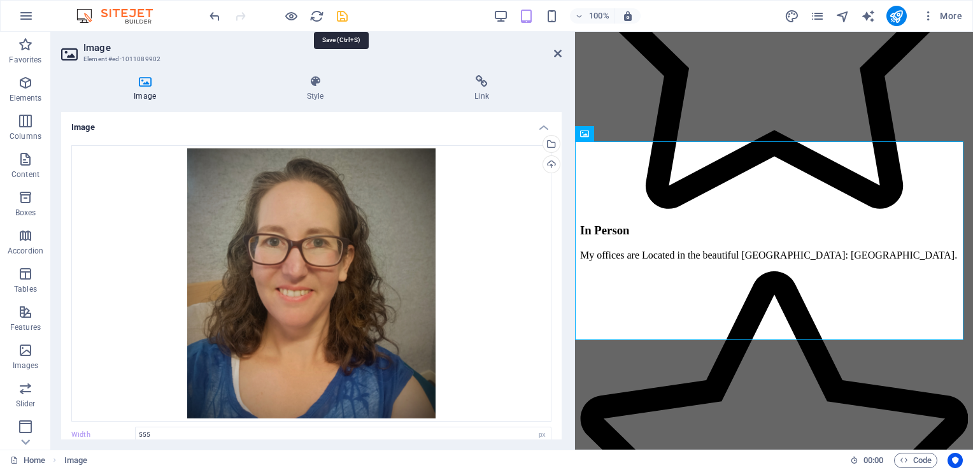
click at [341, 15] on icon "save" at bounding box center [342, 16] width 15 height 15
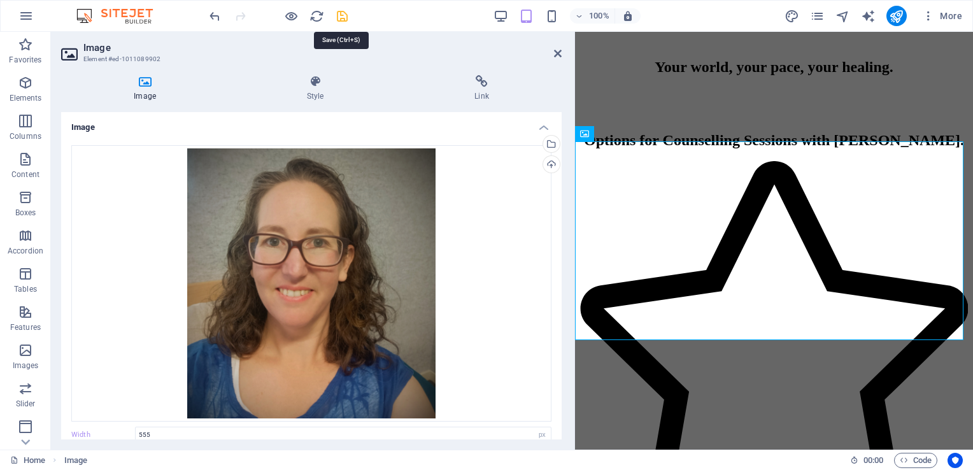
checkbox input "false"
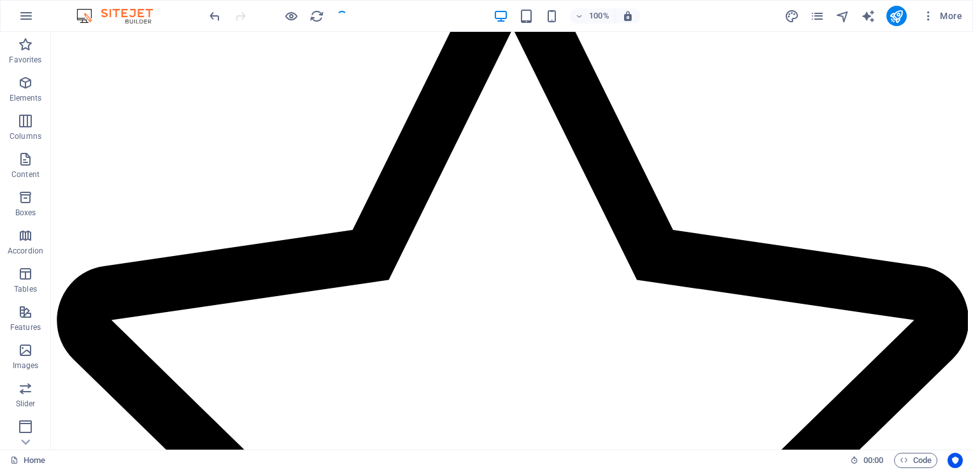
scroll to position [1201, 0]
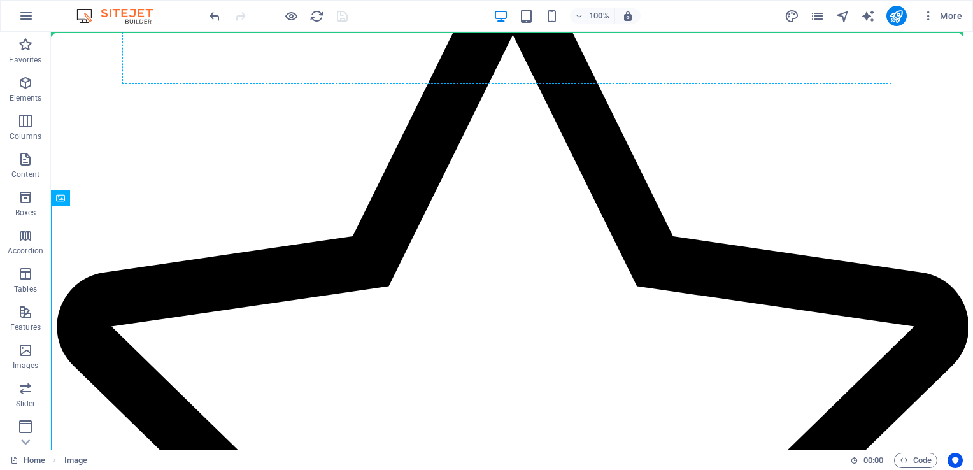
drag, startPoint x: 562, startPoint y: 291, endPoint x: 614, endPoint y: 52, distance: 245.1
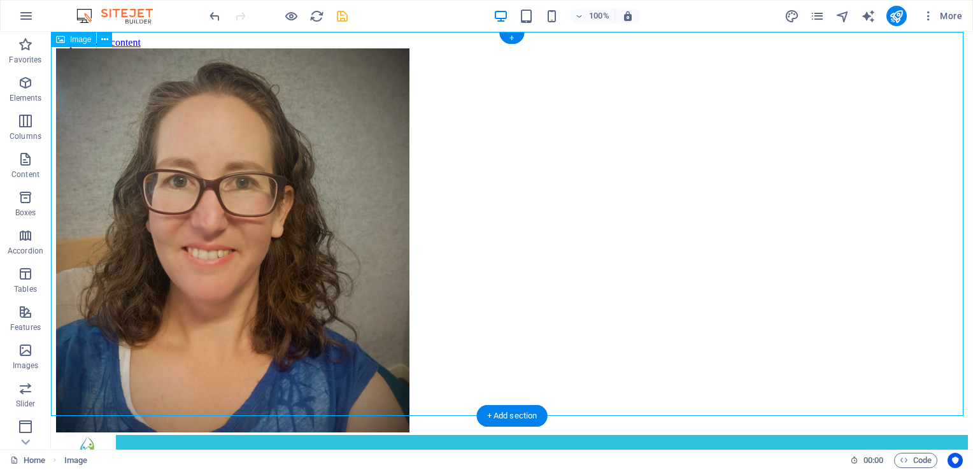
scroll to position [0, 0]
click at [499, 75] on figure at bounding box center [512, 241] width 912 height 386
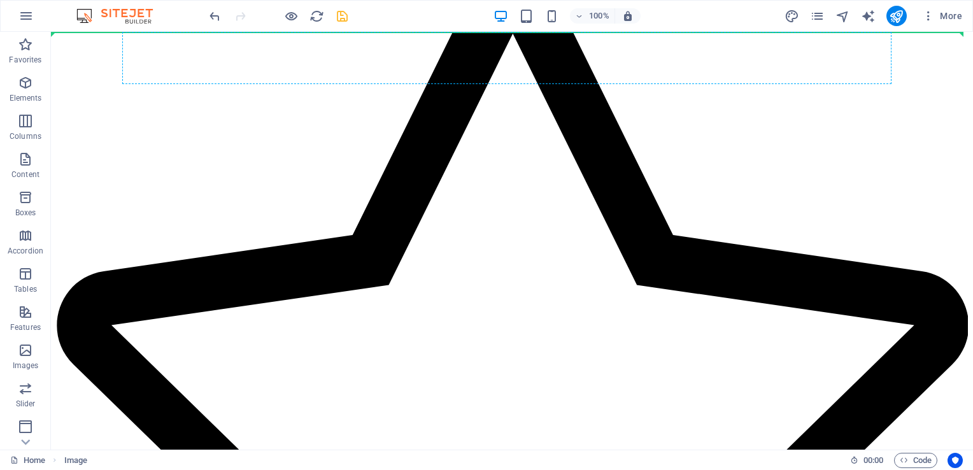
scroll to position [1546, 0]
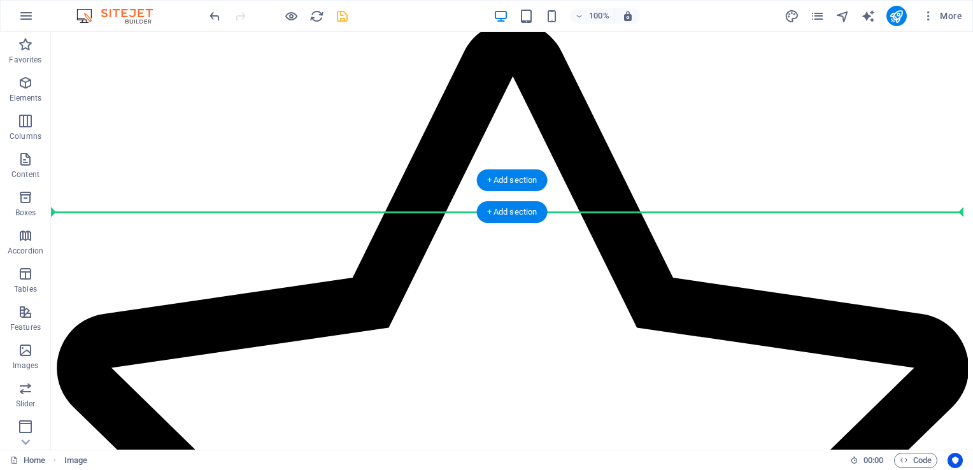
drag, startPoint x: 134, startPoint y: 74, endPoint x: 278, endPoint y: 208, distance: 196.4
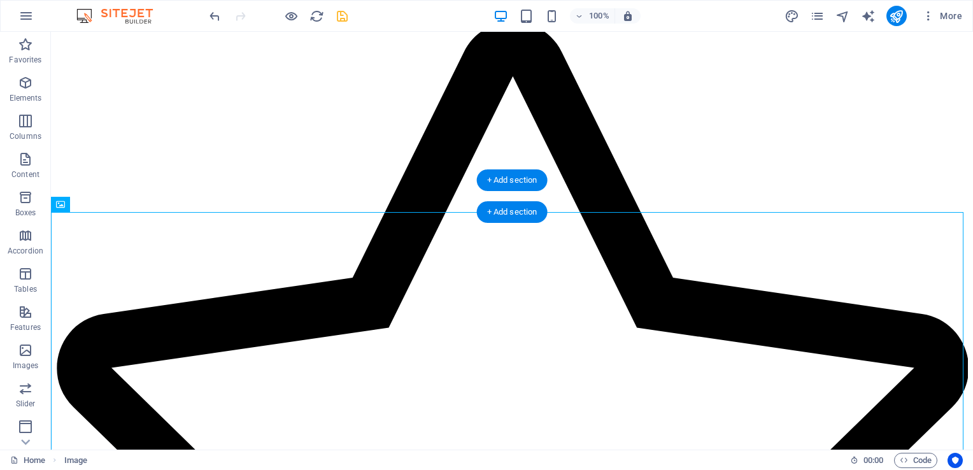
scroll to position [1162, 0]
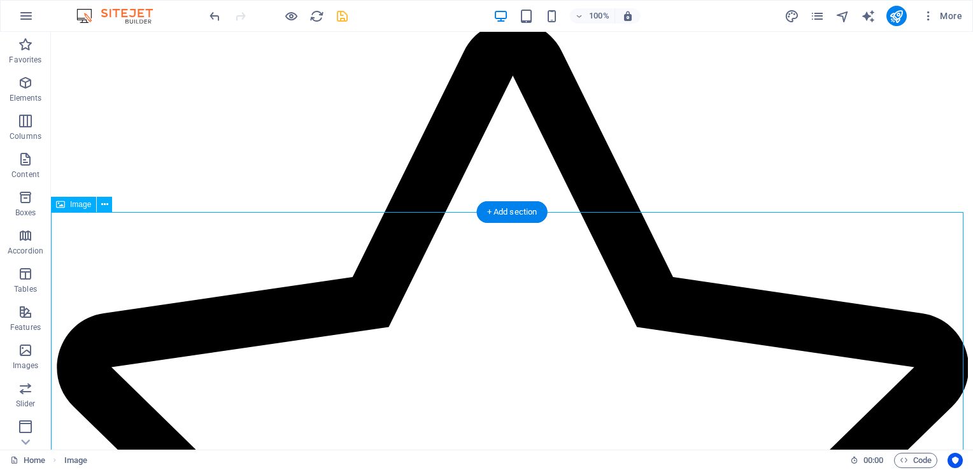
scroll to position [1592, 0]
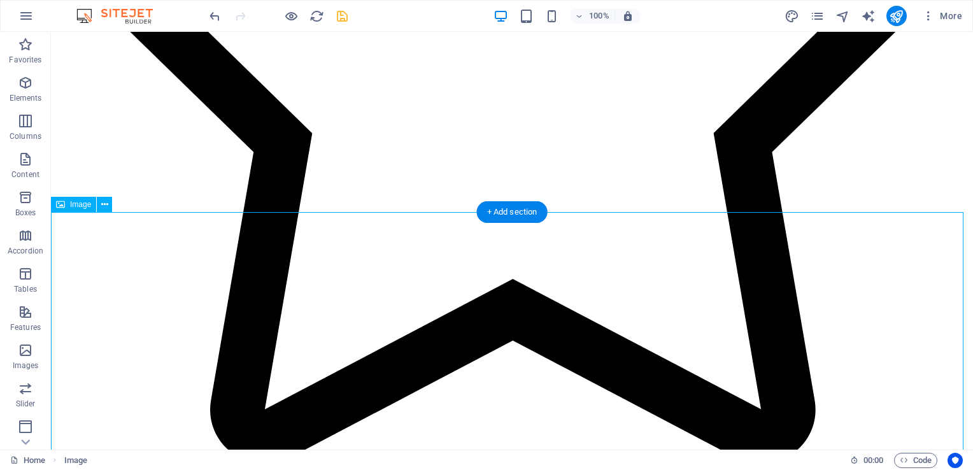
select select "px"
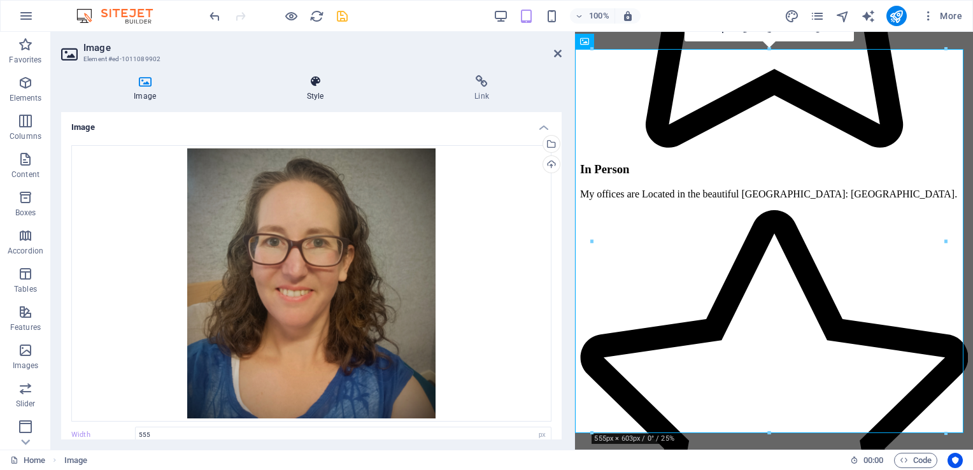
click at [314, 89] on h4 "Style" at bounding box center [317, 88] width 167 height 27
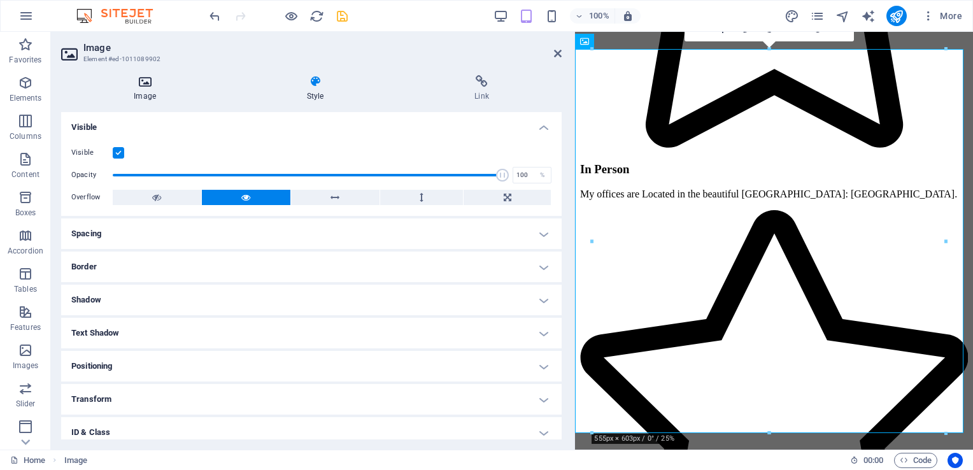
click at [145, 86] on icon at bounding box center [144, 81] width 167 height 13
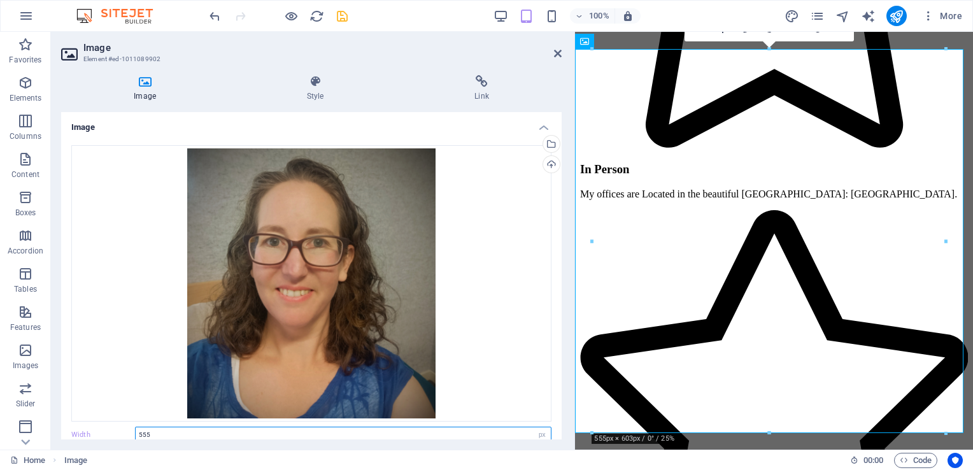
click at [166, 432] on input "555" at bounding box center [343, 434] width 415 height 15
type input "5"
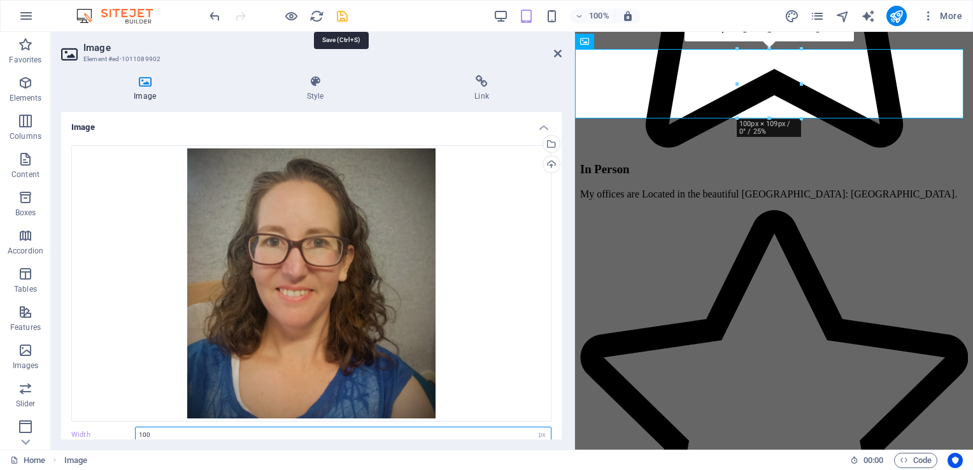
type input "100"
click at [339, 17] on icon "save" at bounding box center [342, 16] width 15 height 15
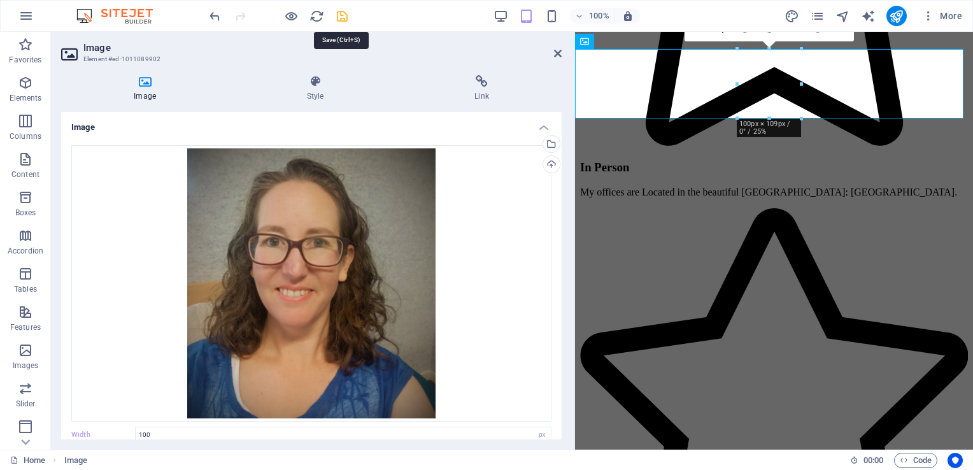
checkbox input "false"
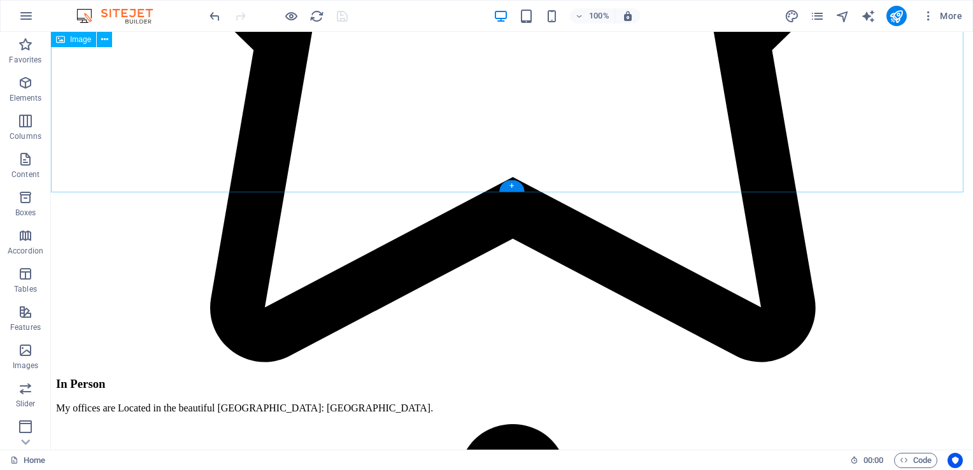
scroll to position [1691, 0]
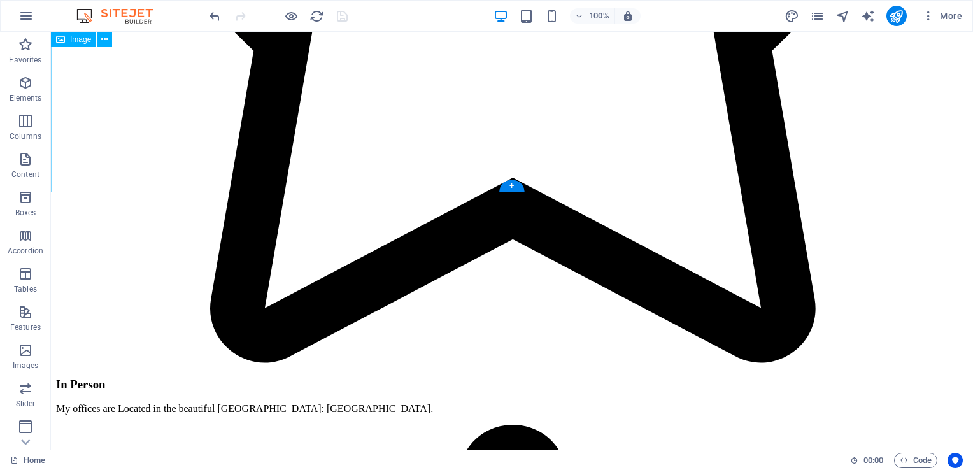
select select "px"
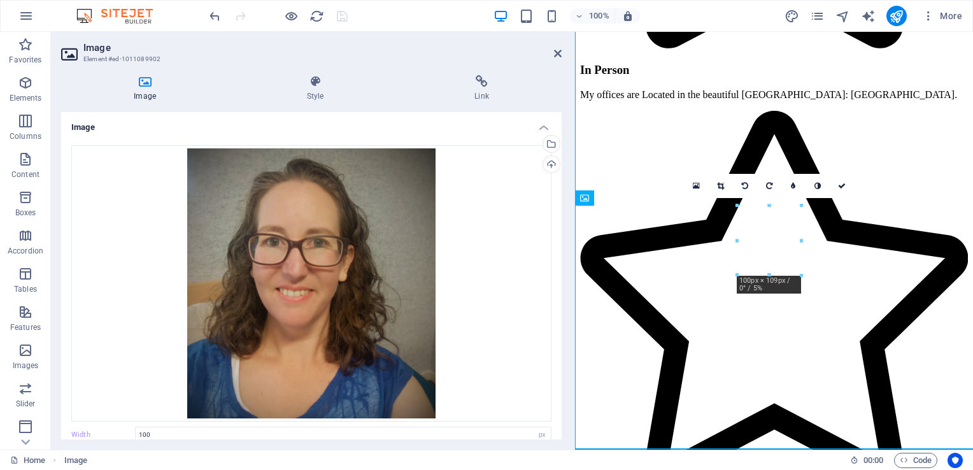
scroll to position [1434, 0]
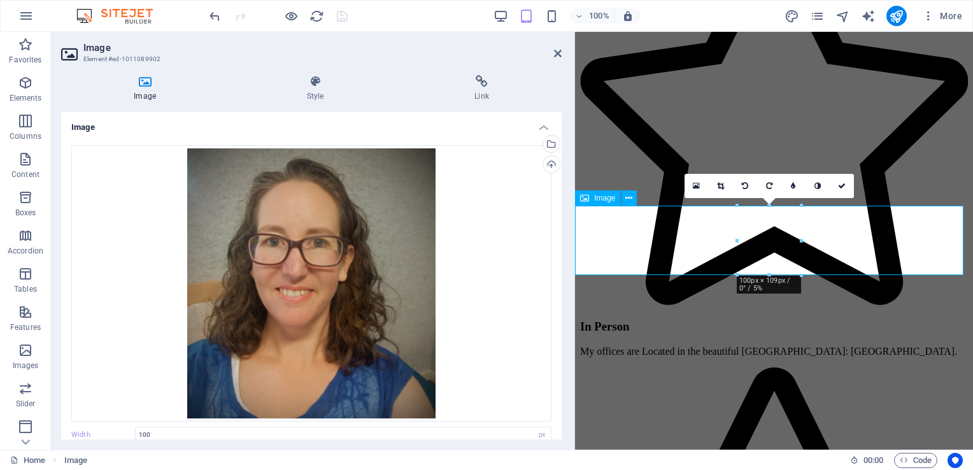
click at [600, 197] on span "Image" at bounding box center [604, 198] width 21 height 8
click at [313, 82] on icon at bounding box center [315, 81] width 162 height 13
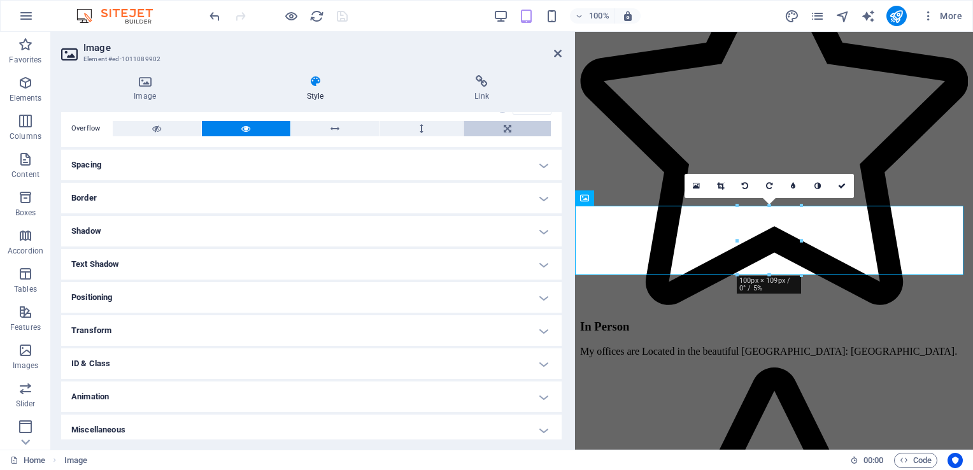
scroll to position [0, 0]
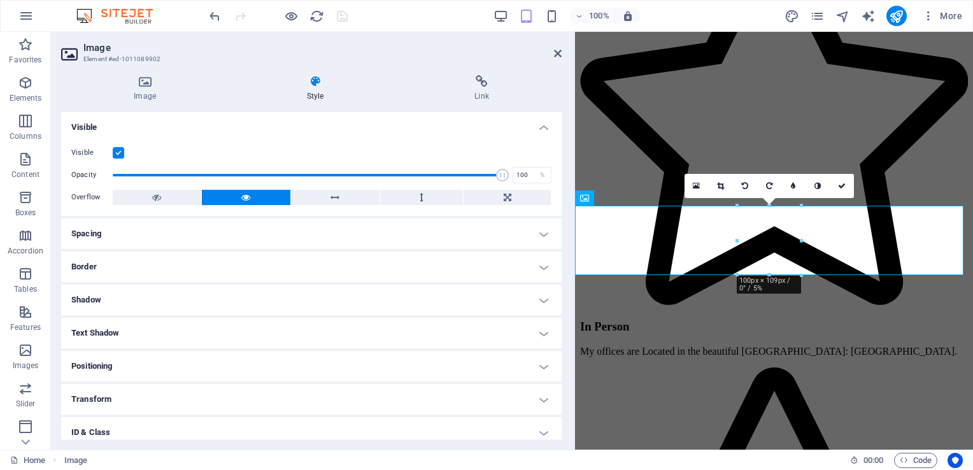
click at [315, 80] on icon at bounding box center [315, 81] width 162 height 13
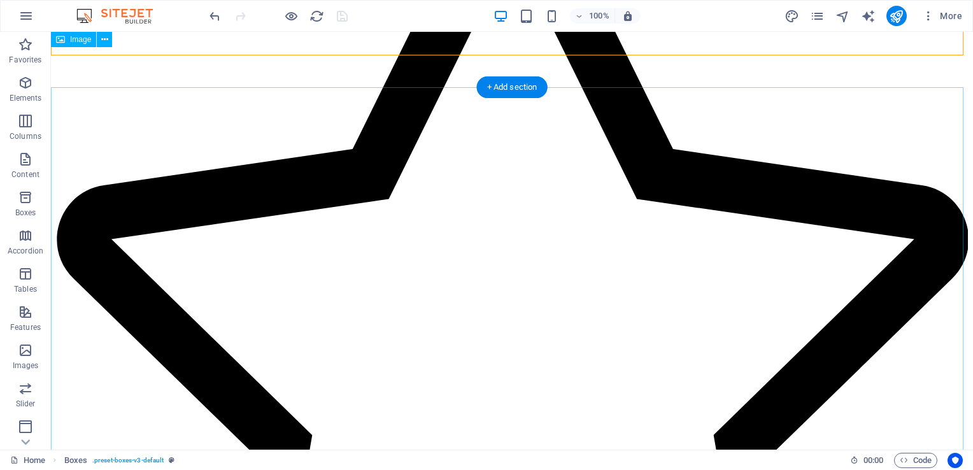
scroll to position [1287, 0]
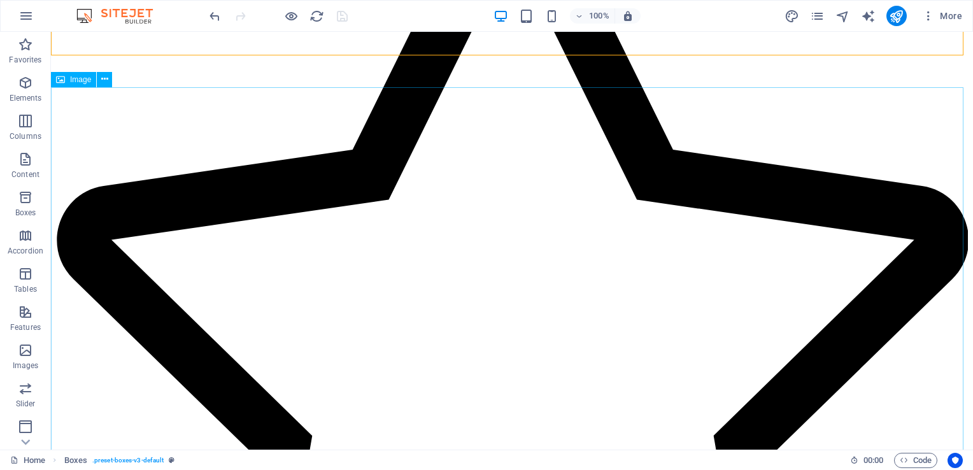
click at [81, 81] on span "Image" at bounding box center [80, 80] width 21 height 8
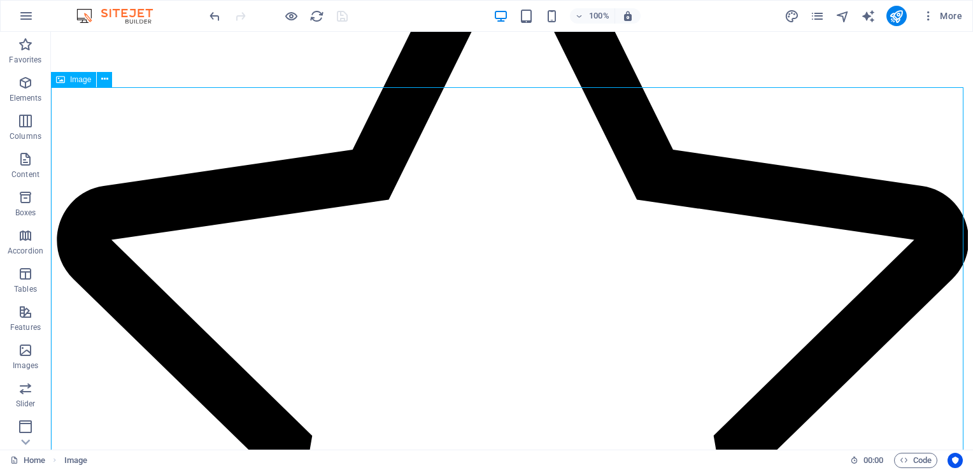
click at [81, 81] on span "Image" at bounding box center [80, 80] width 21 height 8
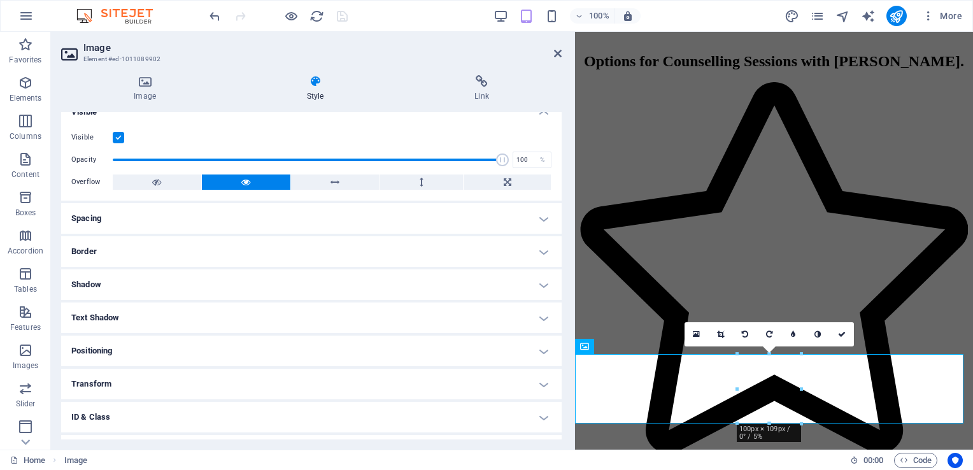
scroll to position [74, 0]
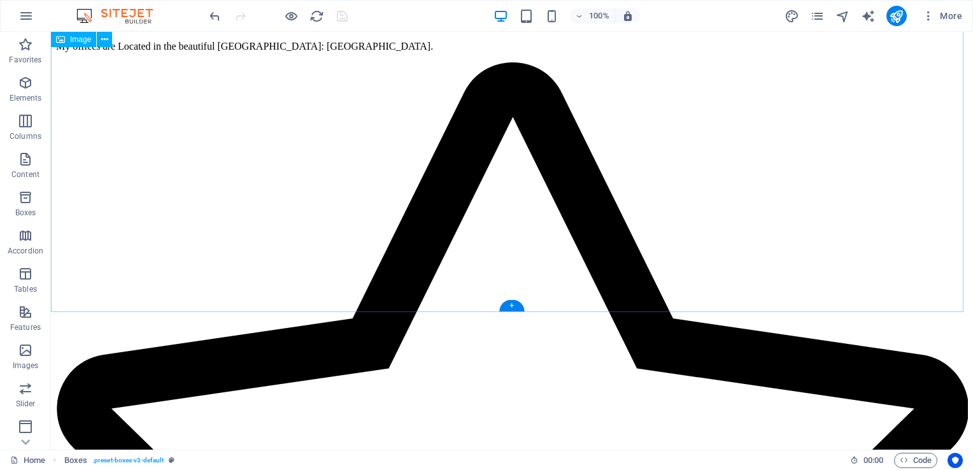
scroll to position [2051, 0]
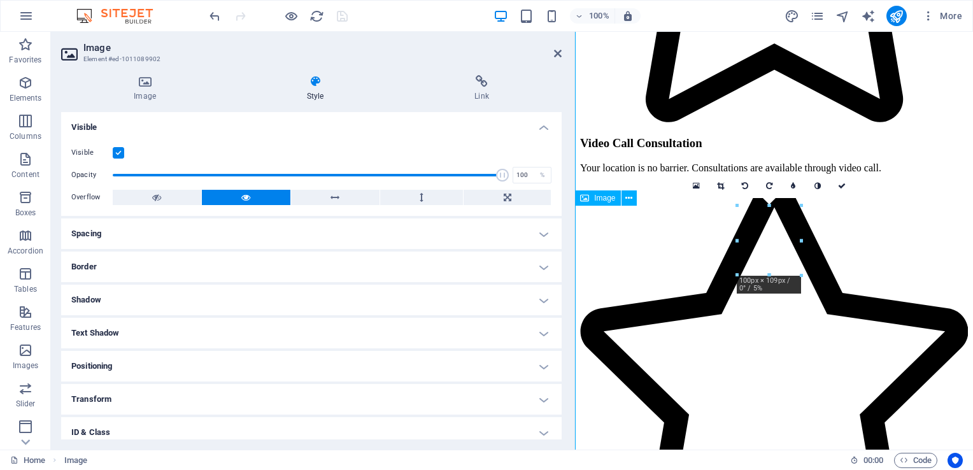
scroll to position [1434, 0]
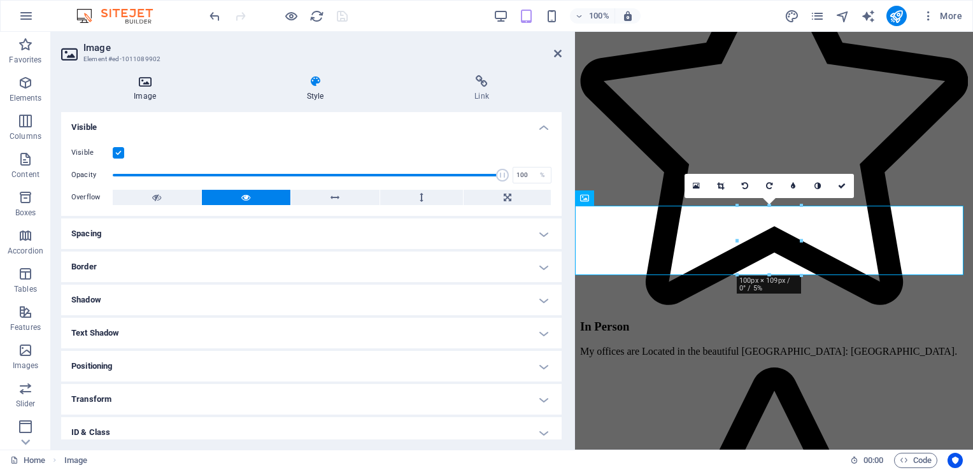
click at [148, 84] on icon at bounding box center [144, 81] width 167 height 13
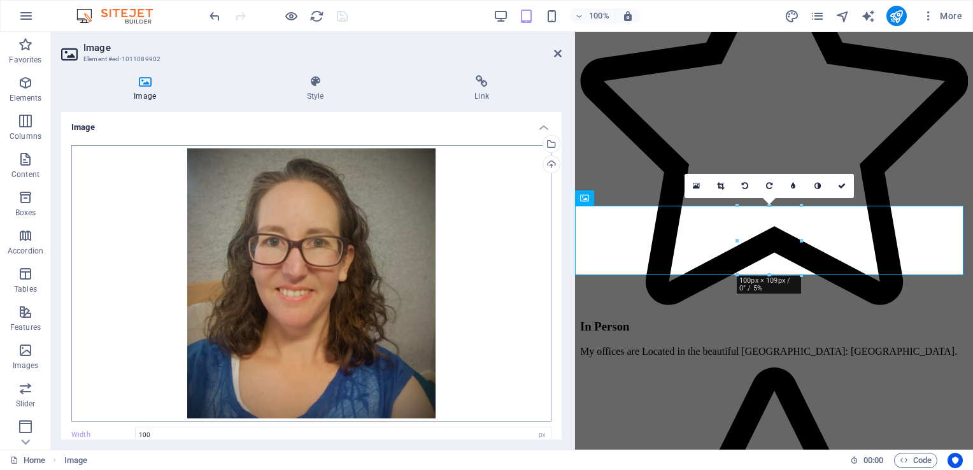
scroll to position [154, 0]
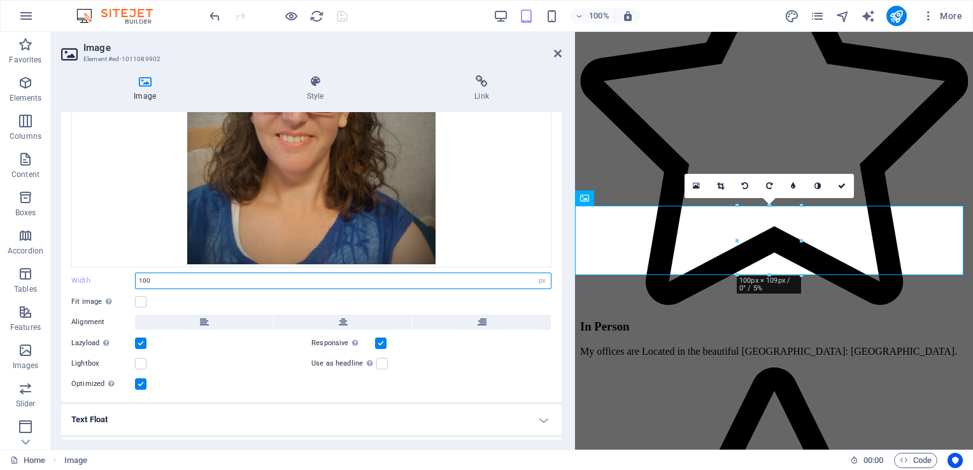
click at [194, 274] on input "100" at bounding box center [343, 280] width 415 height 15
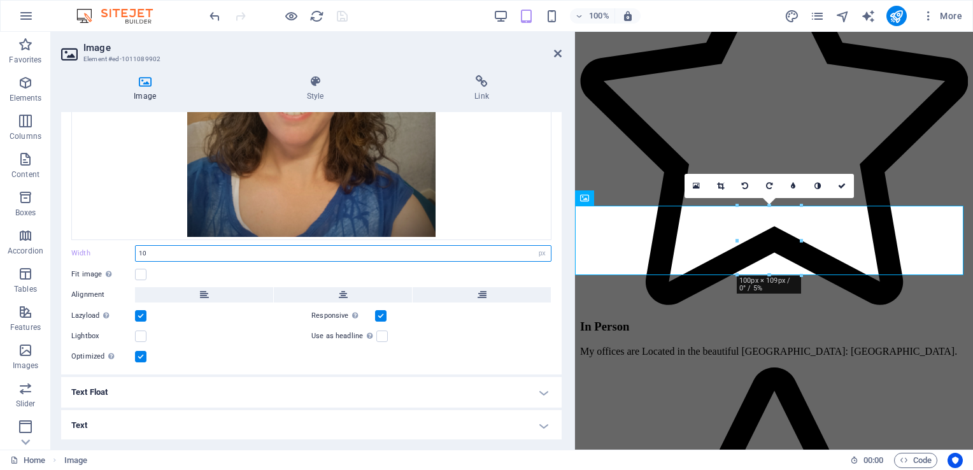
type input "1"
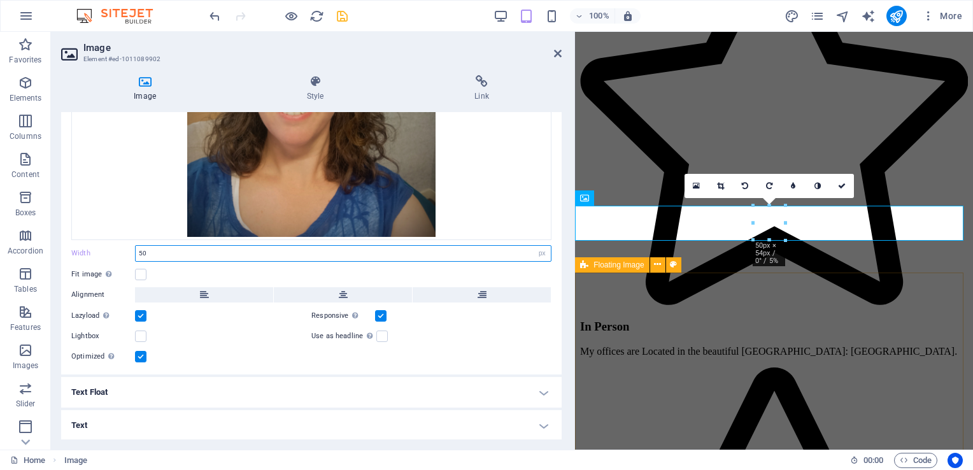
type input "50"
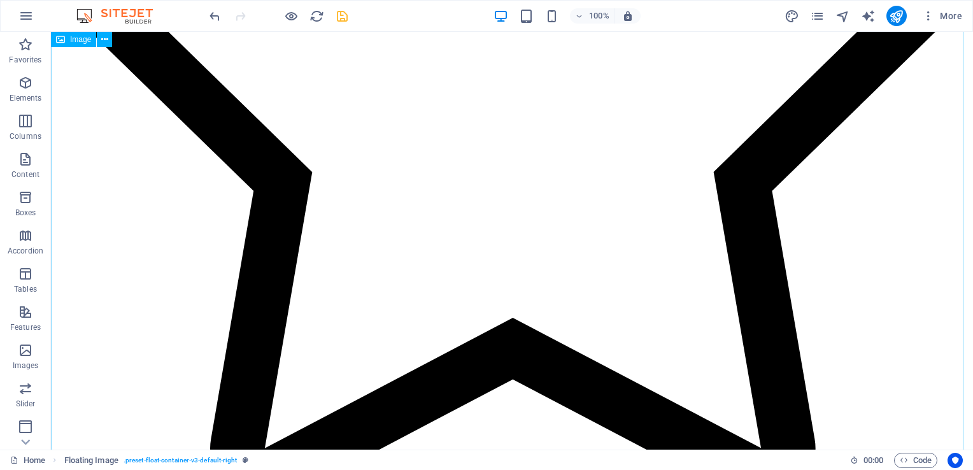
scroll to position [1550, 0]
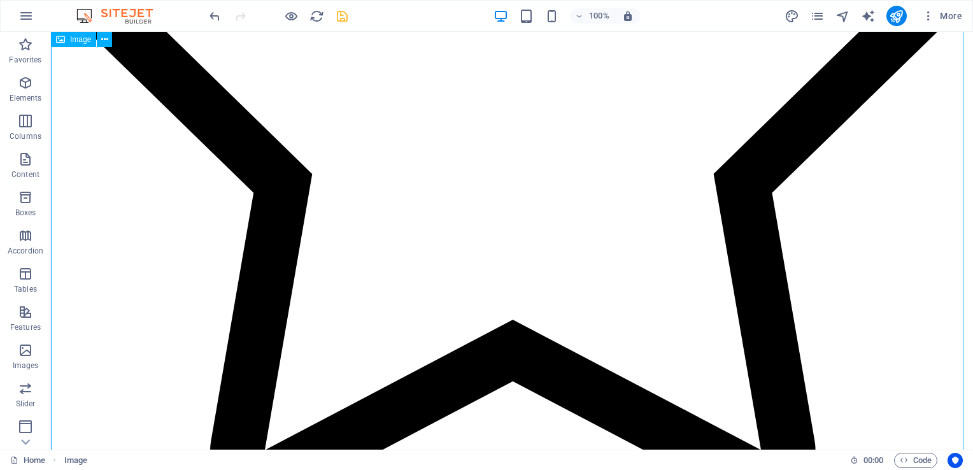
select select "px"
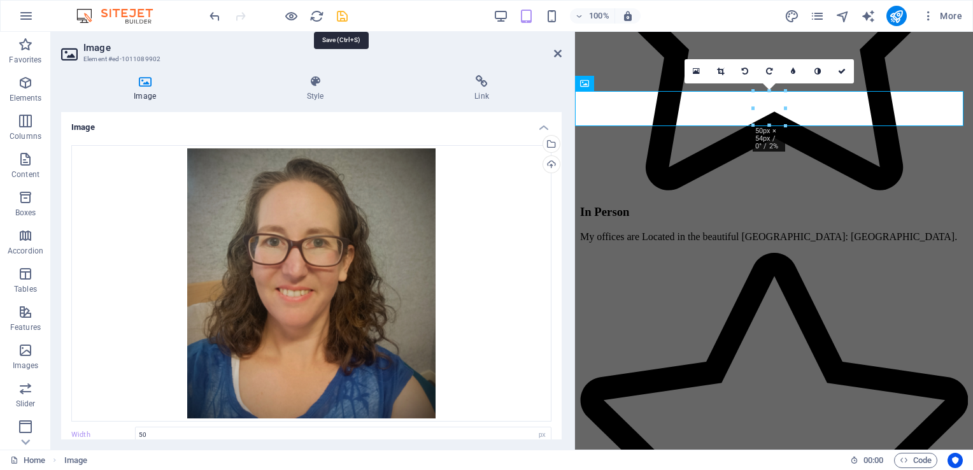
click at [342, 12] on icon "save" at bounding box center [342, 16] width 15 height 15
checkbox input "false"
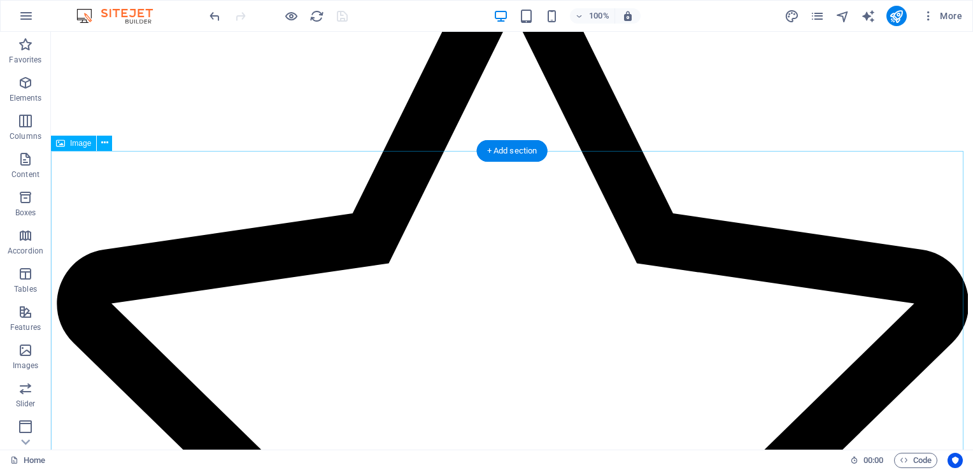
scroll to position [1253, 0]
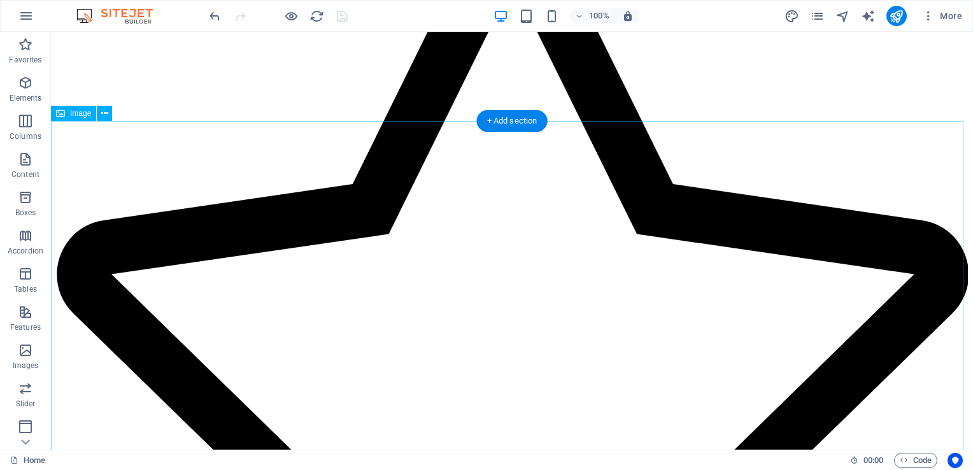
click at [87, 115] on span "Image" at bounding box center [80, 114] width 21 height 8
click at [103, 115] on icon at bounding box center [104, 113] width 7 height 13
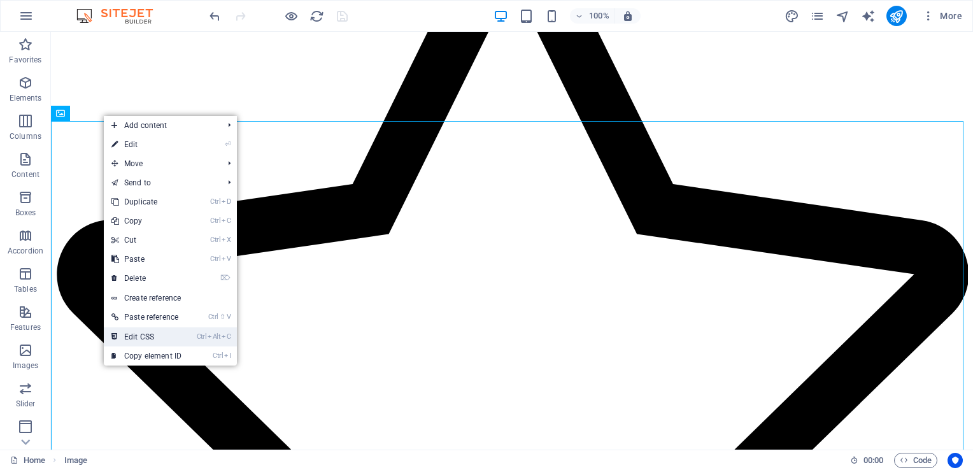
click at [150, 332] on link "Ctrl Alt C Edit CSS" at bounding box center [146, 336] width 85 height 19
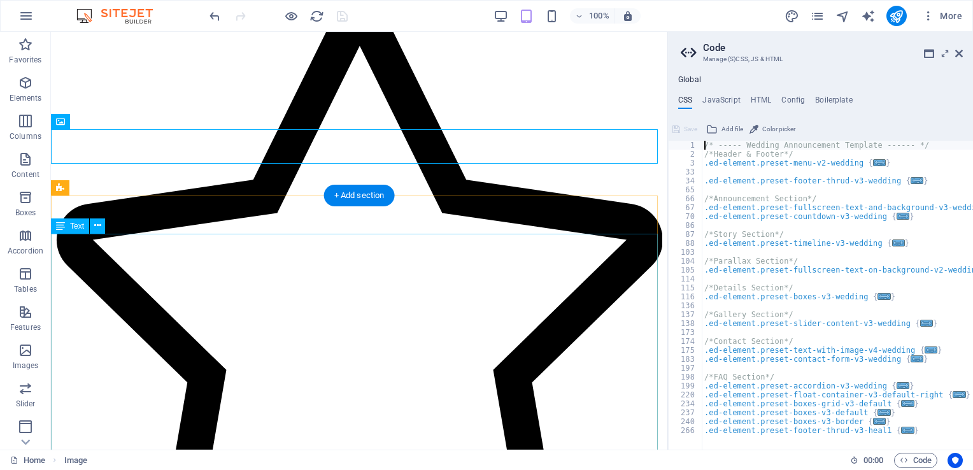
scroll to position [1252, 0]
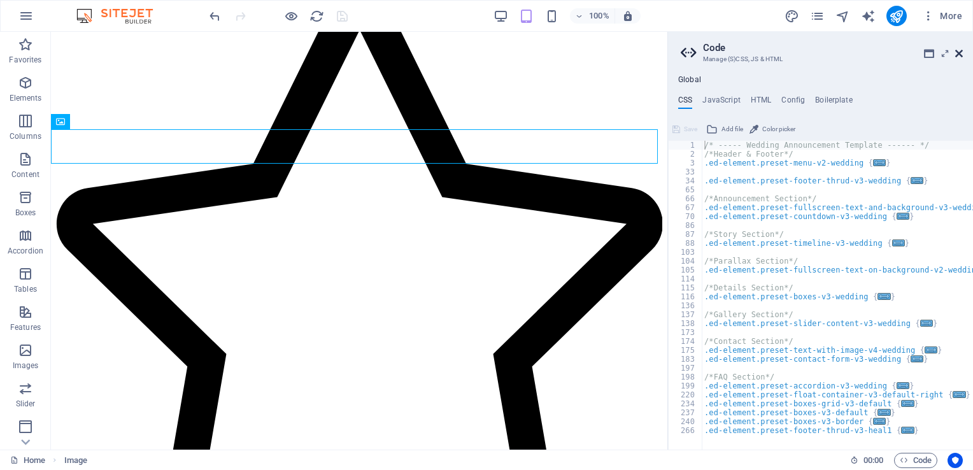
click at [961, 48] on icon at bounding box center [959, 53] width 8 height 10
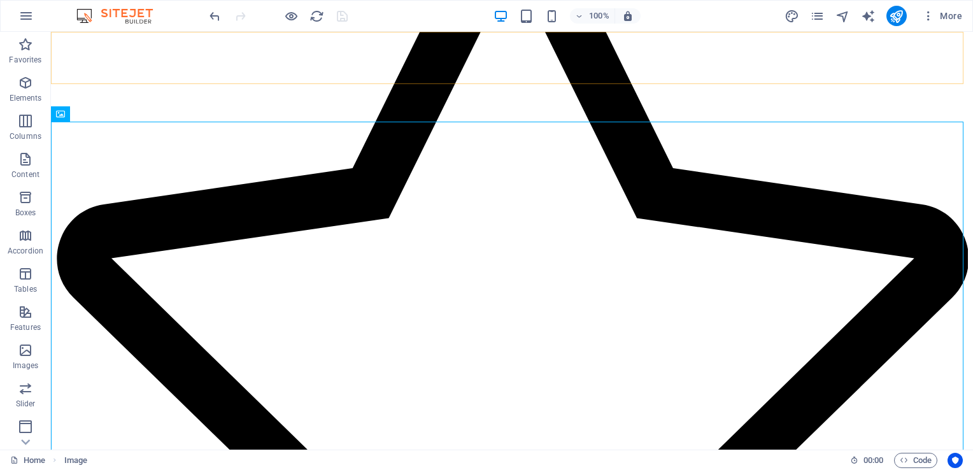
scroll to position [1253, 0]
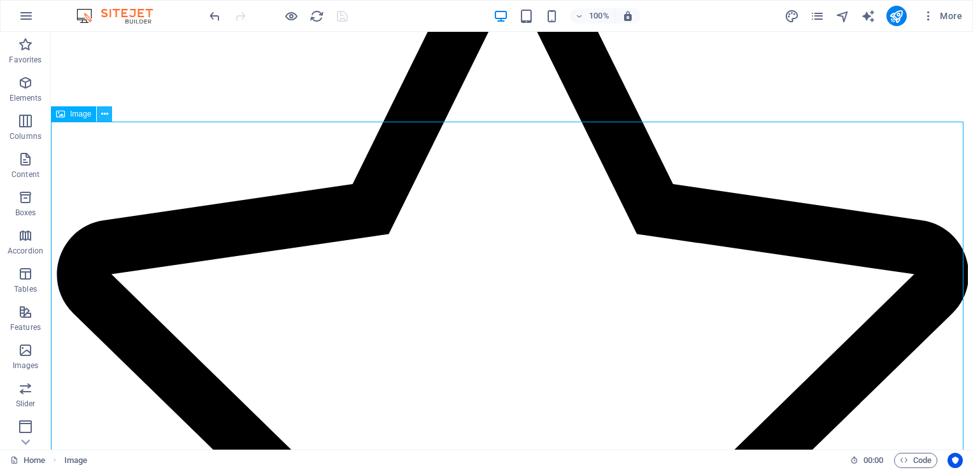
click at [108, 113] on icon at bounding box center [104, 114] width 7 height 13
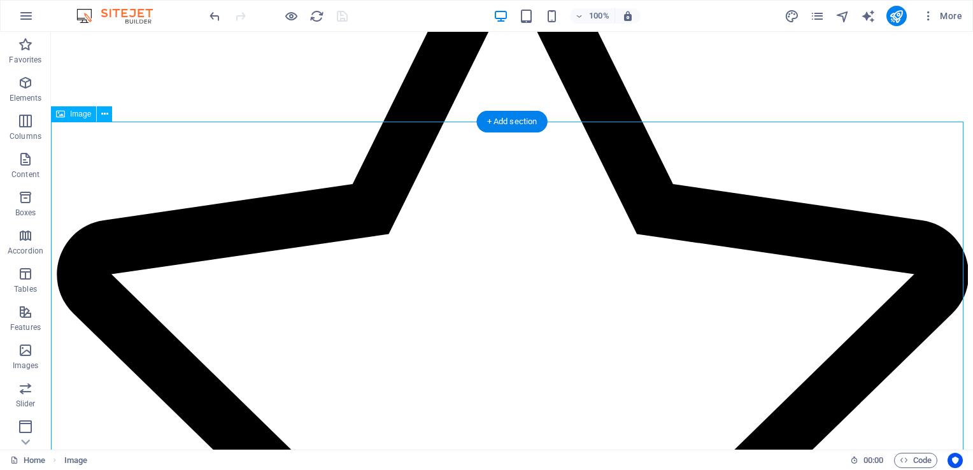
select select "px"
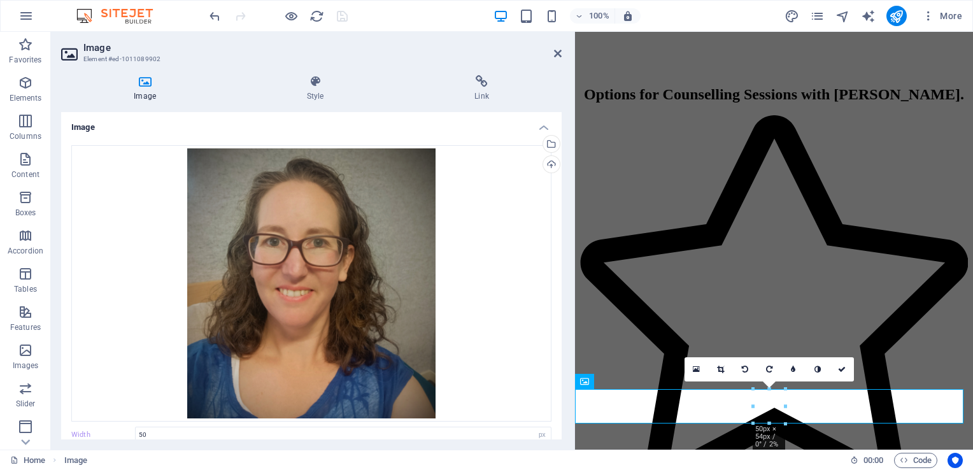
scroll to position [1252, 0]
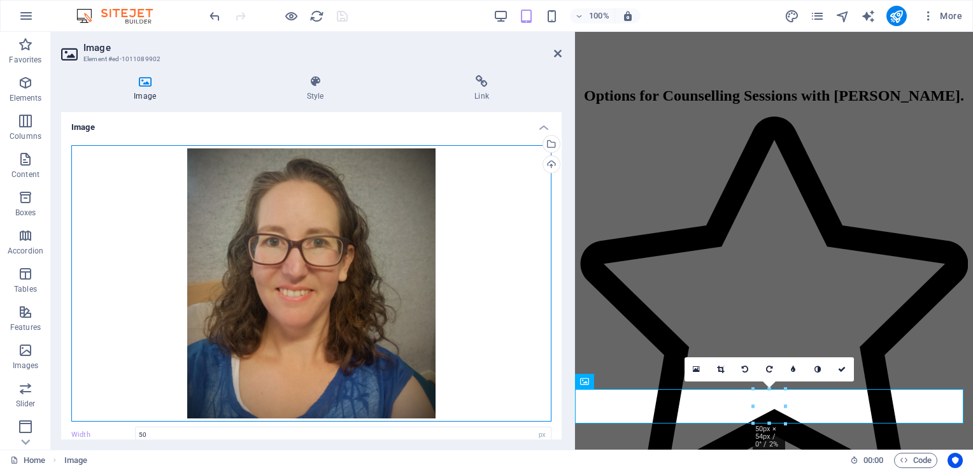
click at [300, 293] on div "Drag files here, click to choose files or select files from Files or our free s…" at bounding box center [311, 283] width 480 height 276
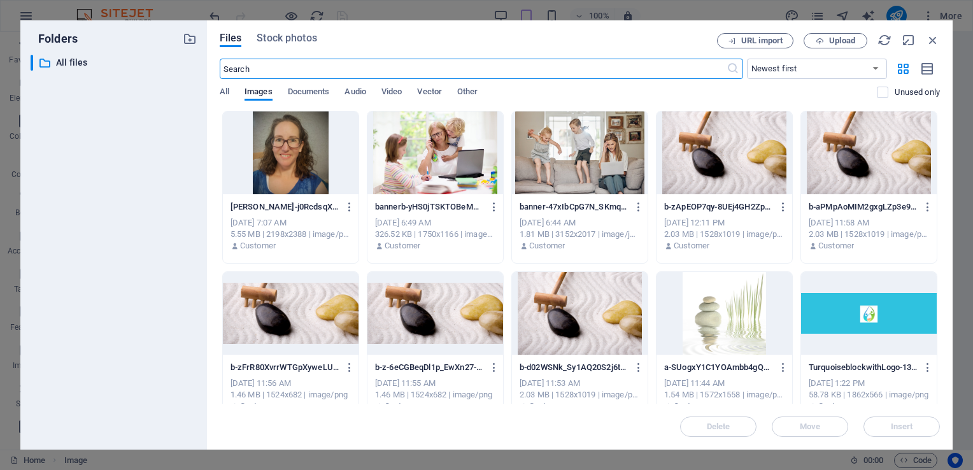
scroll to position [4049, 0]
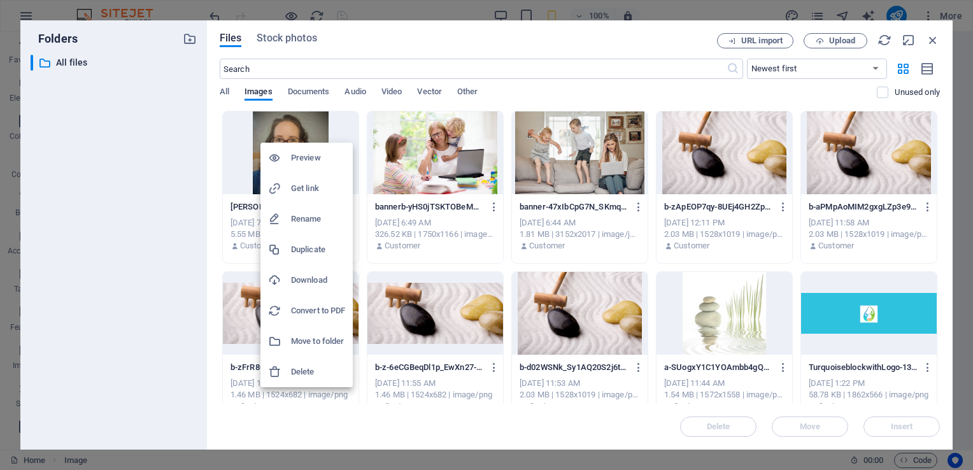
click at [262, 117] on div at bounding box center [486, 235] width 973 height 470
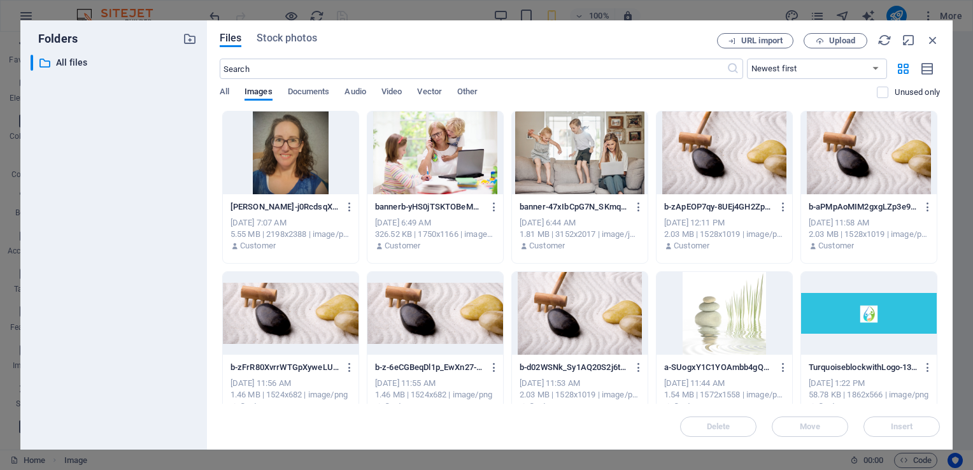
click at [332, 7] on div "Folders ​ All files All files Files Stock photos URL import Upload ​ Newest fir…" at bounding box center [486, 235] width 973 height 470
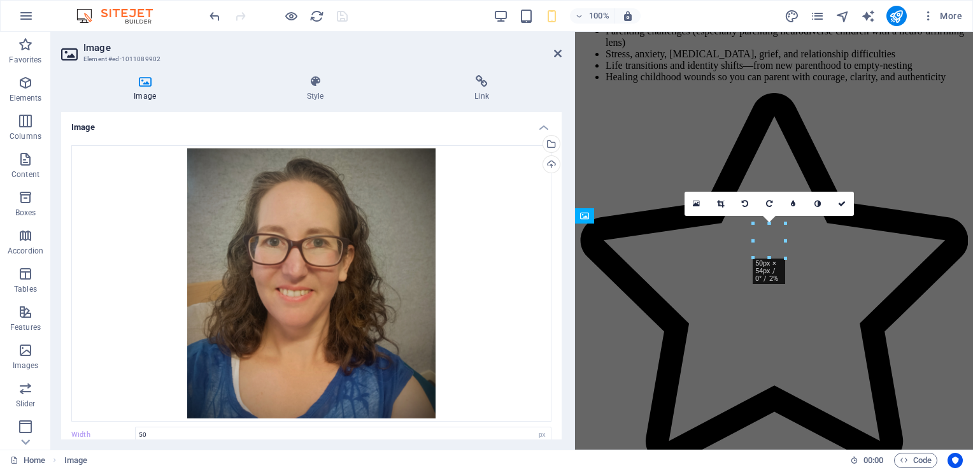
scroll to position [1417, 0]
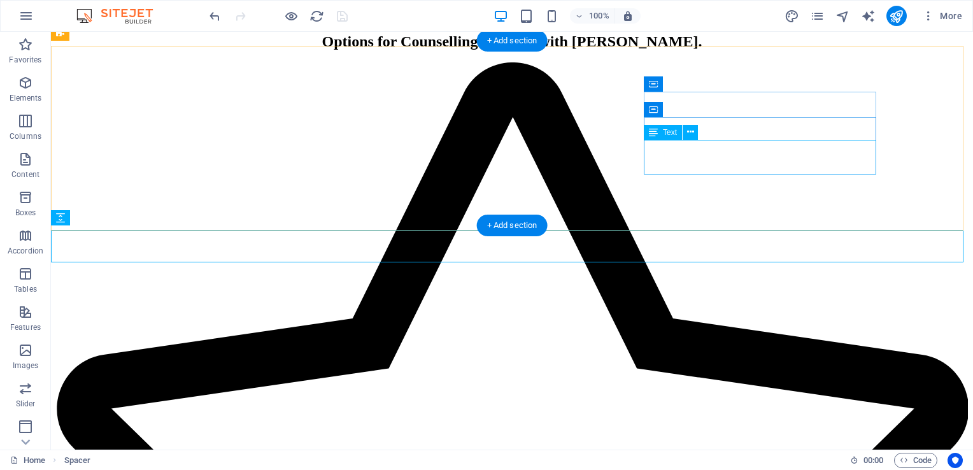
scroll to position [1117, 0]
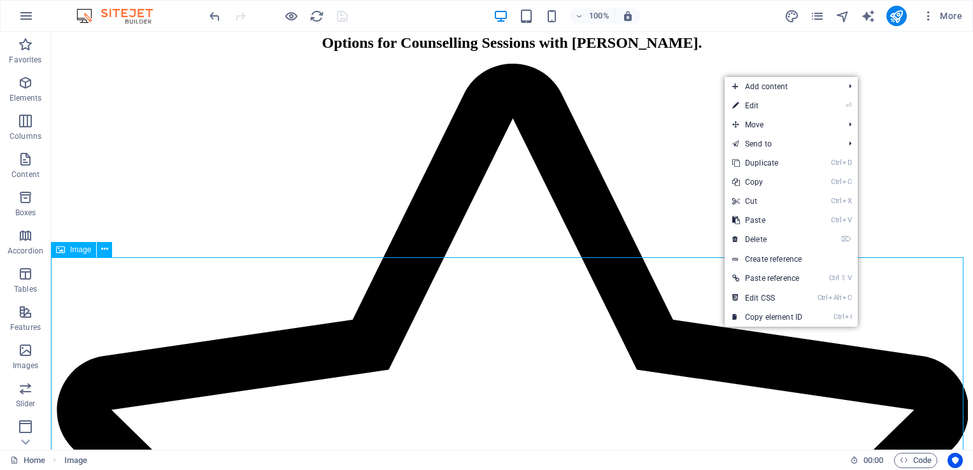
click at [67, 251] on div "Image" at bounding box center [73, 249] width 45 height 15
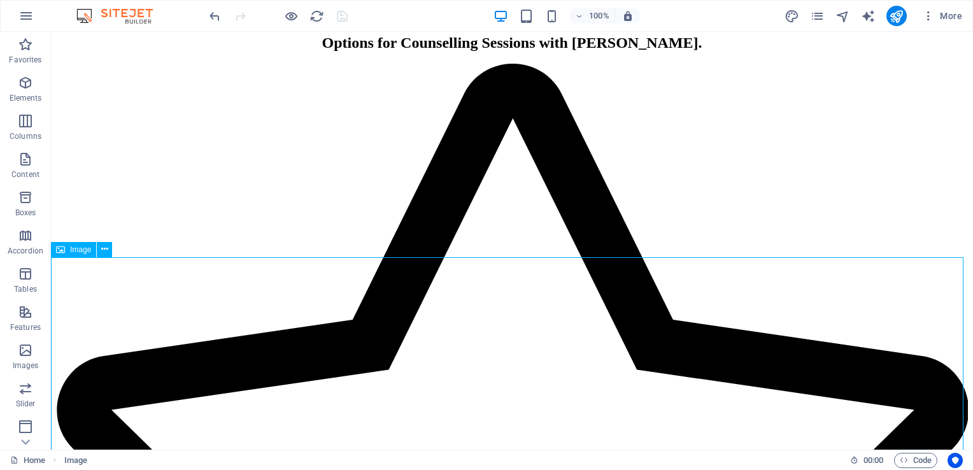
click at [67, 251] on div "Image" at bounding box center [73, 249] width 45 height 15
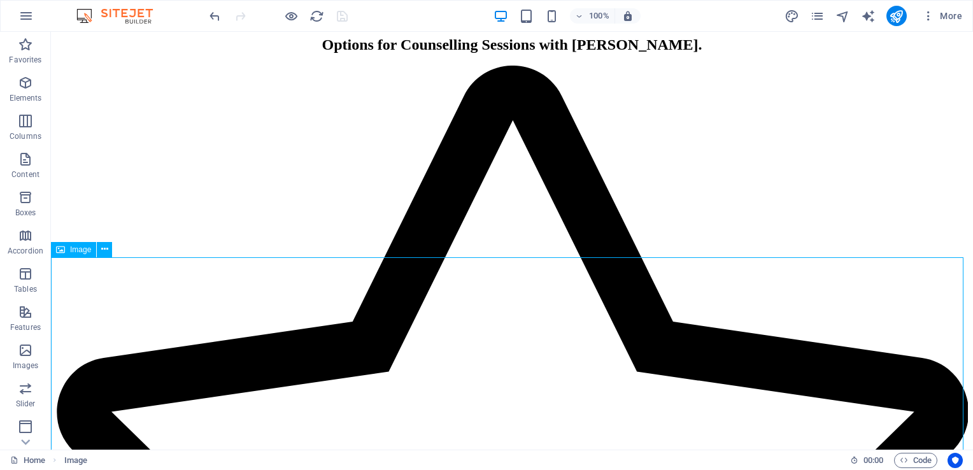
scroll to position [1303, 0]
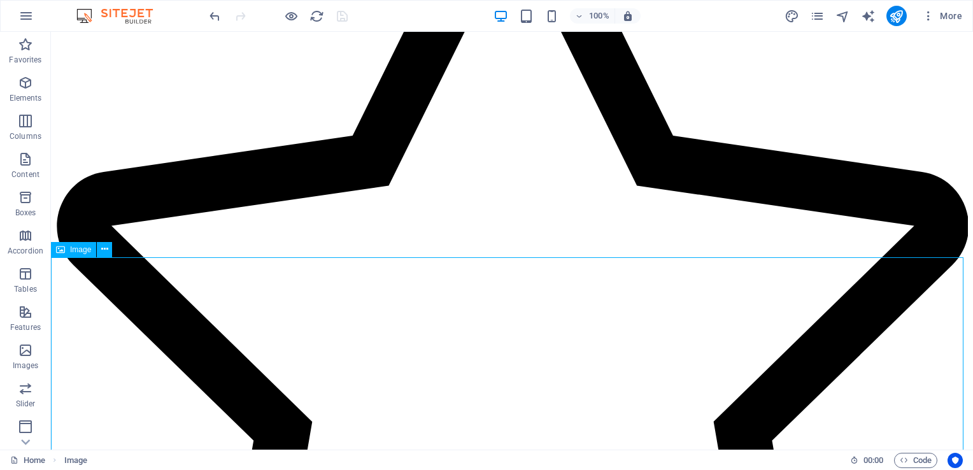
select select "px"
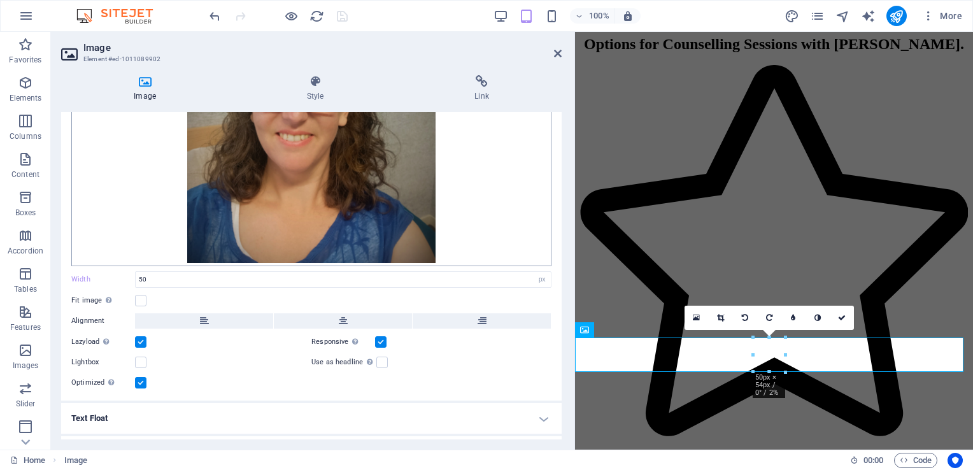
scroll to position [157, 0]
click at [136, 297] on label at bounding box center [140, 298] width 11 height 11
click at [0, 0] on input "Fit image Automatically fit image to a fixed width and height" at bounding box center [0, 0] width 0 height 0
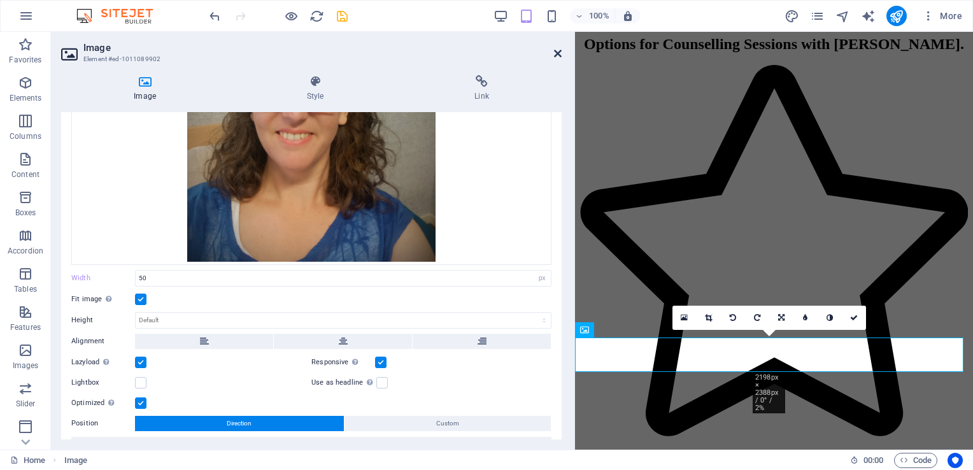
click at [558, 53] on icon at bounding box center [558, 53] width 8 height 10
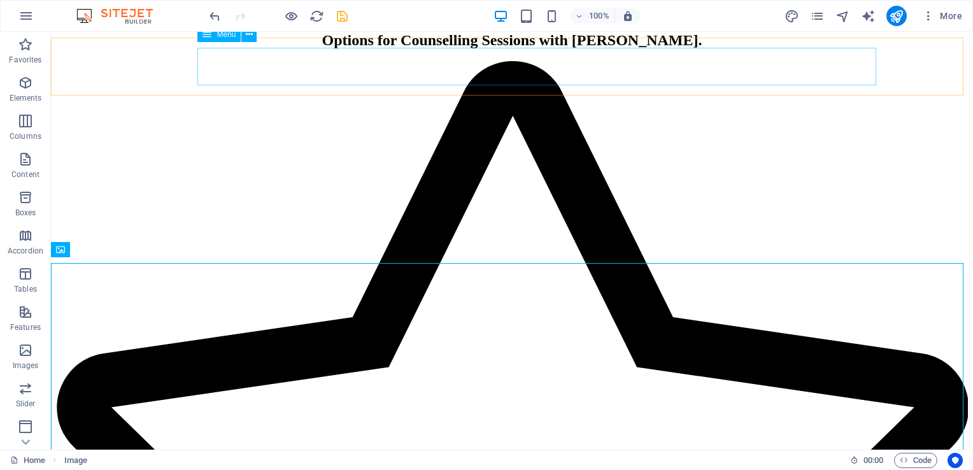
scroll to position [1117, 0]
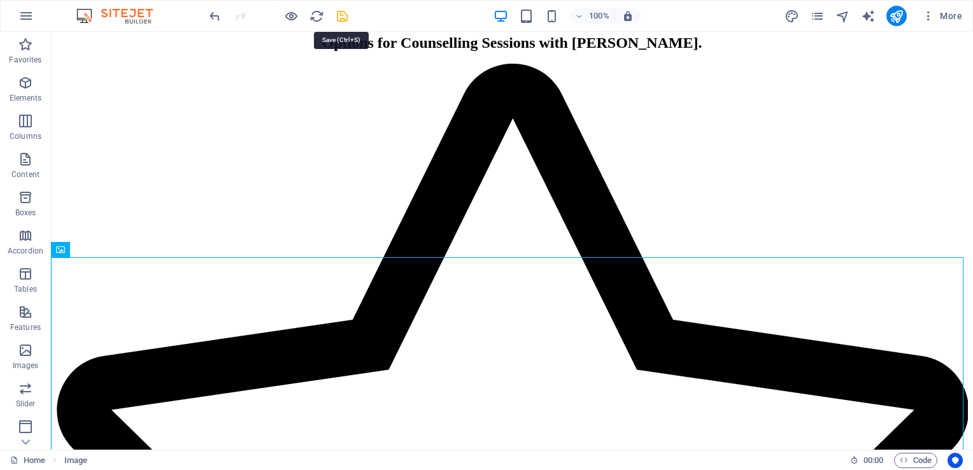
click at [341, 17] on icon "save" at bounding box center [342, 16] width 15 height 15
checkbox input "false"
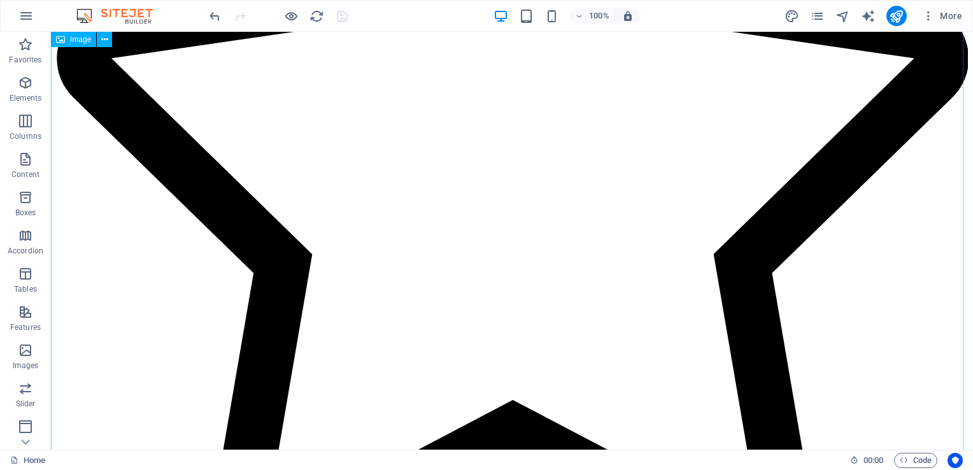
scroll to position [0, 0]
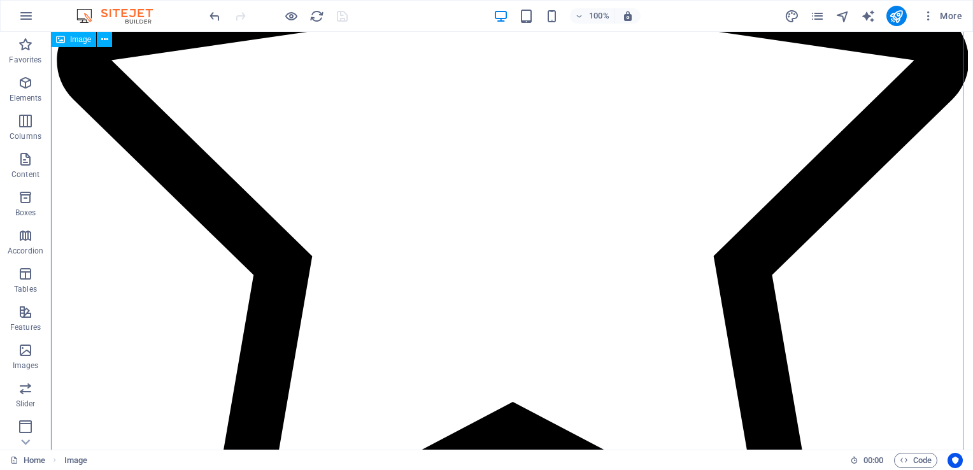
scroll to position [1467, 0]
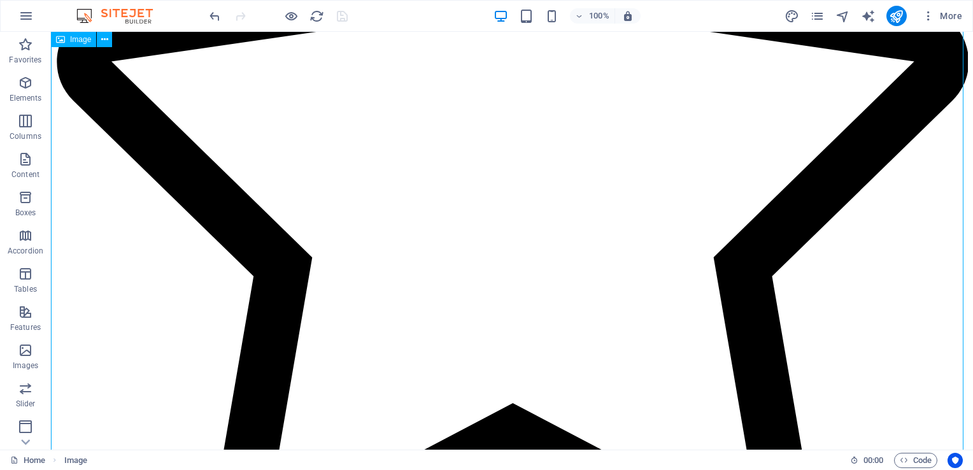
select select "px"
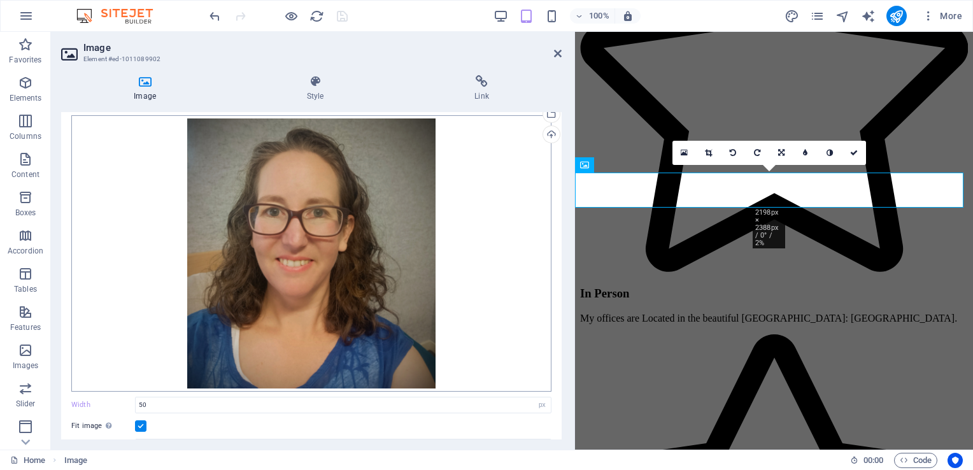
scroll to position [26, 0]
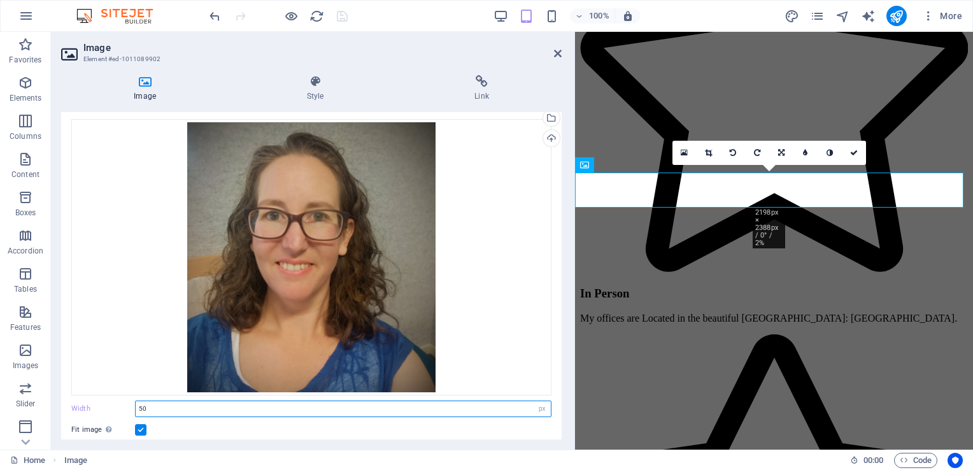
click at [153, 413] on input "50" at bounding box center [343, 408] width 415 height 15
type input "5"
click at [171, 401] on input "number" at bounding box center [343, 408] width 415 height 15
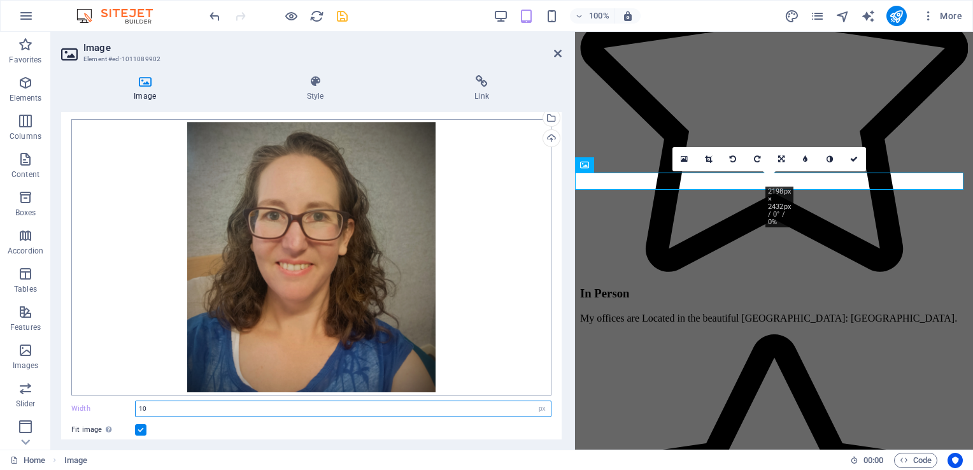
type input "10"
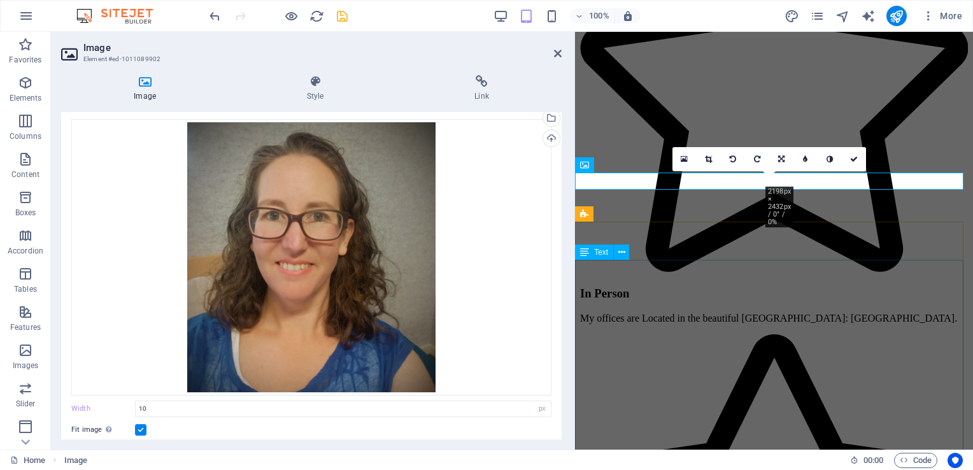
drag, startPoint x: 1061, startPoint y: 402, endPoint x: 791, endPoint y: 356, distance: 273.8
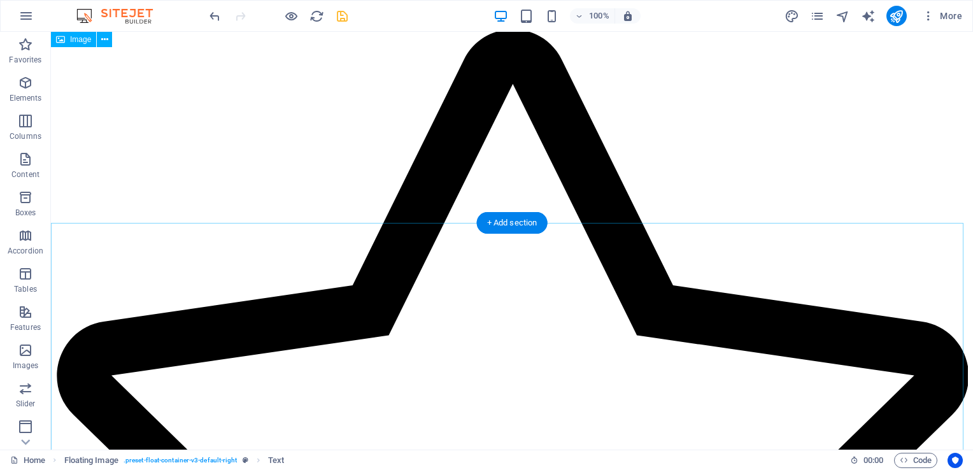
scroll to position [1151, 0]
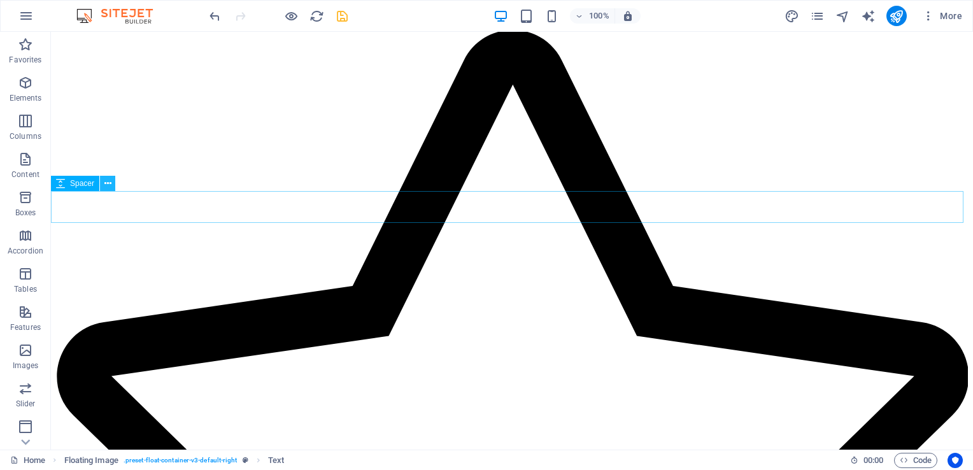
click at [110, 181] on icon at bounding box center [107, 183] width 7 height 13
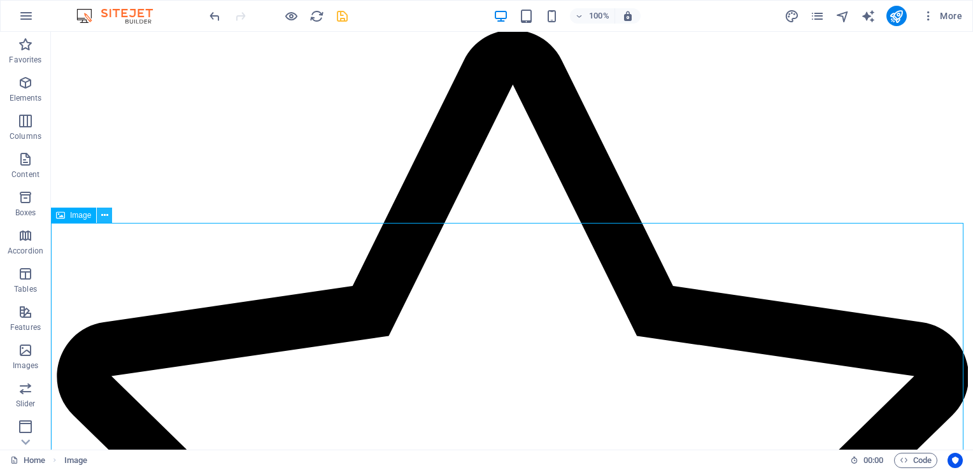
click at [102, 221] on icon at bounding box center [104, 215] width 7 height 13
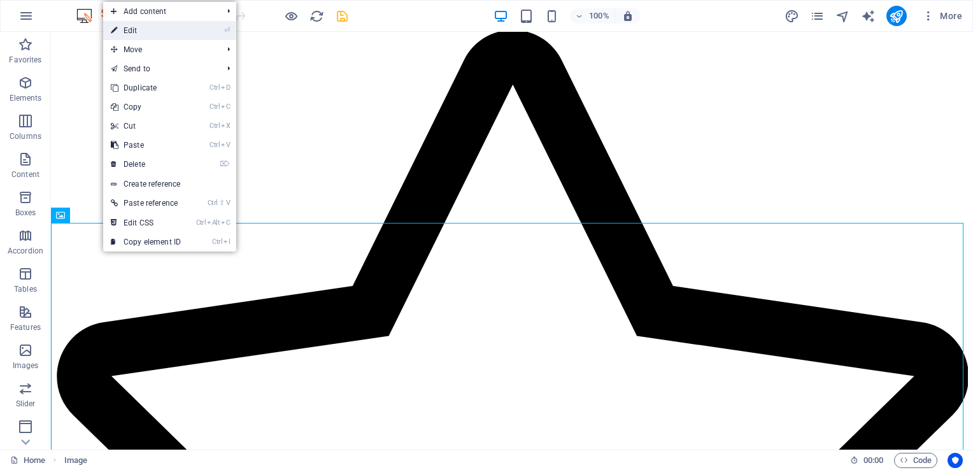
click at [160, 30] on link "⏎ Edit" at bounding box center [145, 30] width 85 height 19
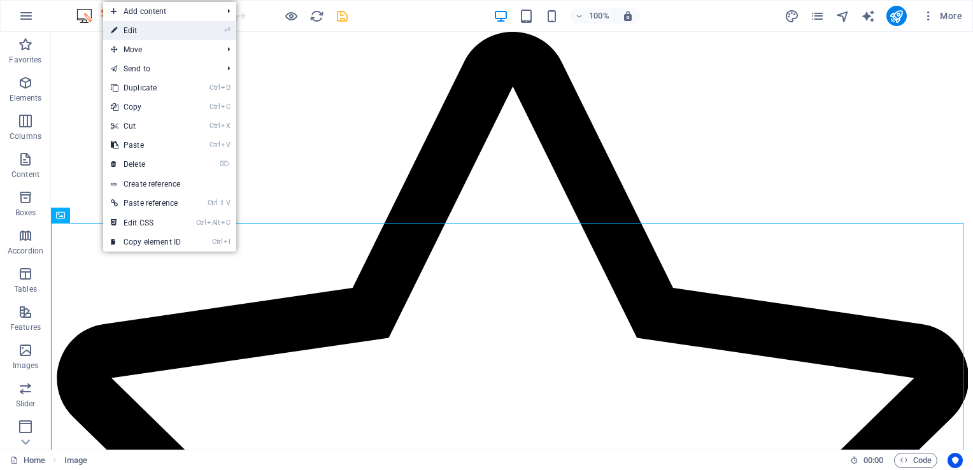
scroll to position [1410, 0]
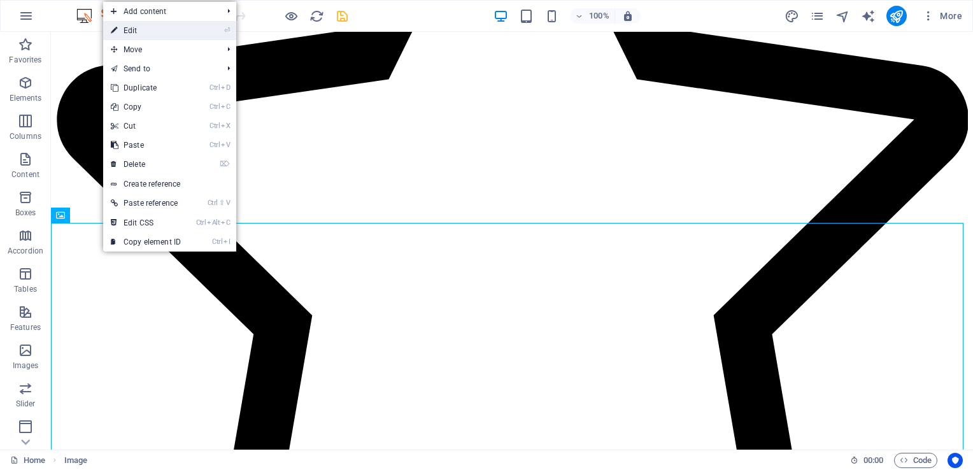
select select "px"
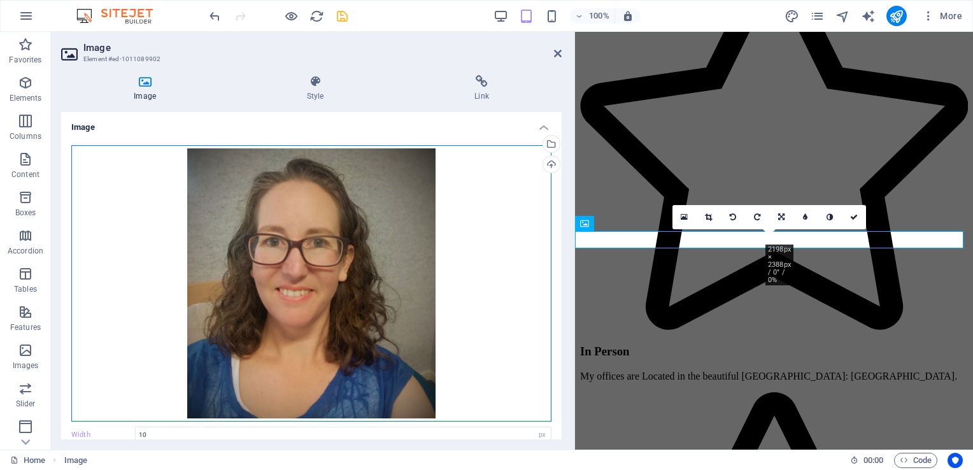
drag, startPoint x: 390, startPoint y: 279, endPoint x: 281, endPoint y: 279, distance: 109.5
click at [281, 279] on div "Drag files here, click to choose files or select files from Files or our free s…" at bounding box center [311, 283] width 480 height 276
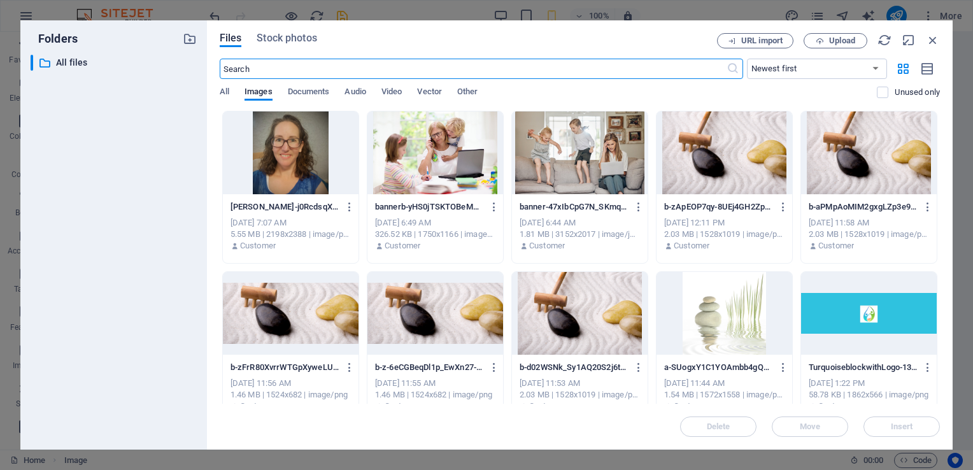
scroll to position [4040, 0]
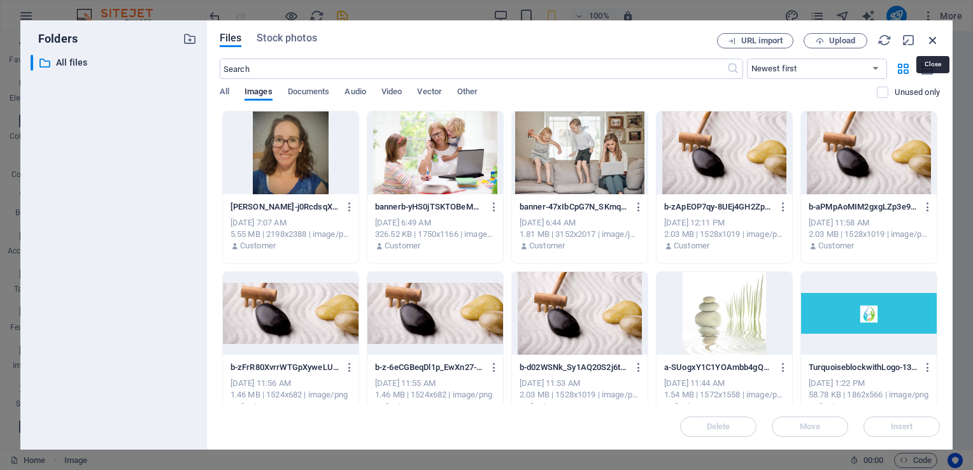
click at [934, 43] on icon "button" at bounding box center [933, 40] width 14 height 14
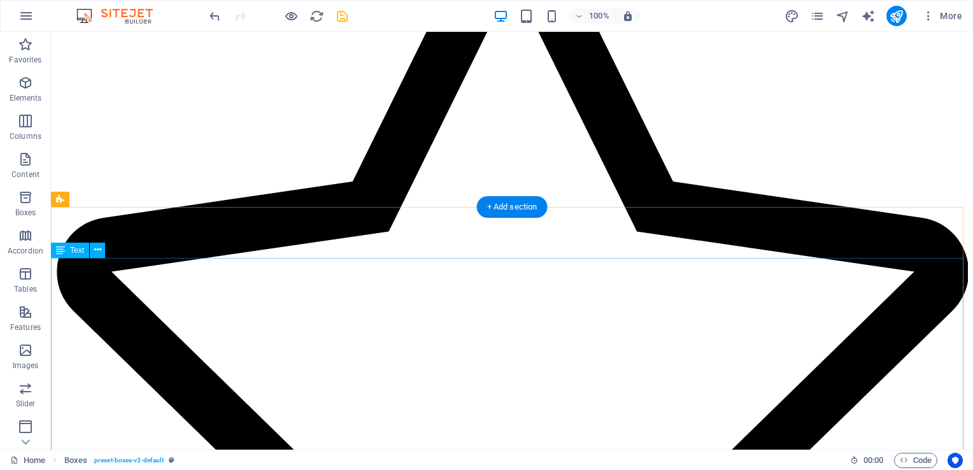
scroll to position [2190, 0]
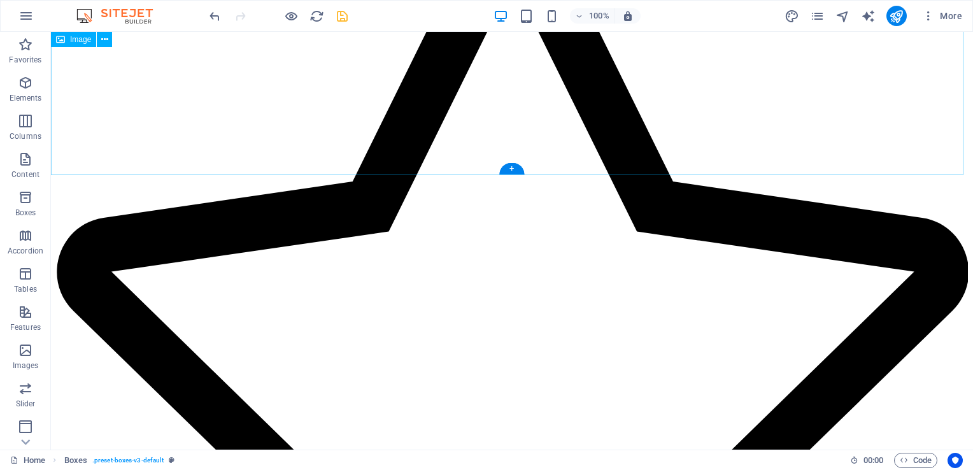
select select "px"
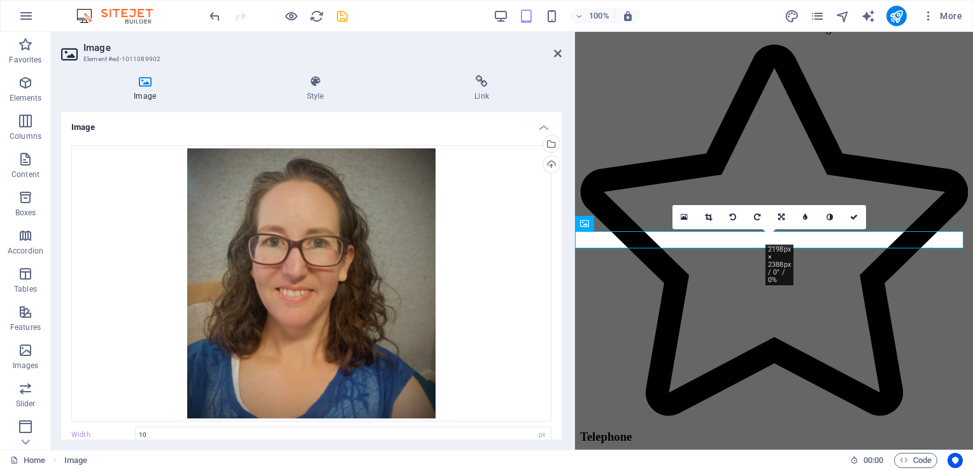
scroll to position [1410, 0]
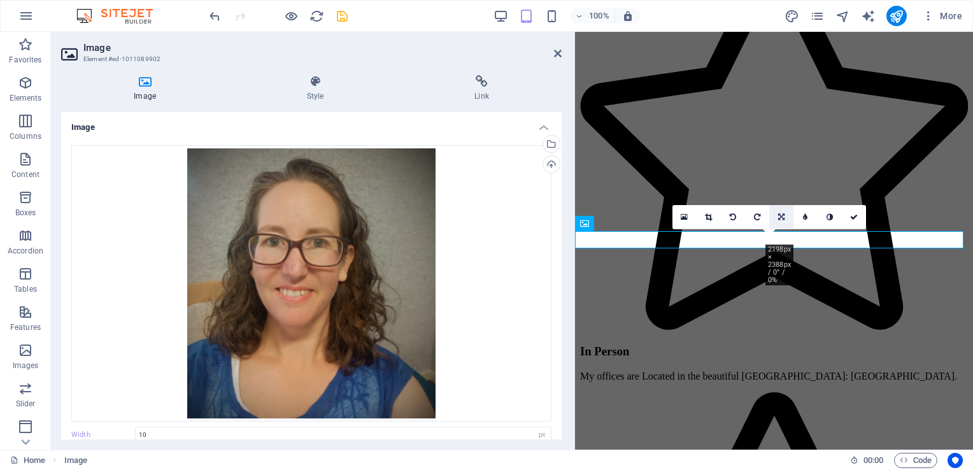
click at [781, 218] on icon at bounding box center [781, 217] width 6 height 8
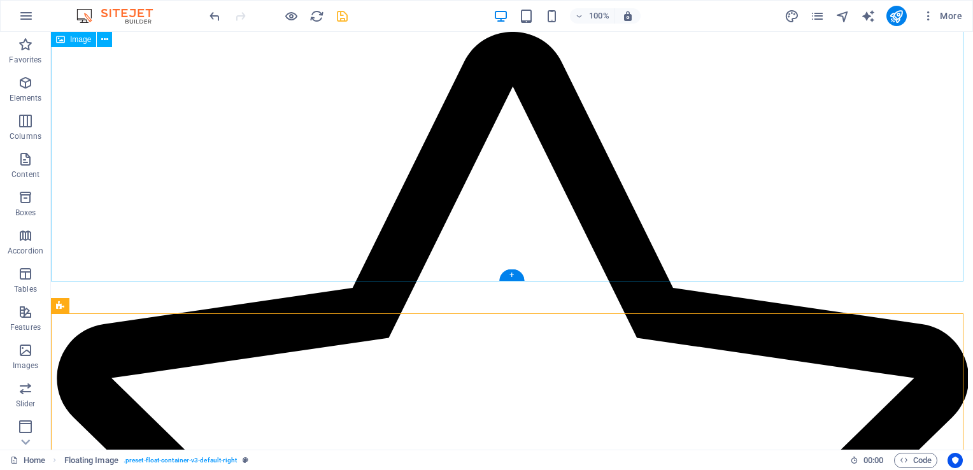
scroll to position [2085, 0]
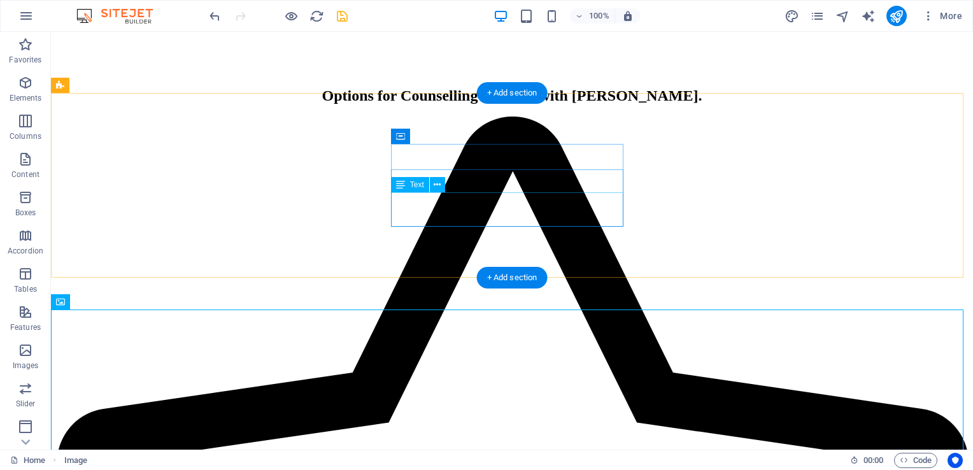
scroll to position [1064, 0]
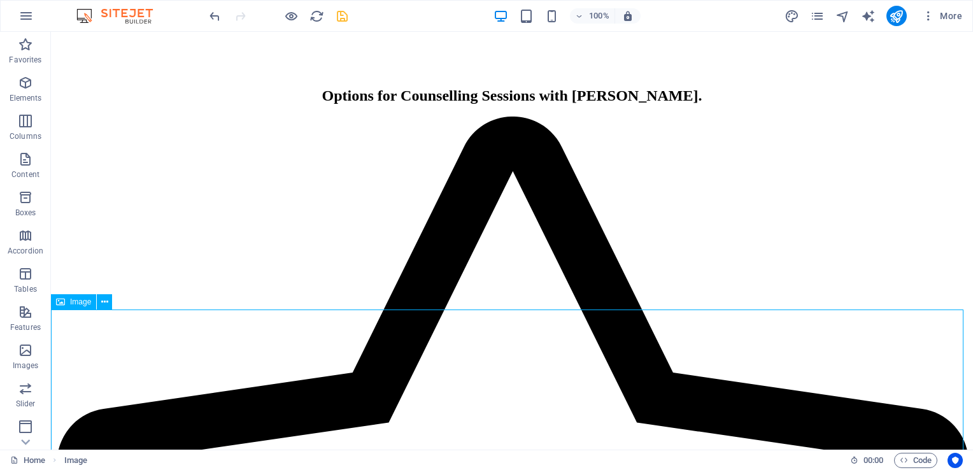
click at [79, 301] on span "Image" at bounding box center [80, 302] width 21 height 8
click at [104, 304] on icon at bounding box center [104, 301] width 7 height 13
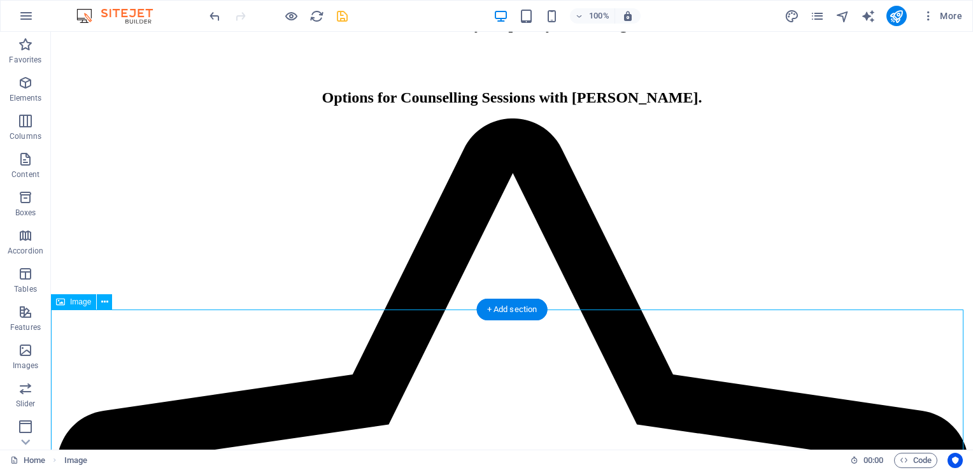
scroll to position [4040, 0]
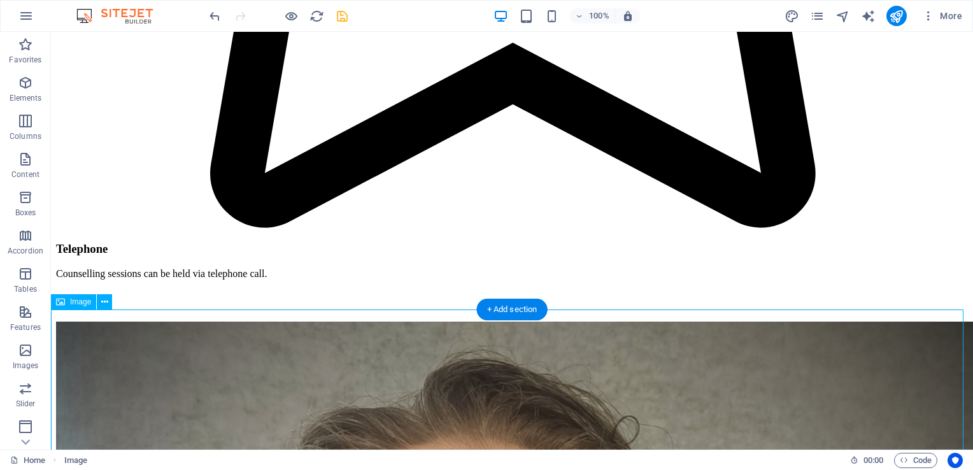
select select "px"
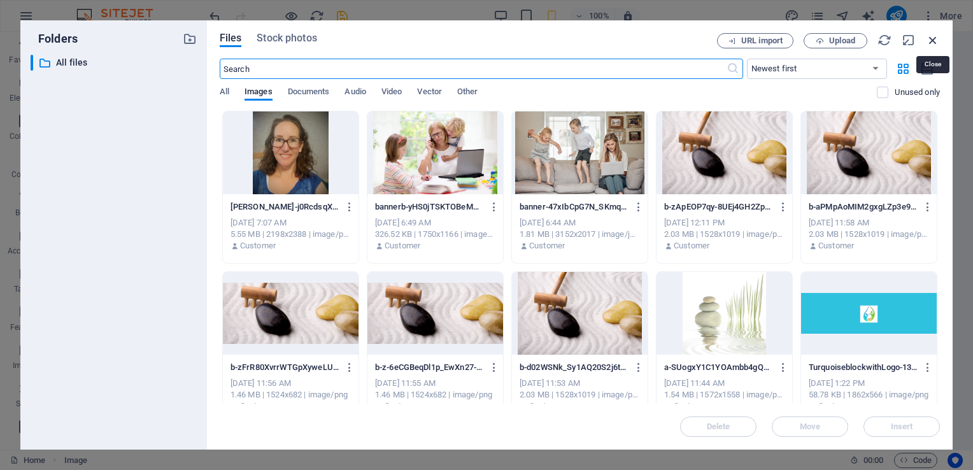
click at [932, 38] on icon "button" at bounding box center [933, 40] width 14 height 14
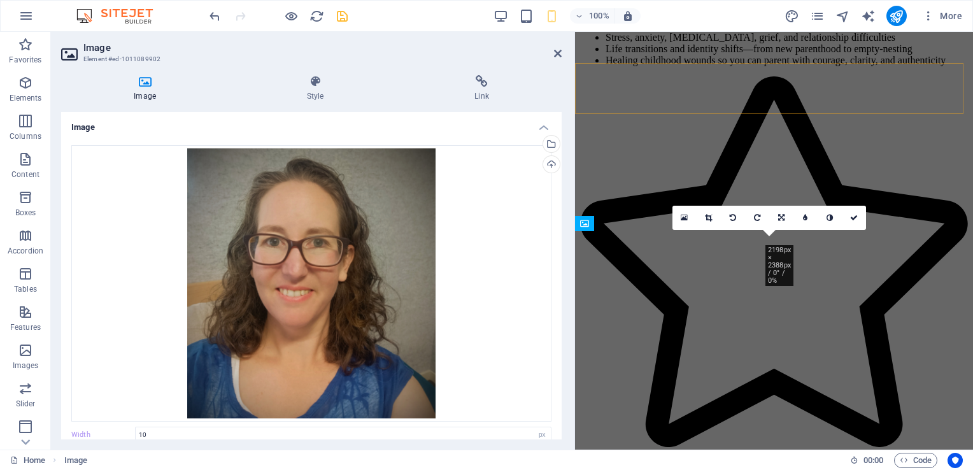
scroll to position [1409, 0]
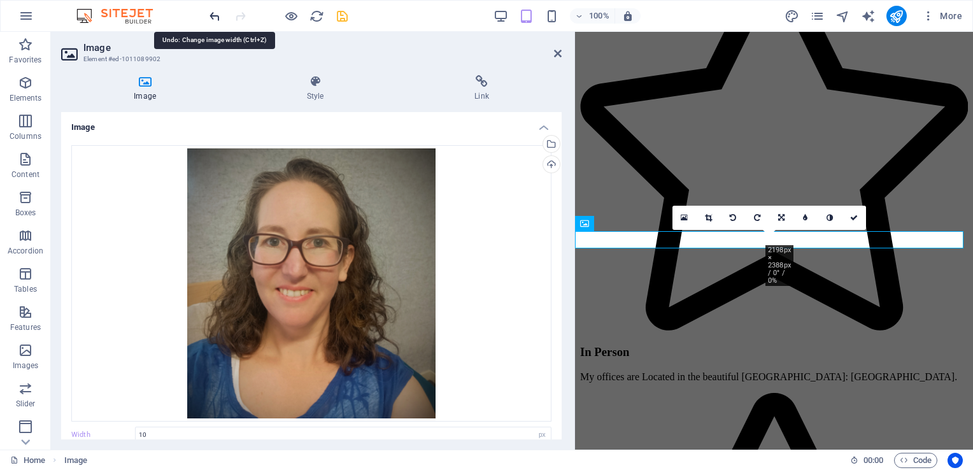
click at [216, 16] on icon "undo" at bounding box center [215, 16] width 15 height 15
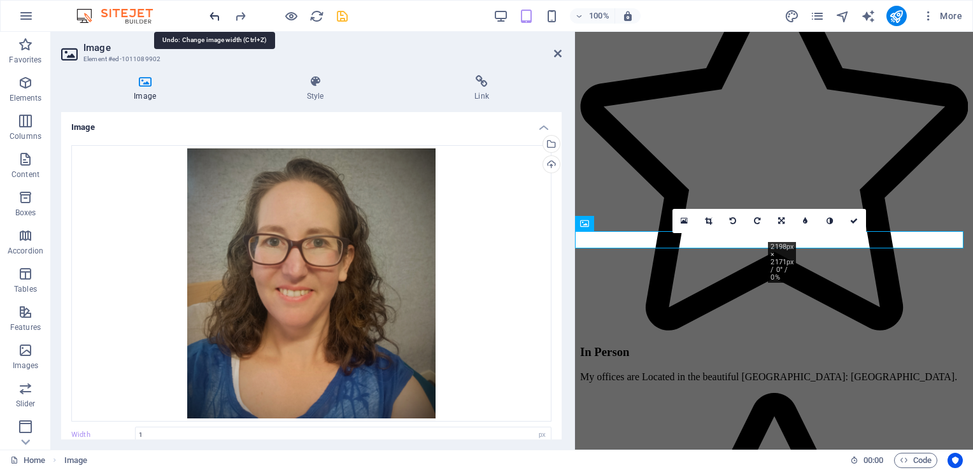
click at [216, 16] on icon "undo" at bounding box center [215, 16] width 15 height 15
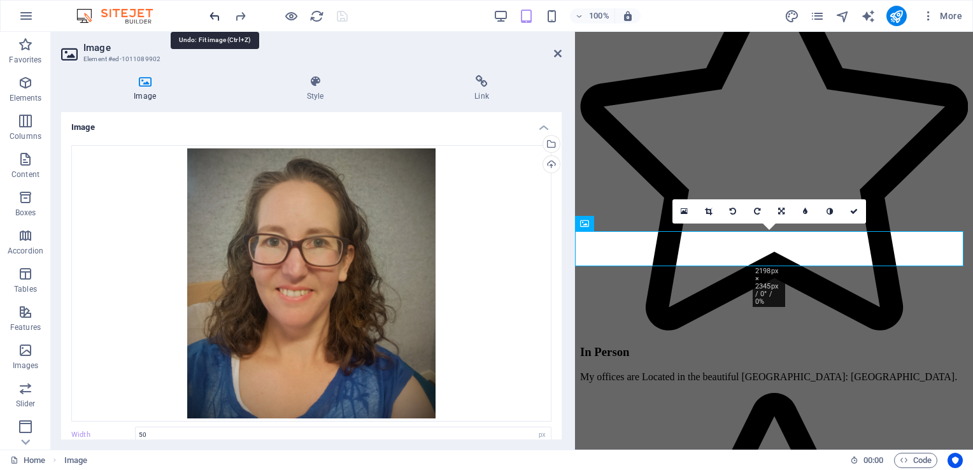
click at [216, 16] on icon "undo" at bounding box center [215, 16] width 15 height 15
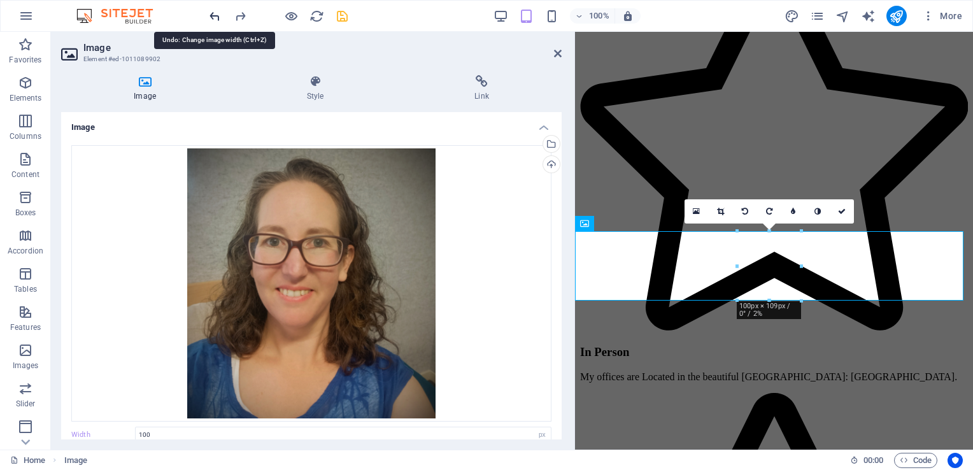
click at [216, 16] on icon "undo" at bounding box center [215, 16] width 15 height 15
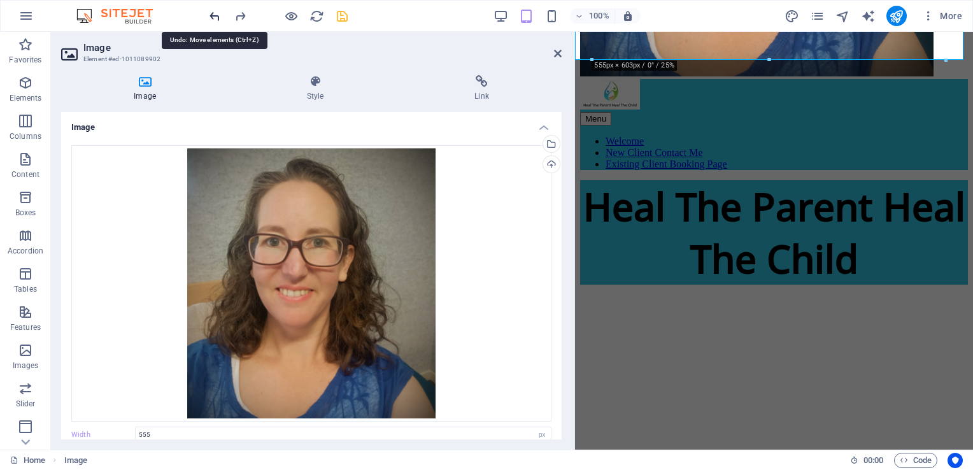
scroll to position [0, 0]
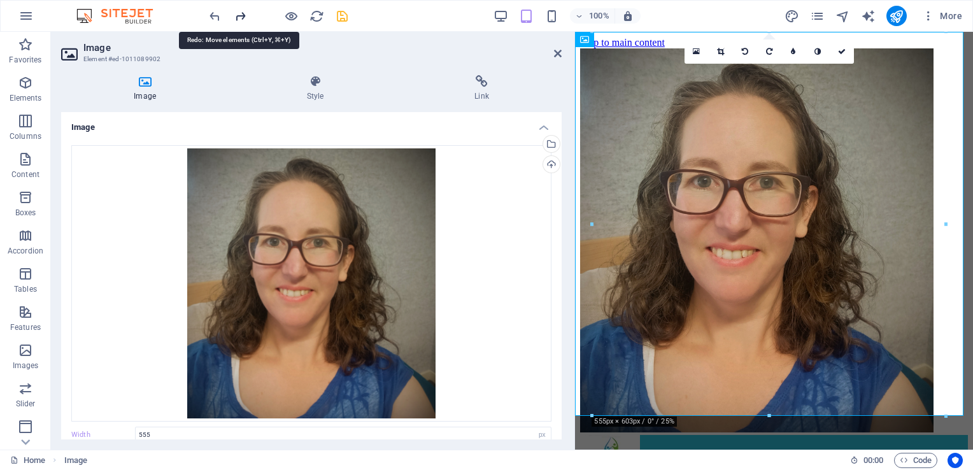
click at [234, 18] on icon "redo" at bounding box center [240, 16] width 15 height 15
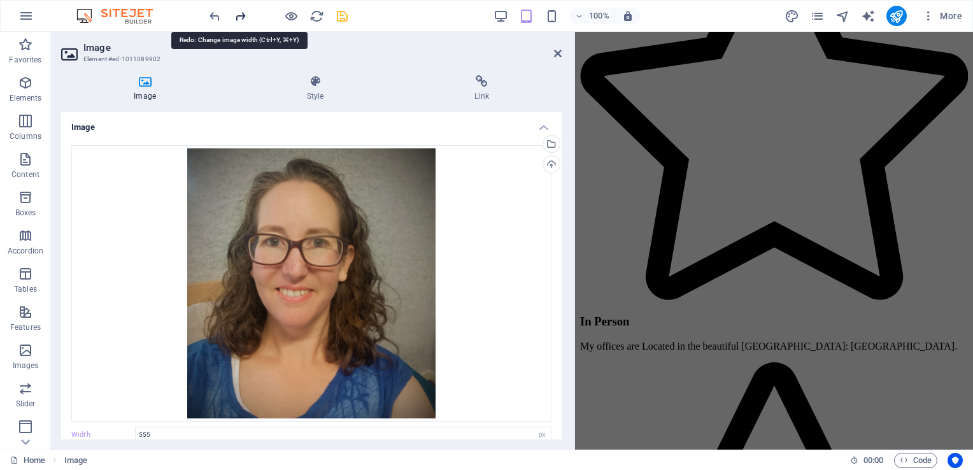
scroll to position [1592, 0]
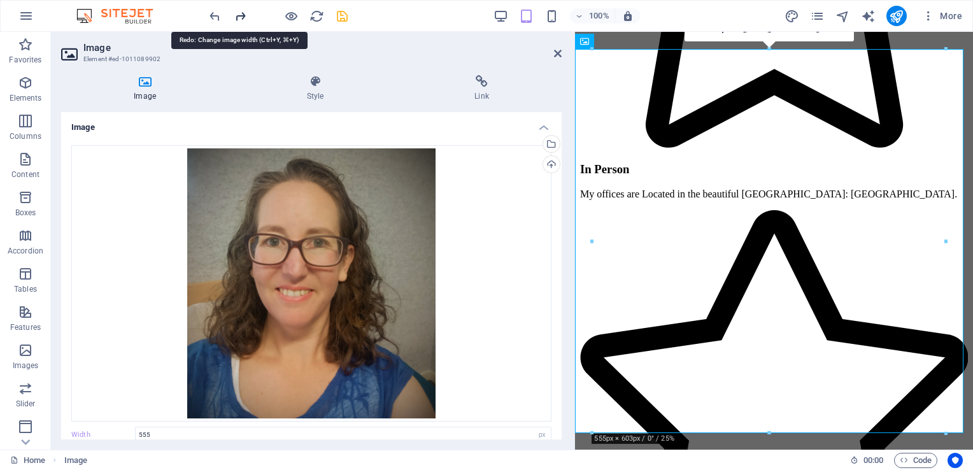
click at [234, 18] on icon "redo" at bounding box center [240, 16] width 15 height 15
type input "100"
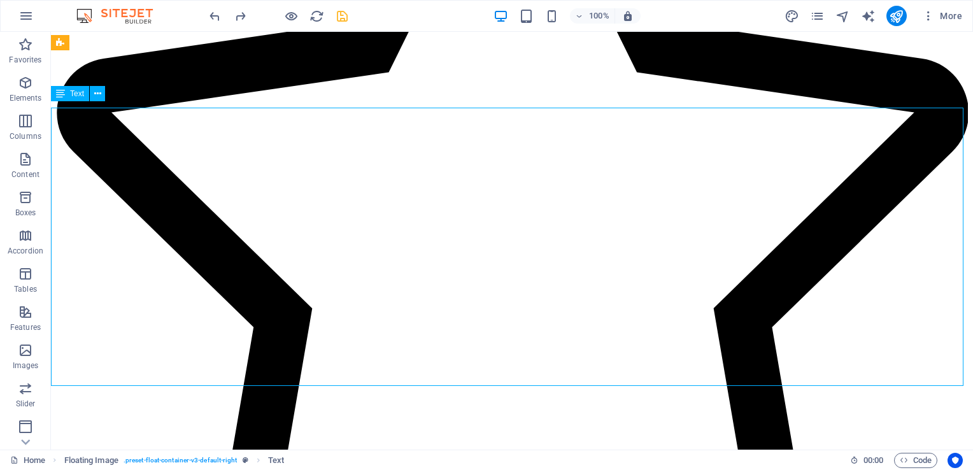
scroll to position [2347, 0]
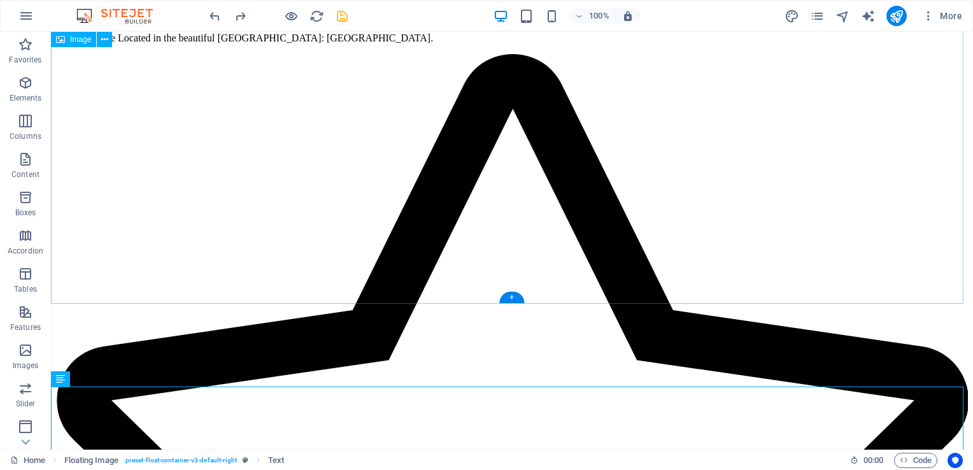
scroll to position [2063, 0]
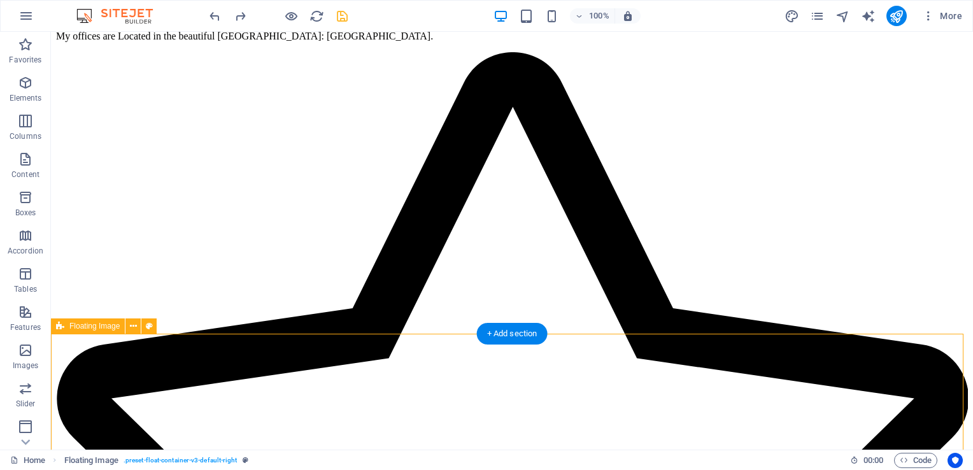
click at [150, 329] on icon at bounding box center [149, 326] width 7 height 13
select select "%"
select select "rem"
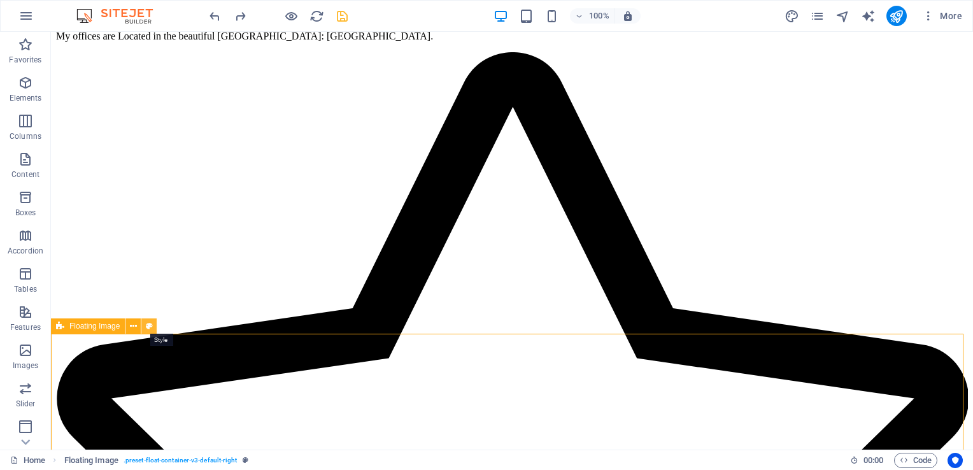
select select "rem"
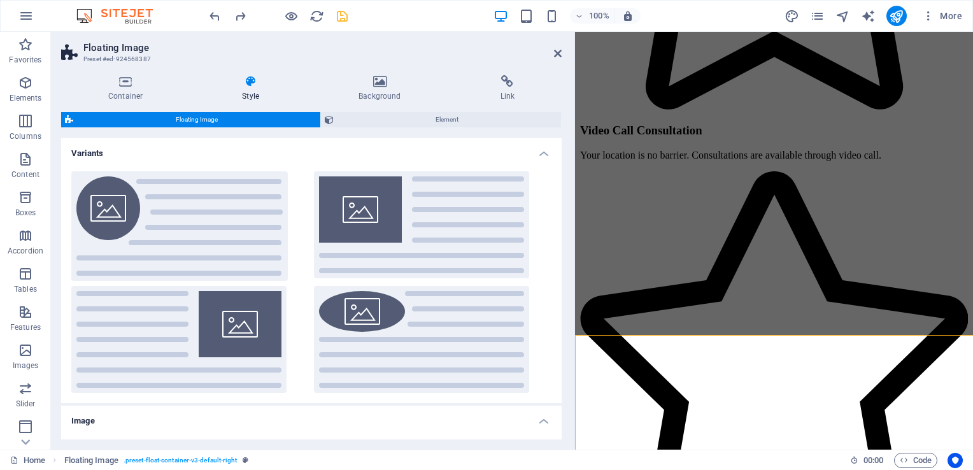
scroll to position [2063, 0]
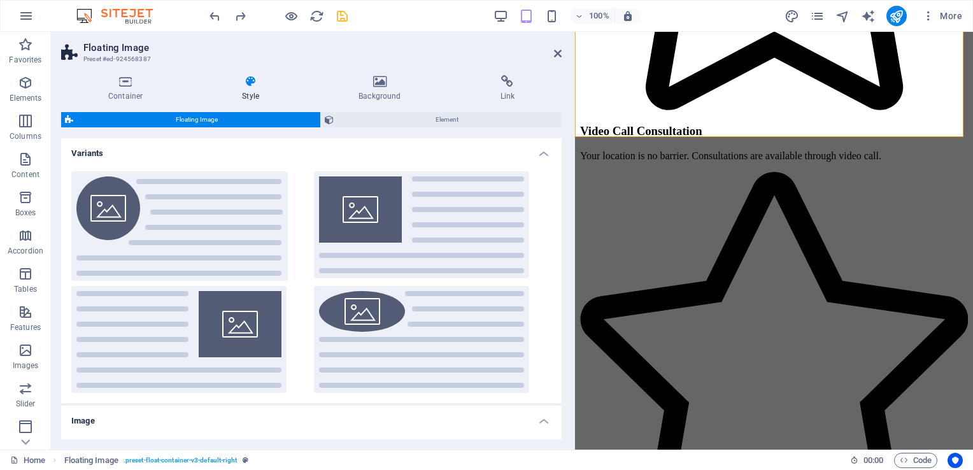
click at [392, 73] on div "Container Style Background Link Size Height Default px rem % vh vw Min. height …" at bounding box center [311, 257] width 521 height 385
click at [368, 92] on h4 "Background" at bounding box center [381, 88] width 141 height 27
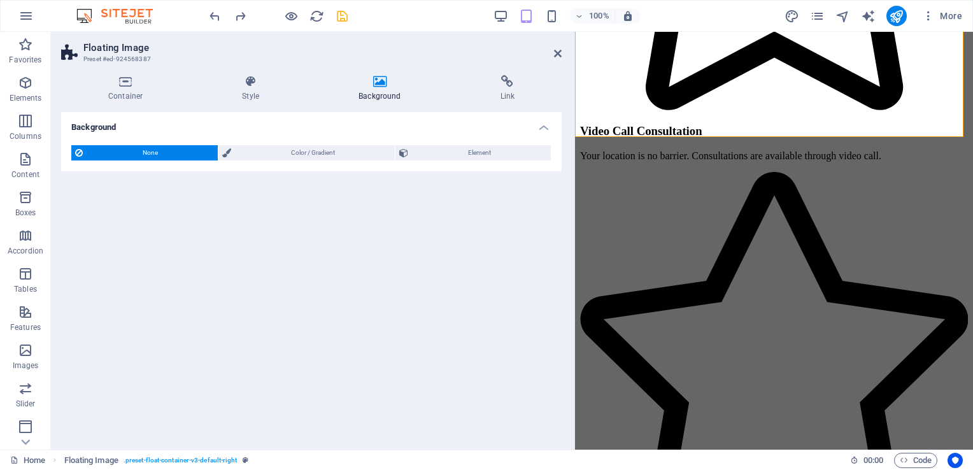
click at [382, 78] on icon at bounding box center [379, 81] width 136 height 13
click at [535, 124] on h4 "Background" at bounding box center [311, 123] width 500 height 23
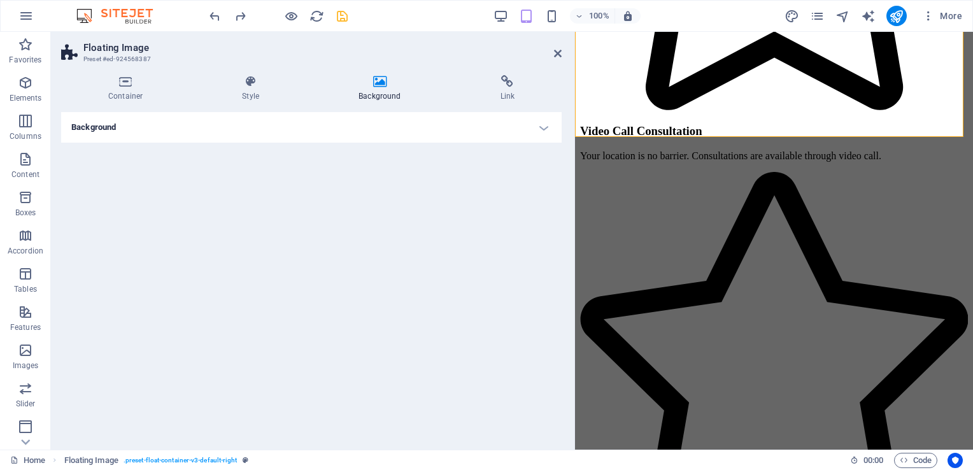
click at [535, 124] on h4 "Background" at bounding box center [311, 127] width 500 height 31
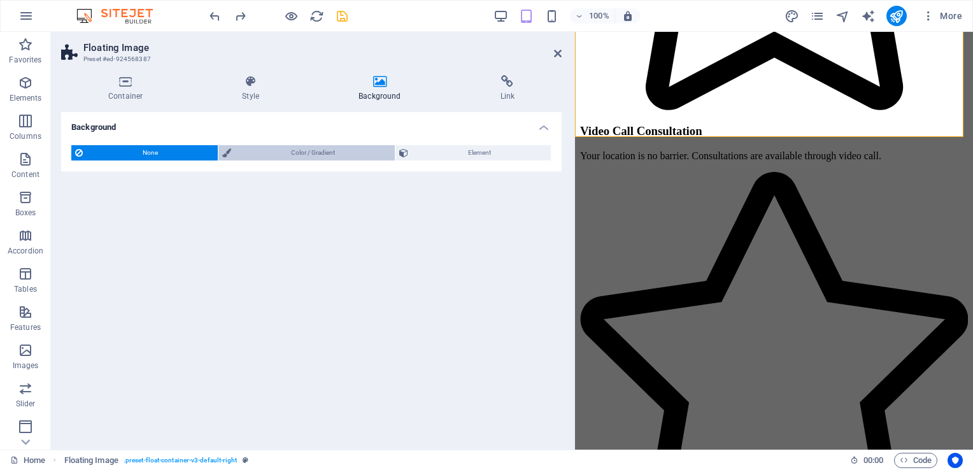
click at [277, 152] on span "Color / Gradient" at bounding box center [313, 152] width 156 height 15
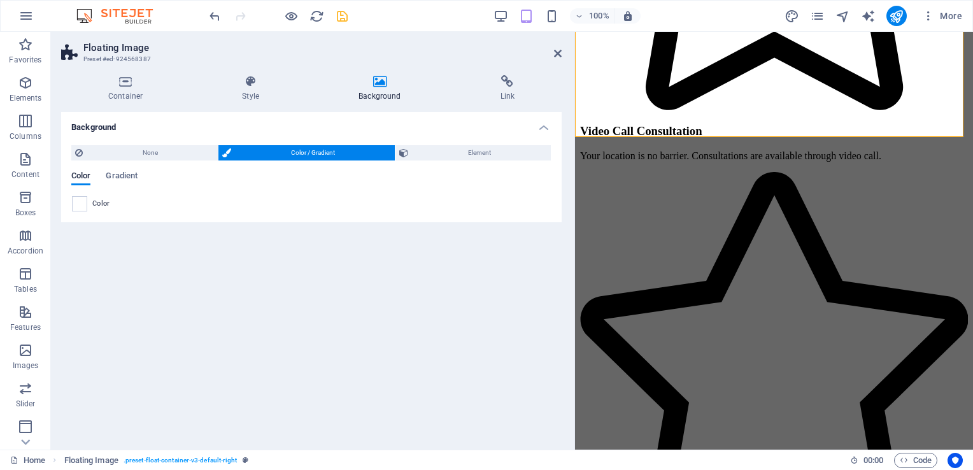
click at [489, 168] on div "Color Gradient Color" at bounding box center [311, 186] width 480 height 51
click at [481, 148] on span "Element" at bounding box center [479, 152] width 135 height 15
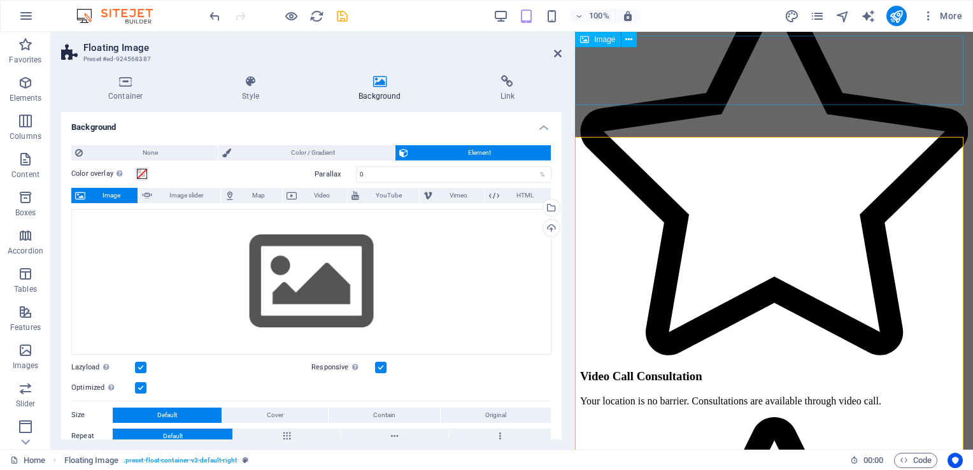
scroll to position [1604, 0]
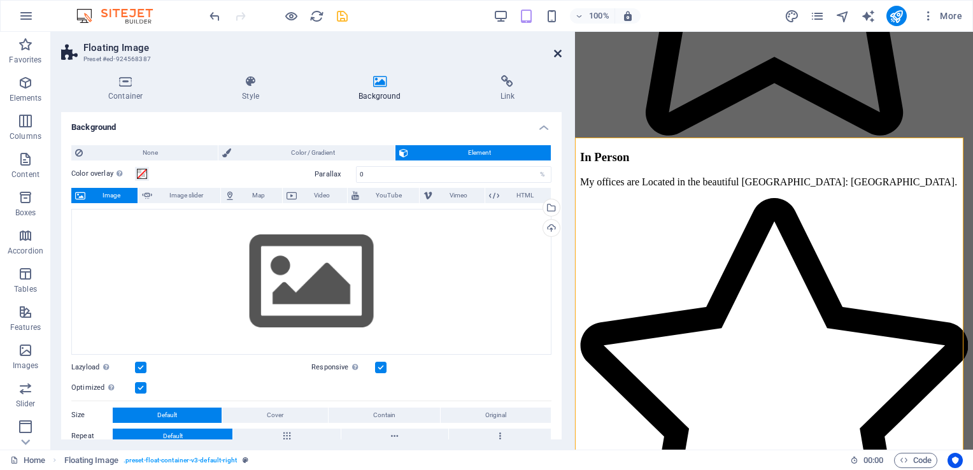
click at [558, 49] on icon at bounding box center [558, 53] width 8 height 10
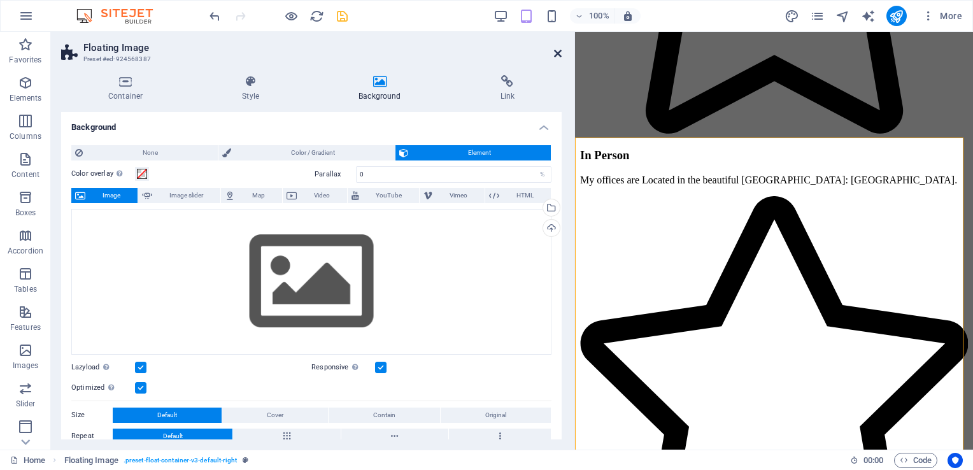
scroll to position [2347, 0]
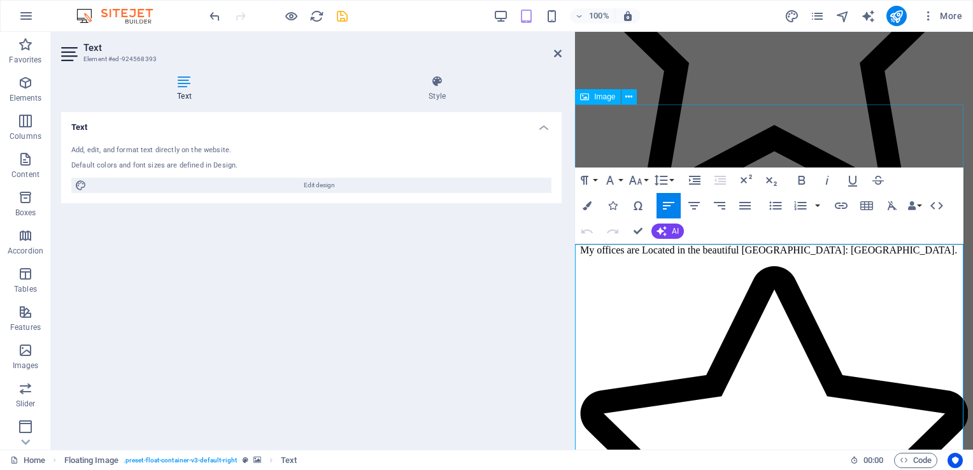
scroll to position [1540, 0]
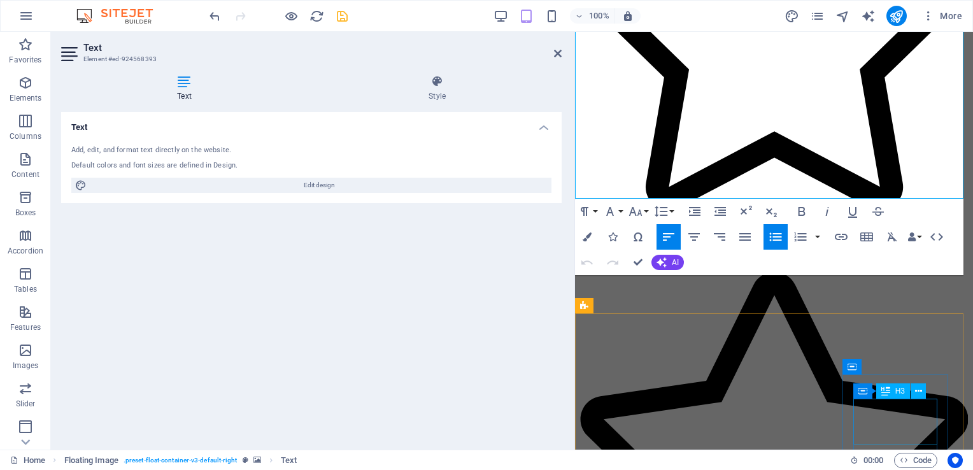
scroll to position [1959, 0]
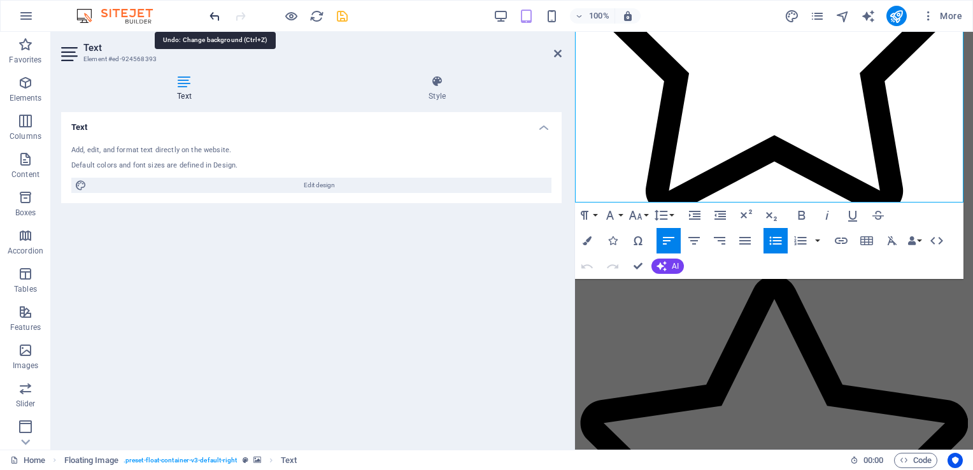
click at [214, 13] on icon "undo" at bounding box center [215, 16] width 15 height 15
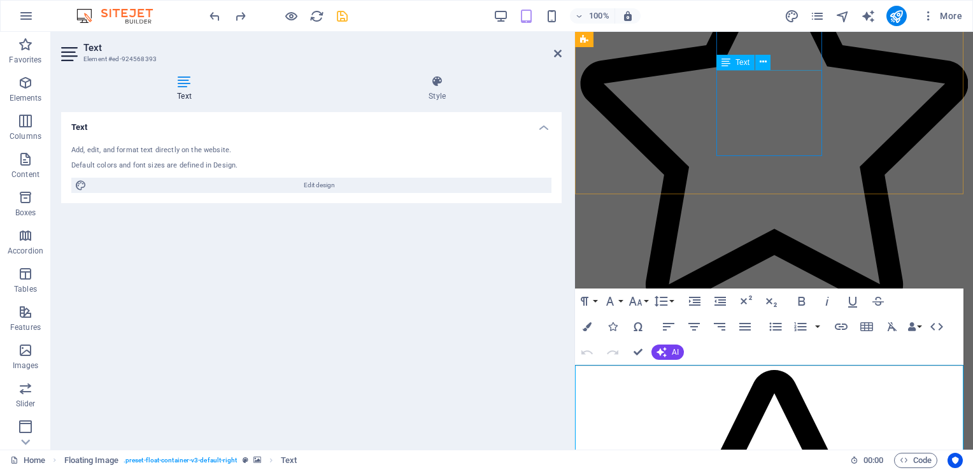
scroll to position [1383, 0]
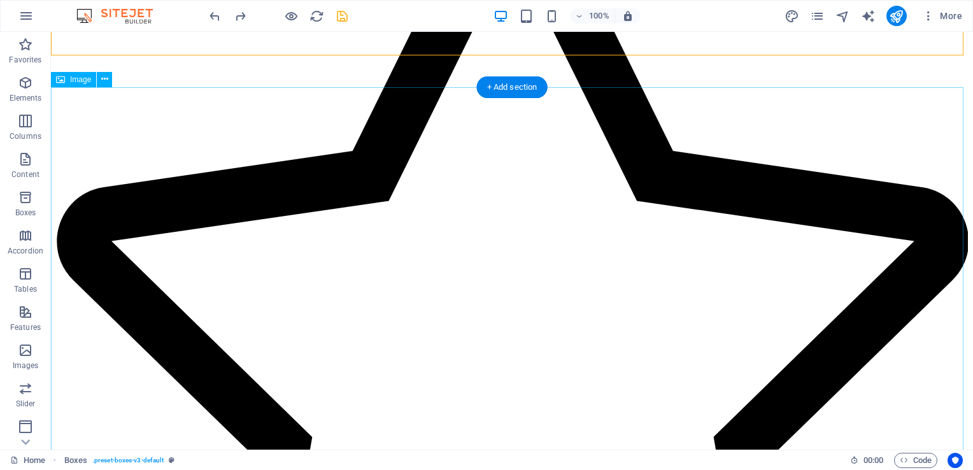
scroll to position [1294, 0]
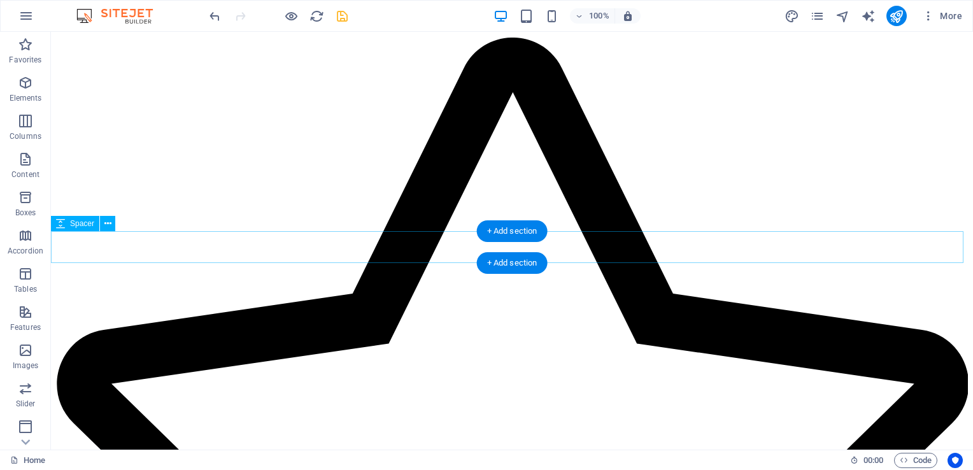
scroll to position [1144, 0]
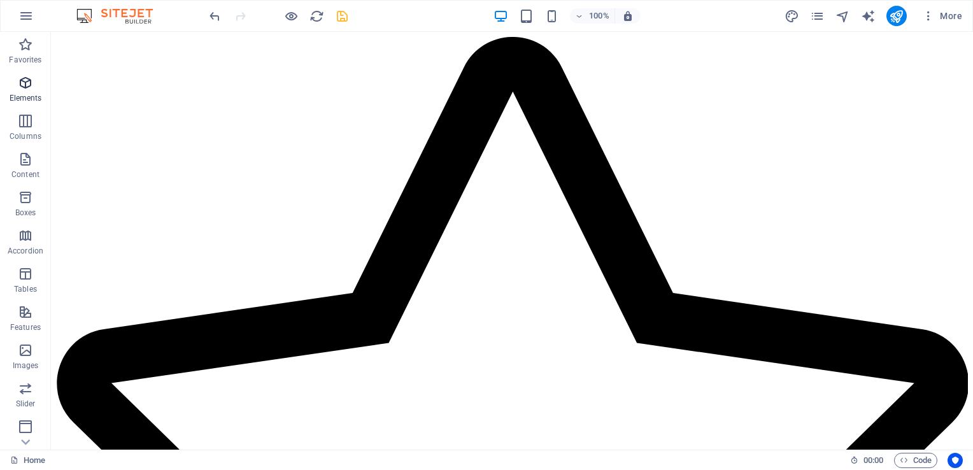
click at [20, 75] on icon "button" at bounding box center [25, 82] width 15 height 15
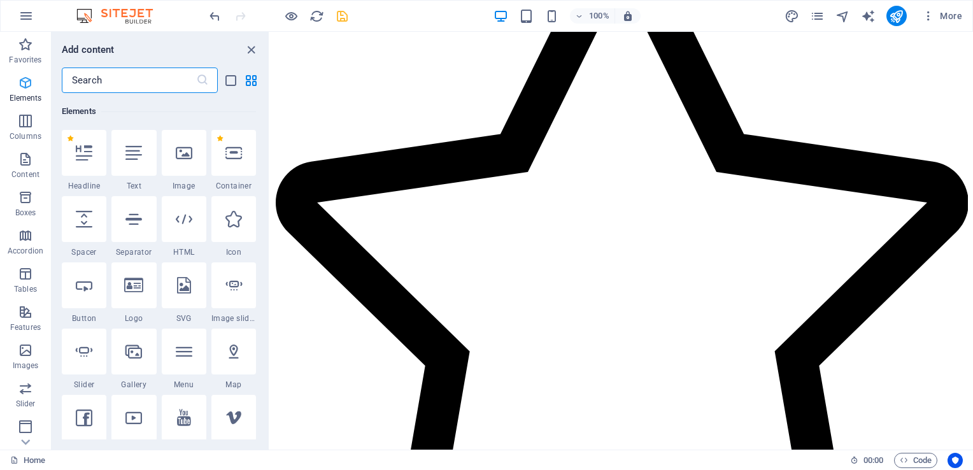
scroll to position [135, 0]
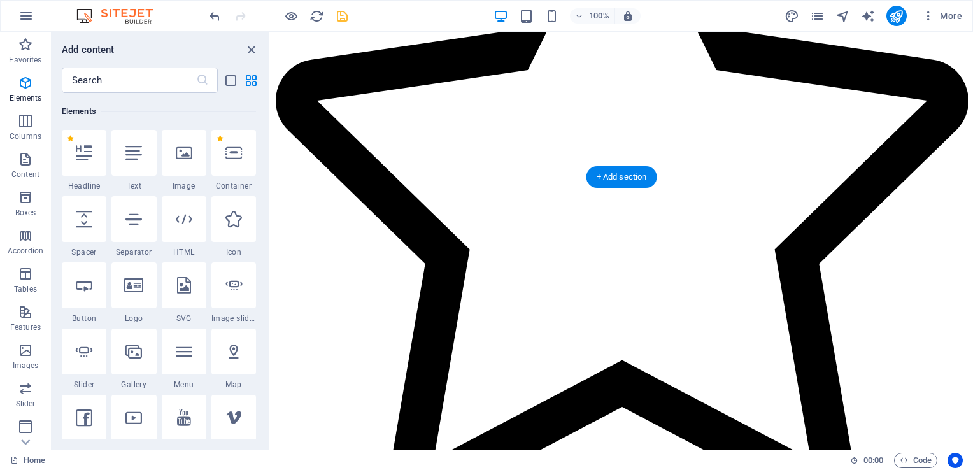
scroll to position [1383, 0]
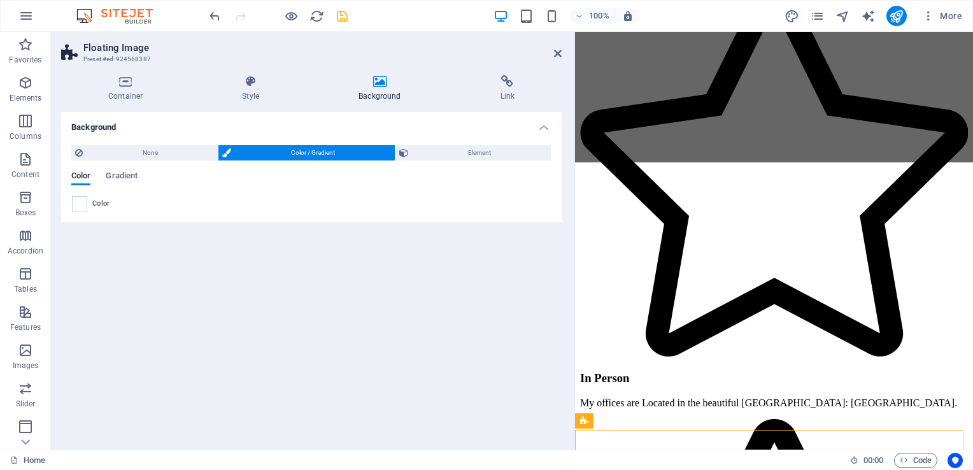
scroll to position [1244, 0]
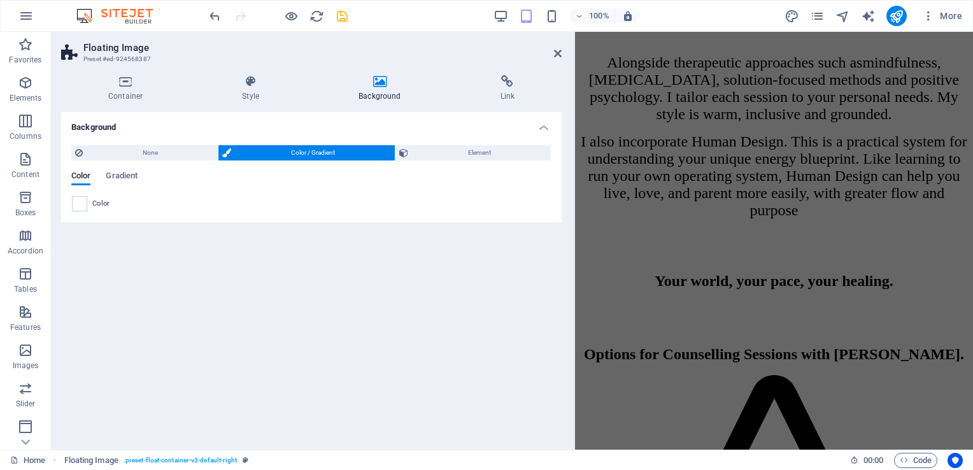
scroll to position [992, 0]
click at [562, 55] on aside "Floating Image Preset #ed-924568387 Container Style Background Link Size Height…" at bounding box center [313, 241] width 524 height 418
click at [818, 347] on div "Options for Counselling Sessions with [PERSON_NAME]." at bounding box center [774, 355] width 388 height 17
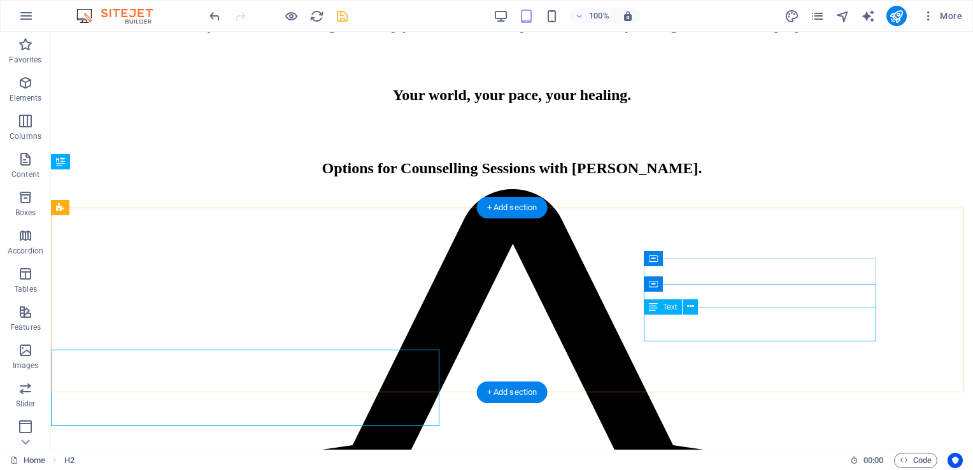
scroll to position [942, 0]
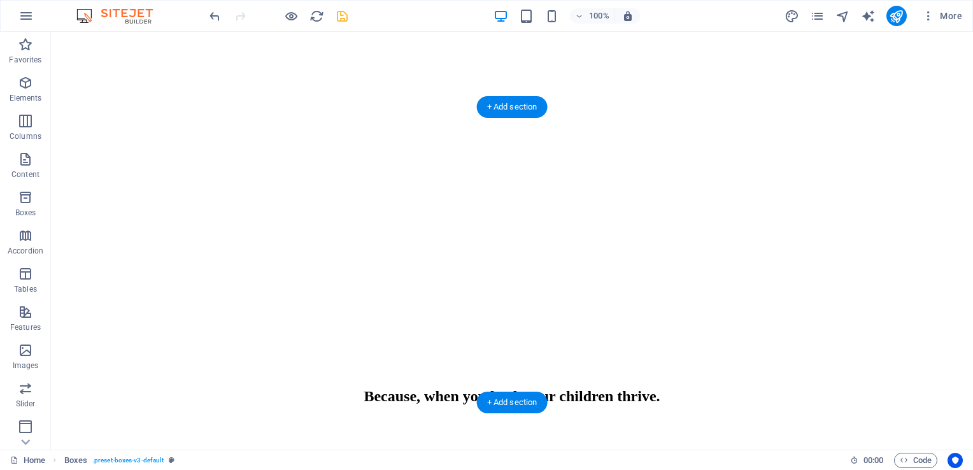
scroll to position [418, 0]
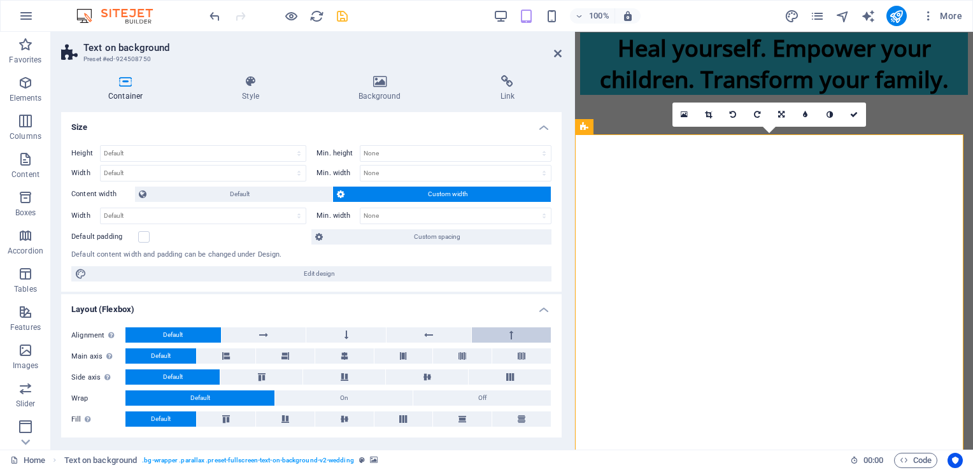
click at [509, 332] on icon at bounding box center [511, 334] width 4 height 15
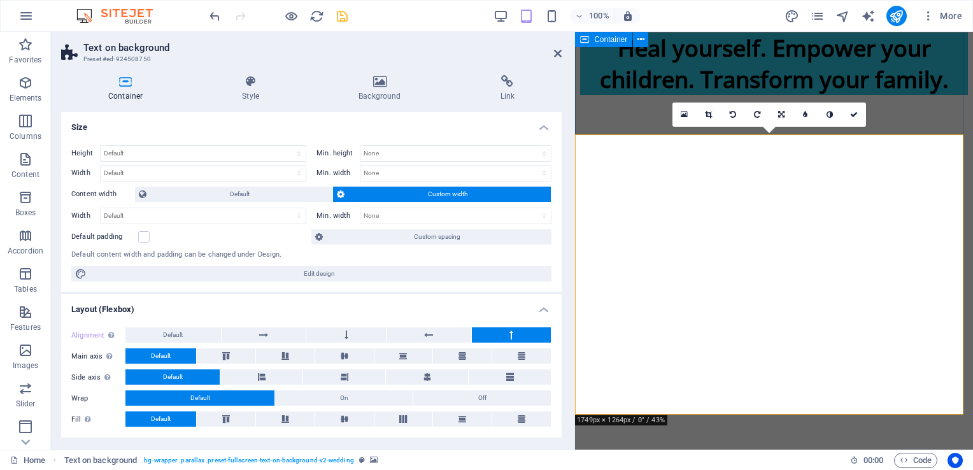
click at [628, 95] on div "Heal yourself. Empower your children. Transform your family." at bounding box center [774, 63] width 388 height 62
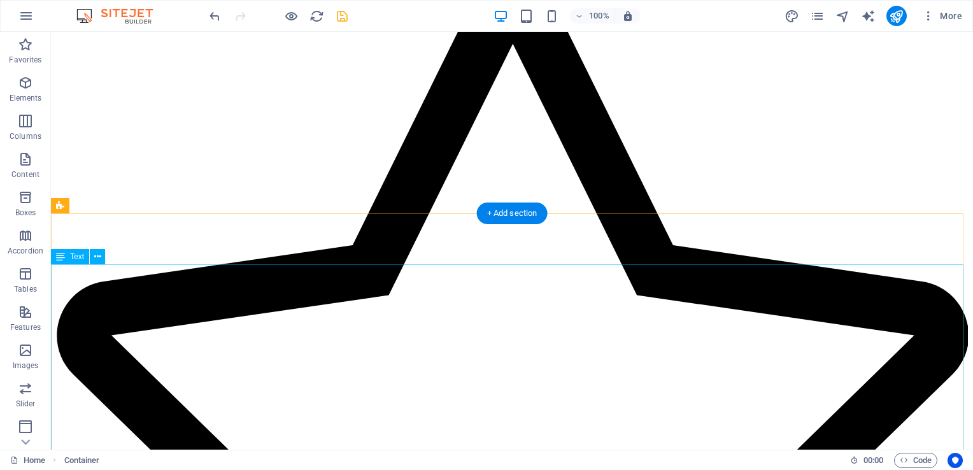
scroll to position [1193, 0]
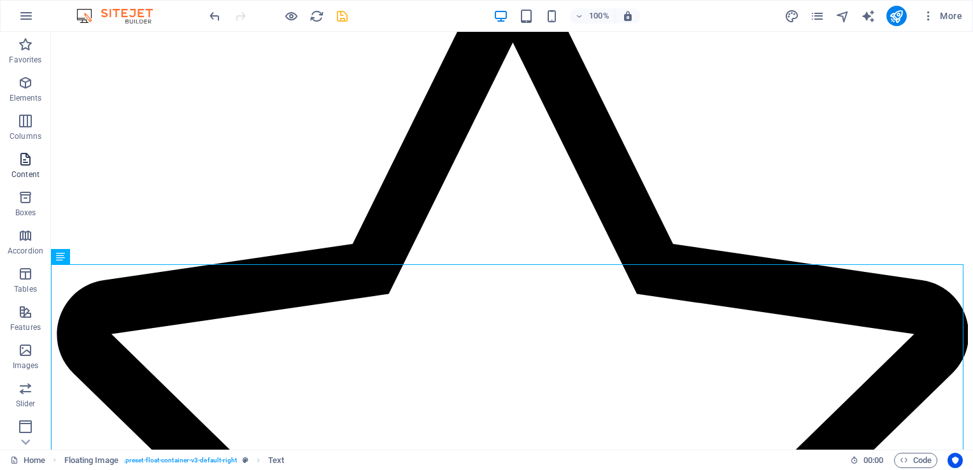
click at [27, 155] on icon "button" at bounding box center [25, 159] width 15 height 15
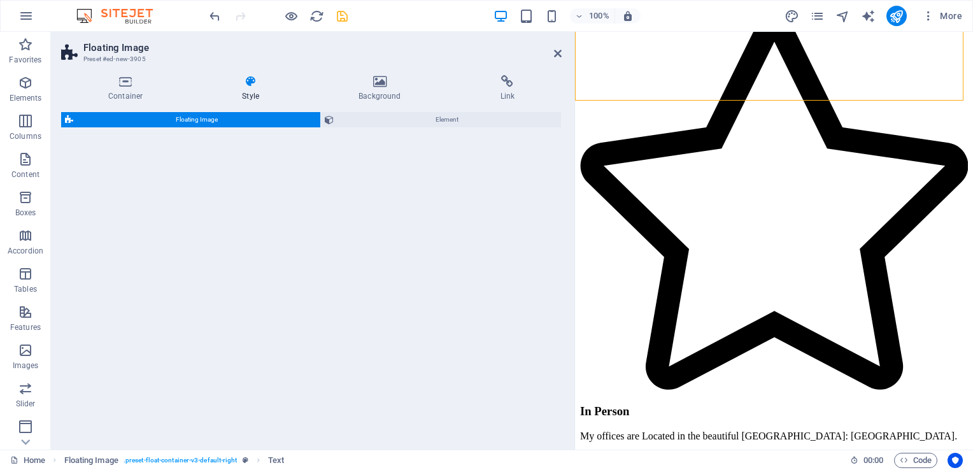
scroll to position [1677, 0]
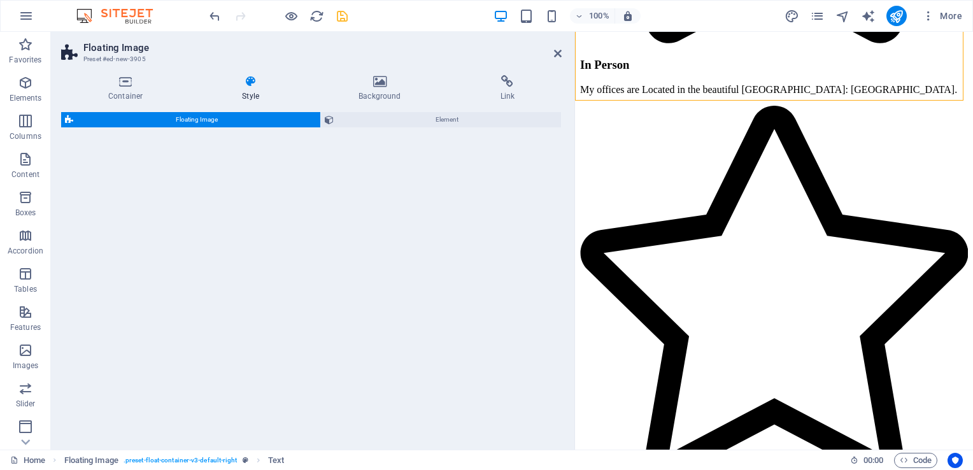
select select "%"
select select "rem"
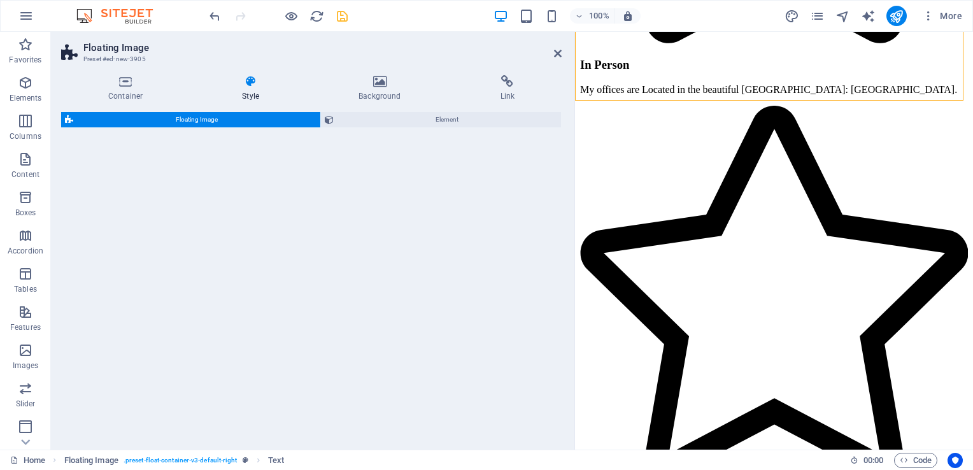
select select "preset-float-container-v3-default"
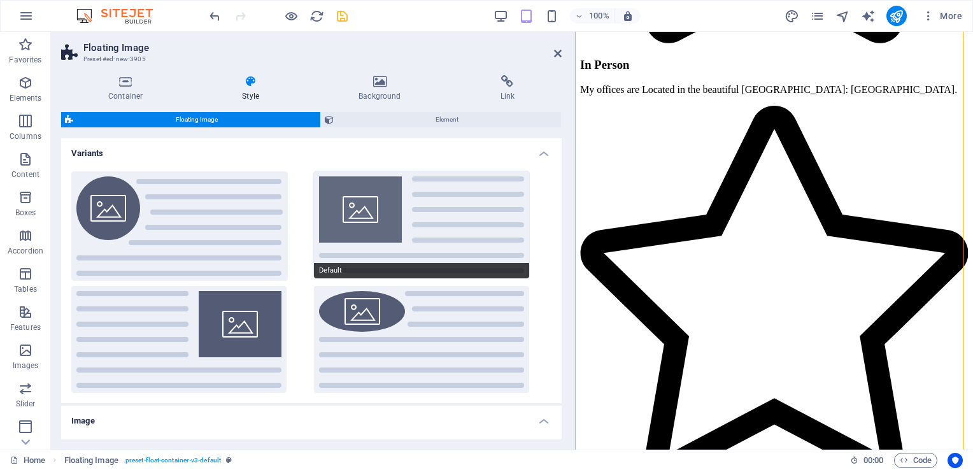
click at [379, 217] on button "Default" at bounding box center [421, 224] width 215 height 107
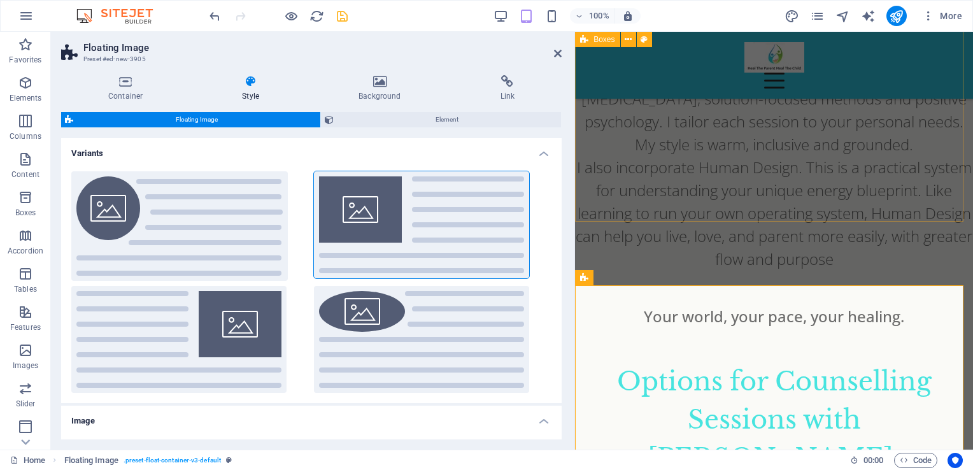
scroll to position [1534, 0]
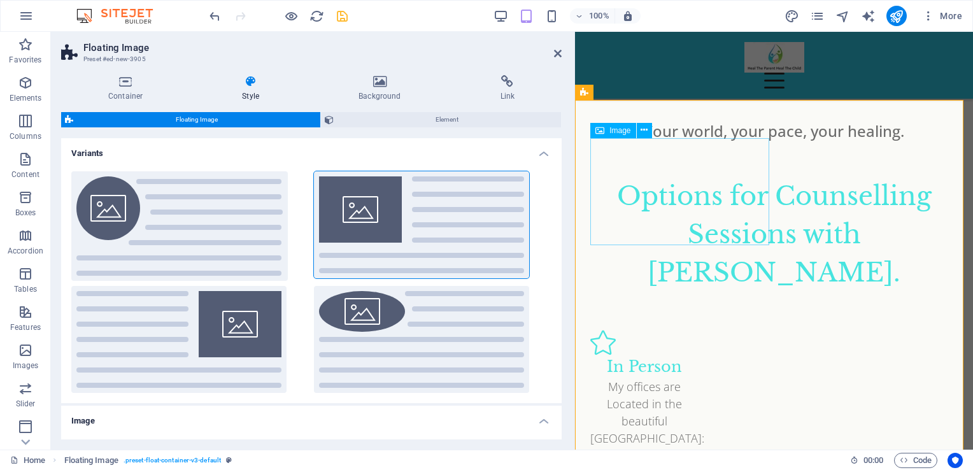
select select "%"
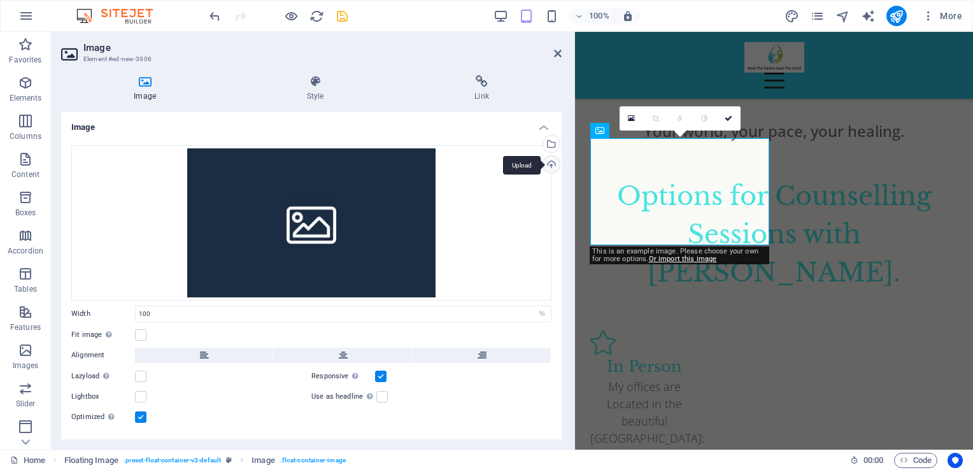
click at [546, 164] on div "Upload" at bounding box center [550, 165] width 19 height 19
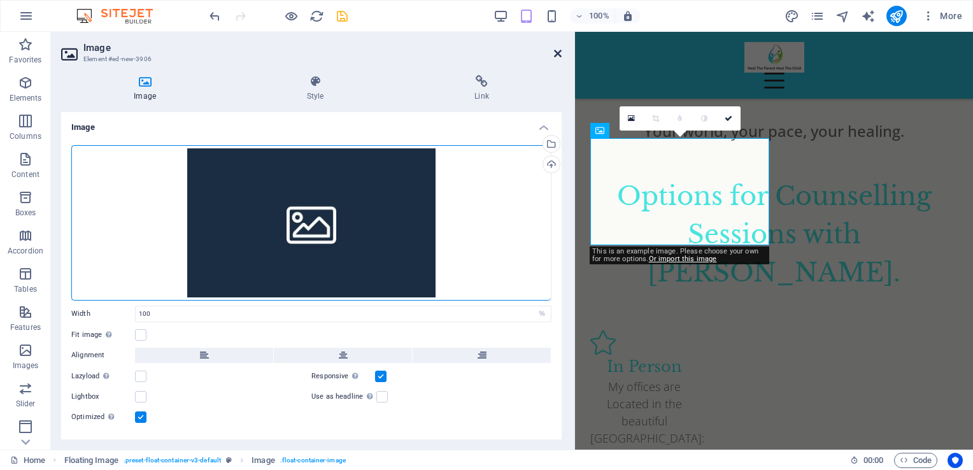
click at [558, 48] on icon at bounding box center [558, 53] width 8 height 10
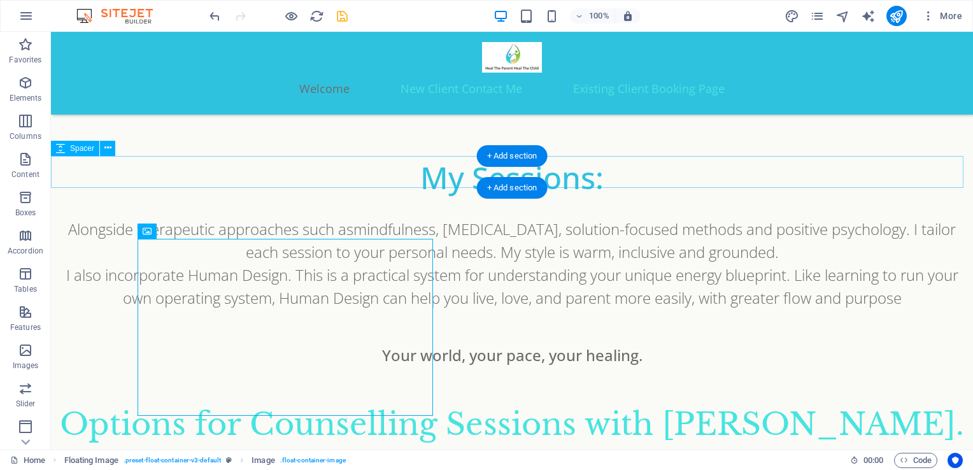
scroll to position [1155, 0]
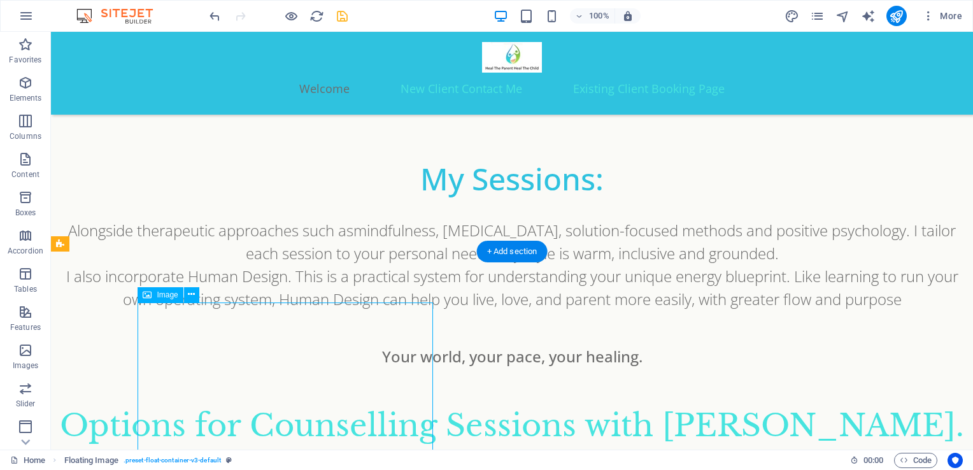
select select "%"
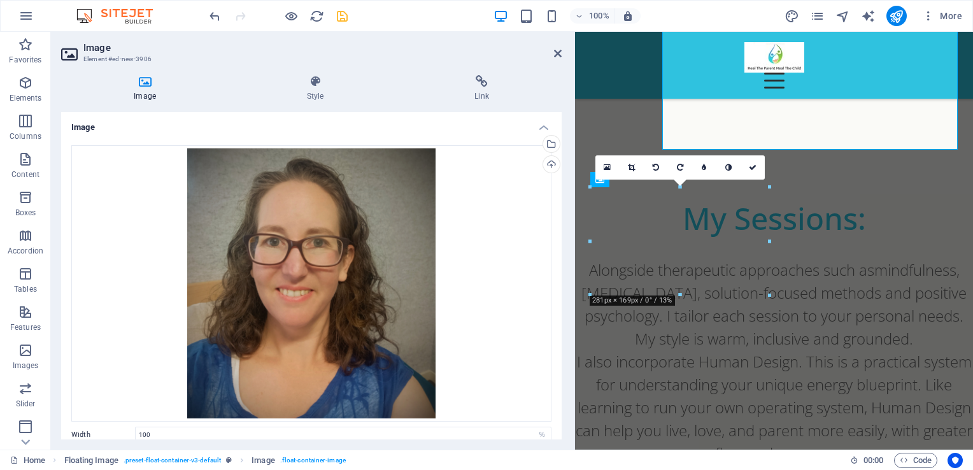
scroll to position [1485, 0]
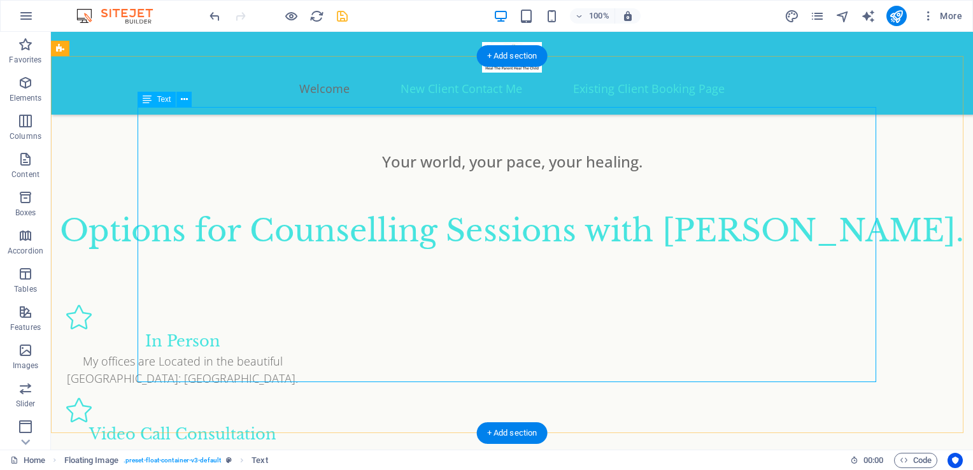
scroll to position [1348, 0]
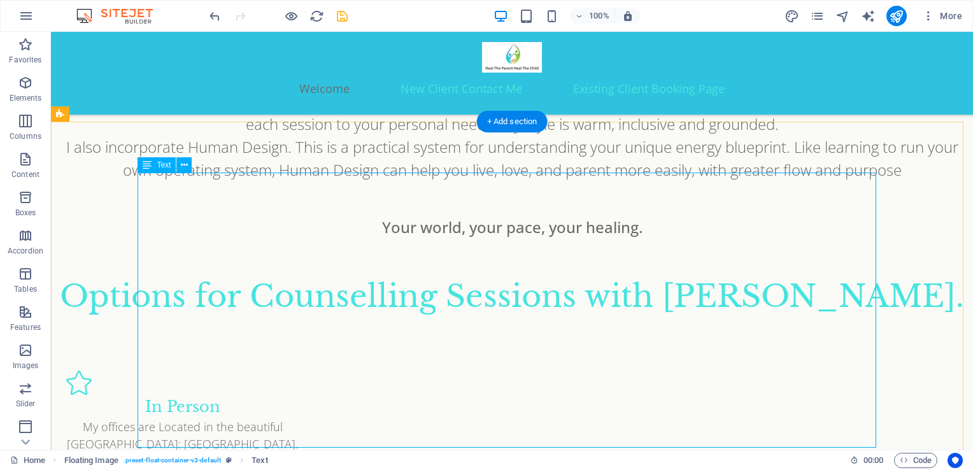
scroll to position [1287, 0]
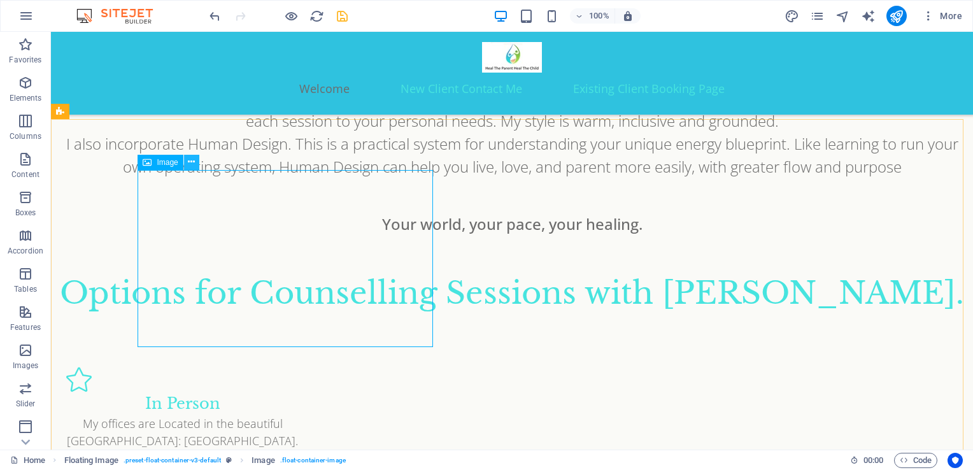
click at [187, 159] on button at bounding box center [191, 162] width 15 height 15
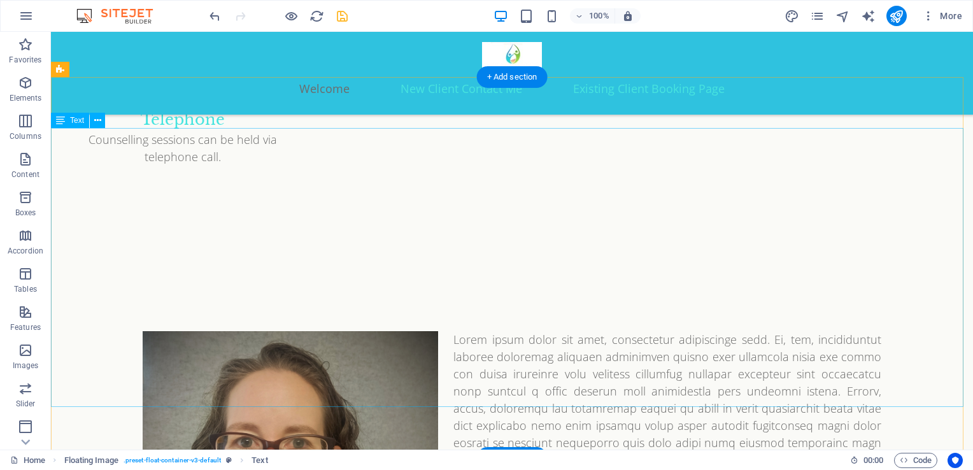
scroll to position [1690, 0]
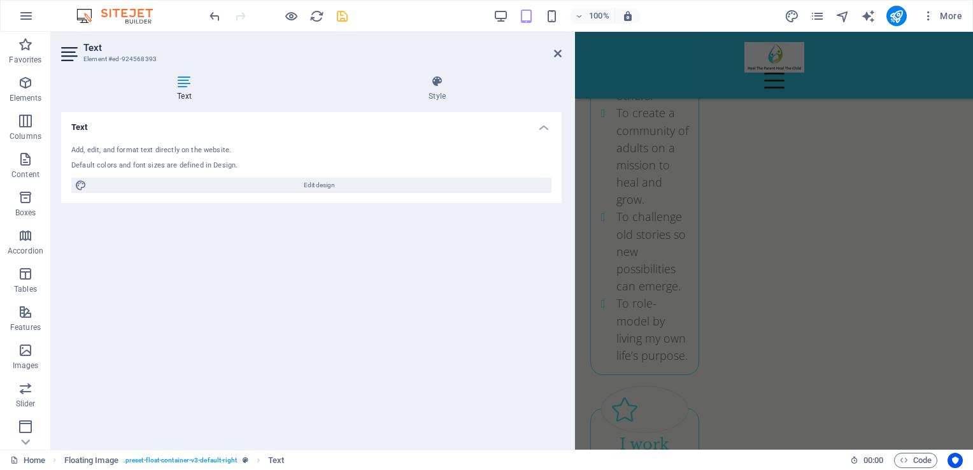
scroll to position [3704, 0]
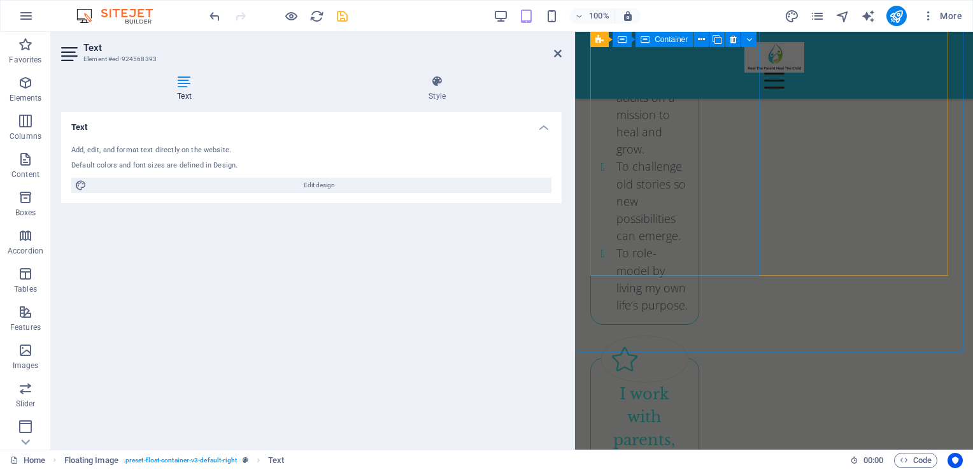
drag, startPoint x: 576, startPoint y: 248, endPoint x: 753, endPoint y: 193, distance: 185.9
click at [753, 193] on div "Menu Welcome New Client Contact Me Existing Client Booking Page Heal The Parent…" at bounding box center [774, 83] width 398 height 7511
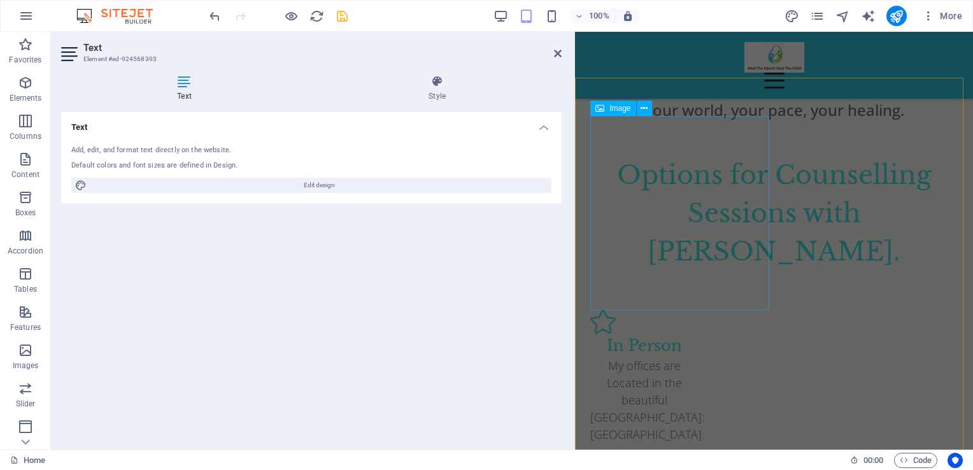
scroll to position [1556, 0]
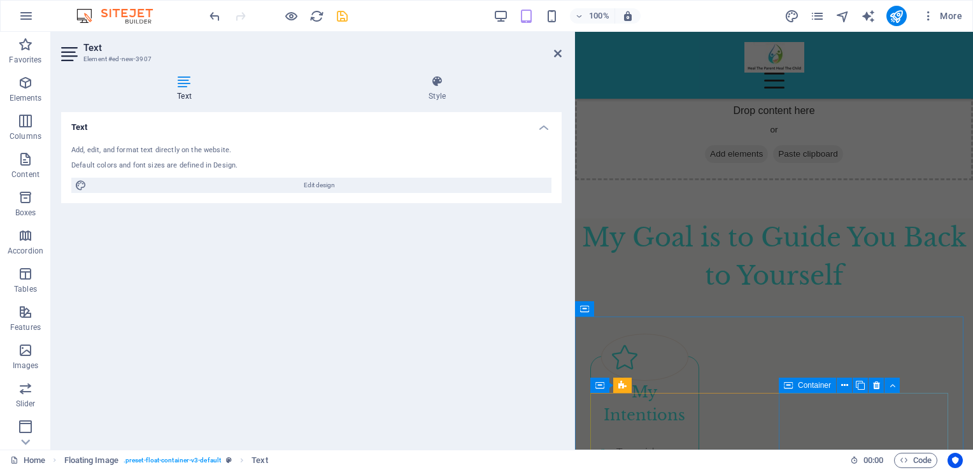
scroll to position [2959, 0]
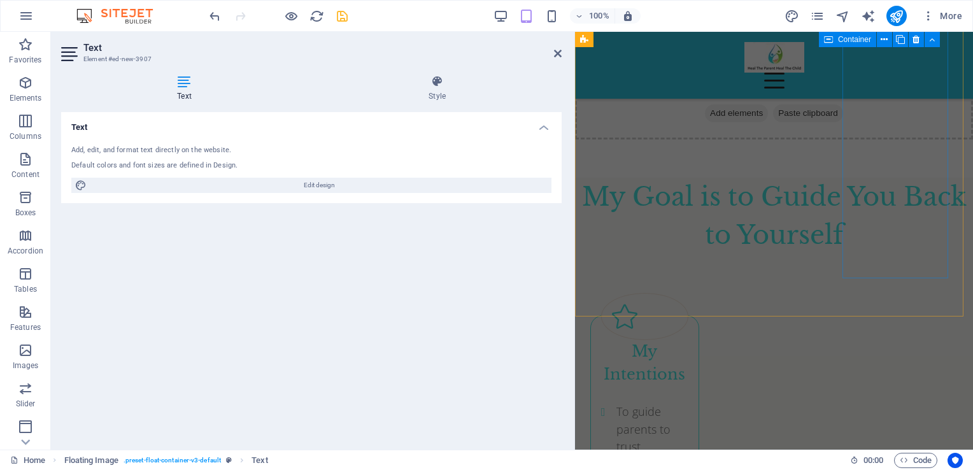
drag, startPoint x: 783, startPoint y: 218, endPoint x: 908, endPoint y: 266, distance: 133.8
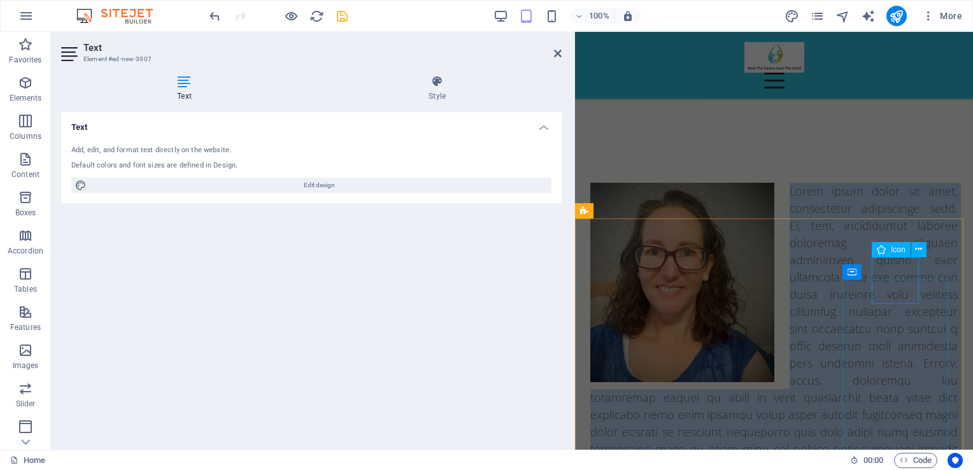
scroll to position [1974, 0]
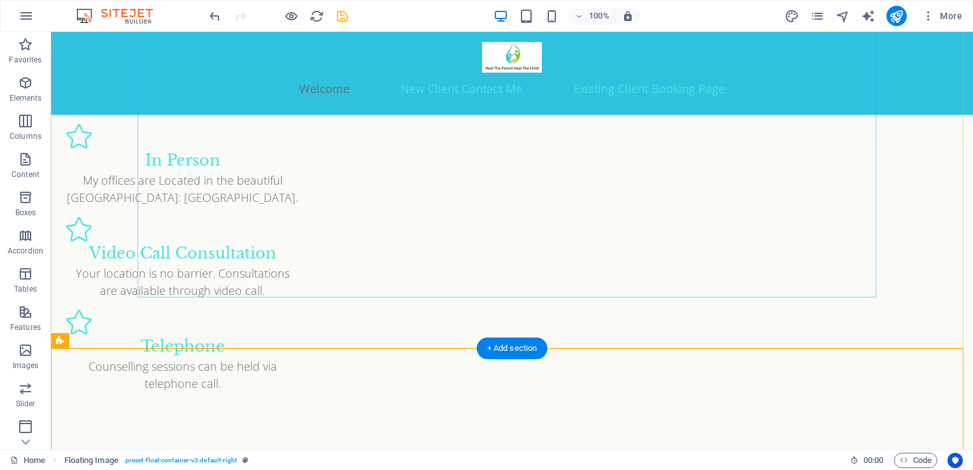
scroll to position [1531, 0]
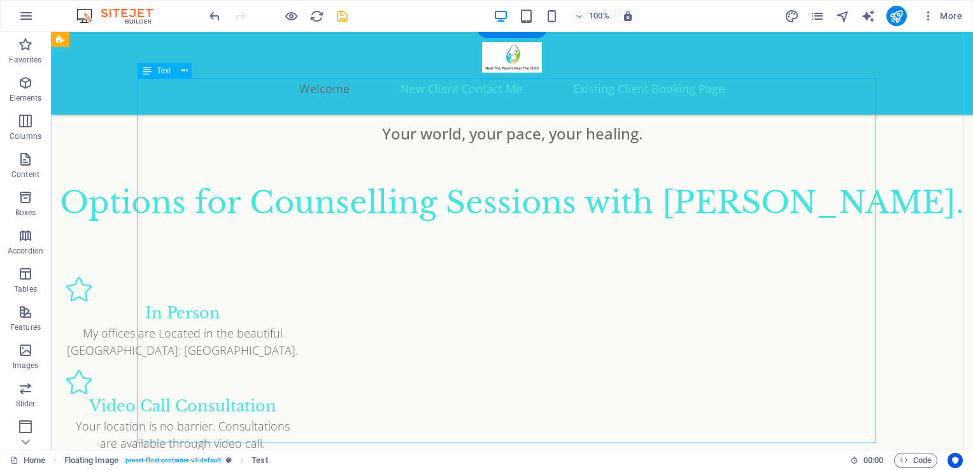
scroll to position [1378, 0]
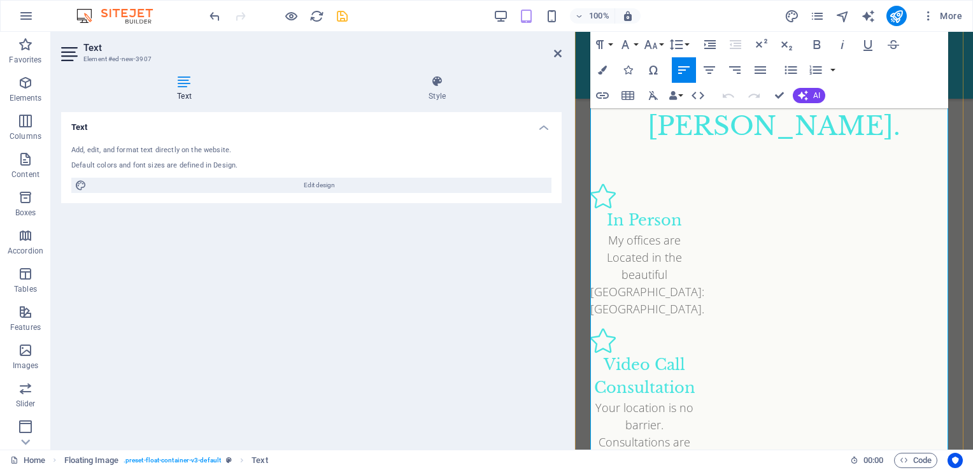
scroll to position [1727, 0]
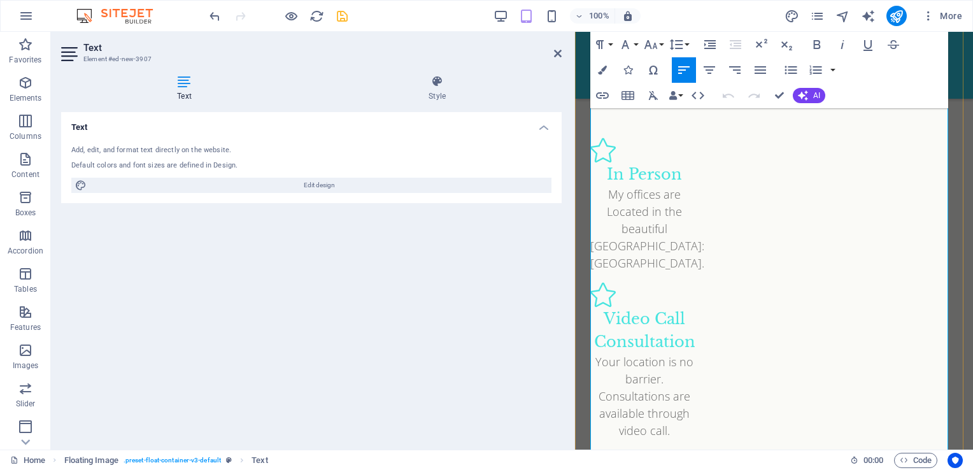
click at [339, 20] on icon "save" at bounding box center [342, 16] width 15 height 15
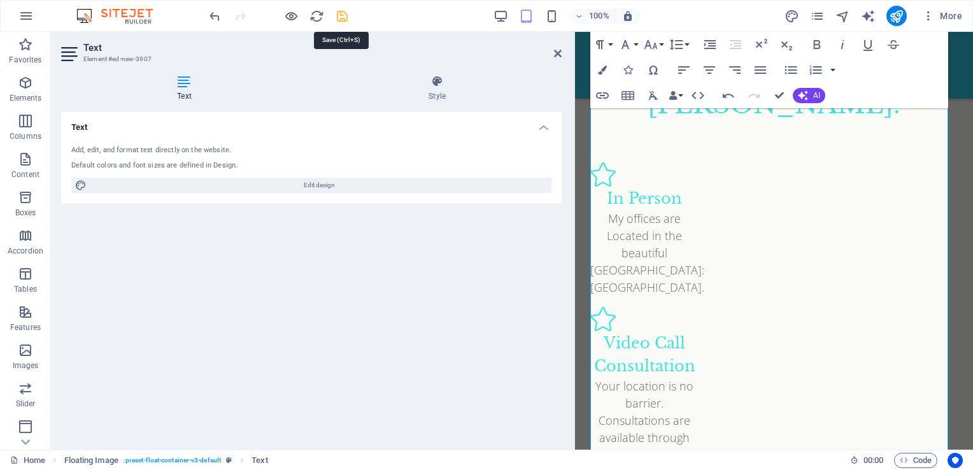
scroll to position [1728, 0]
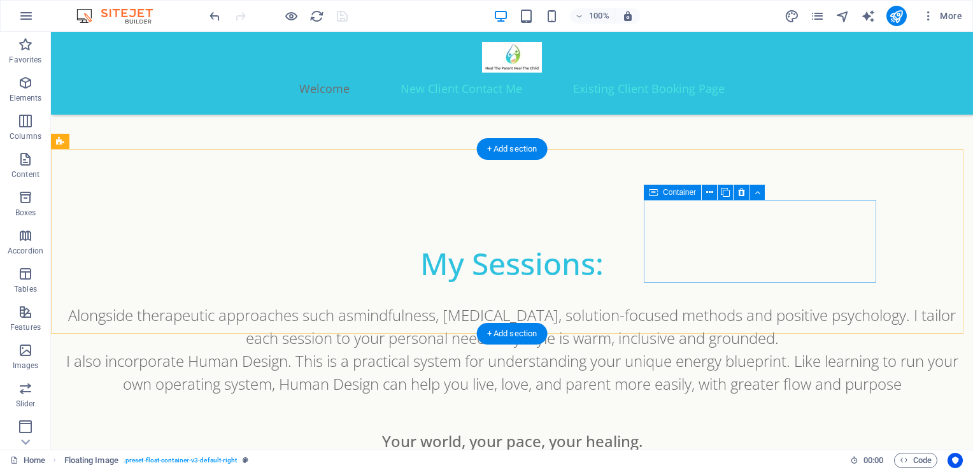
scroll to position [1072, 0]
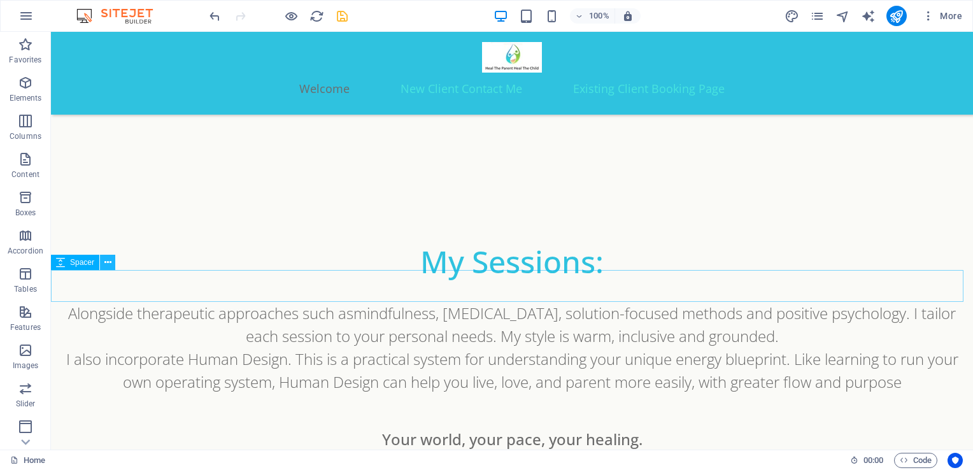
click at [110, 262] on icon at bounding box center [107, 262] width 7 height 13
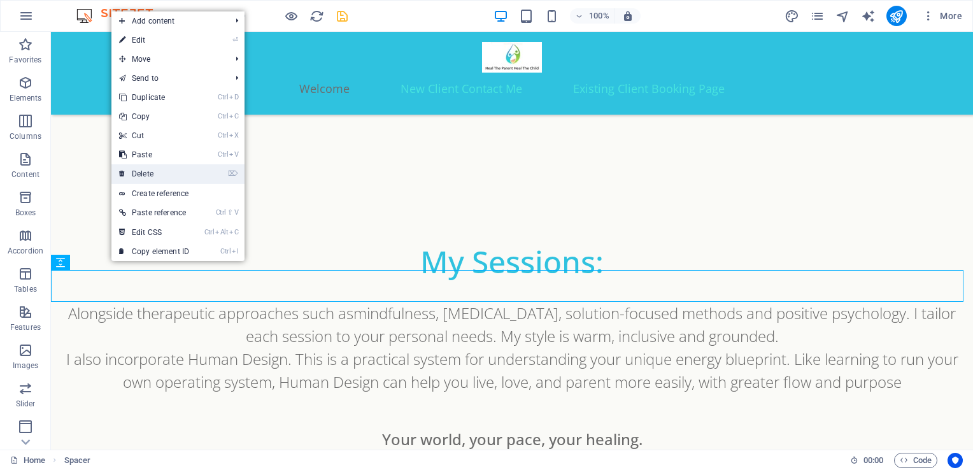
click at [146, 169] on link "⌦ Delete" at bounding box center [153, 173] width 85 height 19
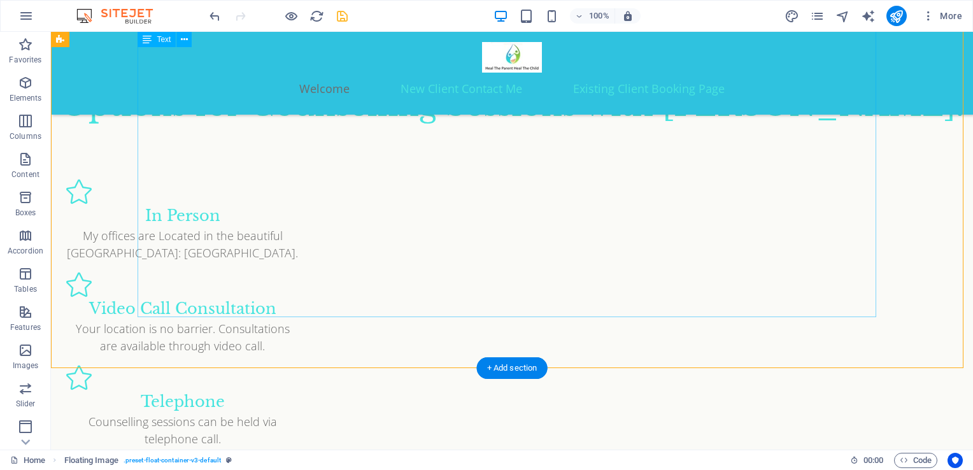
scroll to position [1355, 0]
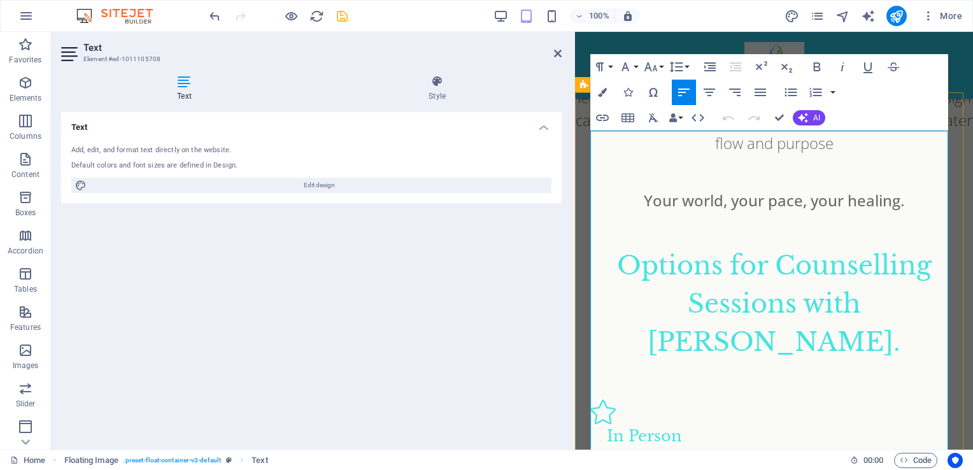
scroll to position [1480, 0]
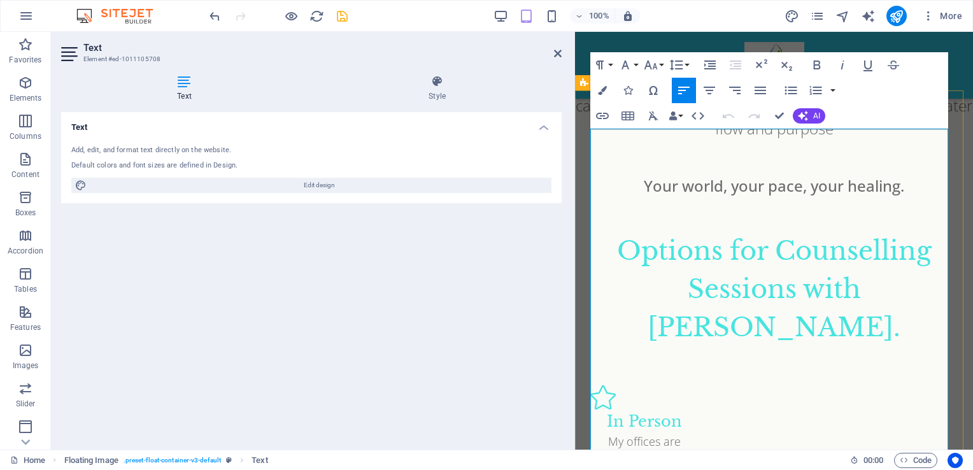
click at [446, 327] on div "Text Add, edit, and format text directly on the website. Default colors and fon…" at bounding box center [311, 275] width 500 height 327
click at [344, 17] on icon "save" at bounding box center [342, 16] width 15 height 15
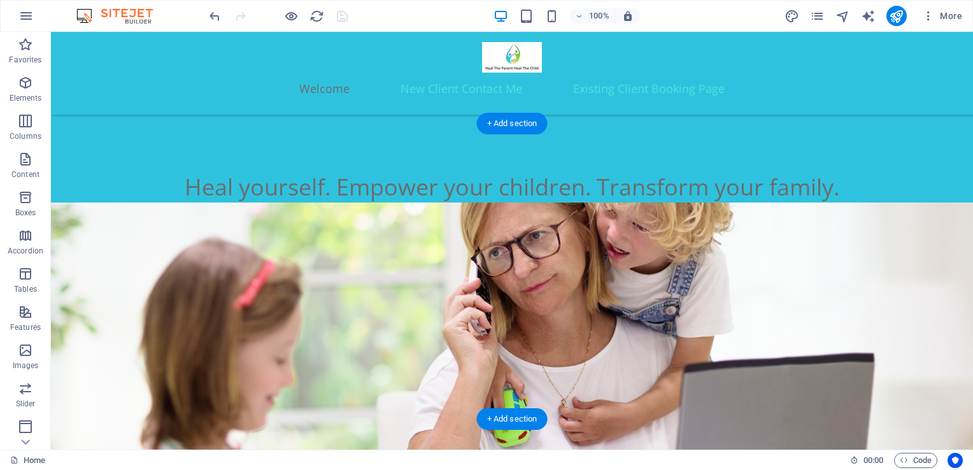
scroll to position [400, 0]
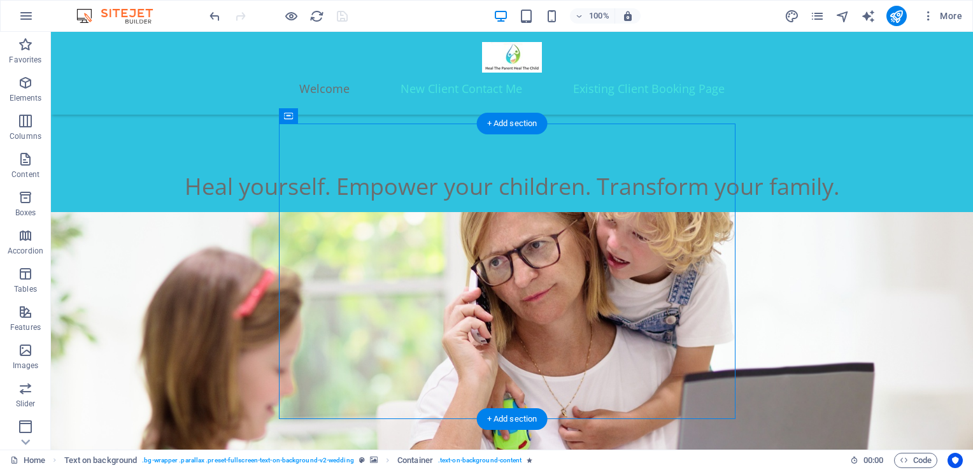
click at [209, 212] on figure at bounding box center [512, 390] width 922 height 357
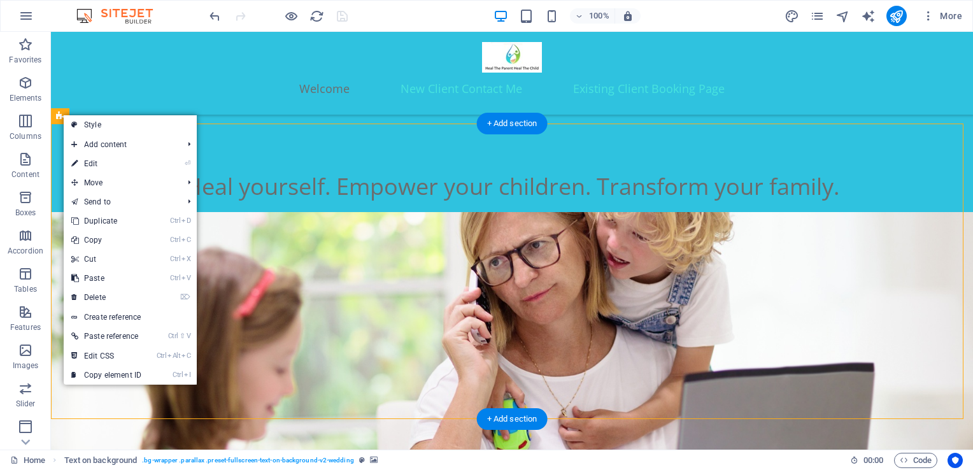
click at [809, 212] on figure at bounding box center [512, 390] width 922 height 357
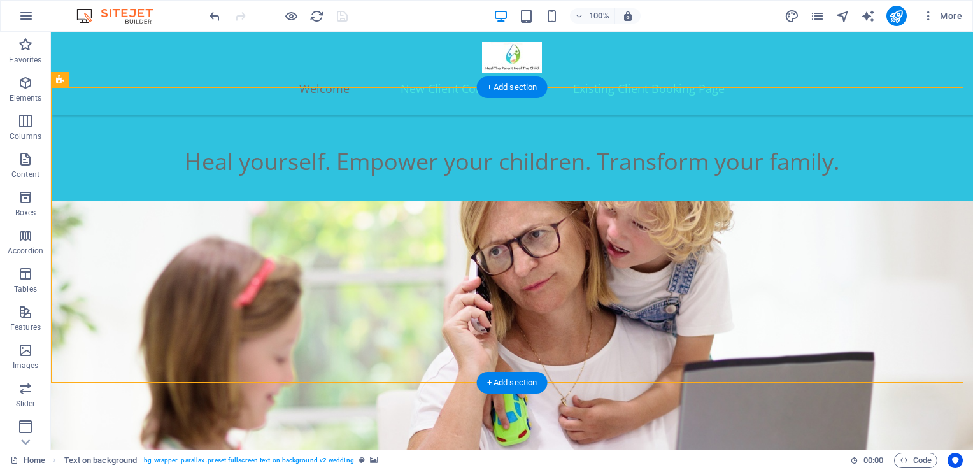
scroll to position [423, 0]
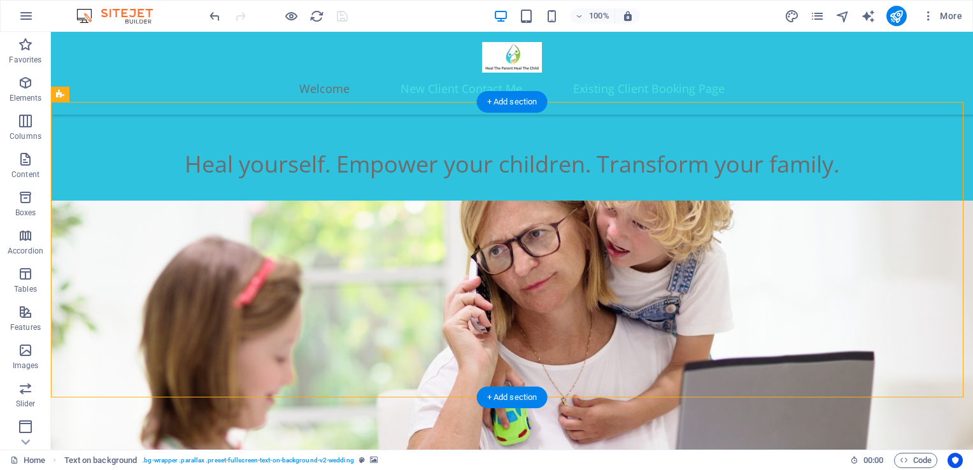
click at [852, 201] on figure at bounding box center [512, 379] width 922 height 357
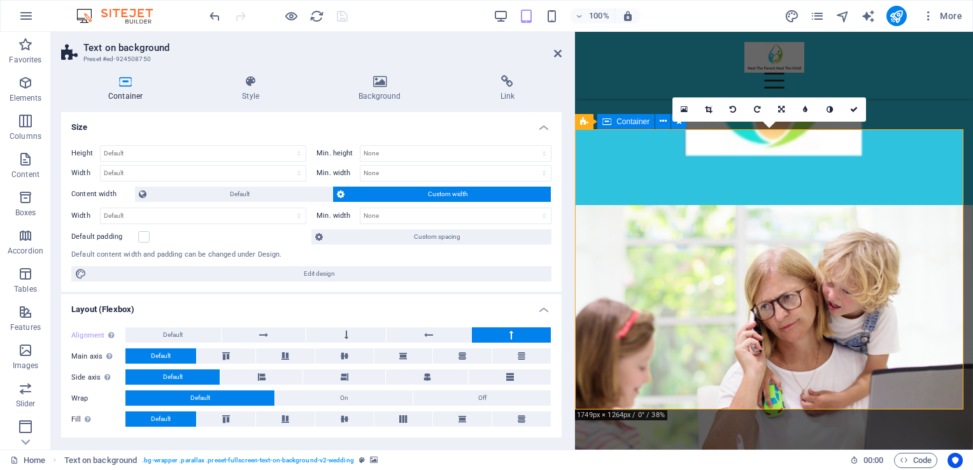
click at [621, 120] on span "Container" at bounding box center [632, 122] width 33 height 8
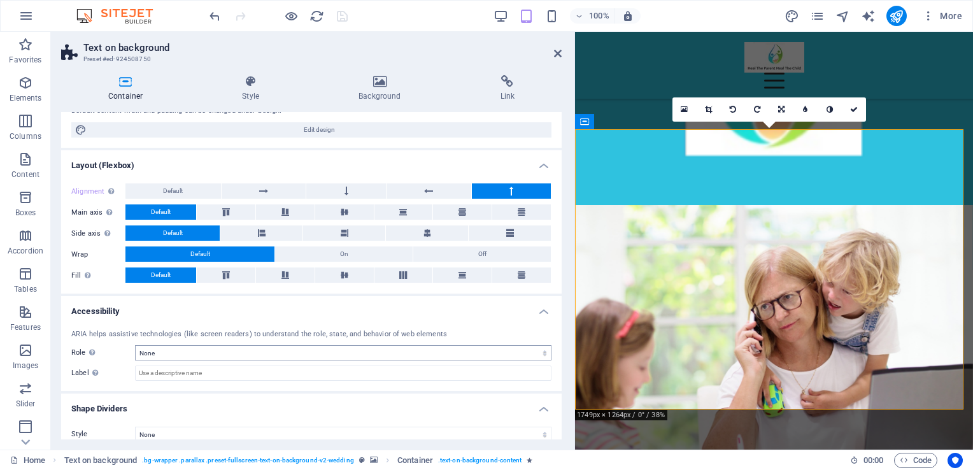
scroll to position [155, 0]
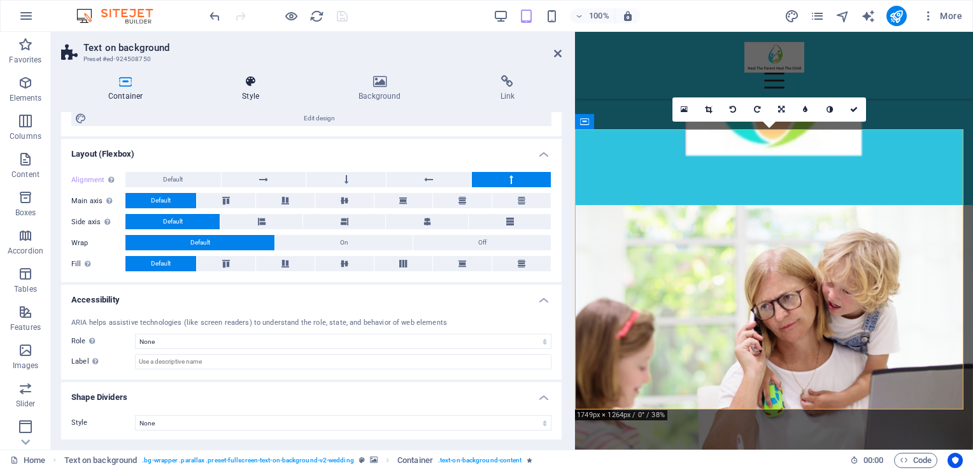
click at [251, 81] on icon at bounding box center [250, 81] width 111 height 13
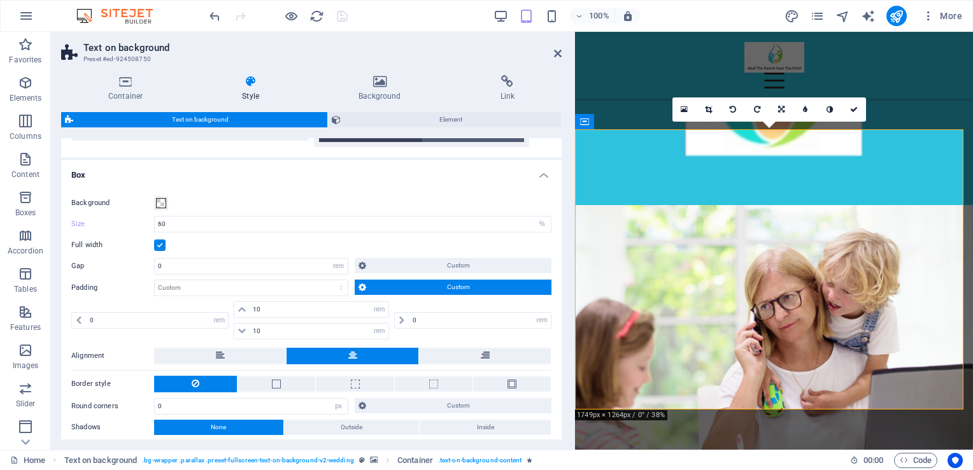
scroll to position [194, 0]
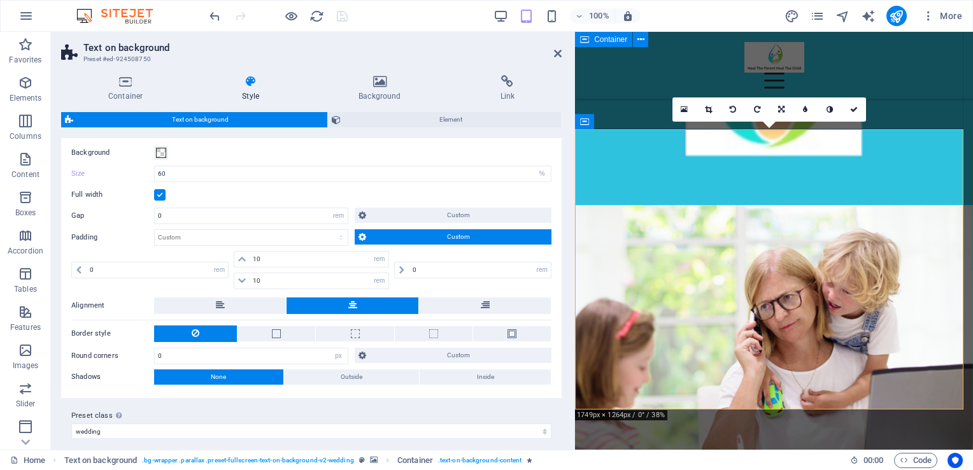
click at [916, 113] on div "Heal yourself. Empower your children. Transform your family." at bounding box center [774, 177] width 398 height 153
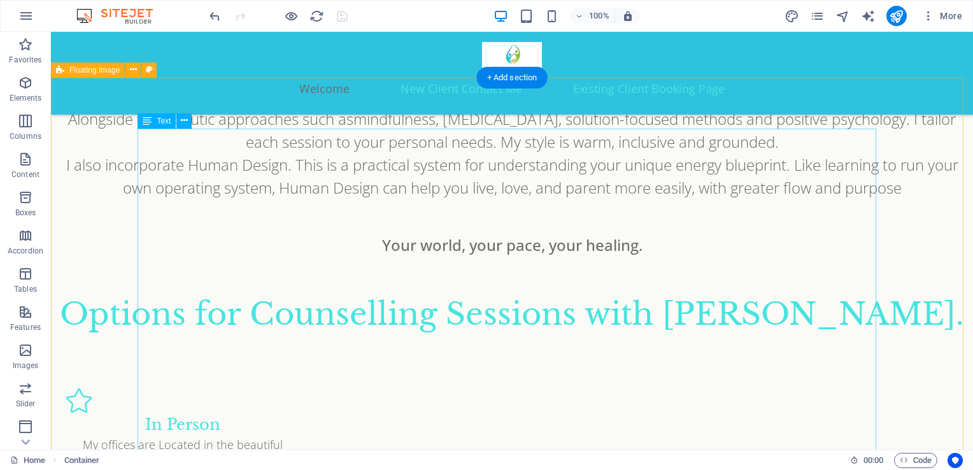
scroll to position [1263, 0]
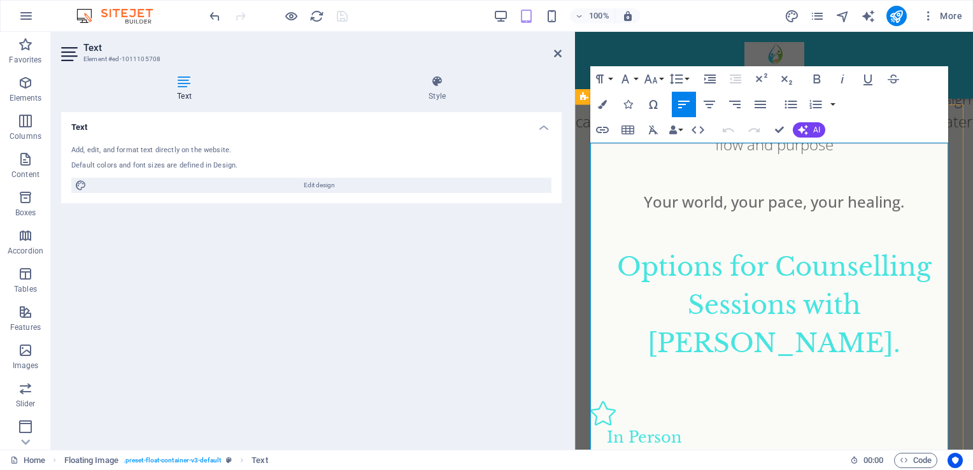
scroll to position [1485, 0]
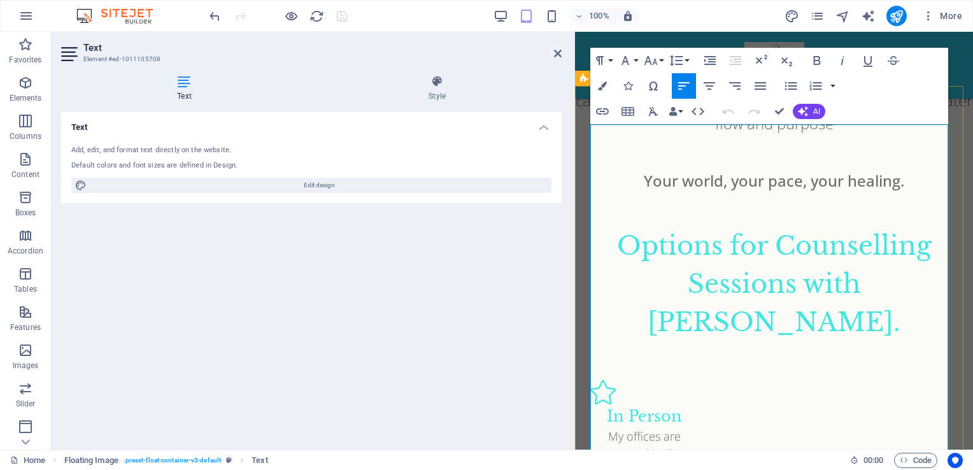
drag, startPoint x: 833, startPoint y: 384, endPoint x: 584, endPoint y: 392, distance: 249.7
click at [818, 65] on icon "button" at bounding box center [816, 60] width 15 height 15
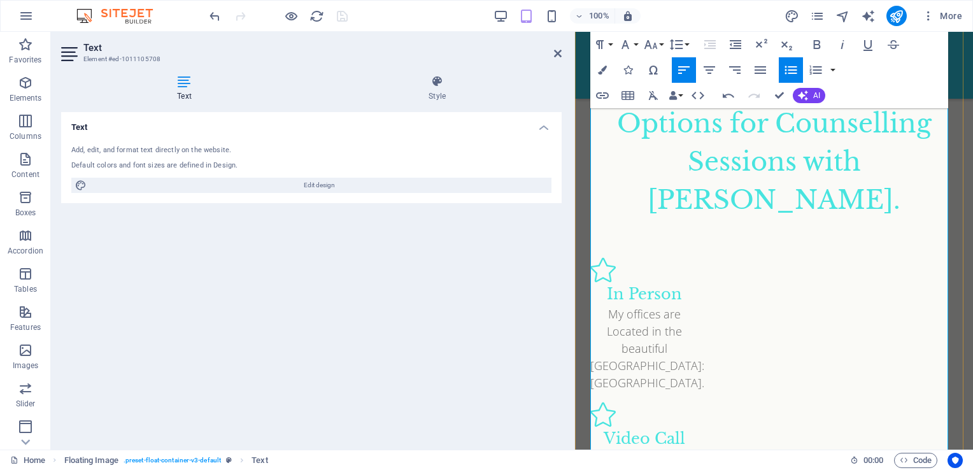
scroll to position [1608, 0]
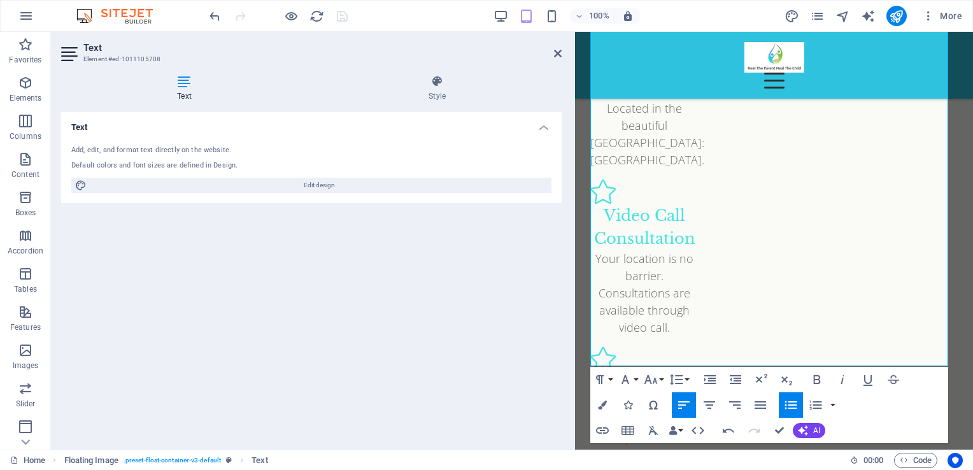
scroll to position [1830, 0]
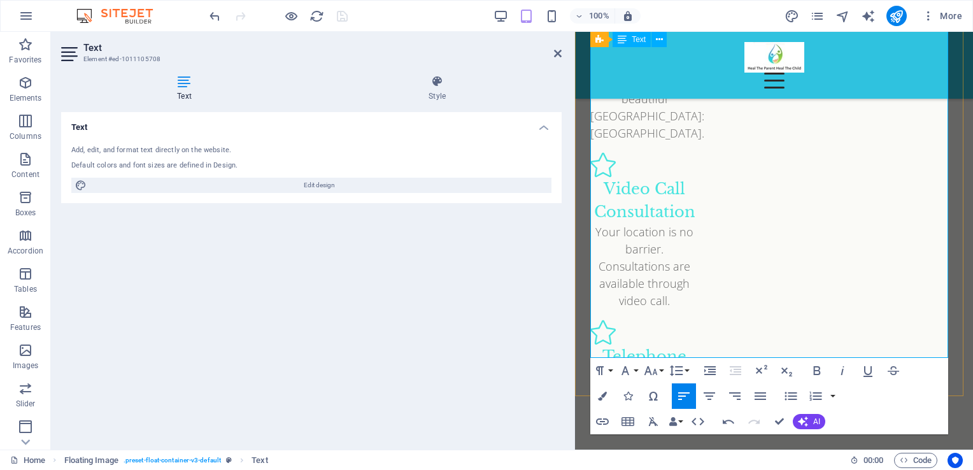
scroll to position [1857, 0]
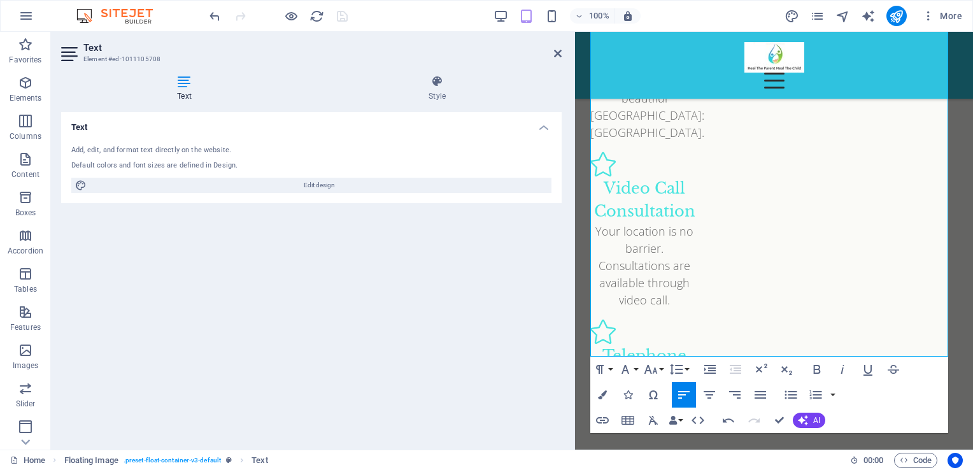
click at [469, 243] on div "Text Add, edit, and format text directly on the website. Default colors and fon…" at bounding box center [311, 275] width 500 height 327
click at [560, 53] on icon at bounding box center [558, 53] width 8 height 10
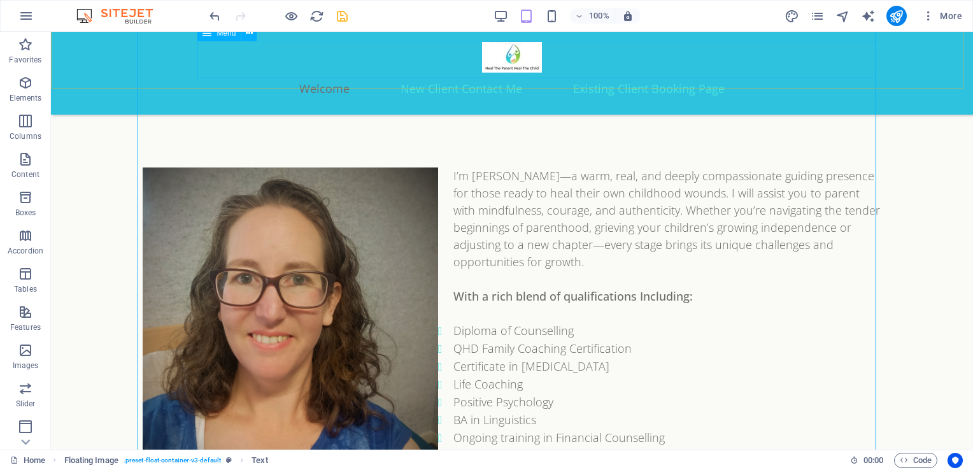
scroll to position [1369, 0]
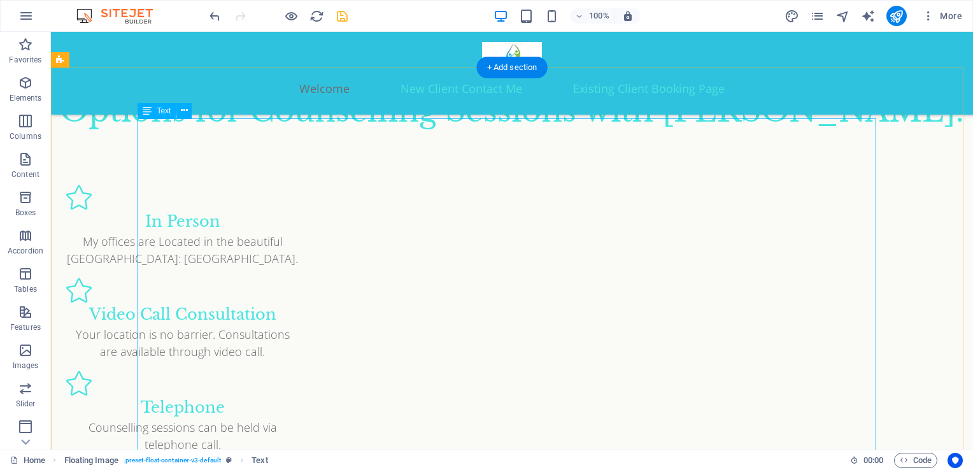
scroll to position [1477, 0]
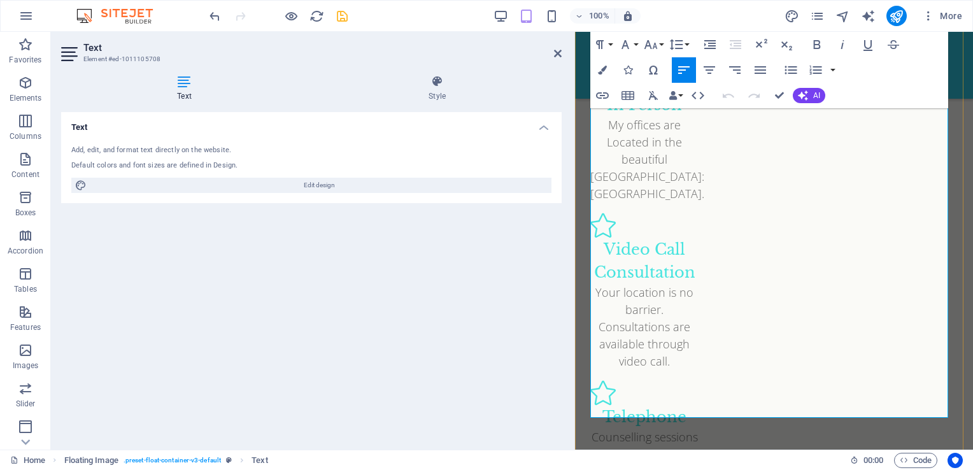
scroll to position [1797, 0]
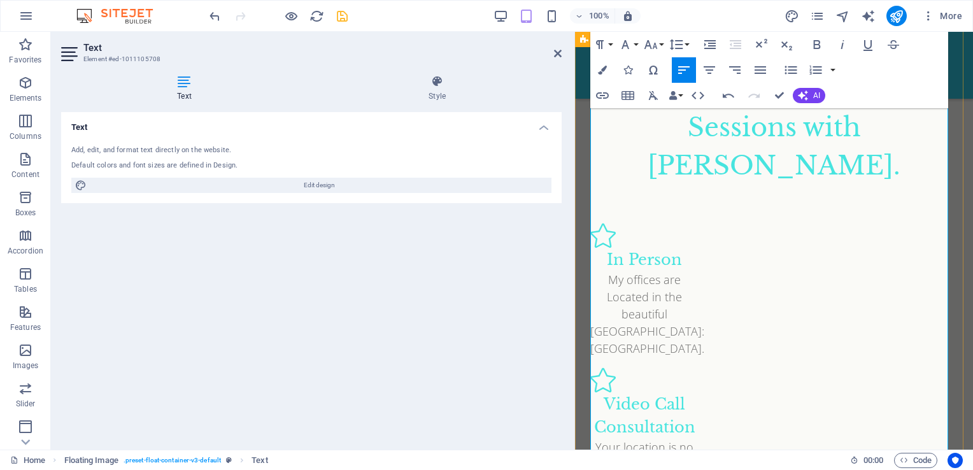
scroll to position [1638, 0]
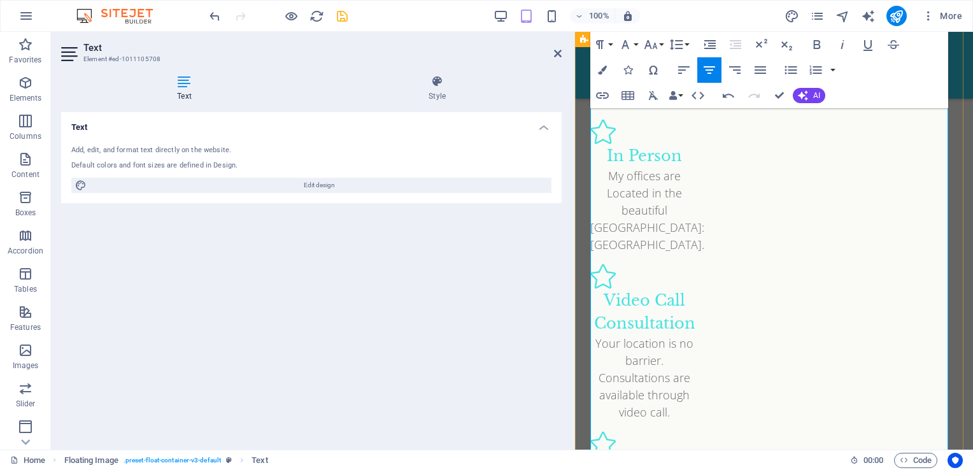
click at [341, 15] on icon "save" at bounding box center [342, 16] width 15 height 15
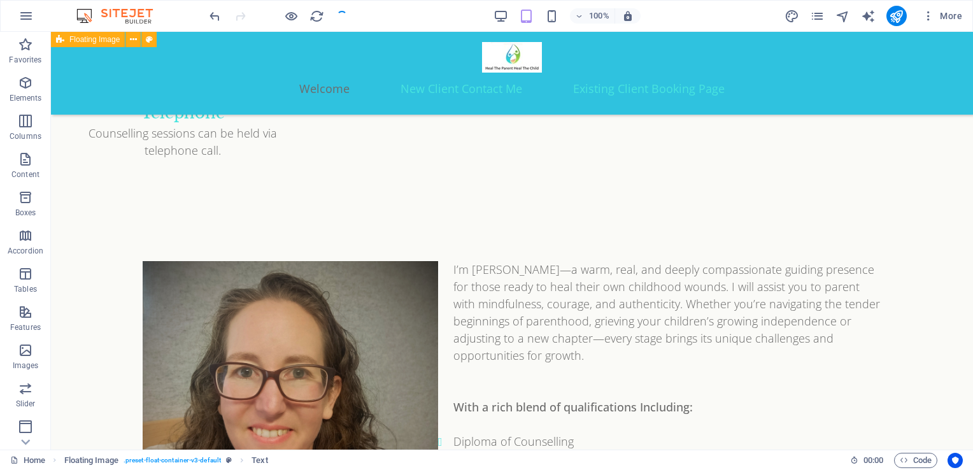
checkbox input "false"
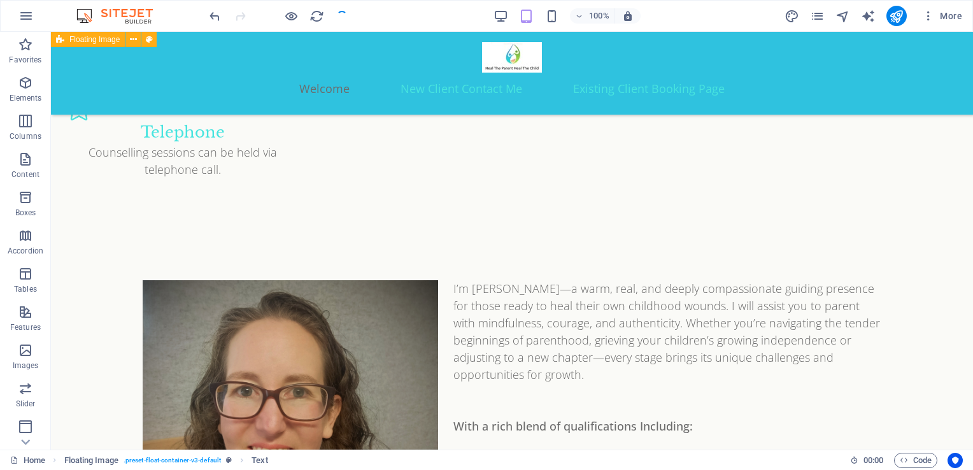
scroll to position [1747, 0]
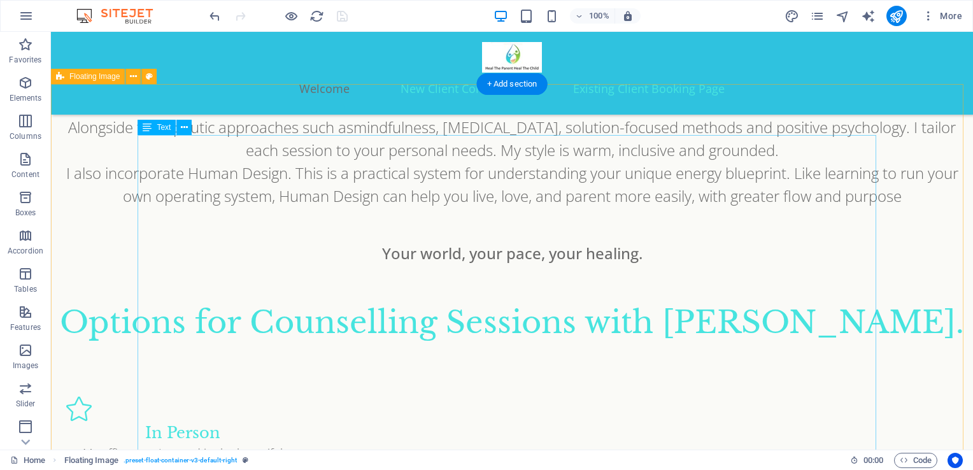
scroll to position [1259, 0]
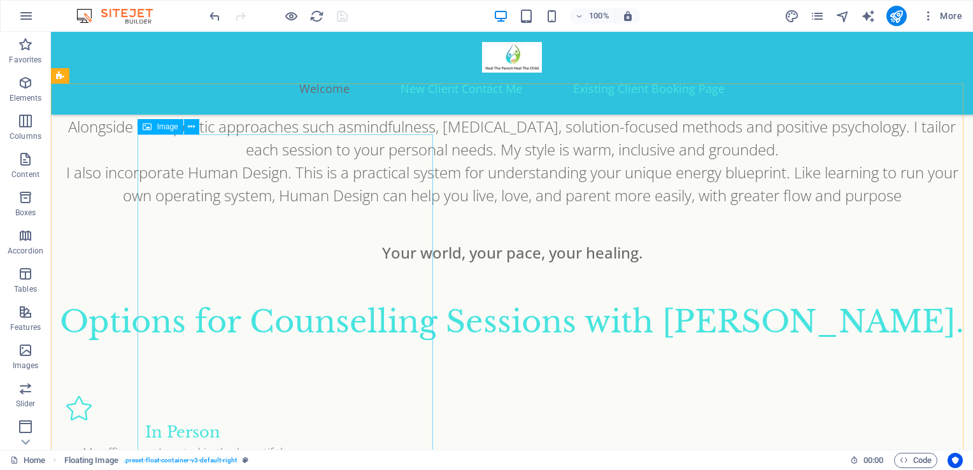
click at [155, 125] on div "Image" at bounding box center [160, 126] width 45 height 15
select select "%"
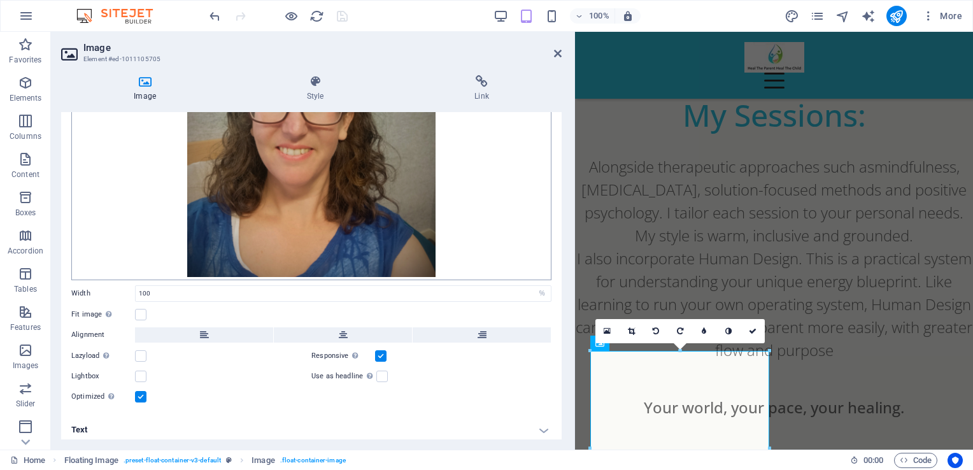
scroll to position [146, 0]
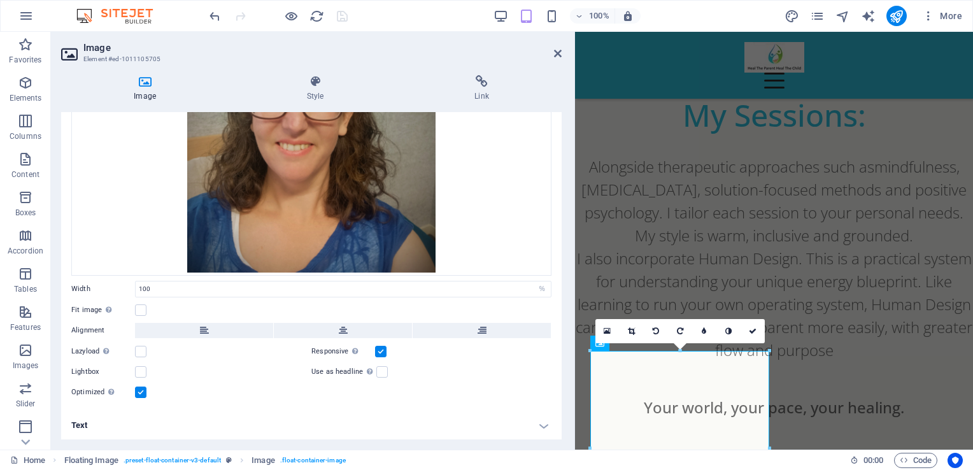
click at [604, 343] on div "16:10 16:9 4:3 1:1 1:2 0" at bounding box center [679, 331] width 169 height 24
click at [602, 343] on div "16:10 16:9 4:3 1:1 1:2 0" at bounding box center [679, 331] width 169 height 24
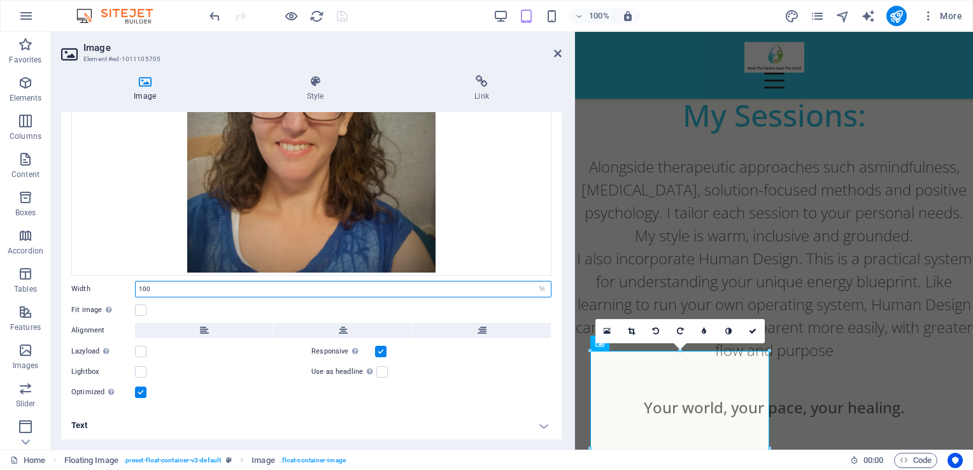
click at [181, 284] on input "100" at bounding box center [343, 288] width 415 height 15
type input "1"
type input "60"
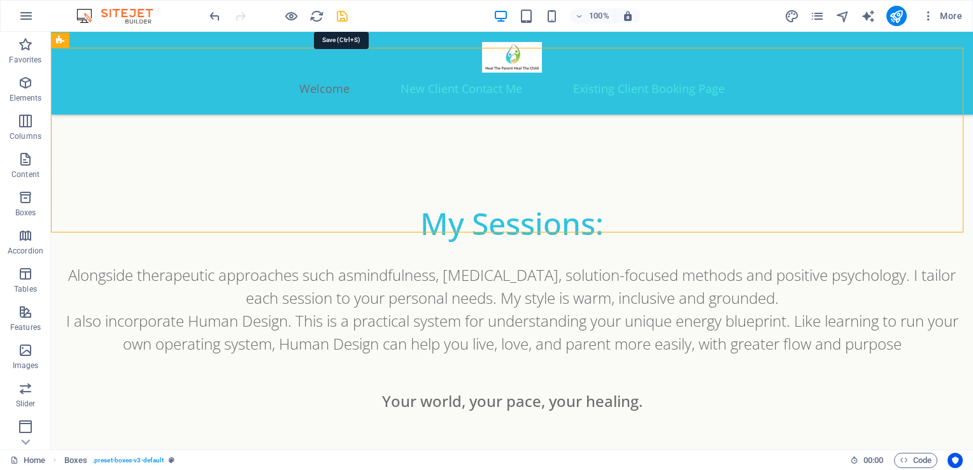
click at [341, 11] on icon "save" at bounding box center [342, 16] width 15 height 15
checkbox input "false"
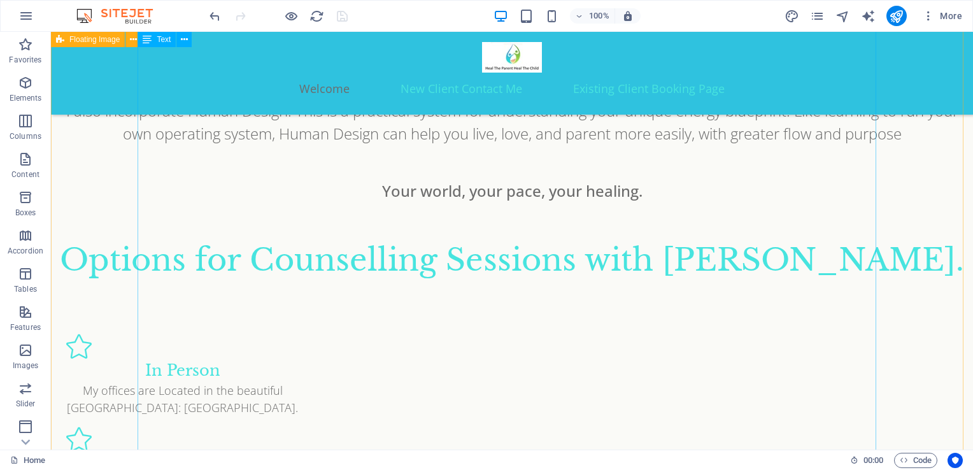
scroll to position [1296, 0]
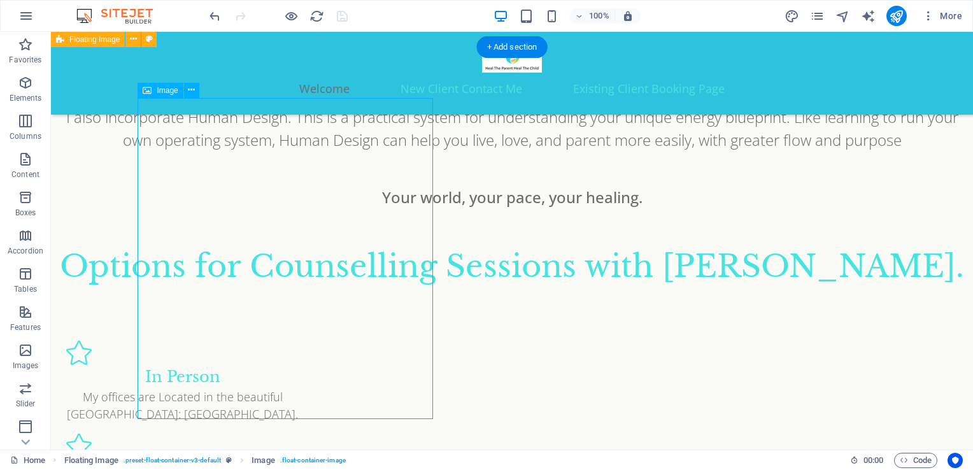
scroll to position [1294, 0]
select select "%"
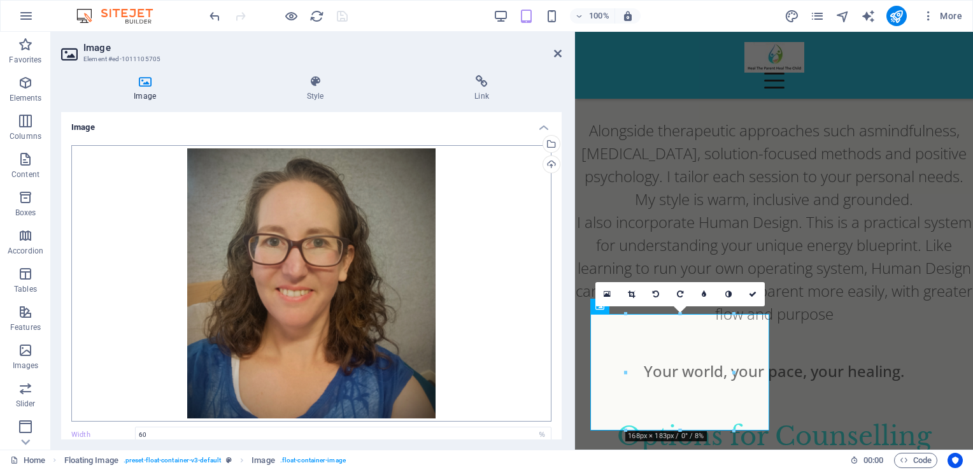
scroll to position [146, 0]
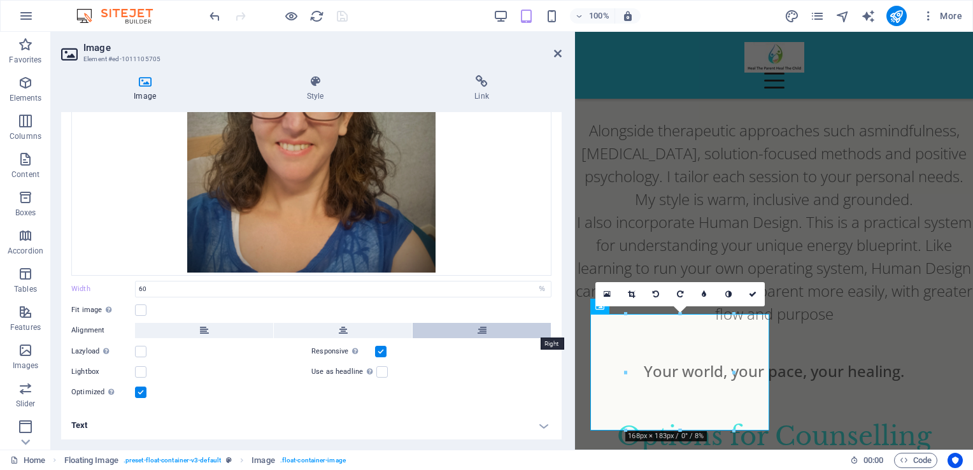
click at [458, 325] on button at bounding box center [482, 330] width 138 height 15
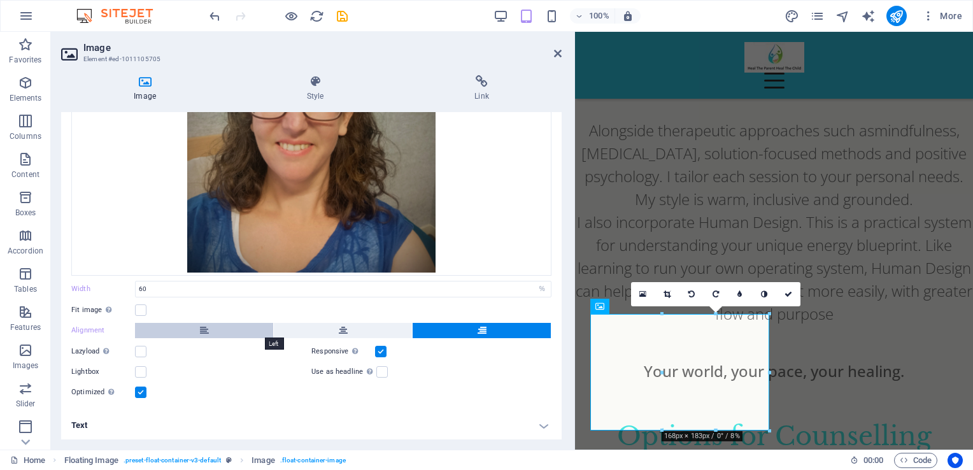
click at [214, 326] on button at bounding box center [204, 330] width 138 height 15
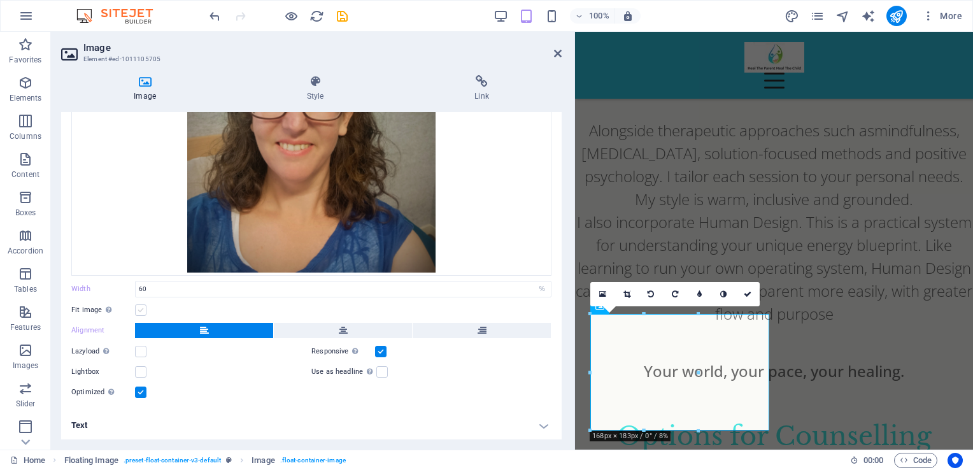
click at [140, 310] on label at bounding box center [140, 309] width 11 height 11
click at [0, 0] on input "Fit image Automatically fit image to a fixed width and height" at bounding box center [0, 0] width 0 height 0
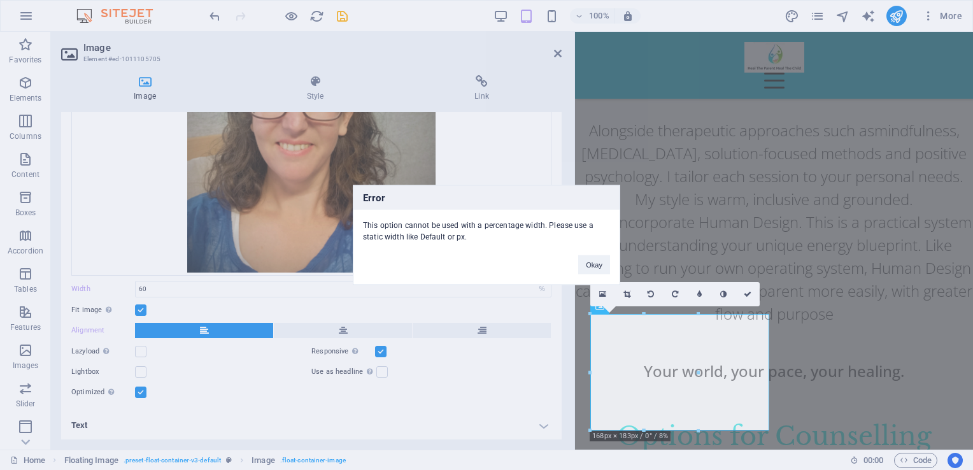
click at [140, 310] on div "Error This option cannot be used with a percentage width. Please use a static w…" at bounding box center [486, 235] width 973 height 470
click at [588, 266] on button "Okay" at bounding box center [594, 264] width 32 height 19
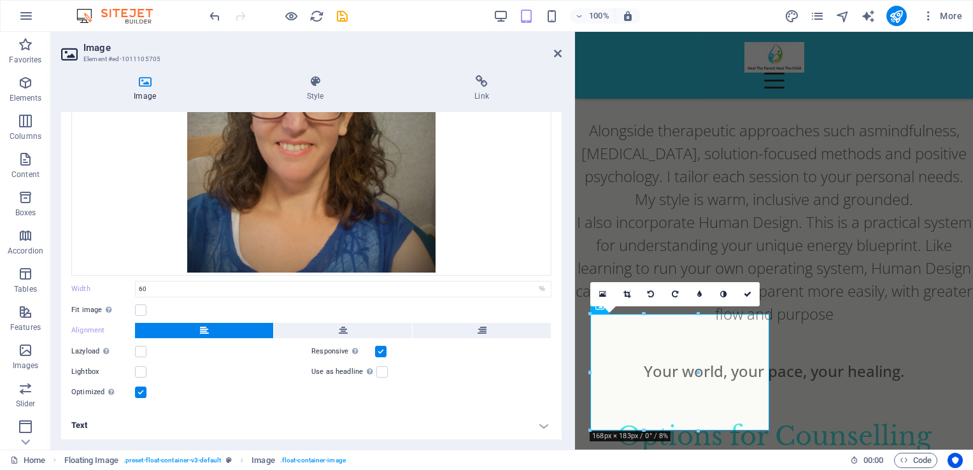
click at [226, 405] on div "Drag files here, click to choose files or select files from Files or our free s…" at bounding box center [311, 199] width 500 height 421
click at [344, 15] on icon "save" at bounding box center [342, 16] width 15 height 15
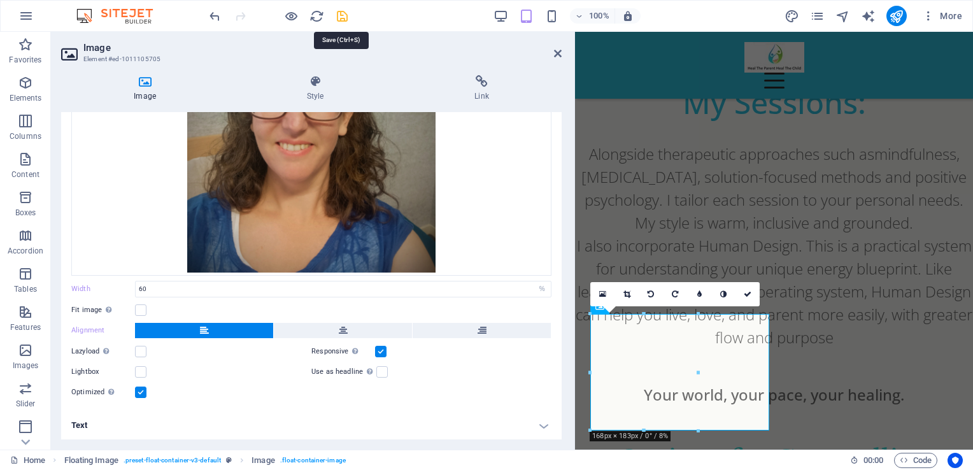
checkbox input "false"
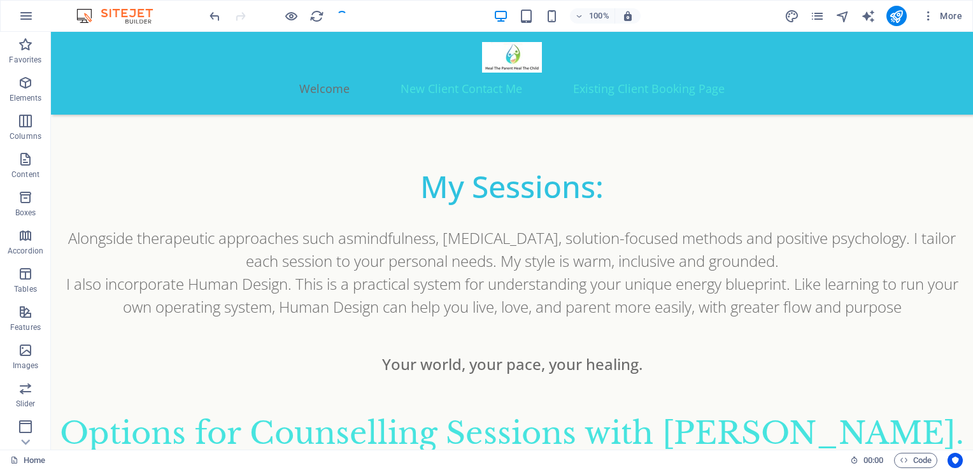
scroll to position [1147, 0]
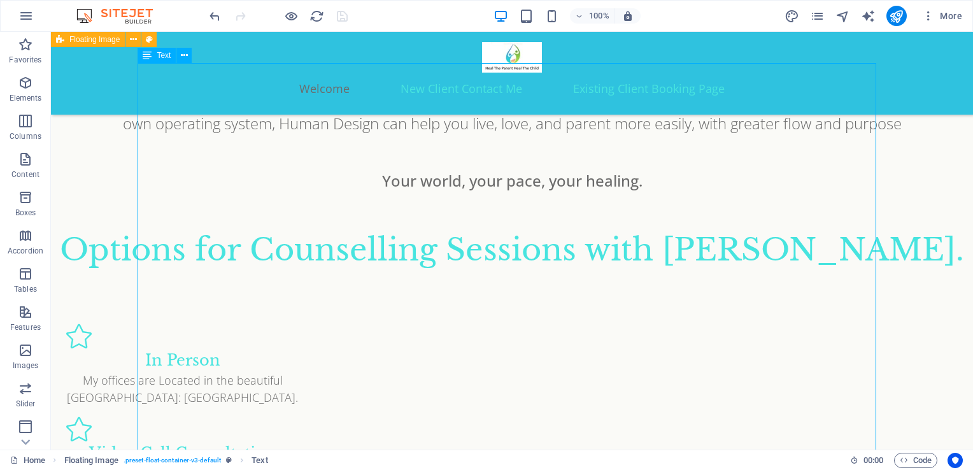
scroll to position [1330, 0]
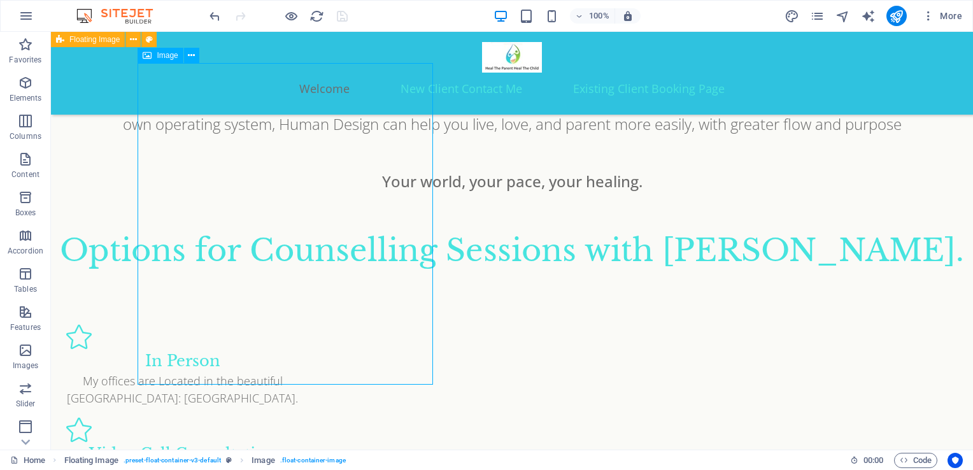
select select "%"
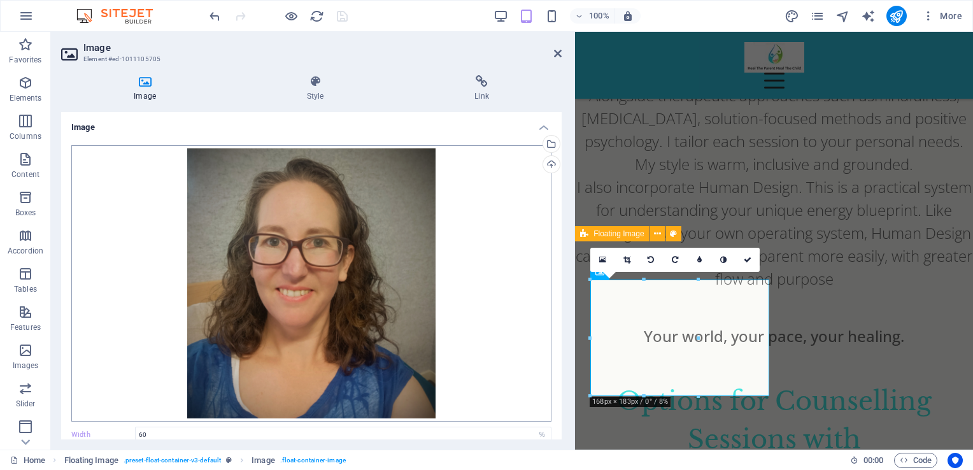
scroll to position [146, 0]
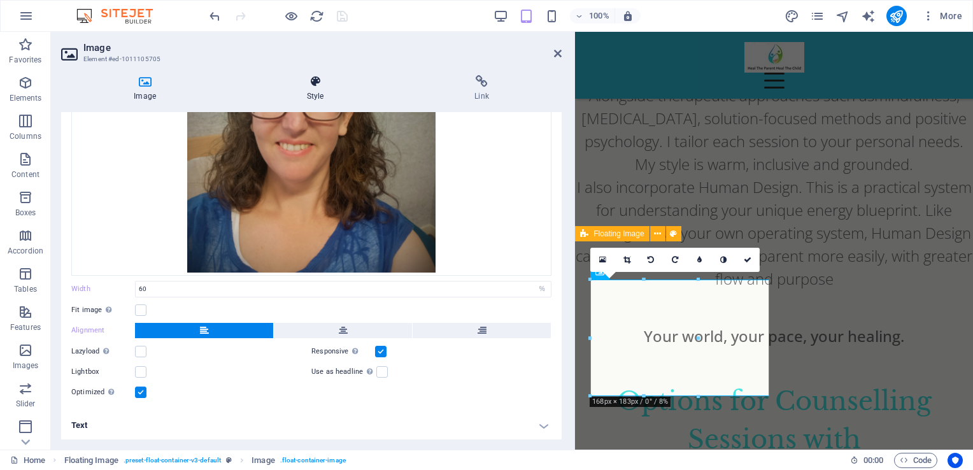
click at [312, 83] on icon at bounding box center [315, 81] width 162 height 13
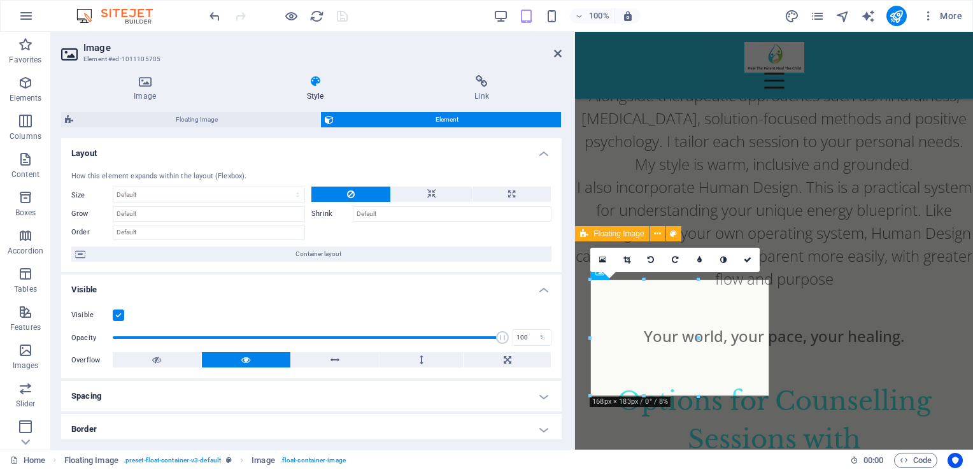
scroll to position [1, 0]
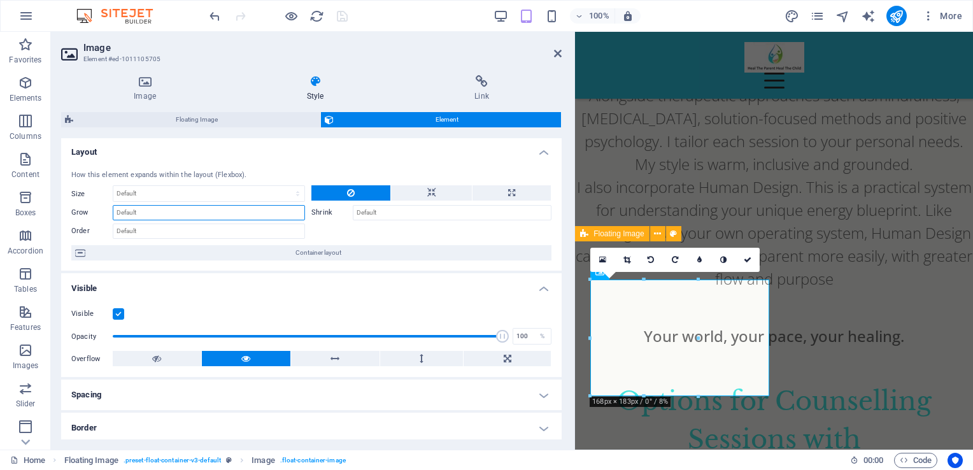
click at [279, 208] on input "Grow" at bounding box center [209, 212] width 192 height 15
click at [157, 191] on select "Default auto px % 1/1 1/2 1/3 1/4 1/5 1/6 1/7 1/8 1/9 1/10" at bounding box center [208, 193] width 191 height 15
drag, startPoint x: 276, startPoint y: 162, endPoint x: 312, endPoint y: 156, distance: 36.8
click at [312, 156] on h4 "Layout" at bounding box center [311, 148] width 500 height 23
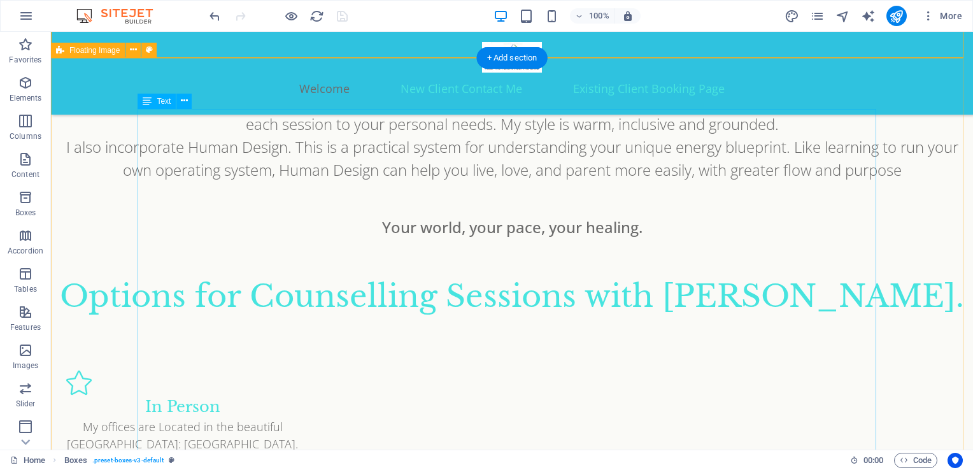
scroll to position [1285, 0]
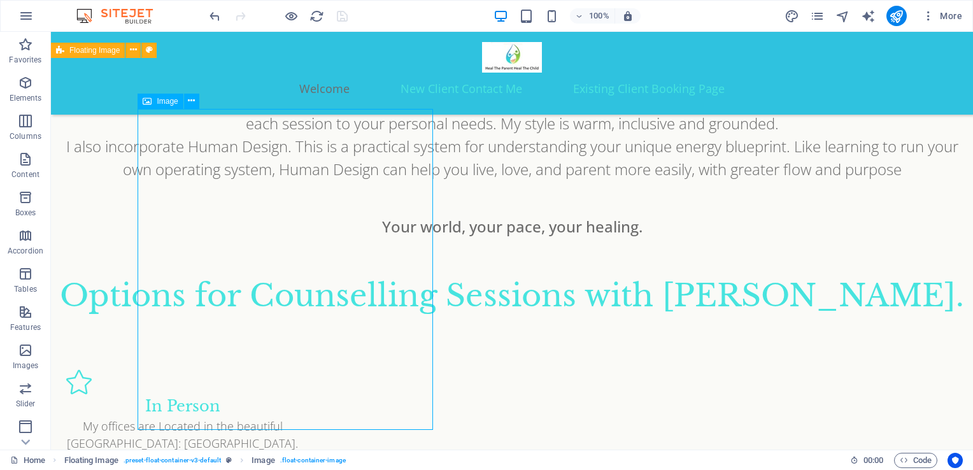
scroll to position [1283, 0]
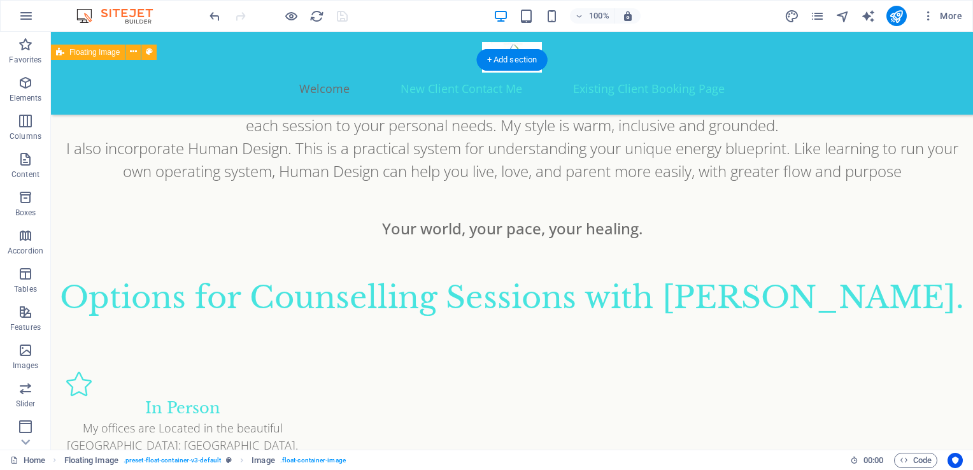
drag, startPoint x: 209, startPoint y: 135, endPoint x: 844, endPoint y: 356, distance: 672.1
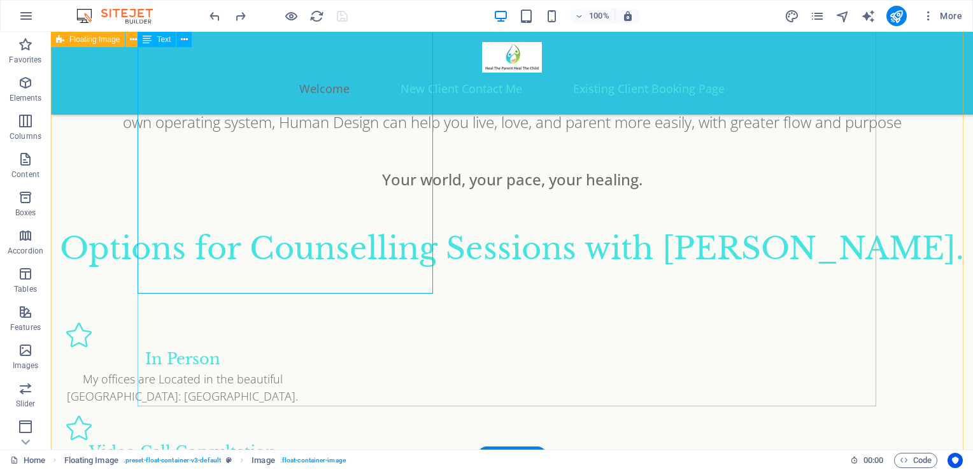
scroll to position [1313, 0]
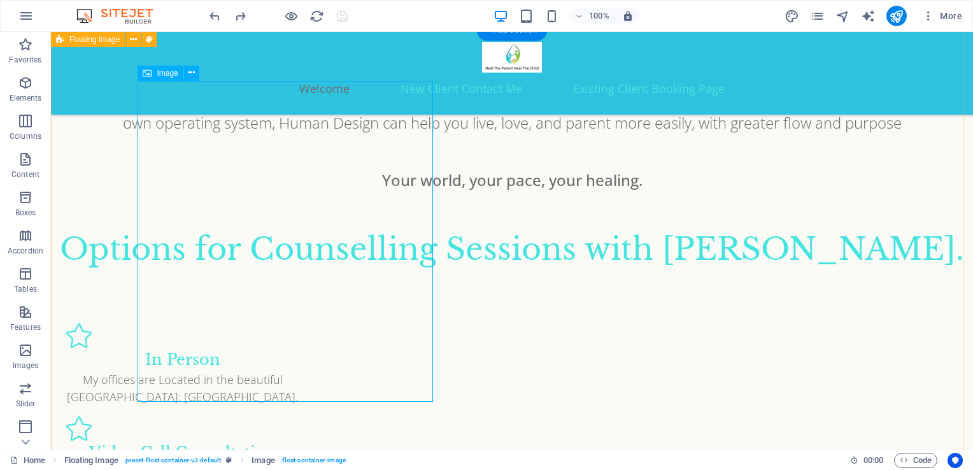
scroll to position [1311, 0]
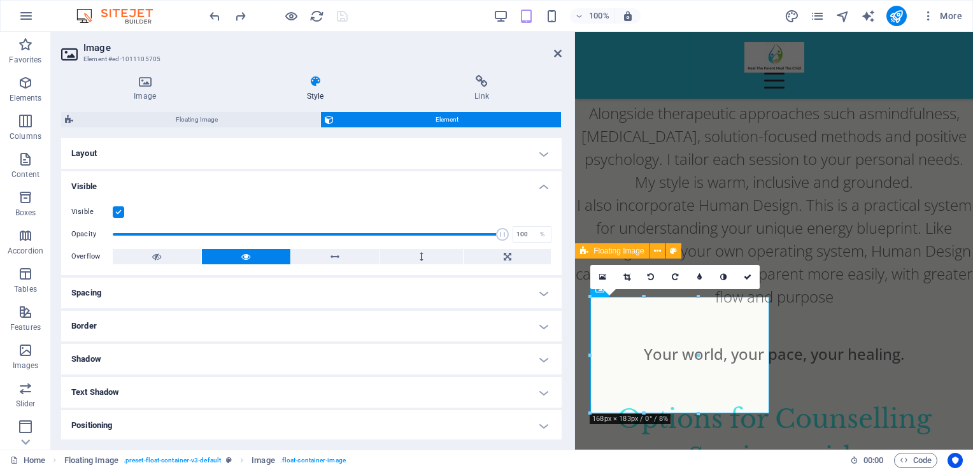
click at [537, 153] on h4 "Layout" at bounding box center [311, 153] width 500 height 31
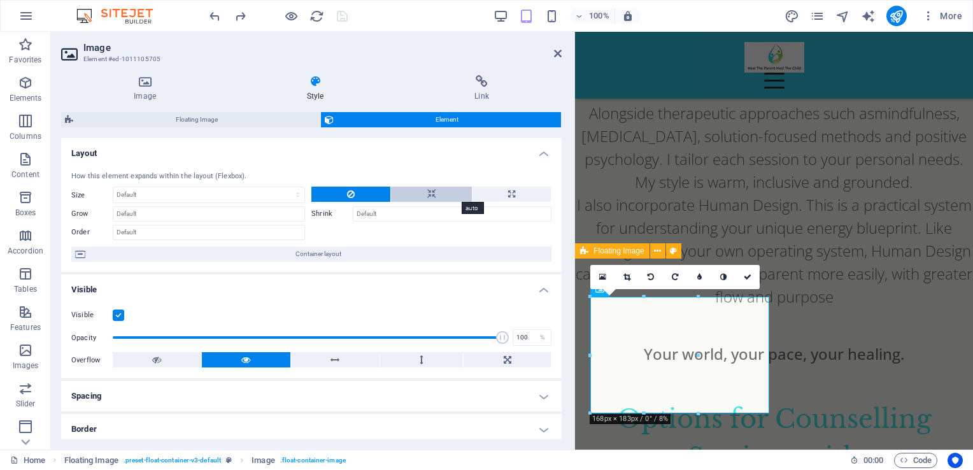
click at [420, 194] on button at bounding box center [431, 194] width 80 height 15
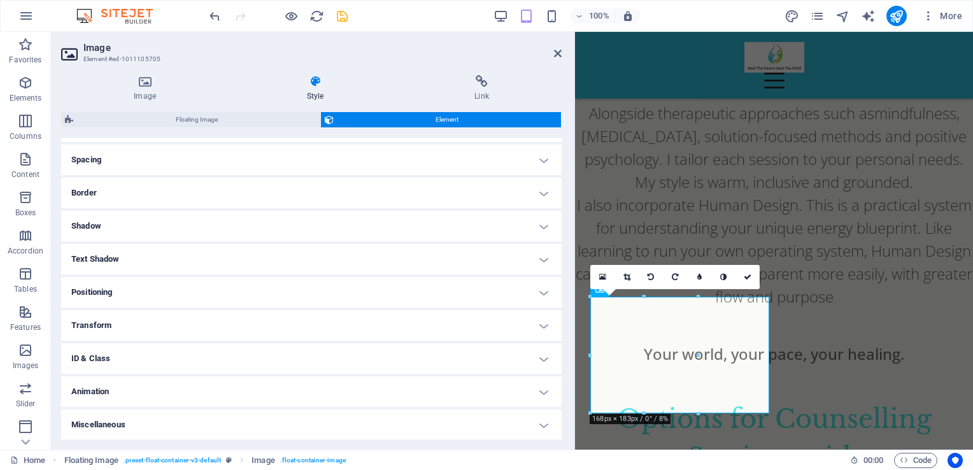
click at [111, 287] on h4 "Positioning" at bounding box center [311, 292] width 500 height 31
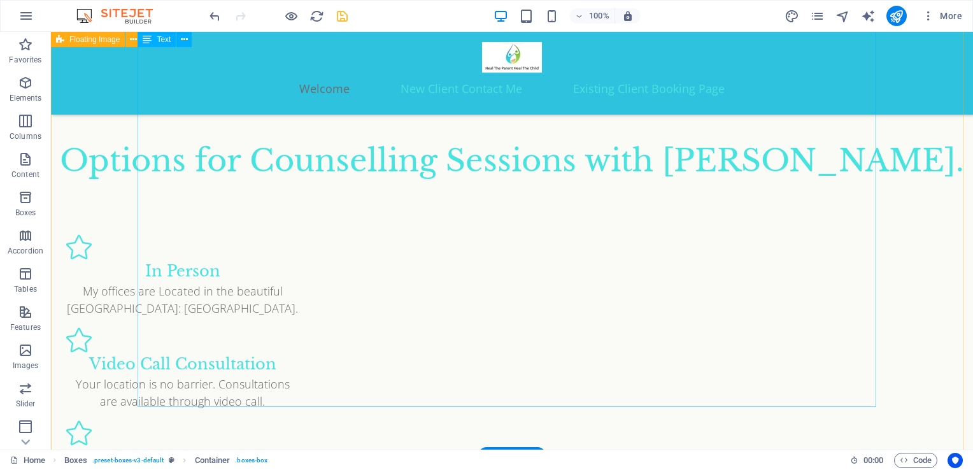
scroll to position [1421, 0]
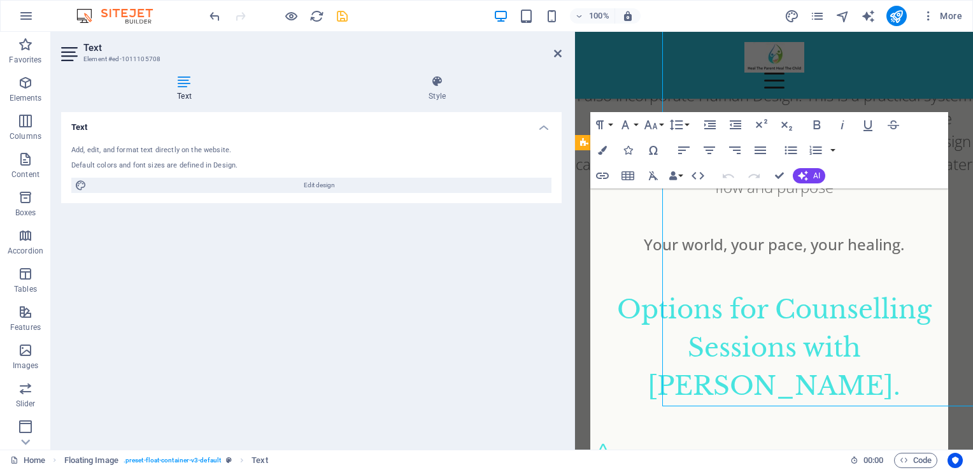
scroll to position [1420, 0]
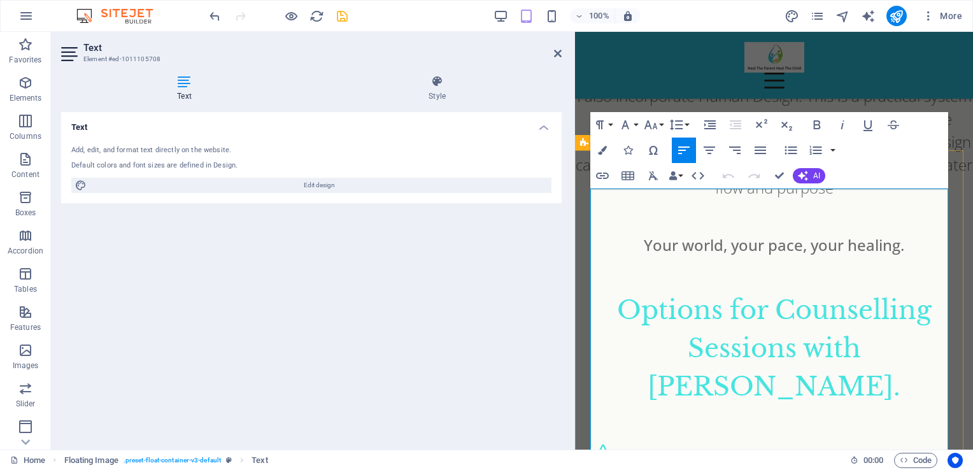
click at [765, 78] on div "Menu Welcome New Client Contact Me Existing Client Booking Page" at bounding box center [774, 65] width 398 height 67
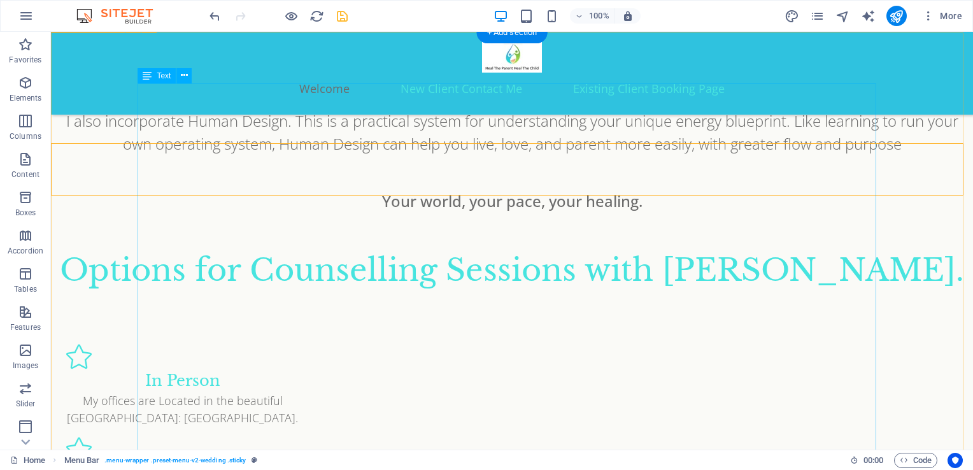
scroll to position [1245, 0]
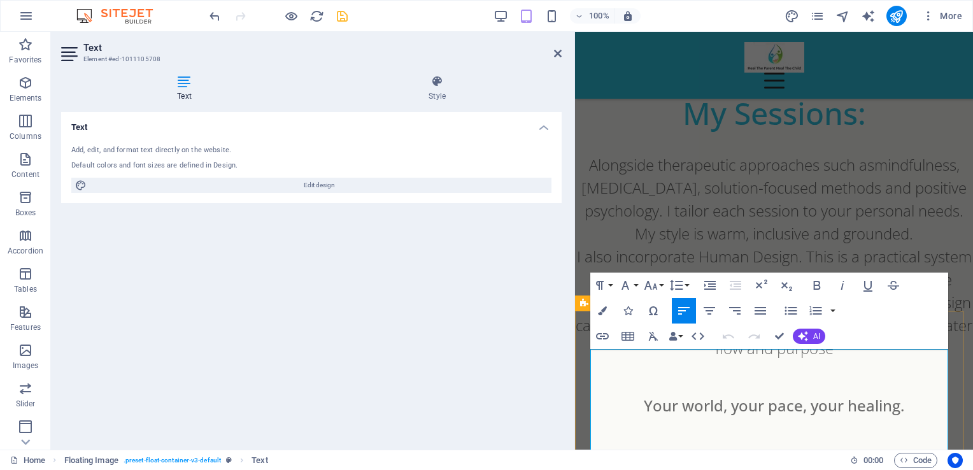
scroll to position [1261, 0]
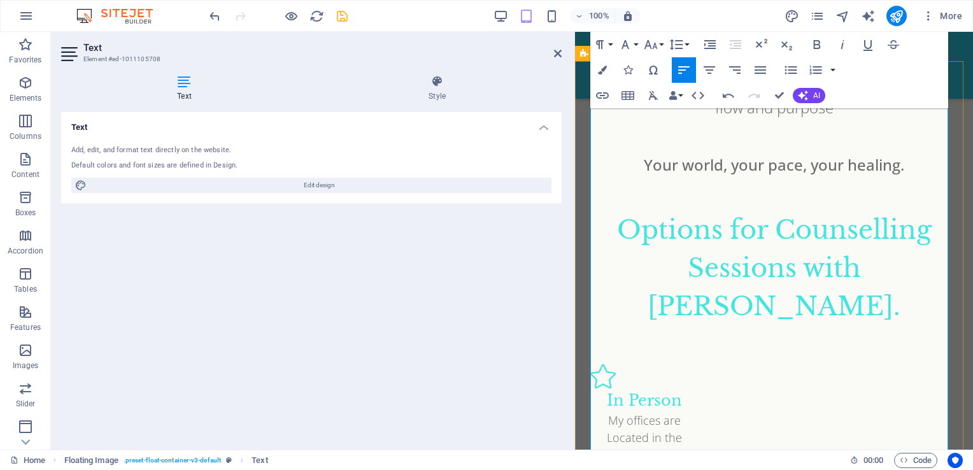
scroll to position [1510, 0]
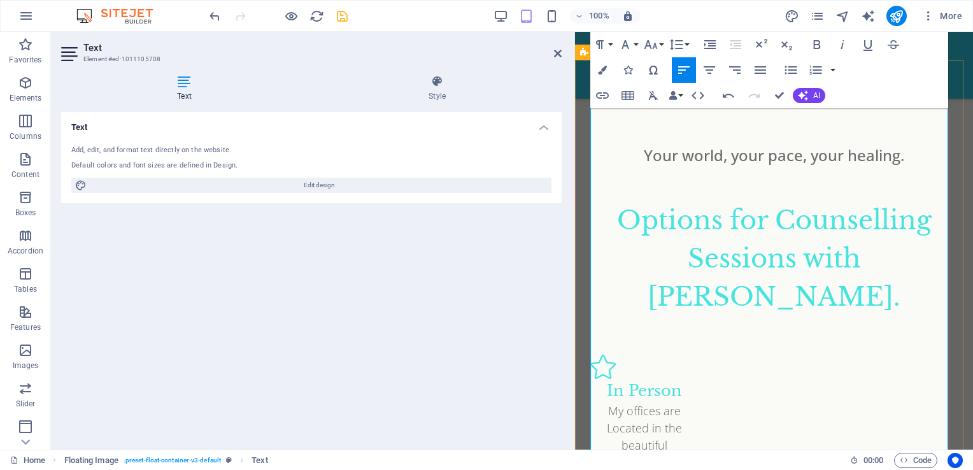
click at [346, 17] on icon "save" at bounding box center [342, 16] width 15 height 15
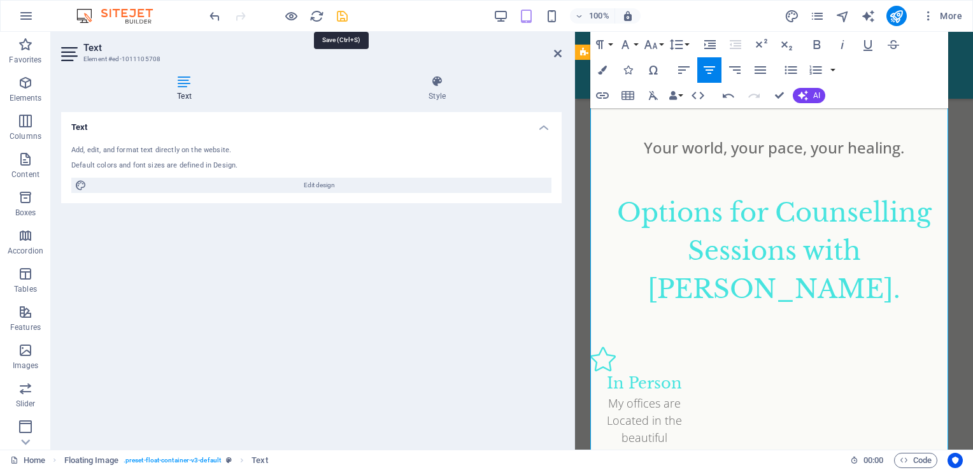
checkbox input "false"
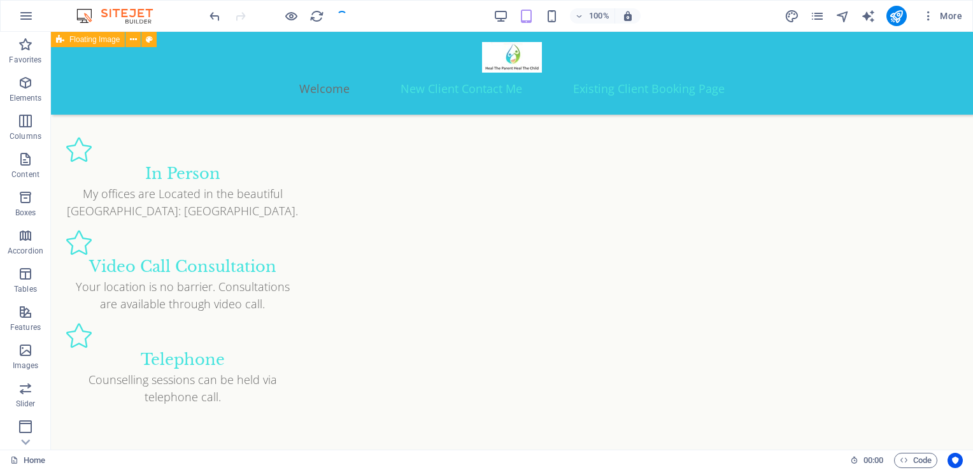
scroll to position [1512, 0]
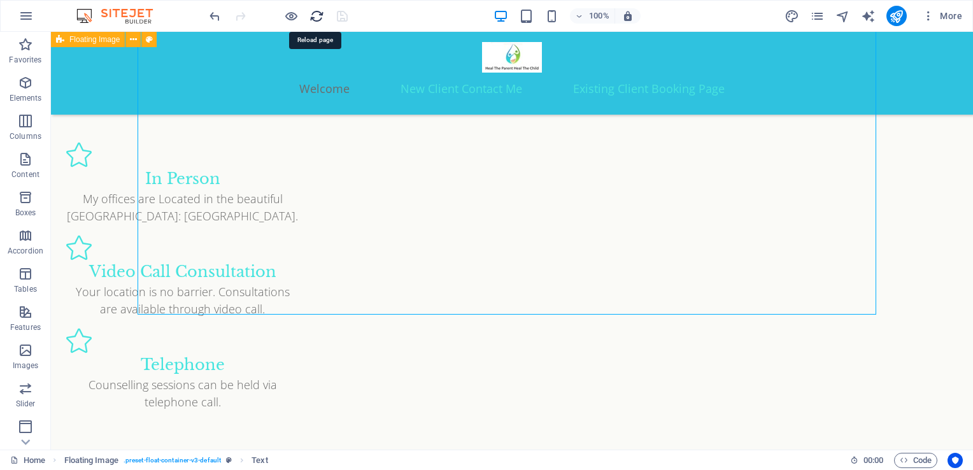
click at [319, 15] on icon "reload" at bounding box center [316, 16] width 15 height 15
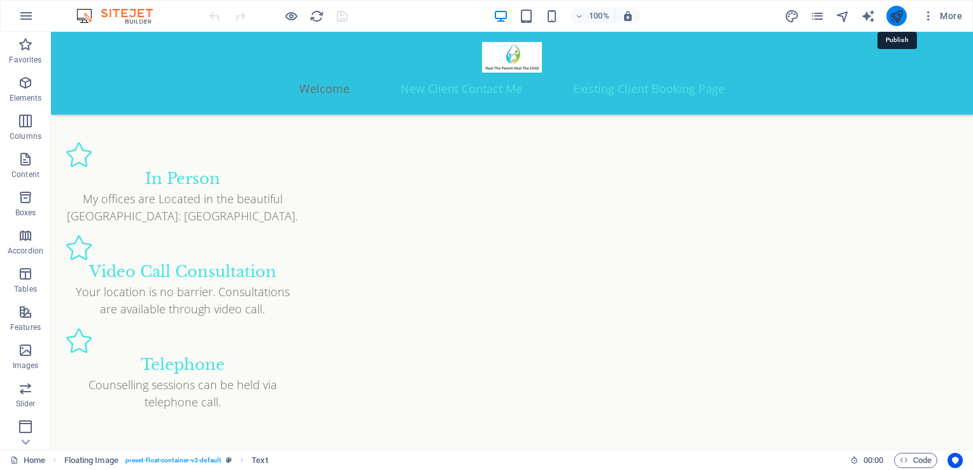
click at [899, 14] on icon "publish" at bounding box center [896, 16] width 15 height 15
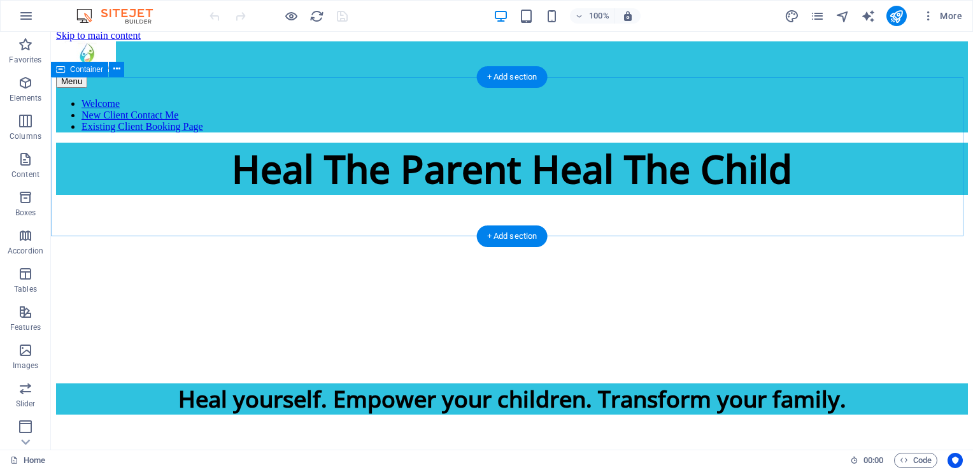
click at [676, 195] on div "Heal The Parent Heal The Child" at bounding box center [512, 169] width 912 height 52
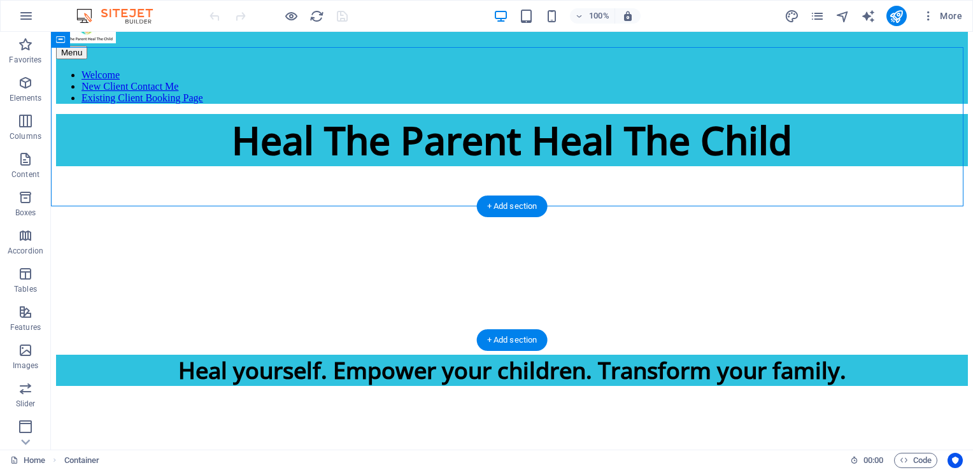
scroll to position [37, 0]
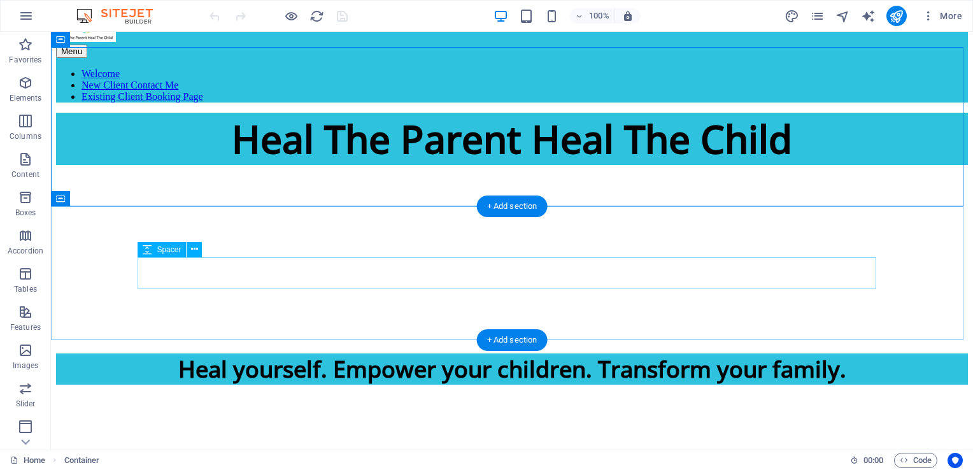
click at [607, 309] on div at bounding box center [512, 325] width 912 height 32
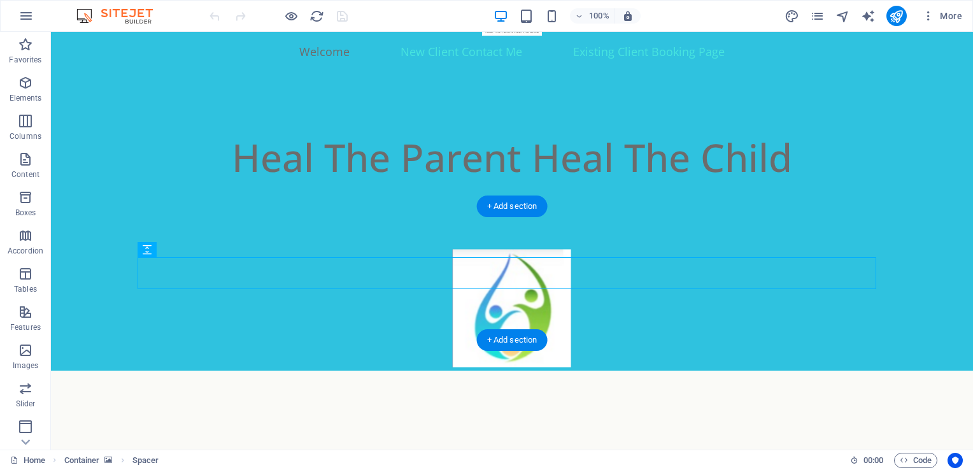
click at [615, 298] on figure at bounding box center [512, 304] width 922 height 134
click at [614, 318] on figure at bounding box center [512, 304] width 922 height 134
select select "px"
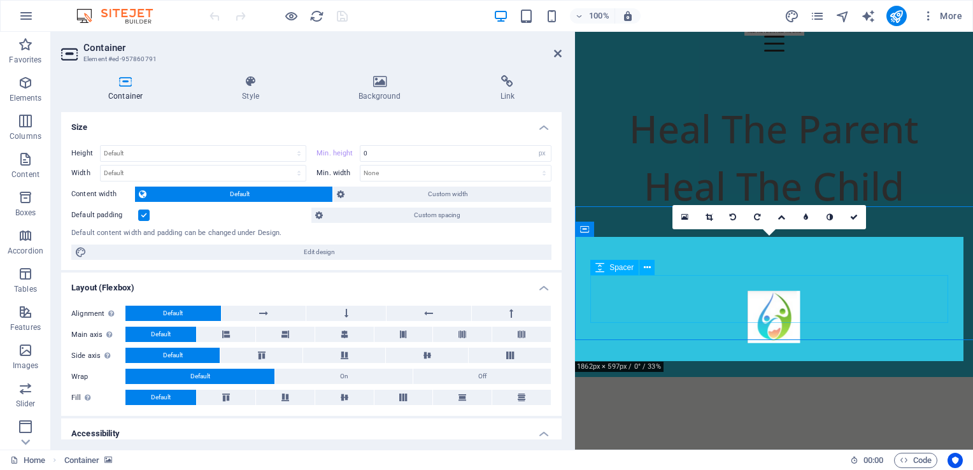
scroll to position [36, 0]
click at [682, 211] on link at bounding box center [684, 217] width 24 height 24
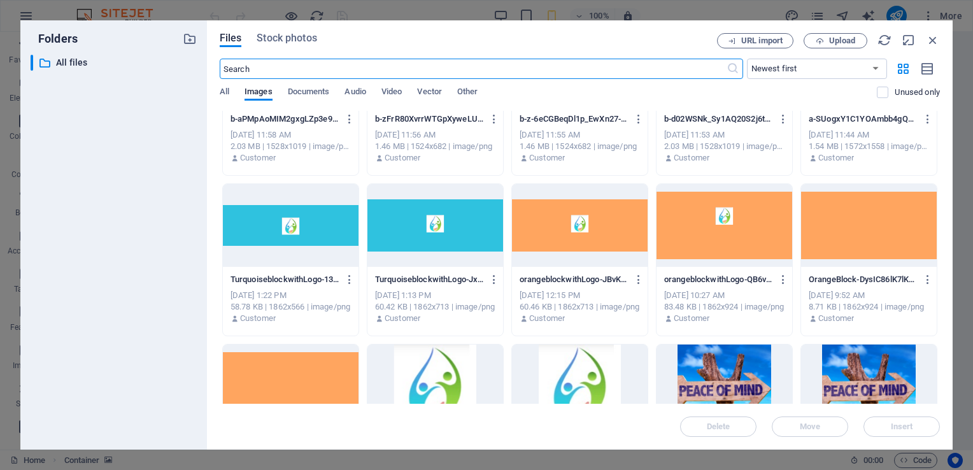
scroll to position [249, 0]
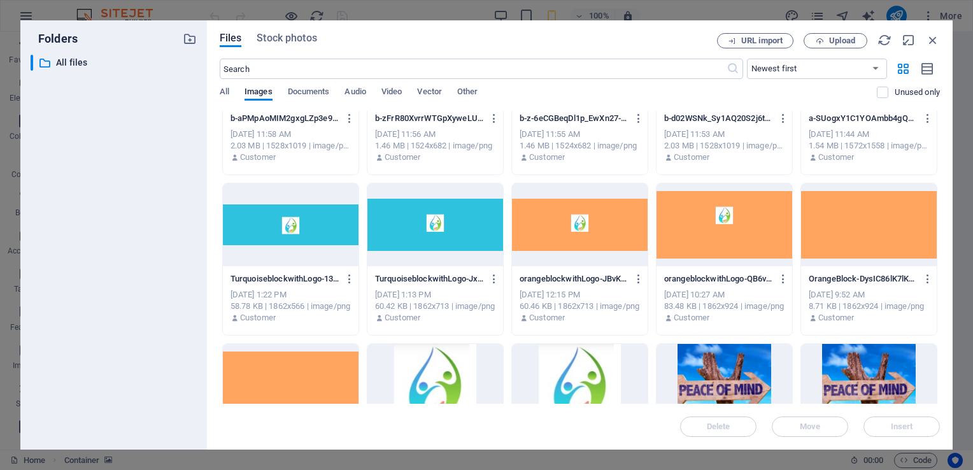
click at [609, 211] on div at bounding box center [580, 224] width 136 height 83
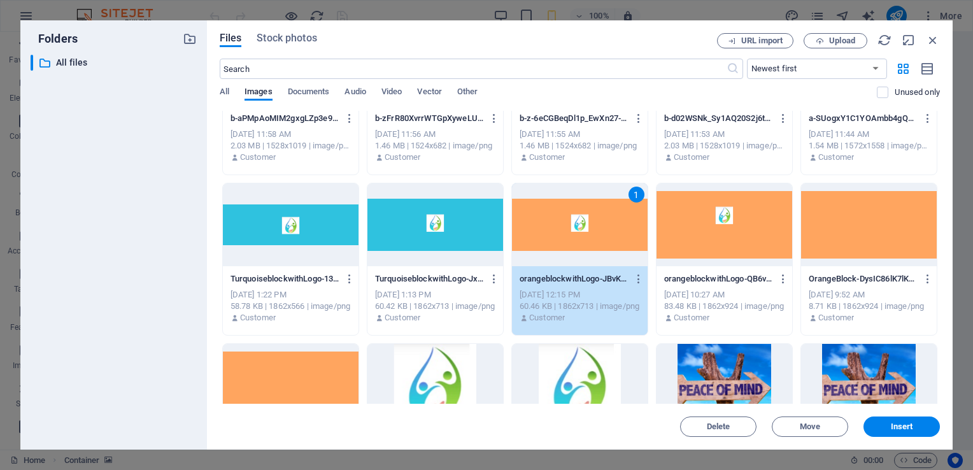
scroll to position [0, 0]
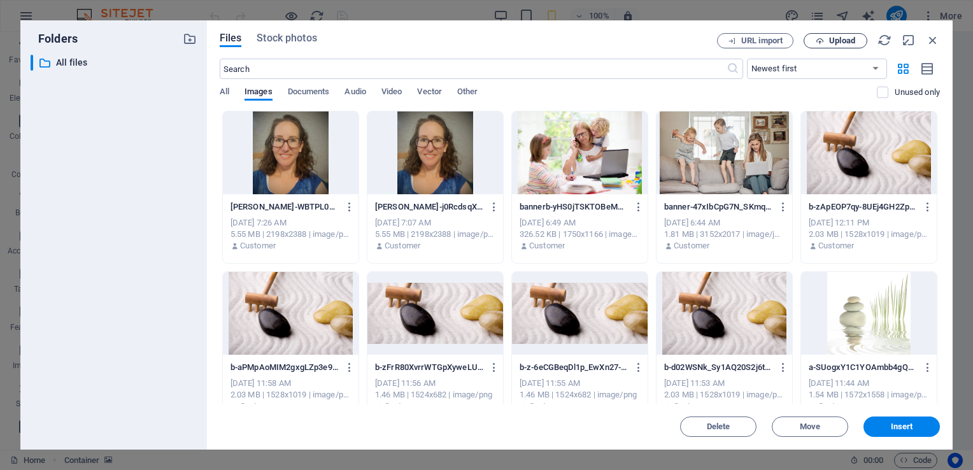
click at [835, 39] on span "Upload" at bounding box center [842, 41] width 26 height 8
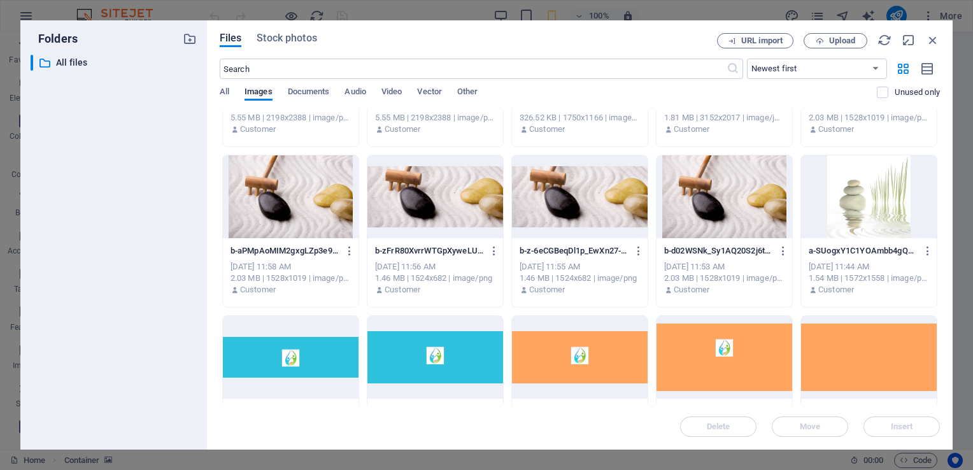
scroll to position [158, 0]
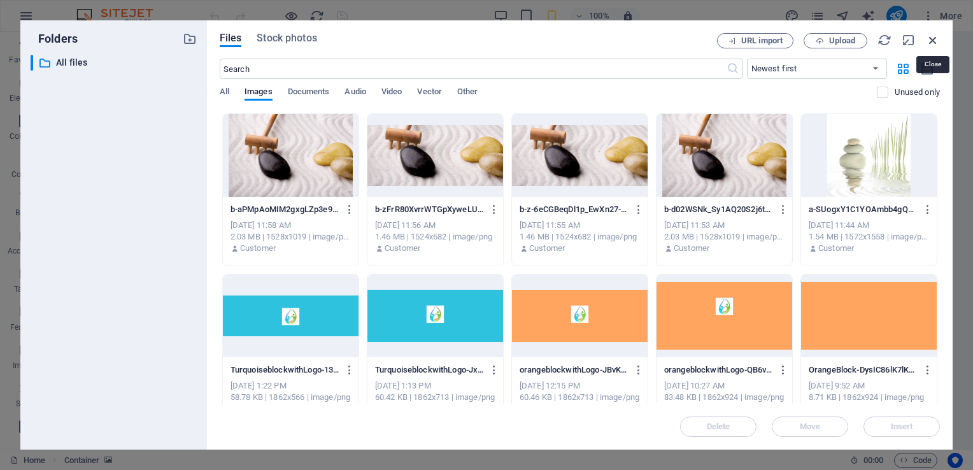
click at [937, 39] on icon "button" at bounding box center [933, 40] width 14 height 14
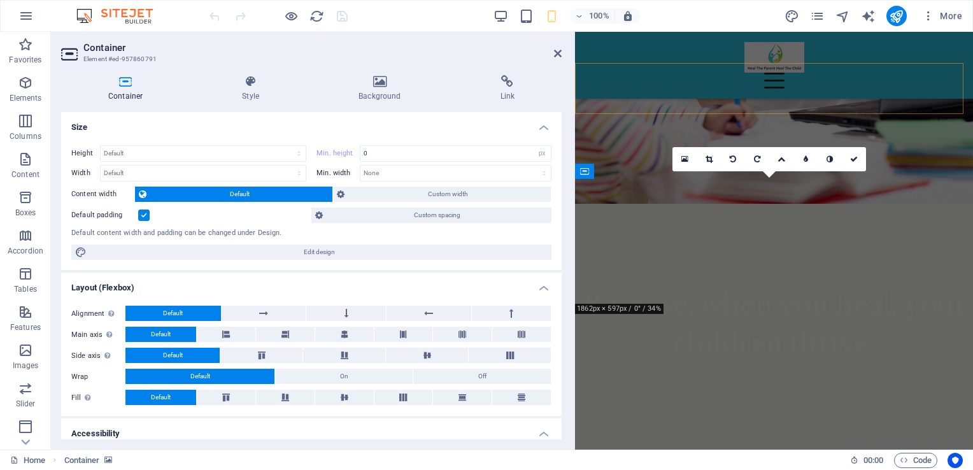
scroll to position [94, 0]
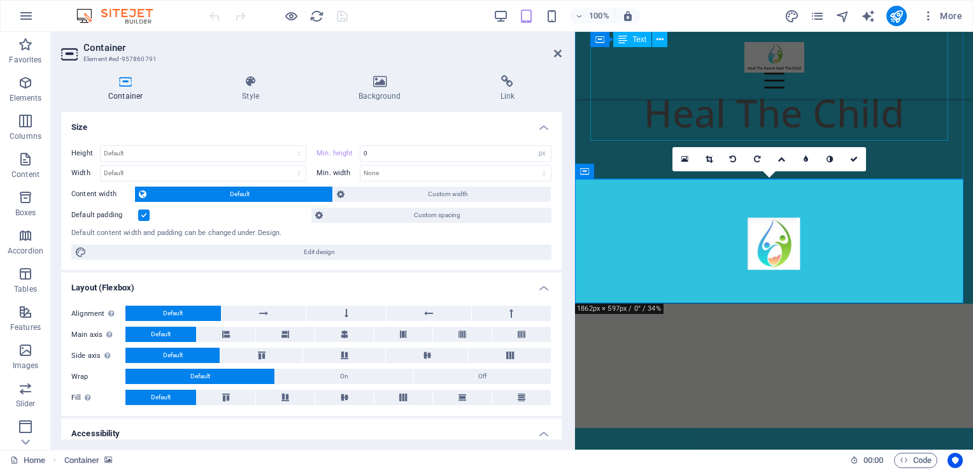
click at [896, 92] on span "Heal The Parent Heal The Child" at bounding box center [774, 84] width 290 height 110
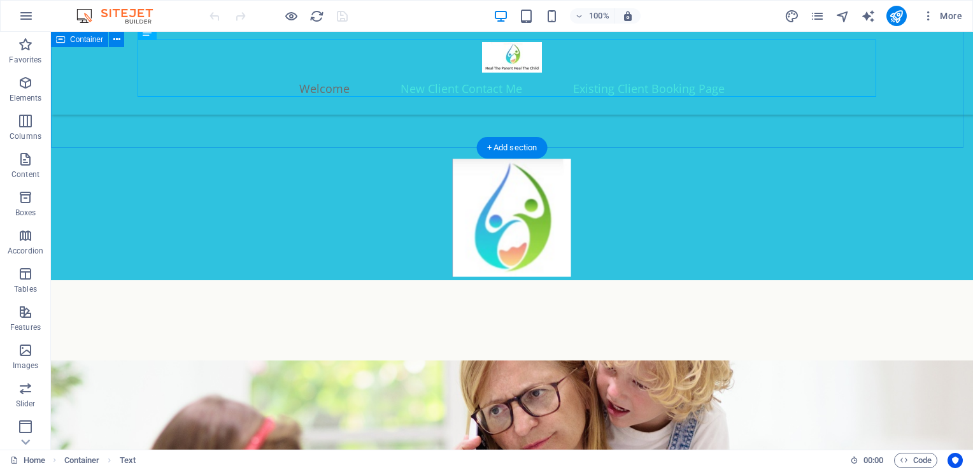
scroll to position [96, 0]
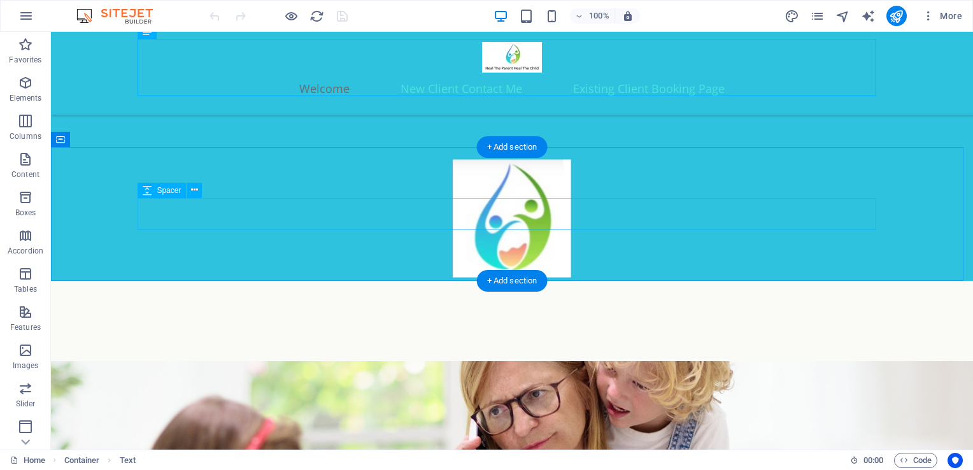
click at [679, 332] on div at bounding box center [512, 348] width 739 height 32
click at [544, 249] on figure at bounding box center [512, 214] width 922 height 134
click at [518, 236] on figure at bounding box center [512, 214] width 922 height 134
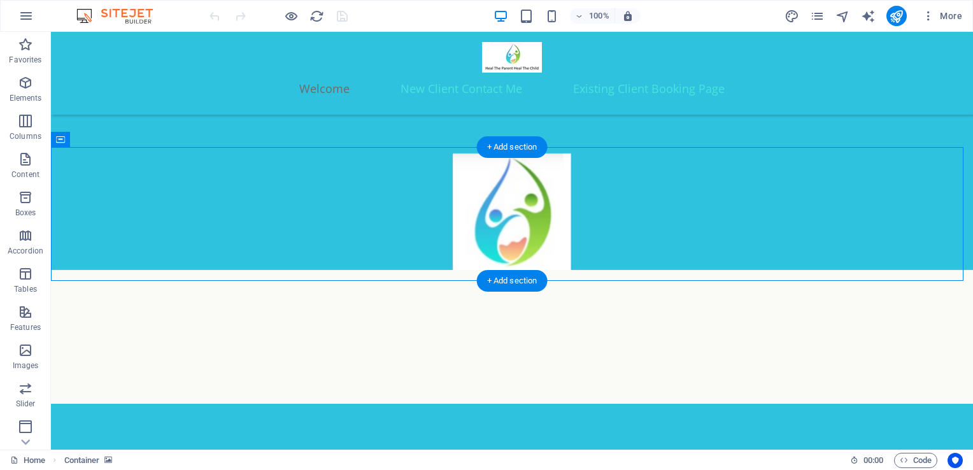
scroll to position [94, 0]
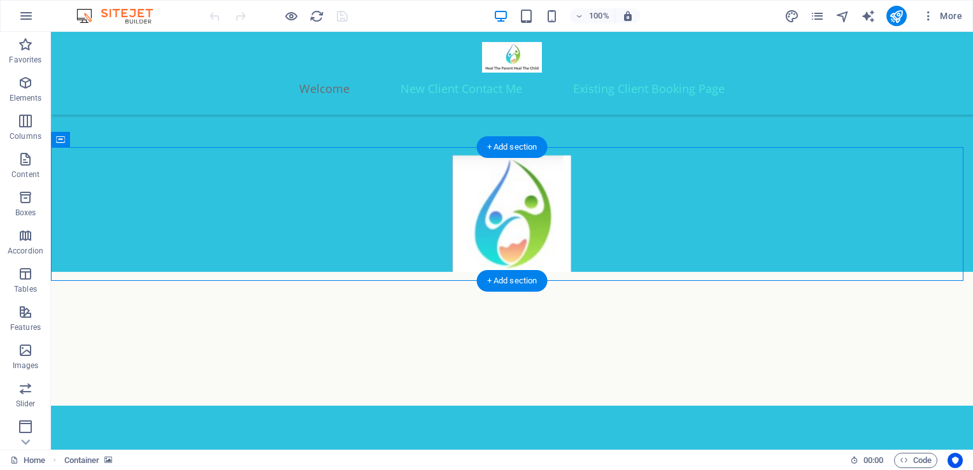
select select "px"
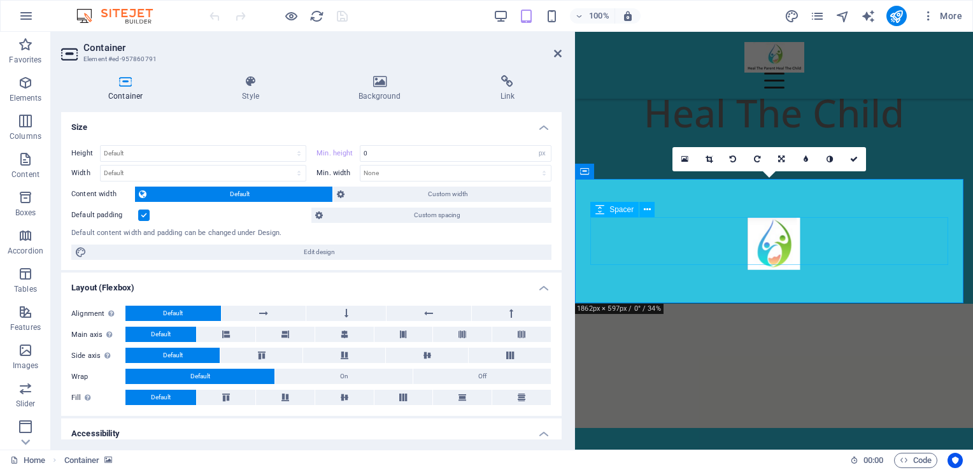
click at [639, 342] on div at bounding box center [773, 366] width 367 height 48
select select "px"
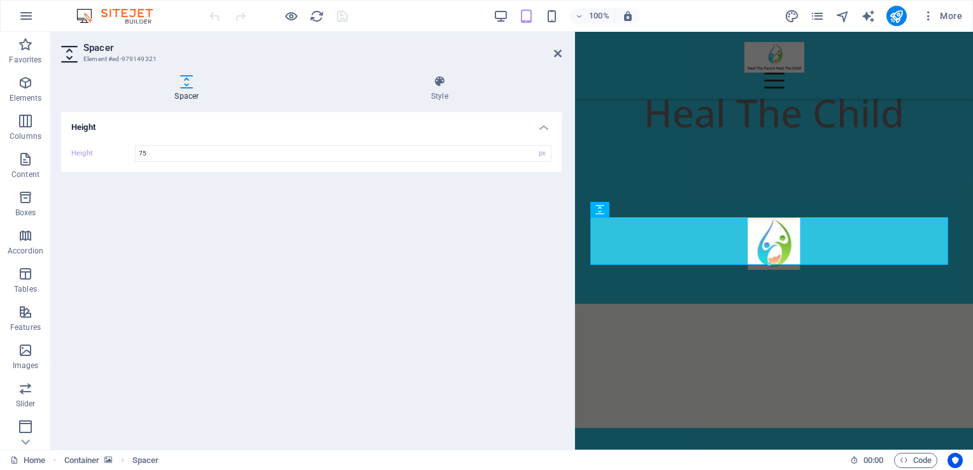
click at [740, 275] on figure at bounding box center [774, 242] width 398 height 124
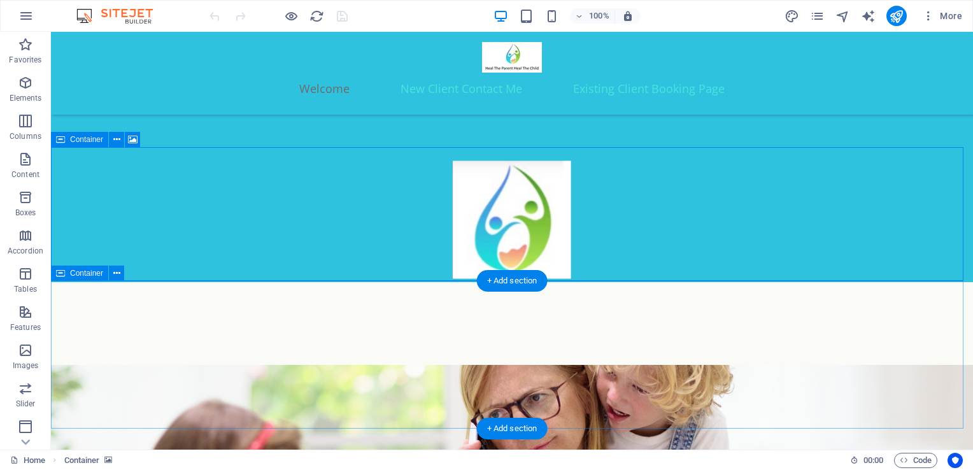
scroll to position [96, 0]
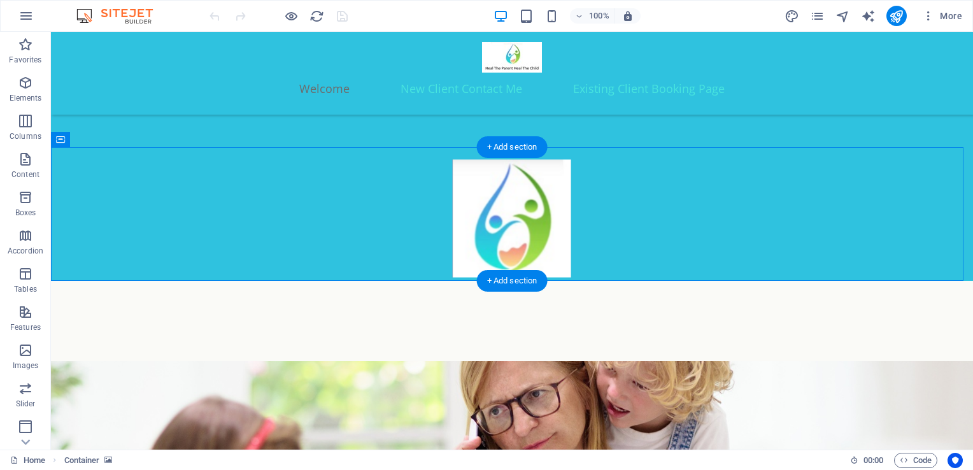
click at [673, 197] on figure at bounding box center [512, 214] width 922 height 134
click at [531, 332] on div at bounding box center [512, 348] width 739 height 32
click at [525, 181] on figure at bounding box center [512, 214] width 922 height 134
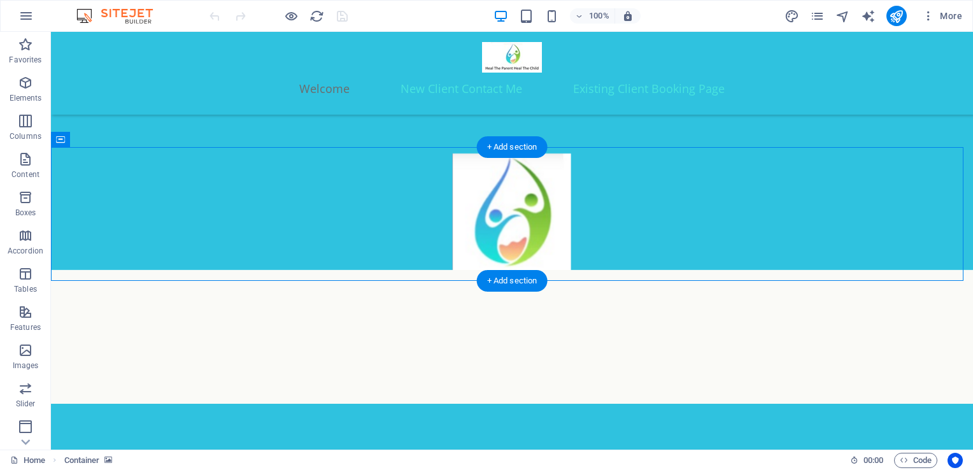
scroll to position [94, 0]
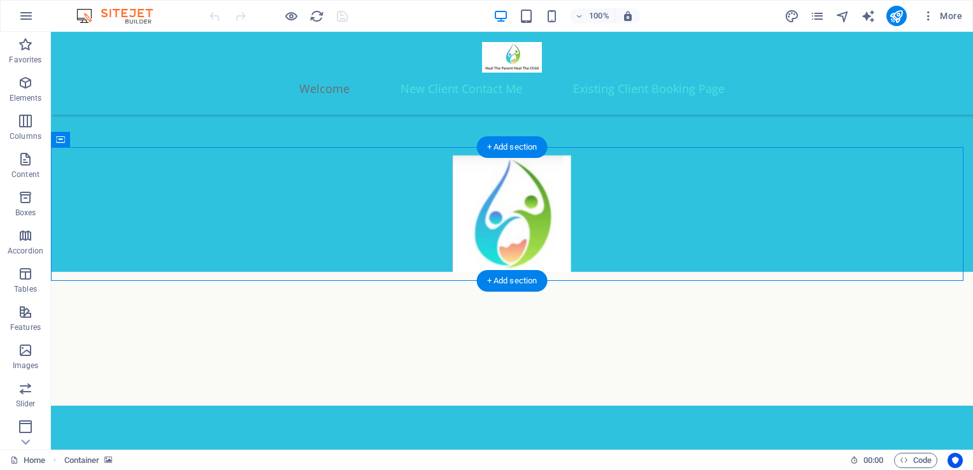
select select "px"
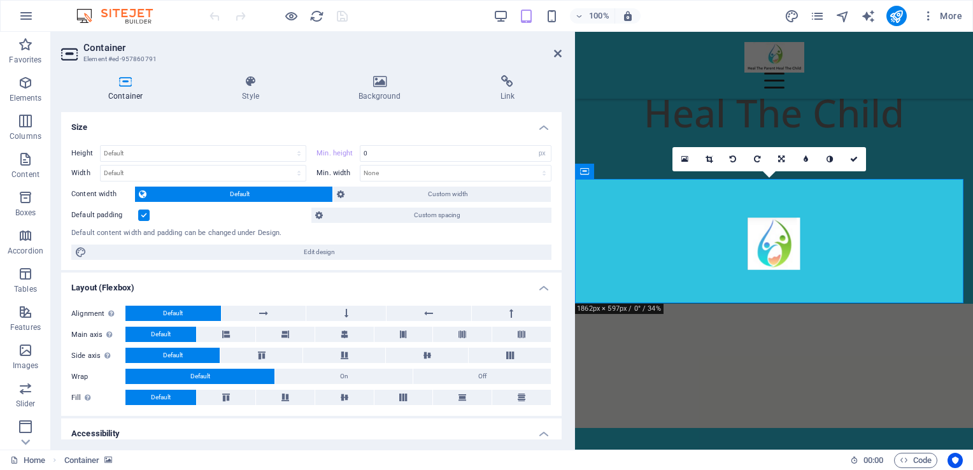
click at [272, 125] on h4 "Size" at bounding box center [311, 123] width 500 height 23
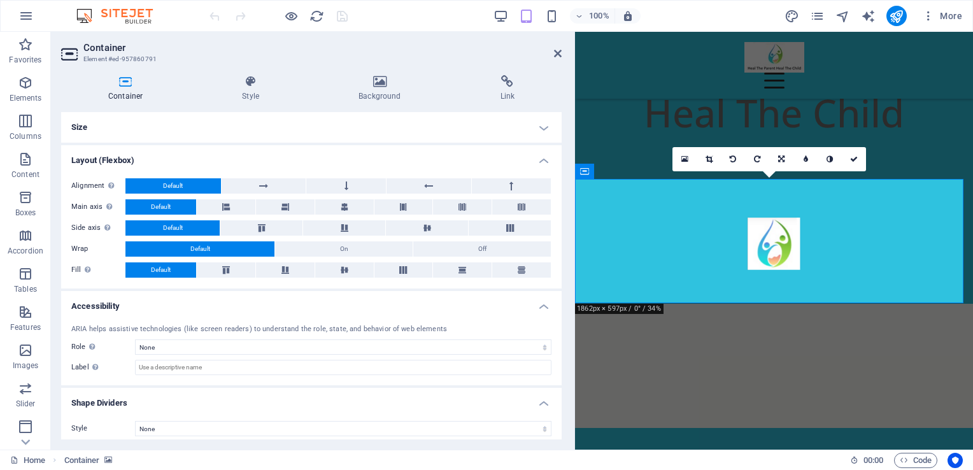
click at [322, 115] on h4 "Size" at bounding box center [311, 127] width 500 height 31
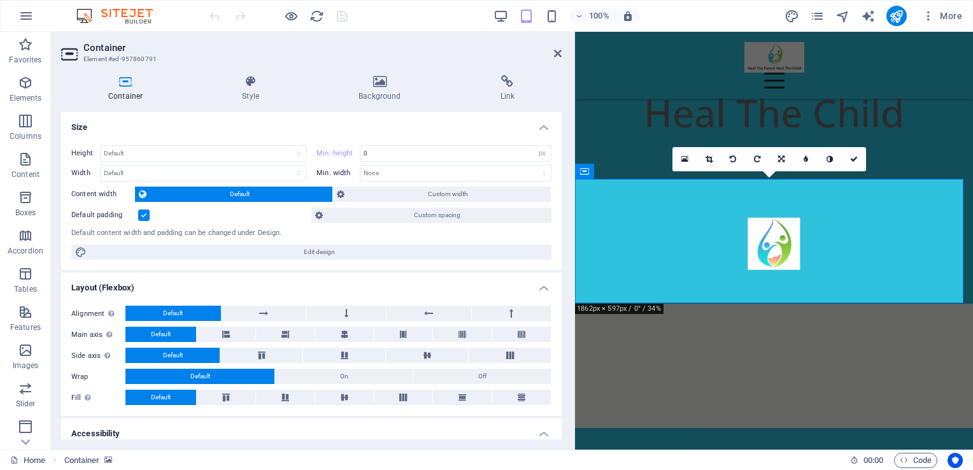
click at [322, 115] on h4 "Size" at bounding box center [311, 123] width 500 height 23
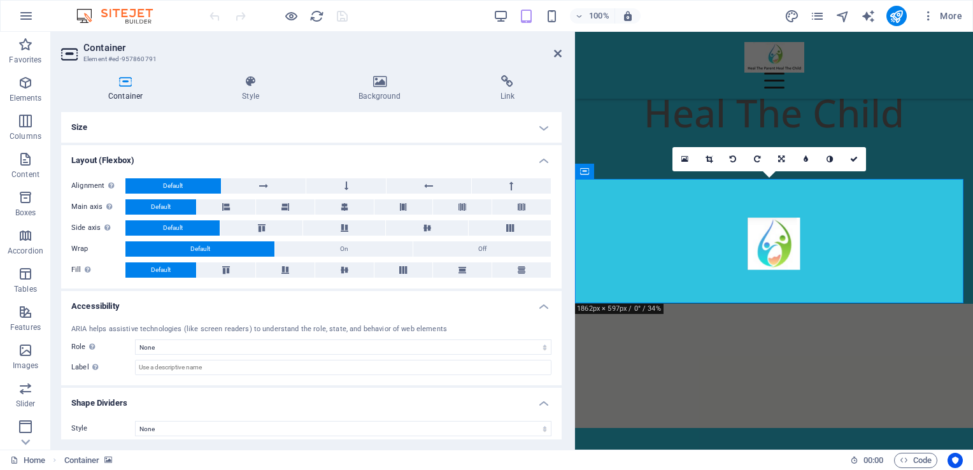
click at [306, 124] on h4 "Size" at bounding box center [311, 127] width 500 height 31
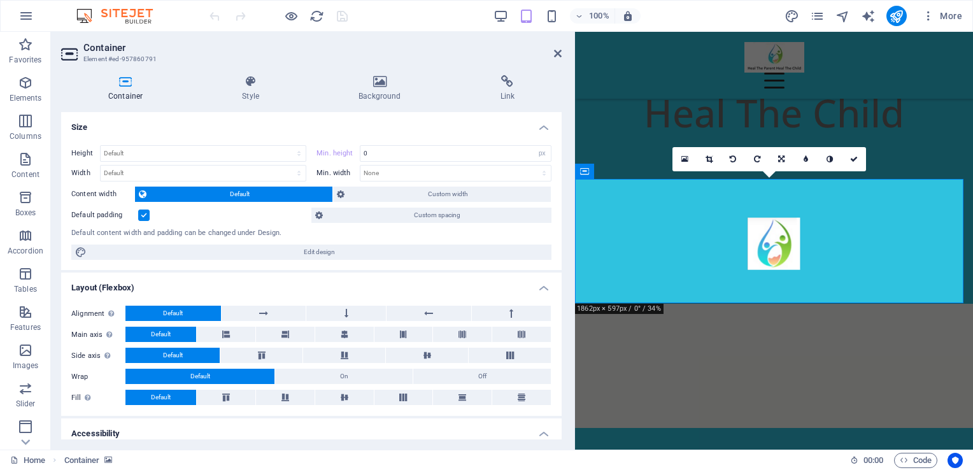
scroll to position [0, 0]
click at [250, 84] on icon at bounding box center [250, 81] width 111 height 13
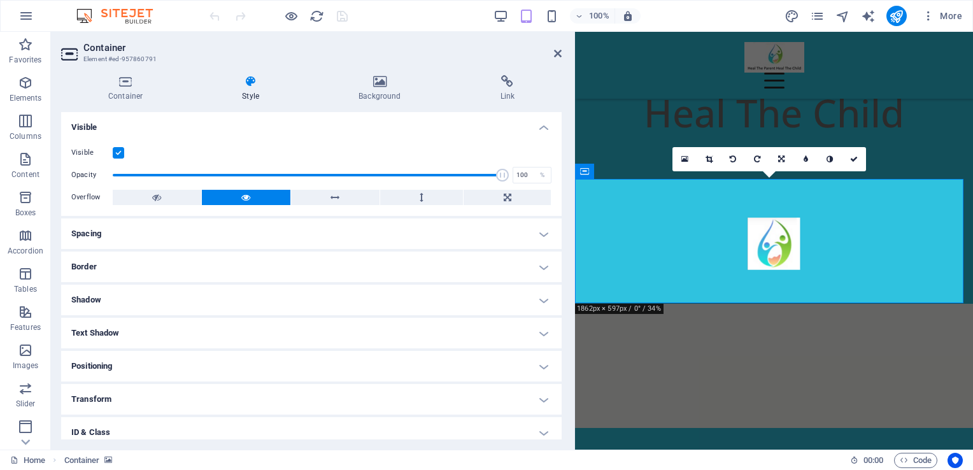
click at [250, 84] on icon at bounding box center [250, 81] width 111 height 13
click at [560, 55] on icon at bounding box center [558, 53] width 8 height 10
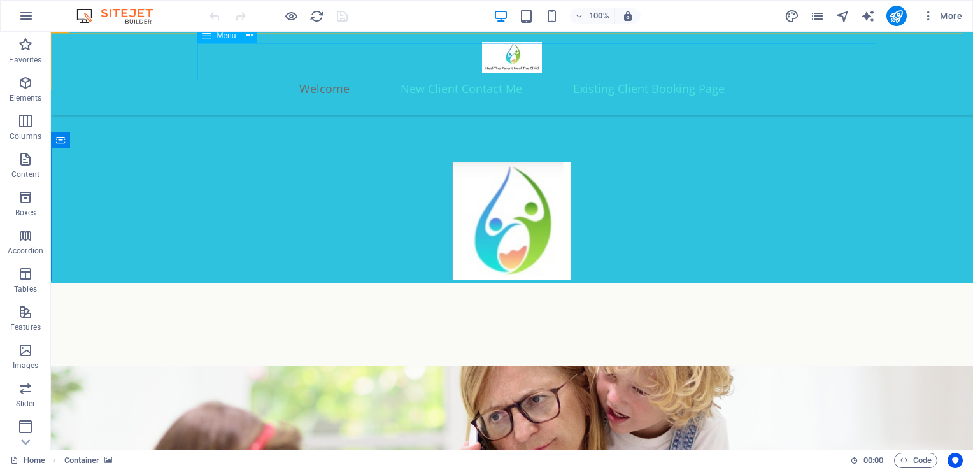
scroll to position [96, 0]
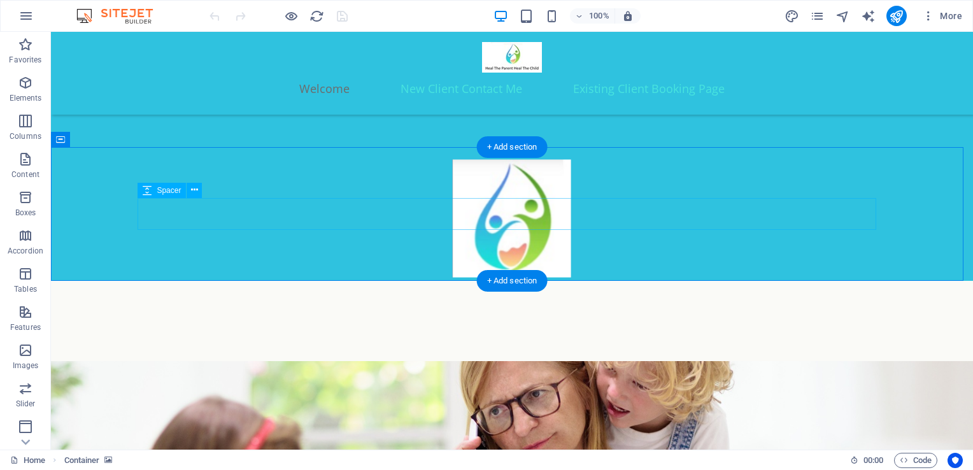
click at [609, 332] on div at bounding box center [512, 348] width 739 height 32
click at [541, 264] on figure at bounding box center [512, 214] width 922 height 134
click at [540, 264] on figure at bounding box center [512, 214] width 922 height 134
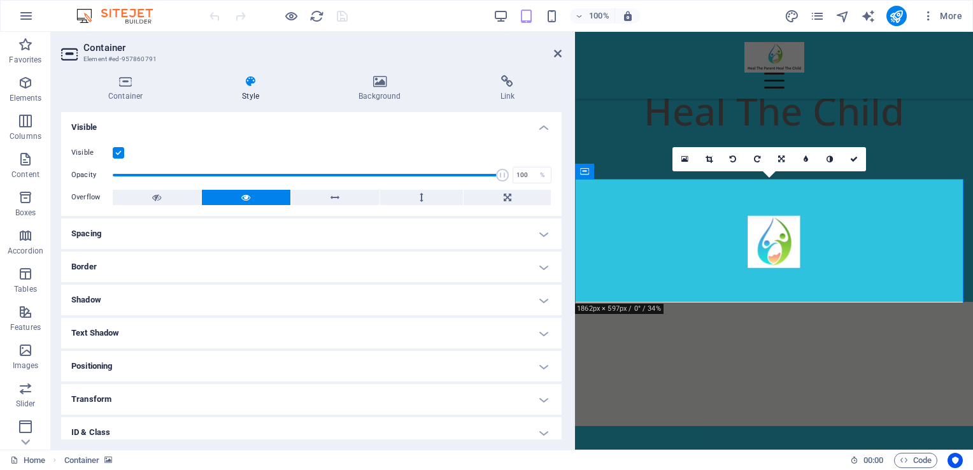
scroll to position [94, 0]
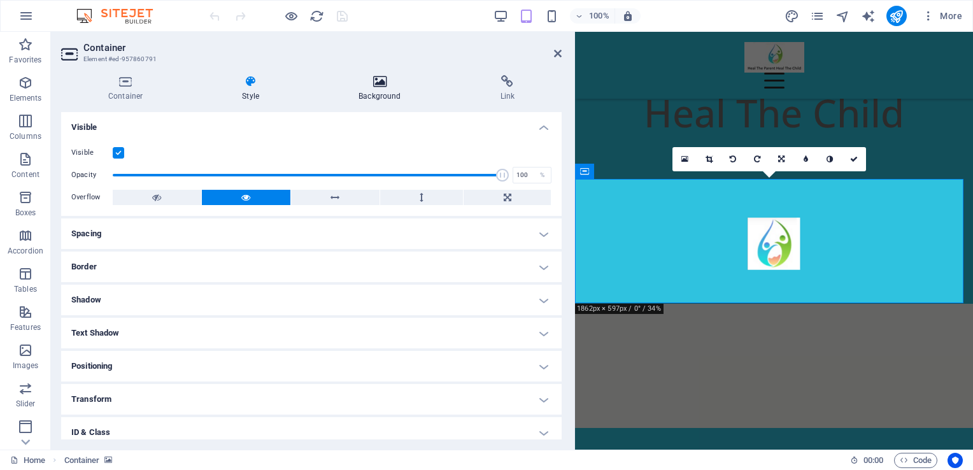
click at [383, 85] on icon at bounding box center [379, 81] width 136 height 13
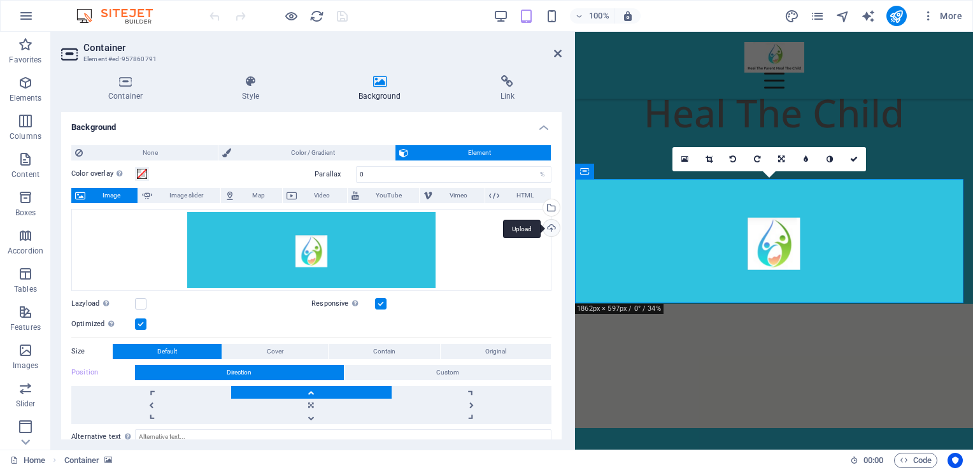
click at [546, 227] on div "Upload" at bounding box center [550, 229] width 19 height 19
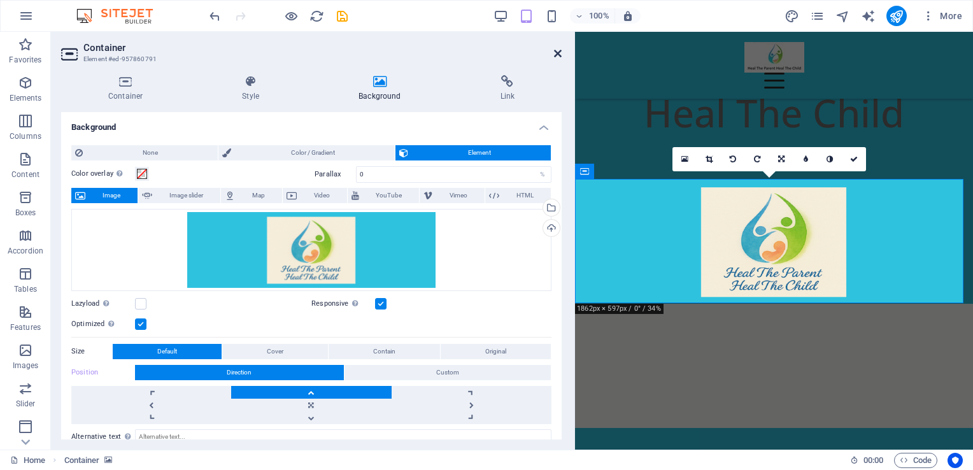
click at [555, 55] on icon at bounding box center [558, 53] width 8 height 10
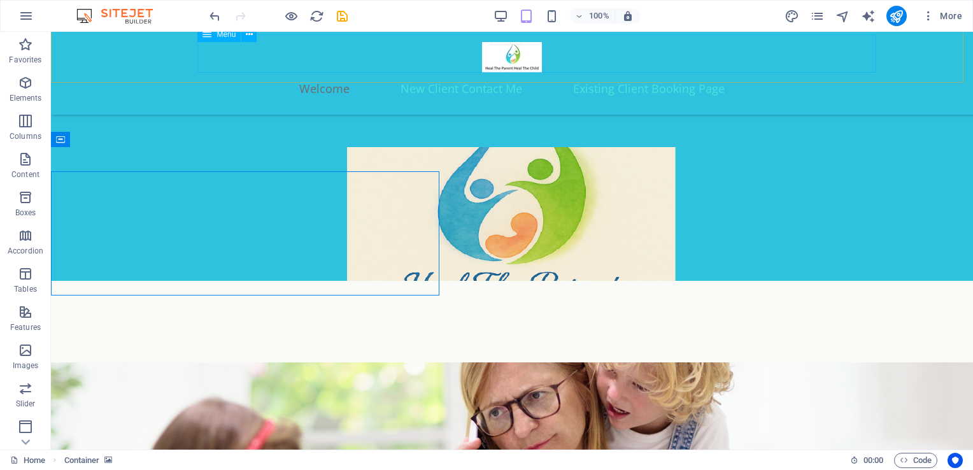
scroll to position [96, 0]
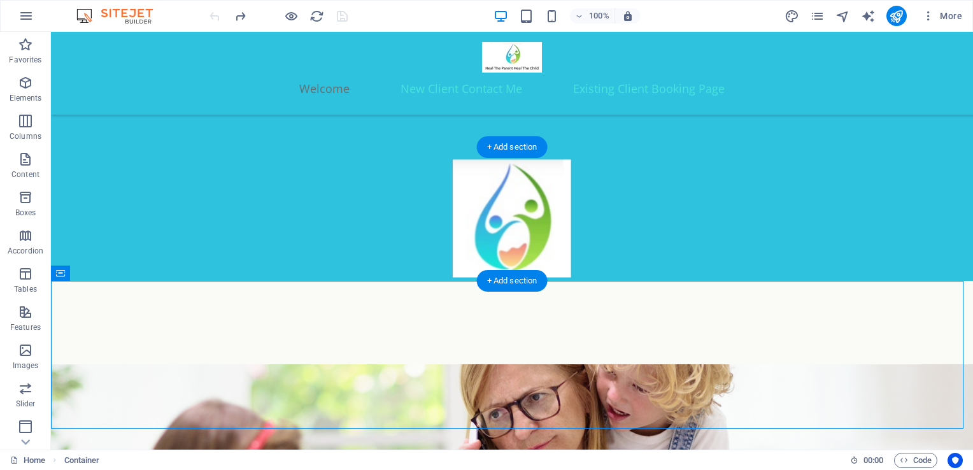
click at [461, 248] on figure at bounding box center [512, 214] width 922 height 134
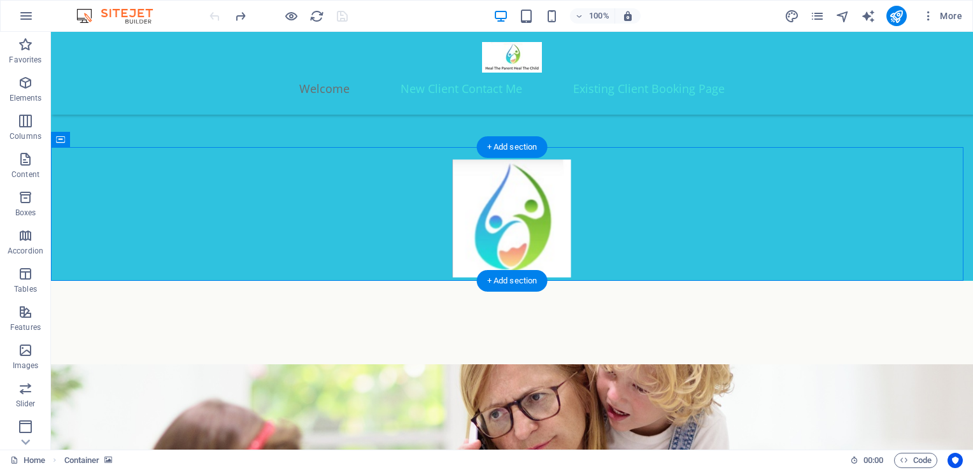
click at [461, 248] on figure at bounding box center [512, 214] width 922 height 134
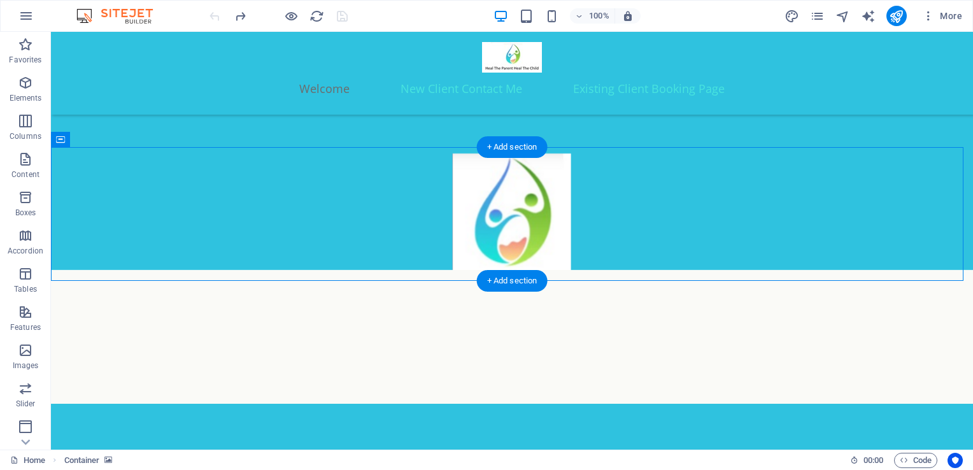
scroll to position [94, 0]
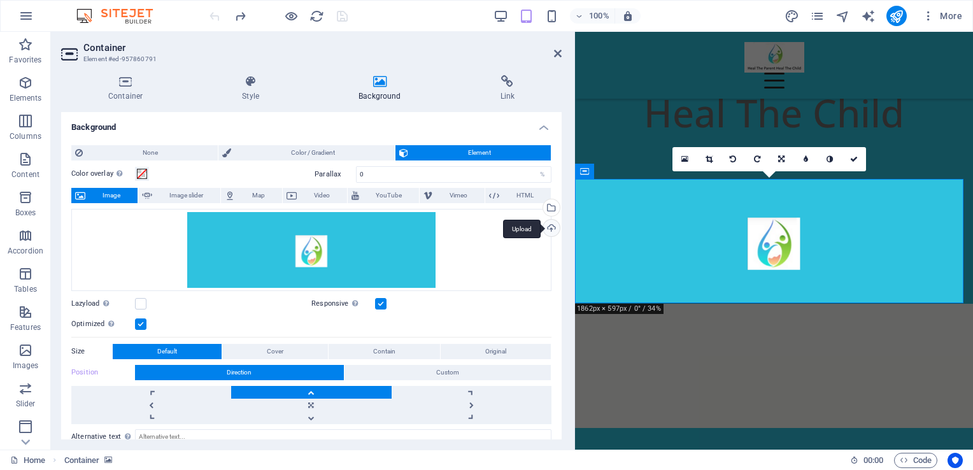
click at [546, 228] on div "Upload" at bounding box center [550, 229] width 19 height 19
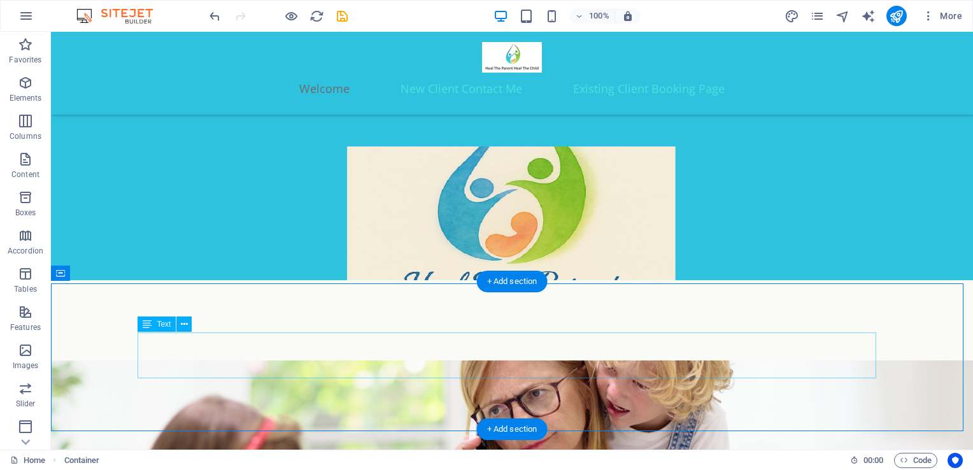
scroll to position [96, 0]
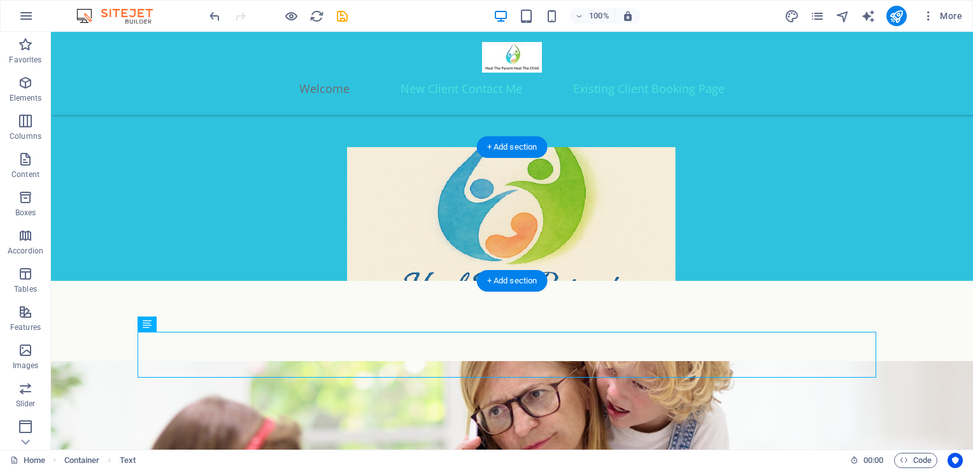
click at [604, 269] on figure at bounding box center [512, 214] width 922 height 134
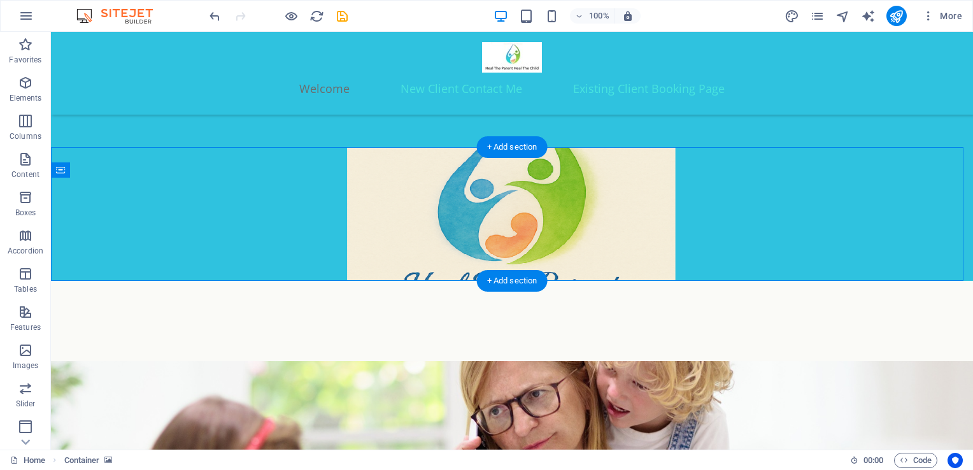
click at [604, 269] on figure at bounding box center [512, 214] width 922 height 134
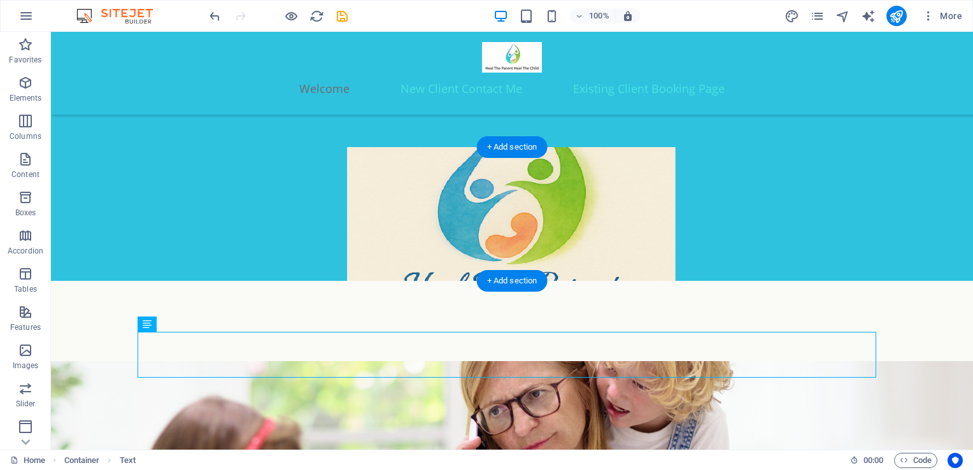
click at [587, 196] on figure at bounding box center [512, 214] width 922 height 134
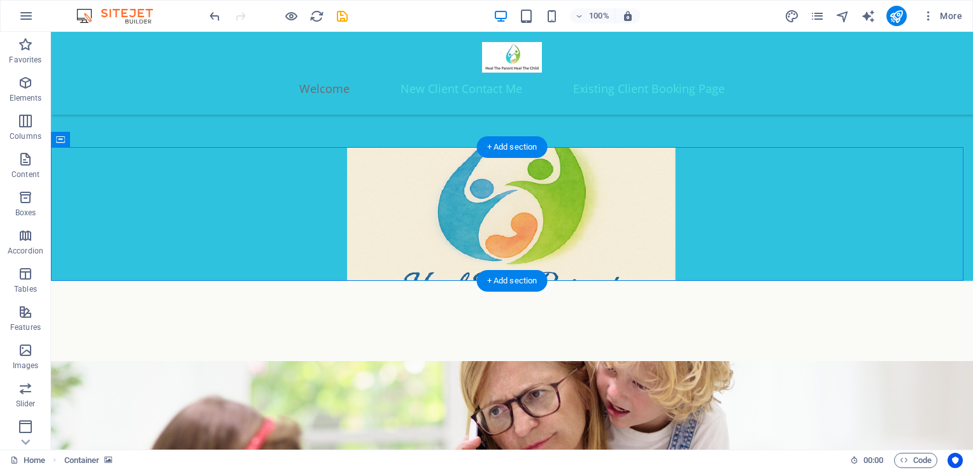
click at [492, 169] on figure at bounding box center [512, 214] width 922 height 134
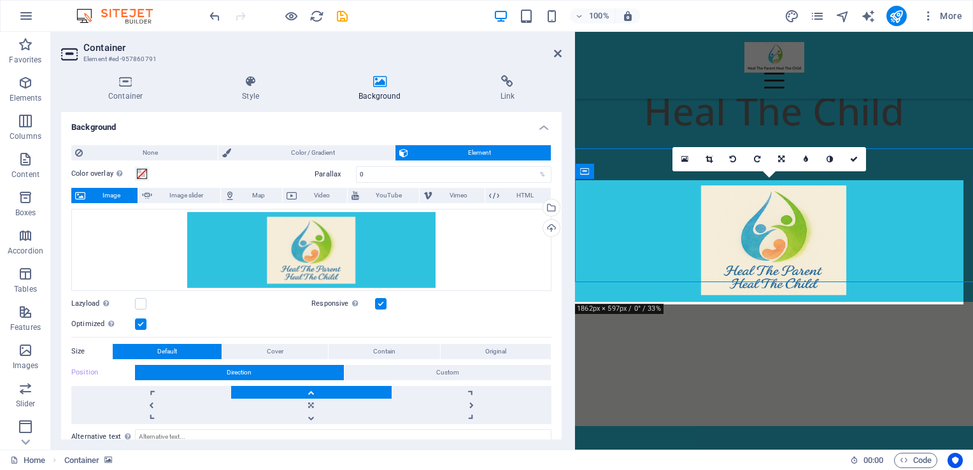
scroll to position [94, 0]
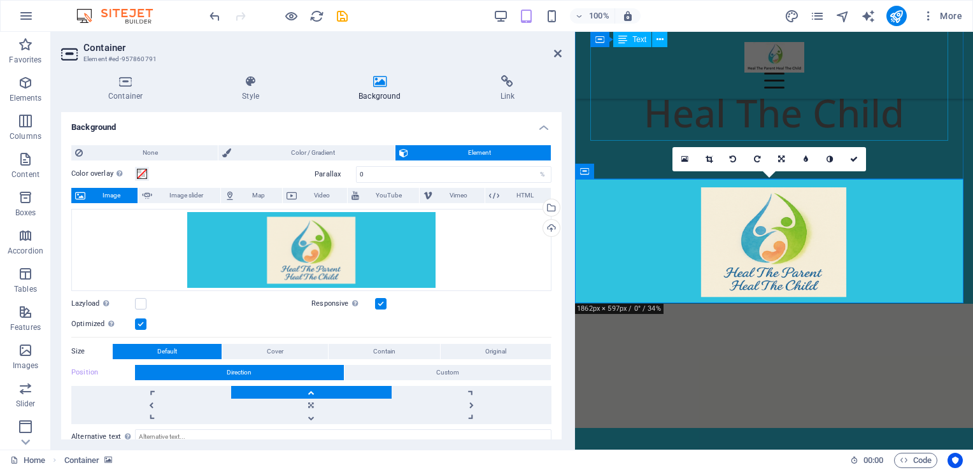
click at [647, 136] on span "Heal The Parent Heal The Child" at bounding box center [774, 84] width 290 height 110
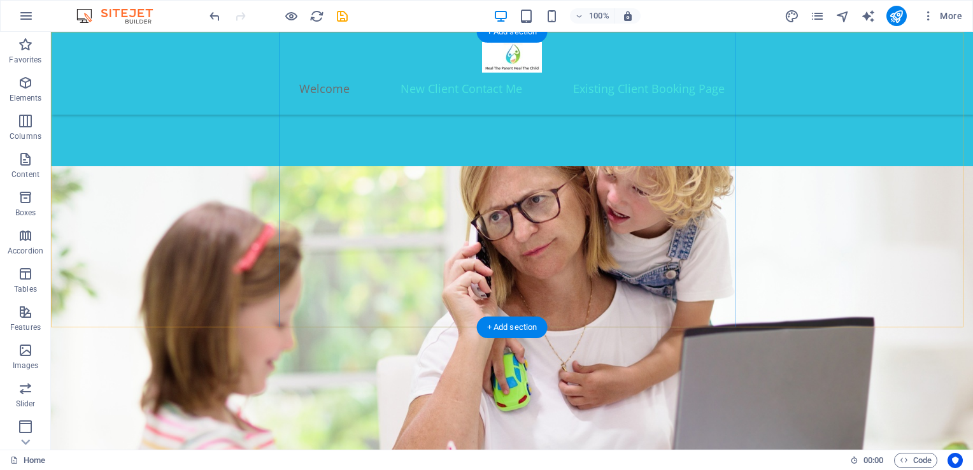
scroll to position [492, 0]
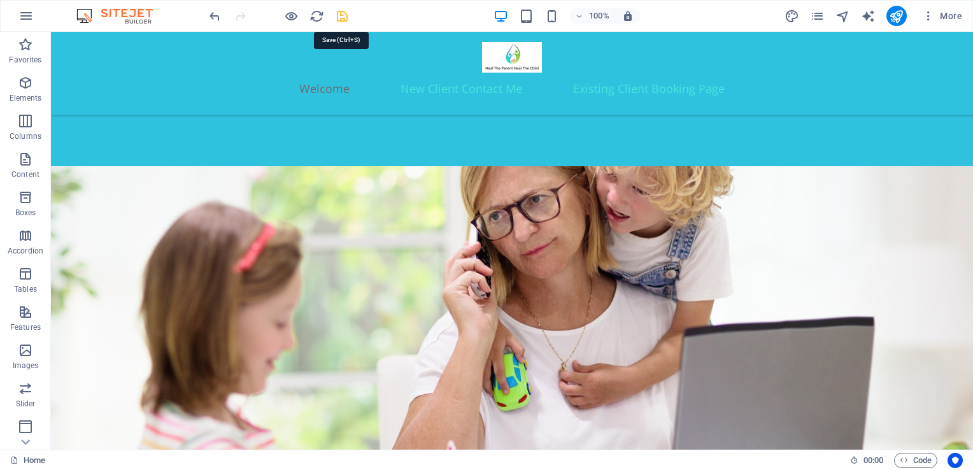
click at [339, 15] on icon "save" at bounding box center [342, 16] width 15 height 15
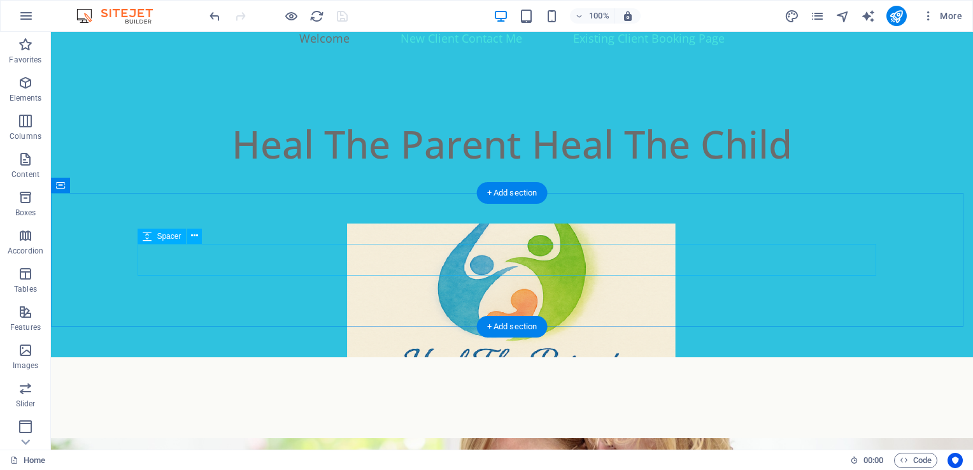
scroll to position [49, 0]
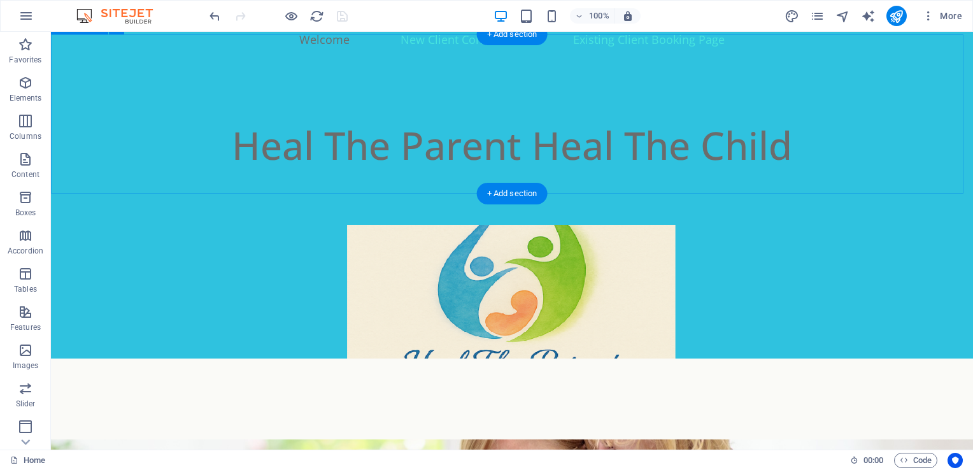
click at [698, 174] on div "Heal The Parent Heal The Child" at bounding box center [512, 145] width 922 height 159
click at [409, 225] on figure at bounding box center [512, 292] width 922 height 134
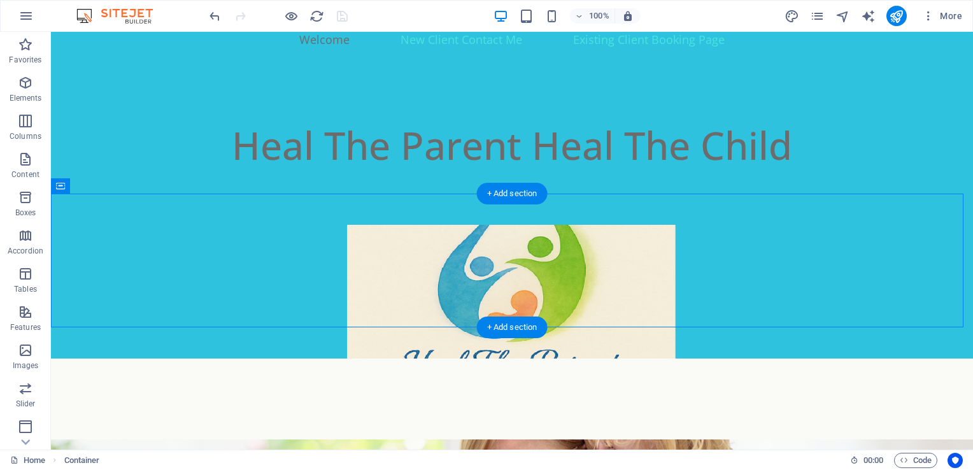
click at [409, 225] on figure at bounding box center [512, 292] width 922 height 134
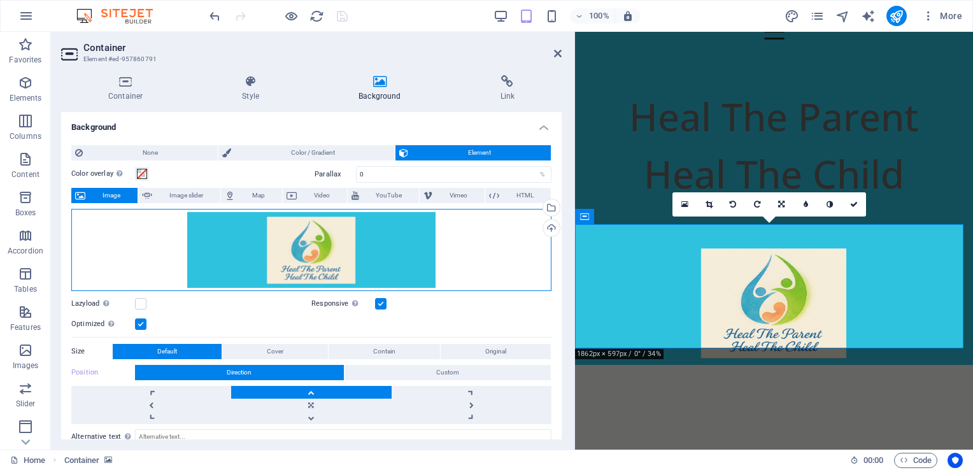
click at [395, 238] on div "Drag files here, click to choose files or select files from Files or our free s…" at bounding box center [311, 250] width 480 height 82
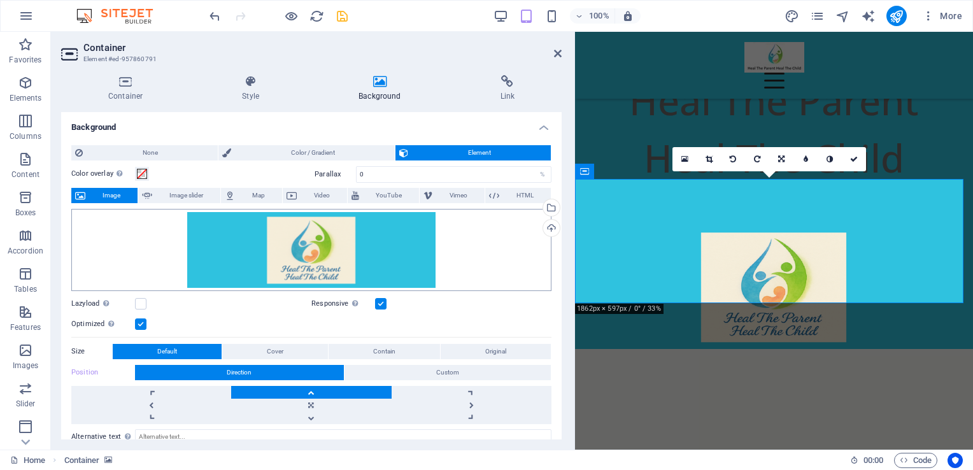
scroll to position [94, 0]
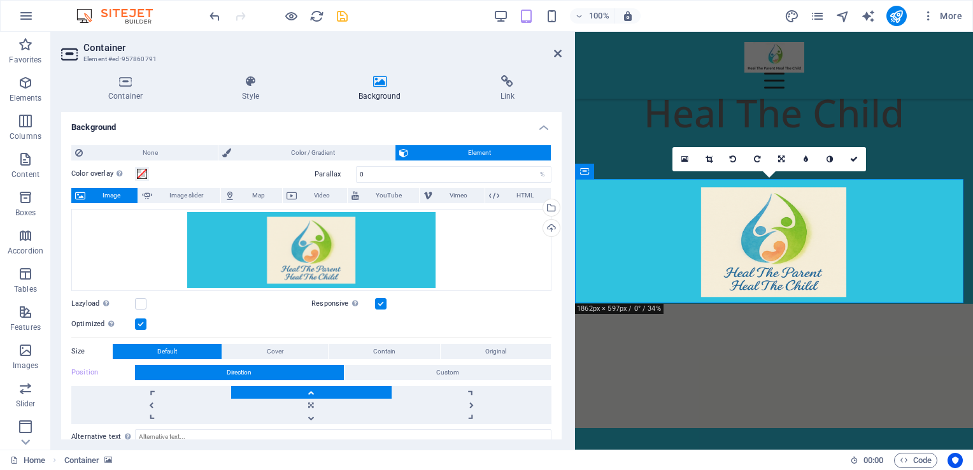
click at [378, 302] on label at bounding box center [380, 303] width 11 height 11
click at [0, 0] on input "Responsive Automatically load retina image and smartphone optimized sizes." at bounding box center [0, 0] width 0 height 0
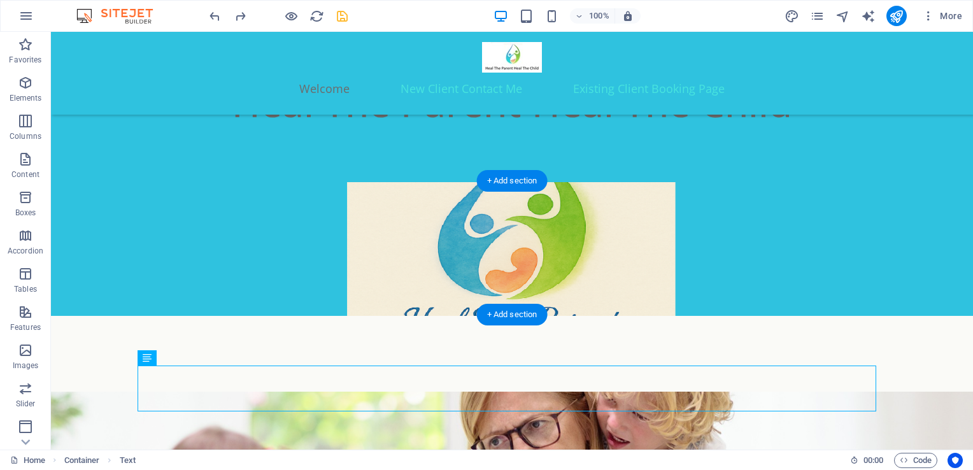
scroll to position [63, 0]
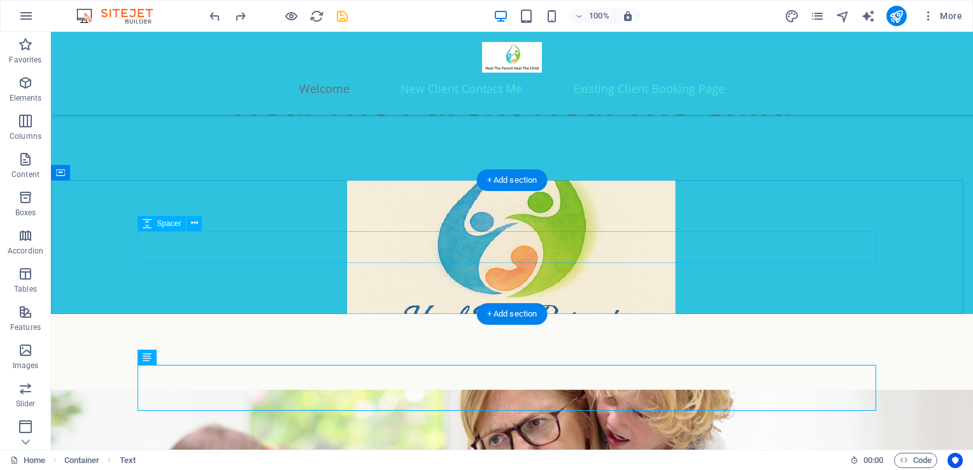
click at [627, 365] on div at bounding box center [512, 381] width 739 height 32
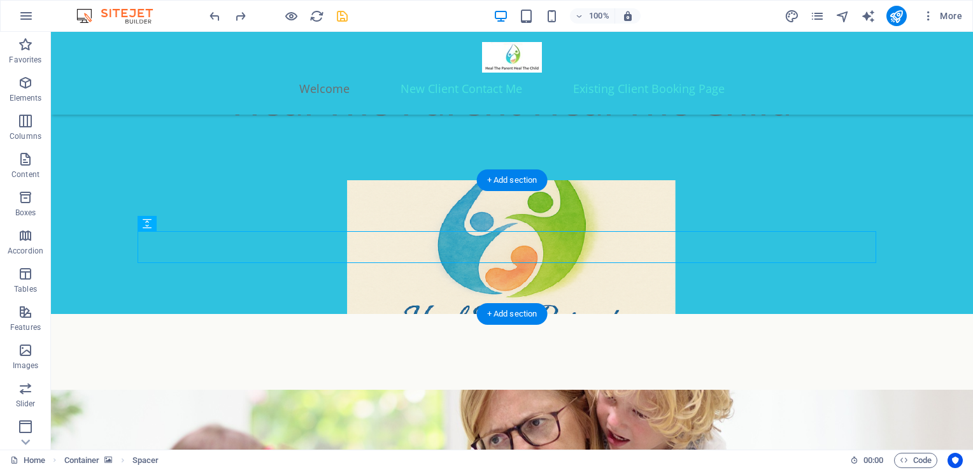
click at [604, 202] on figure at bounding box center [512, 247] width 922 height 134
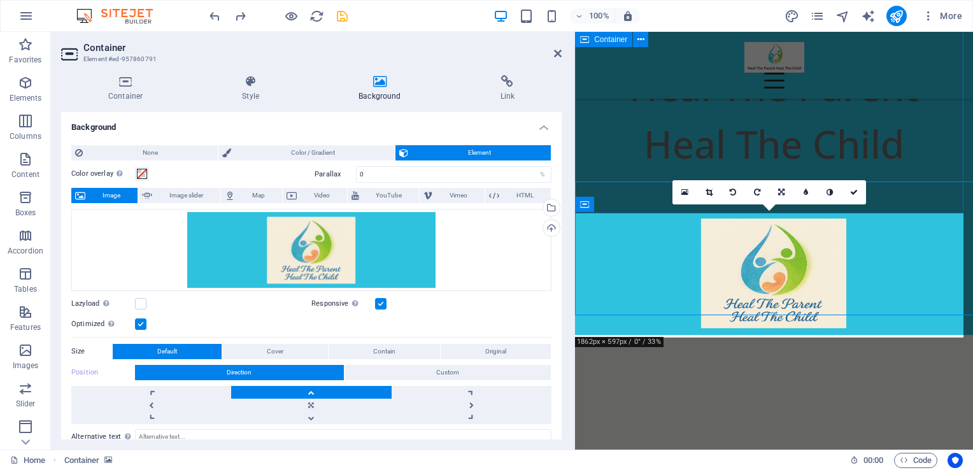
scroll to position [61, 0]
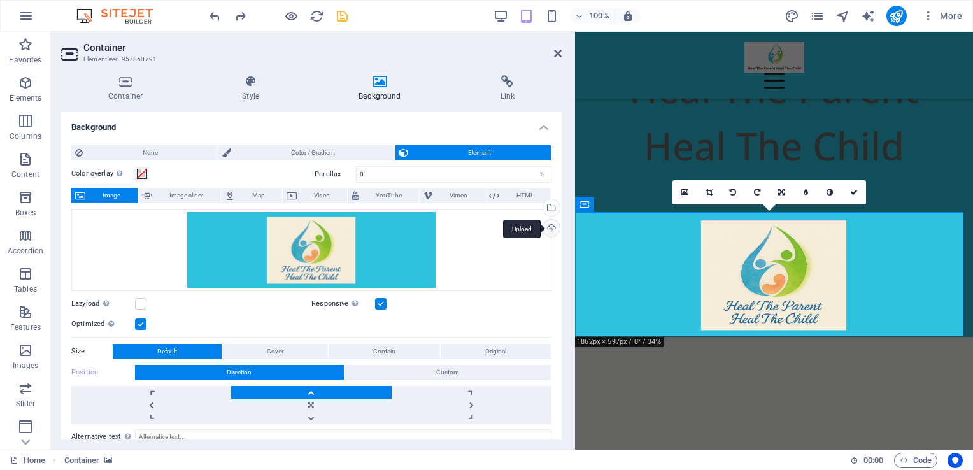
click at [550, 227] on div "Upload" at bounding box center [550, 229] width 19 height 19
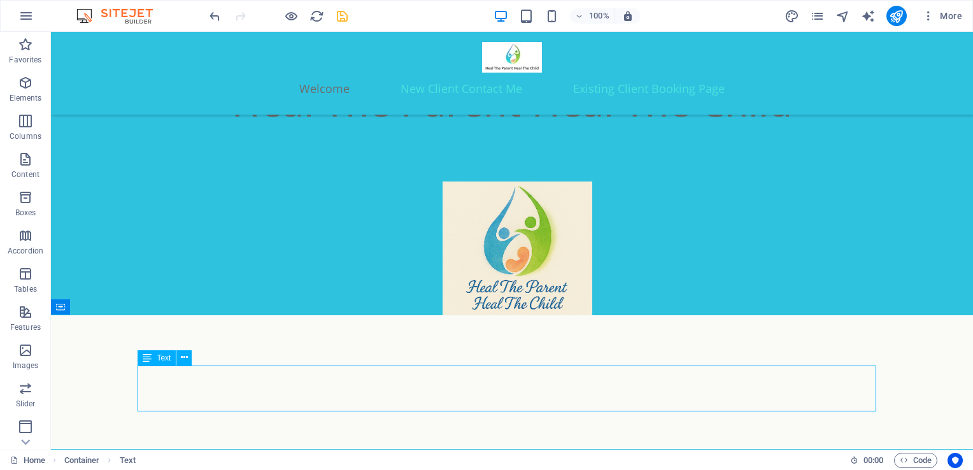
scroll to position [63, 0]
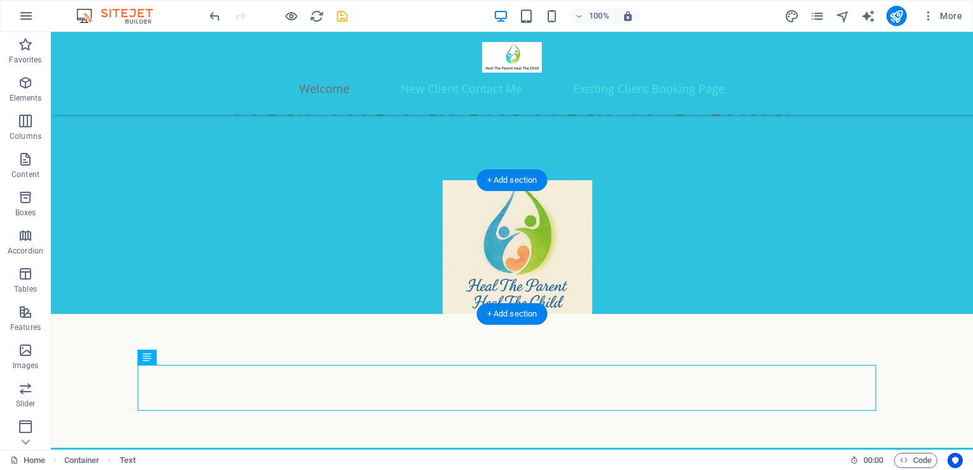
click at [760, 274] on figure at bounding box center [512, 247] width 922 height 134
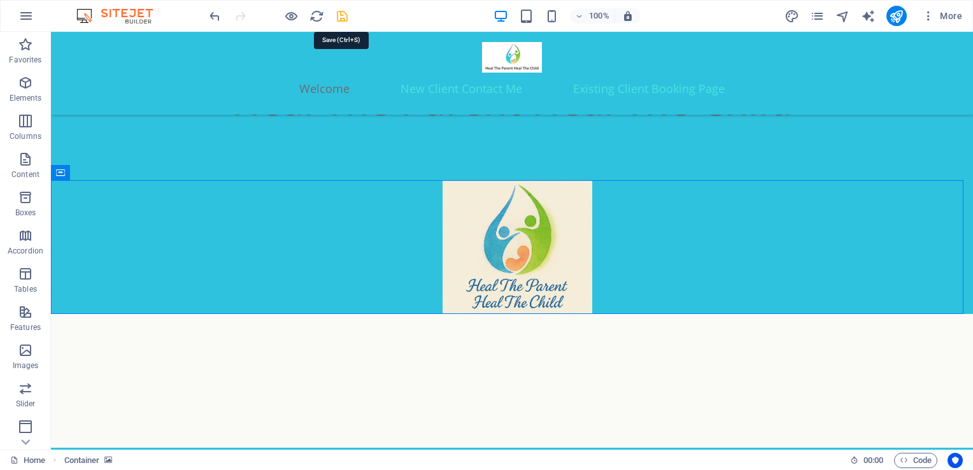
click at [341, 15] on icon "save" at bounding box center [342, 16] width 15 height 15
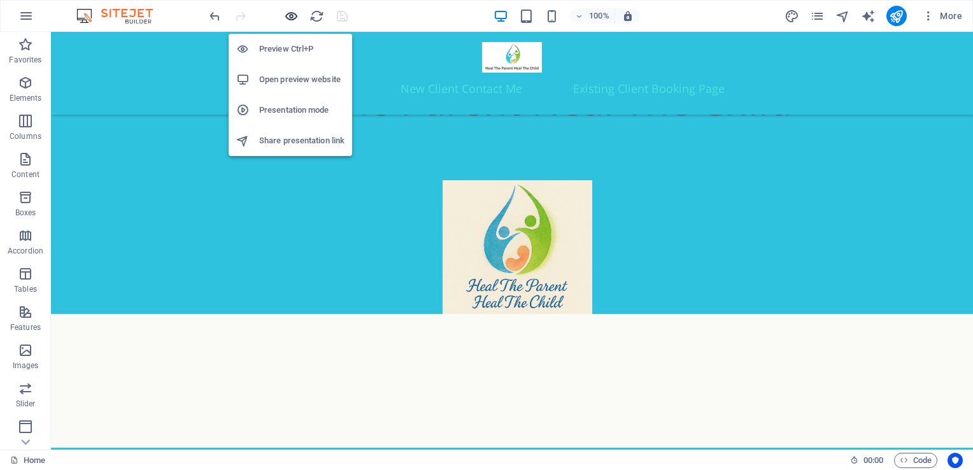
click at [284, 13] on icon "button" at bounding box center [291, 16] width 15 height 15
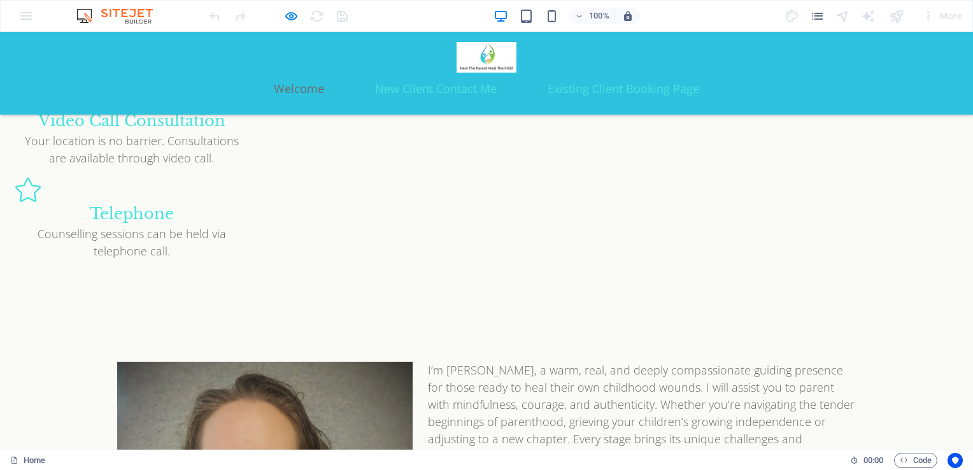
scroll to position [1664, 0]
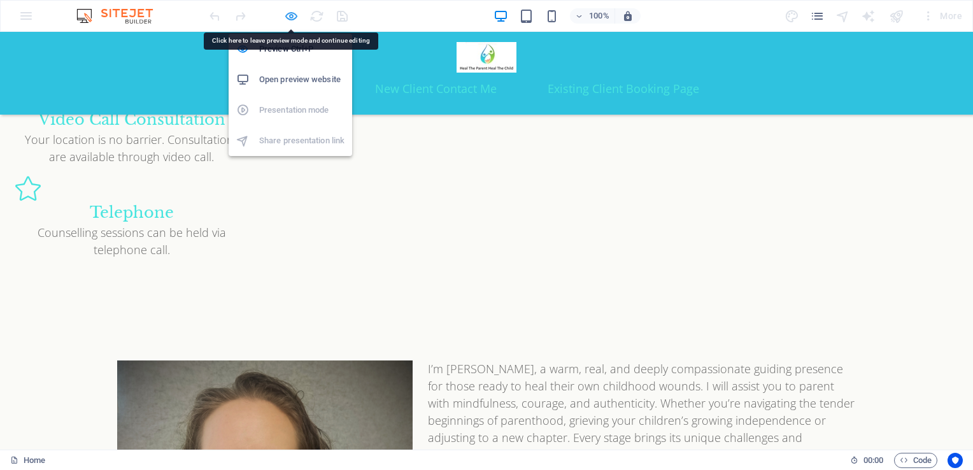
click at [290, 17] on icon "button" at bounding box center [291, 16] width 15 height 15
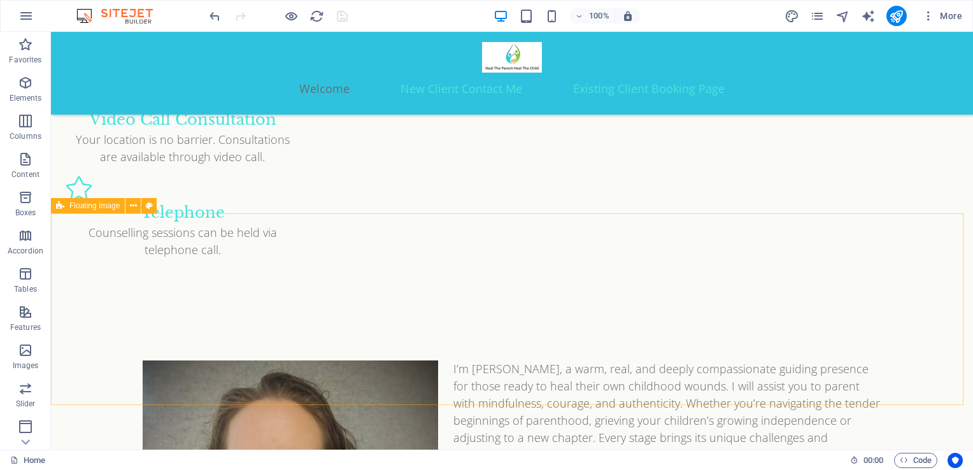
click at [94, 205] on span "Floating Image" at bounding box center [94, 206] width 50 height 8
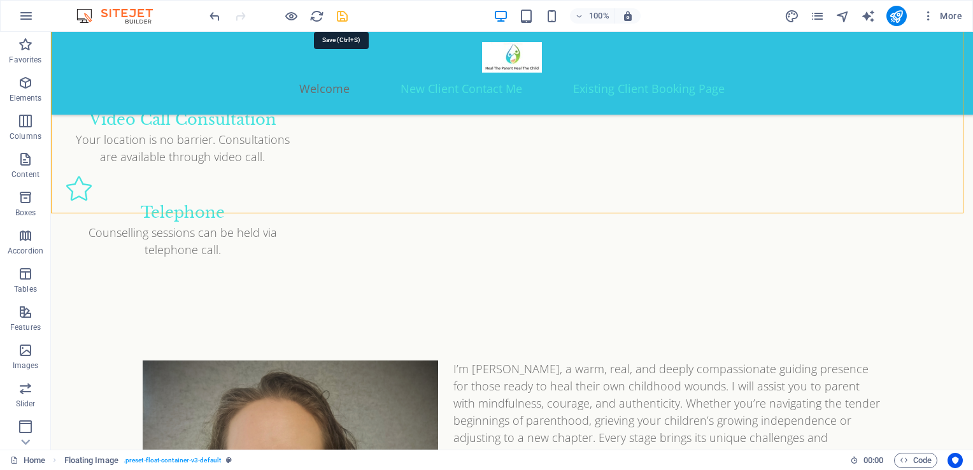
click at [343, 18] on icon "save" at bounding box center [342, 16] width 15 height 15
checkbox input "false"
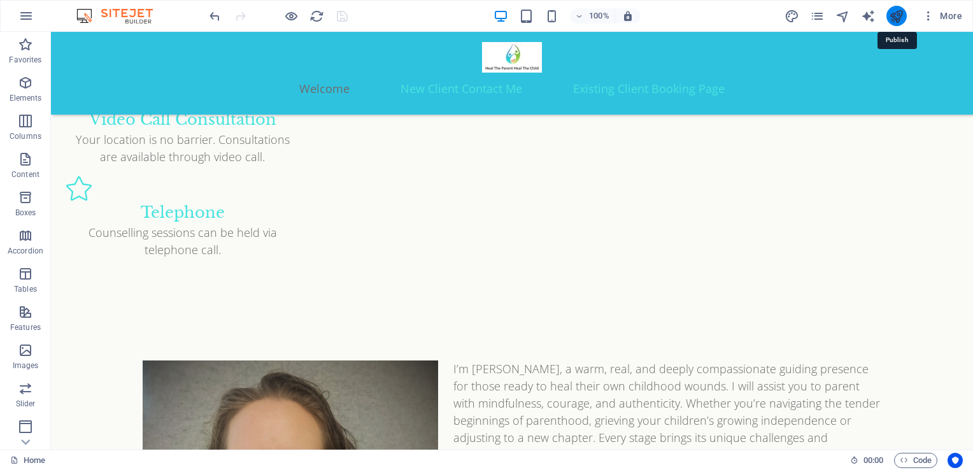
click at [894, 20] on icon "publish" at bounding box center [896, 16] width 15 height 15
